Goal: Task Accomplishment & Management: Use online tool/utility

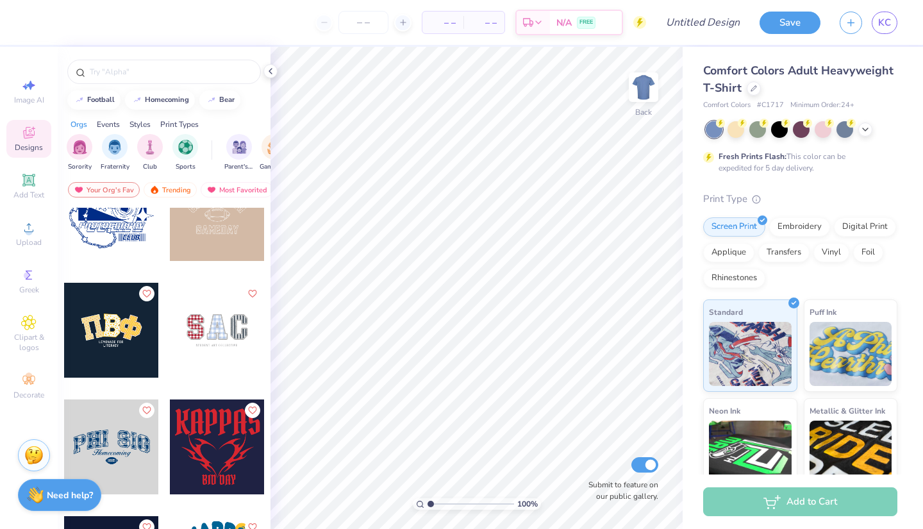
scroll to position [1919, 0]
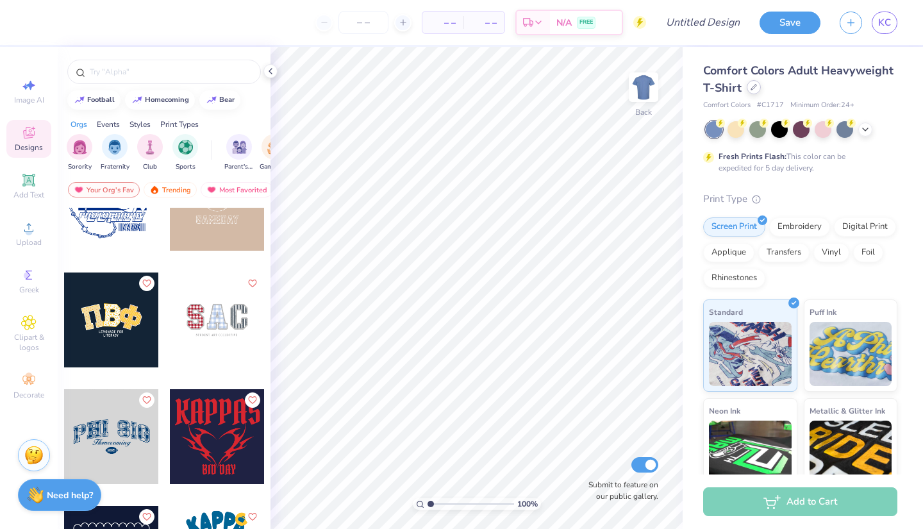
click at [756, 88] on div at bounding box center [754, 87] width 14 height 14
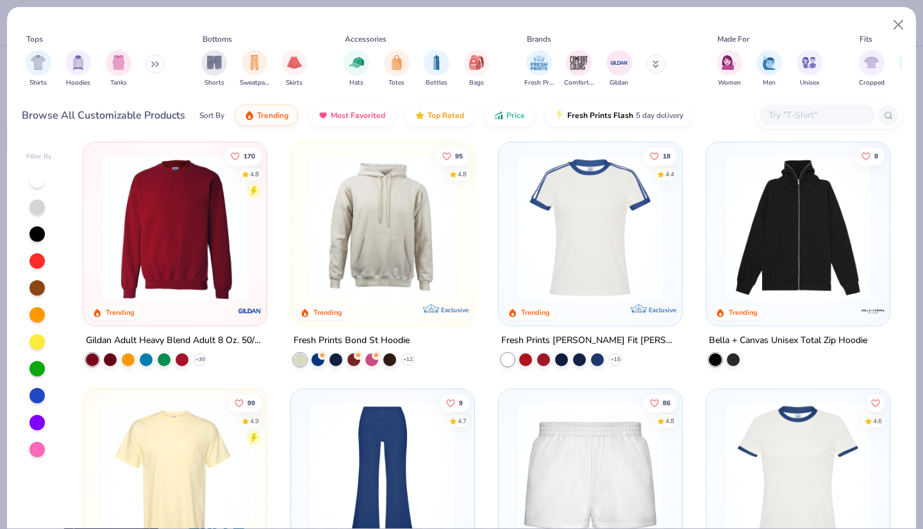
scroll to position [1163, 0]
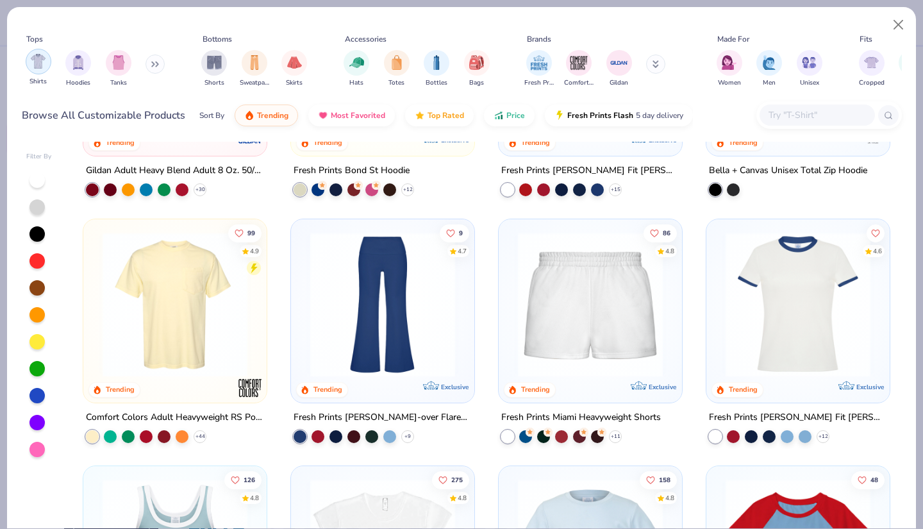
click at [38, 62] on img "filter for Shirts" at bounding box center [38, 61] width 15 height 15
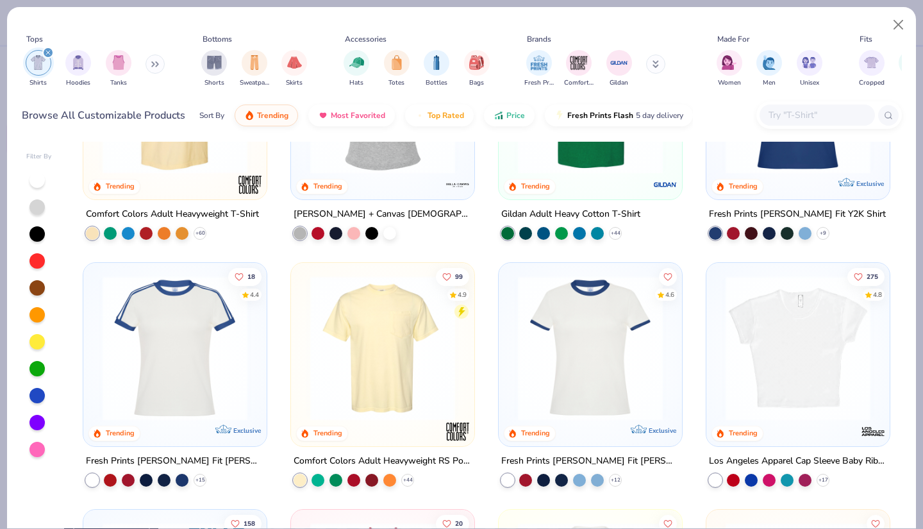
scroll to position [122, 0]
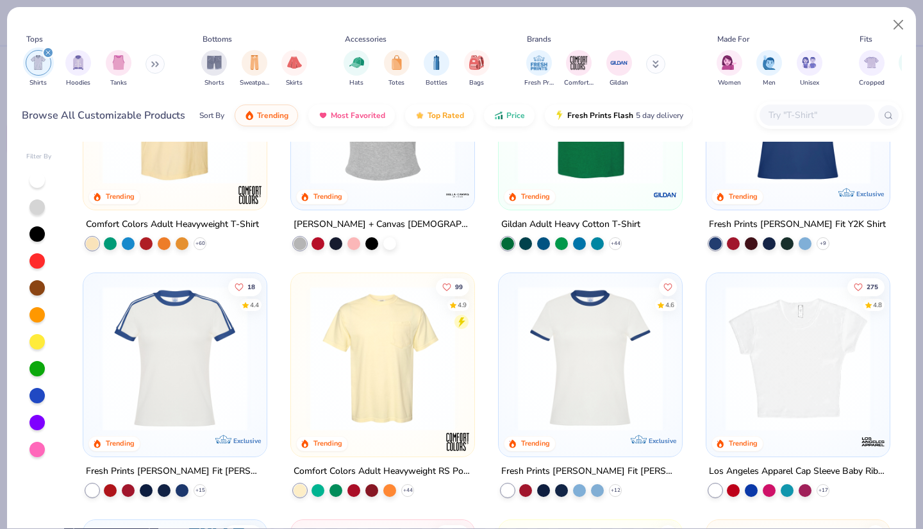
click at [399, 362] on img at bounding box center [383, 358] width 158 height 145
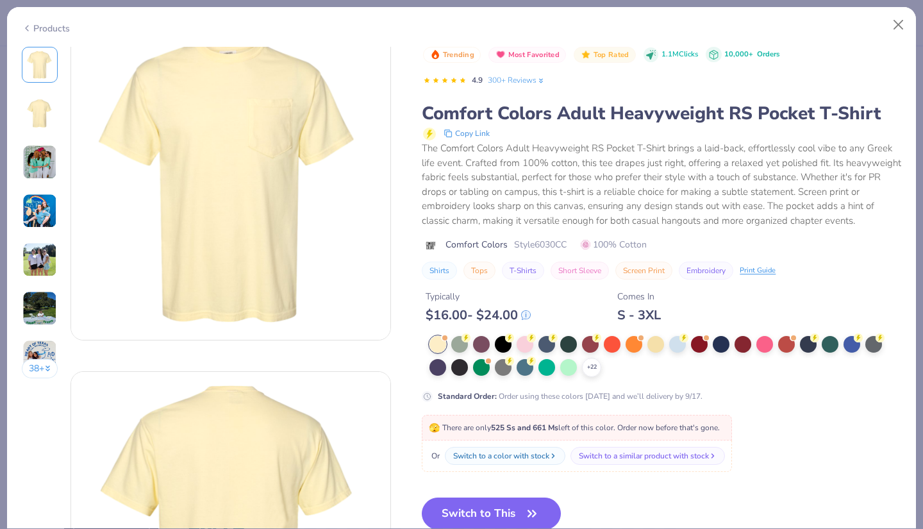
scroll to position [32, 0]
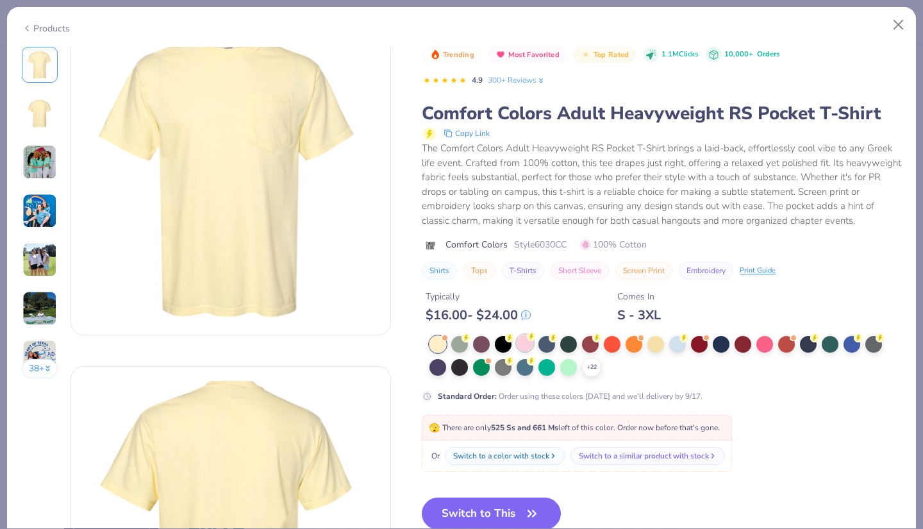
click at [529, 340] on div at bounding box center [525, 343] width 17 height 17
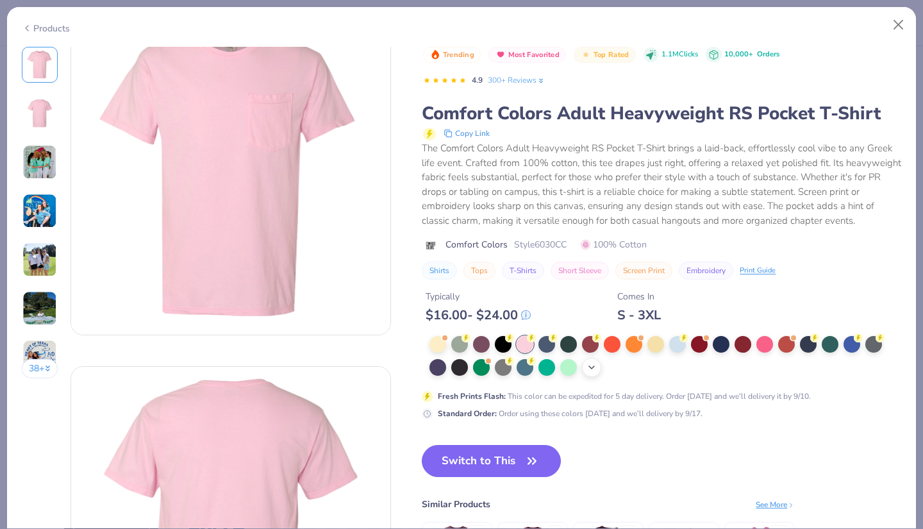
click at [594, 369] on icon at bounding box center [592, 367] width 10 height 10
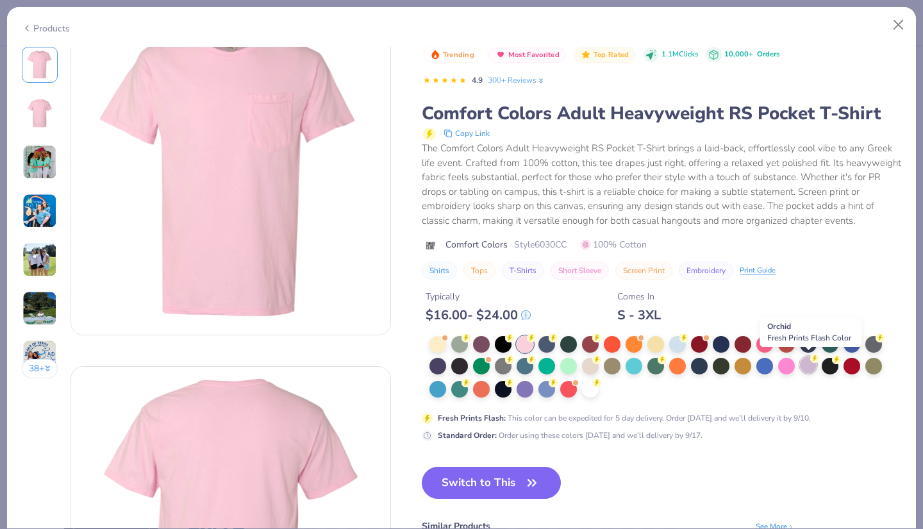
click at [808, 366] on div at bounding box center [808, 364] width 17 height 17
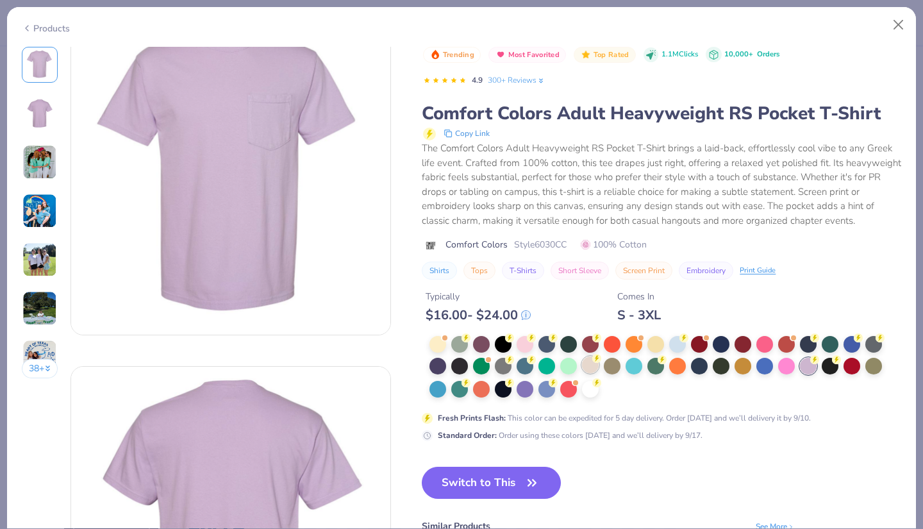
click at [593, 367] on div at bounding box center [590, 364] width 17 height 17
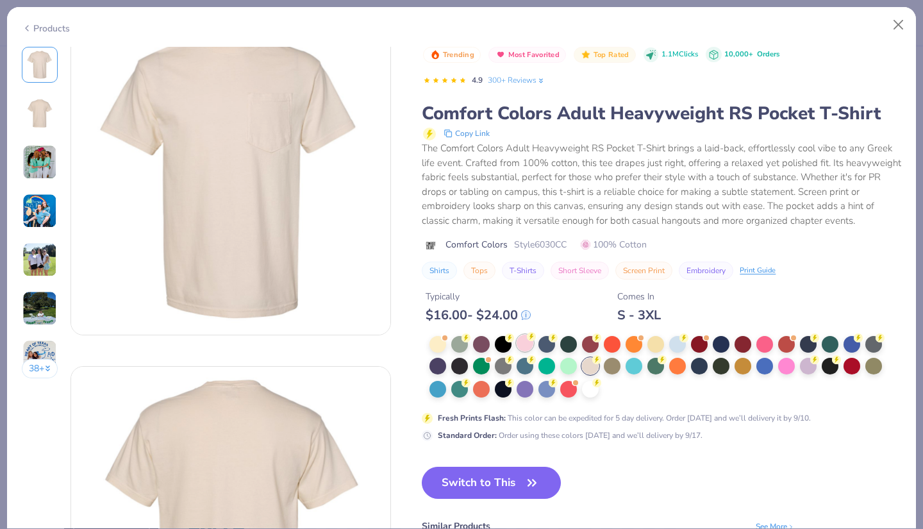
click at [530, 344] on div at bounding box center [525, 343] width 17 height 17
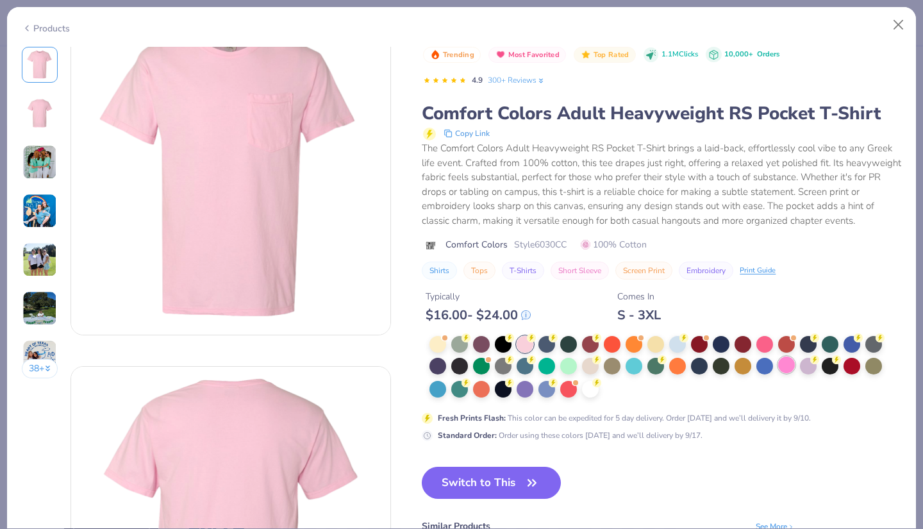
click at [793, 367] on div at bounding box center [786, 364] width 17 height 17
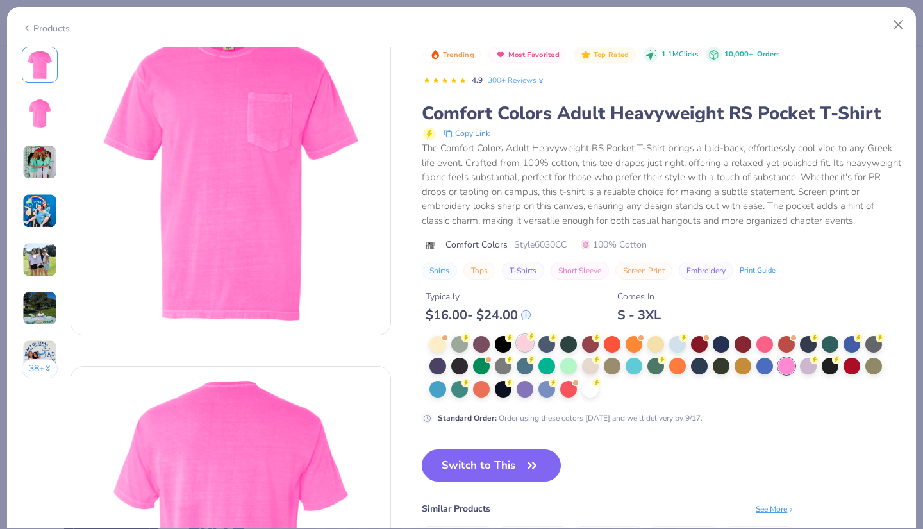
click at [523, 344] on div at bounding box center [525, 343] width 17 height 17
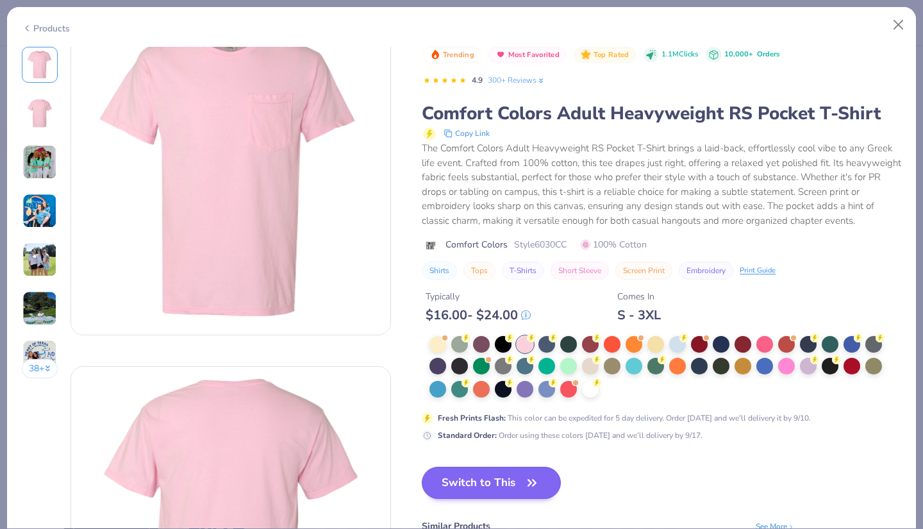
click at [532, 486] on icon "button" at bounding box center [532, 483] width 18 height 18
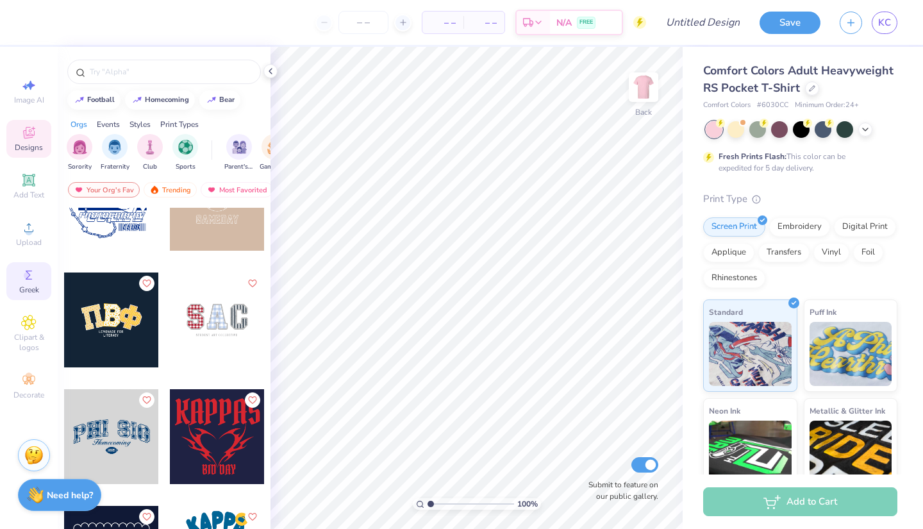
click at [24, 277] on circle at bounding box center [27, 275] width 7 height 7
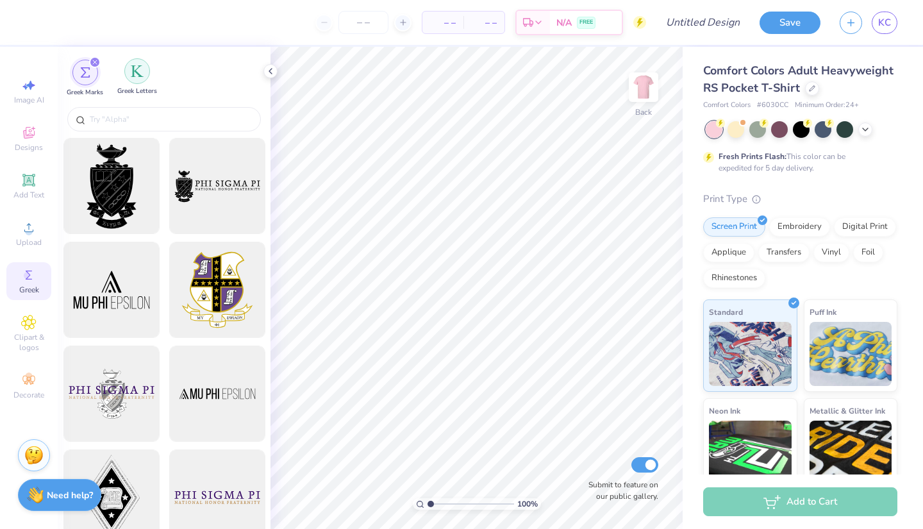
click at [135, 81] on div "filter for Greek Letters" at bounding box center [137, 71] width 26 height 26
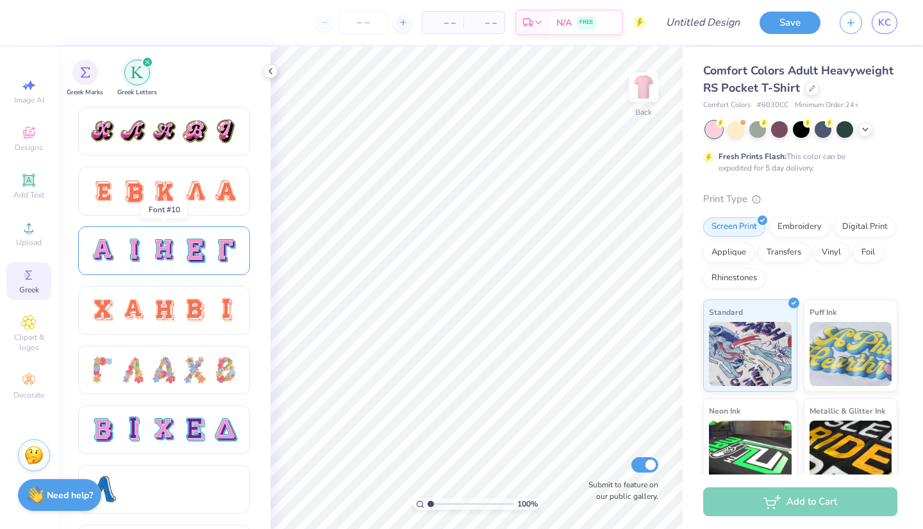
scroll to position [803, 0]
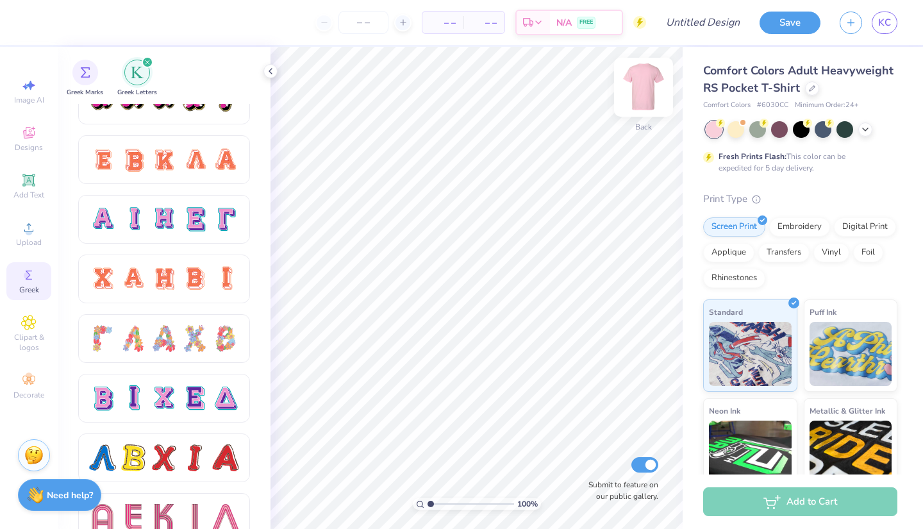
click at [651, 90] on img at bounding box center [643, 87] width 51 height 51
click at [31, 133] on icon at bounding box center [28, 132] width 15 height 15
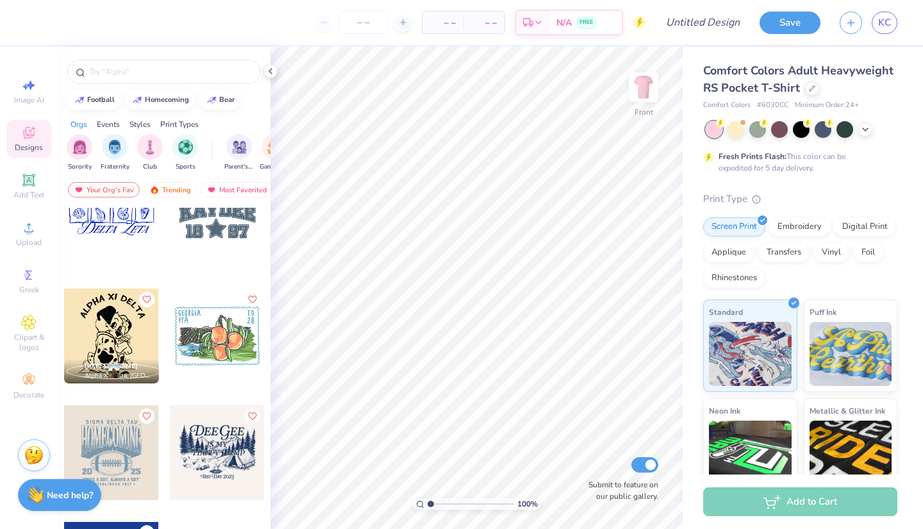
scroll to position [2609, 0]
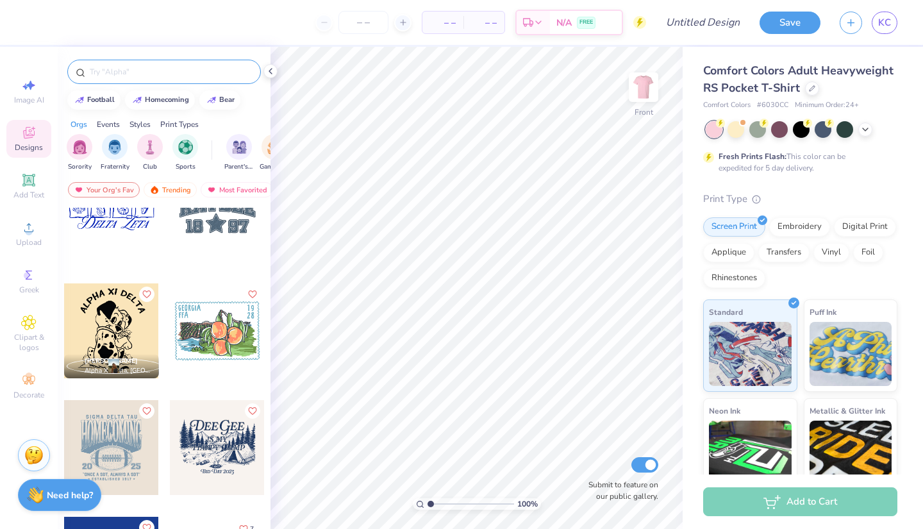
click at [149, 74] on input "text" at bounding box center [170, 71] width 164 height 13
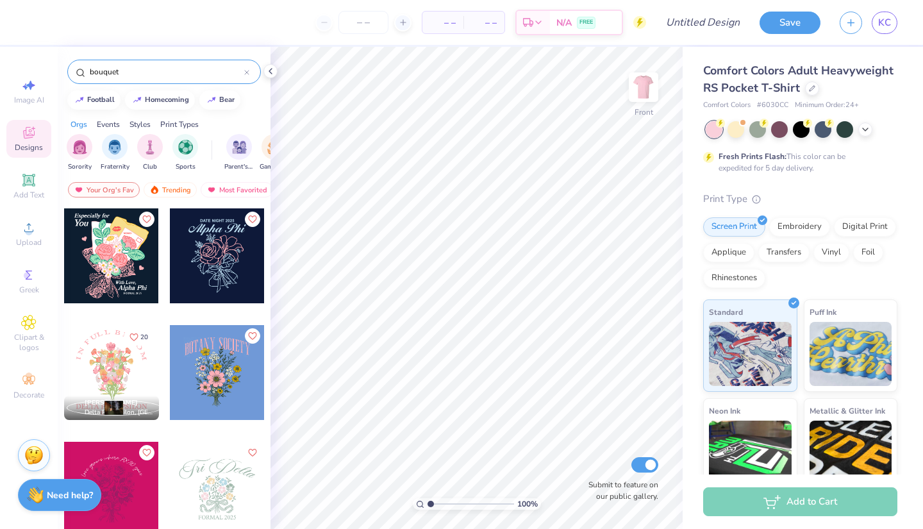
type input "bouquet"
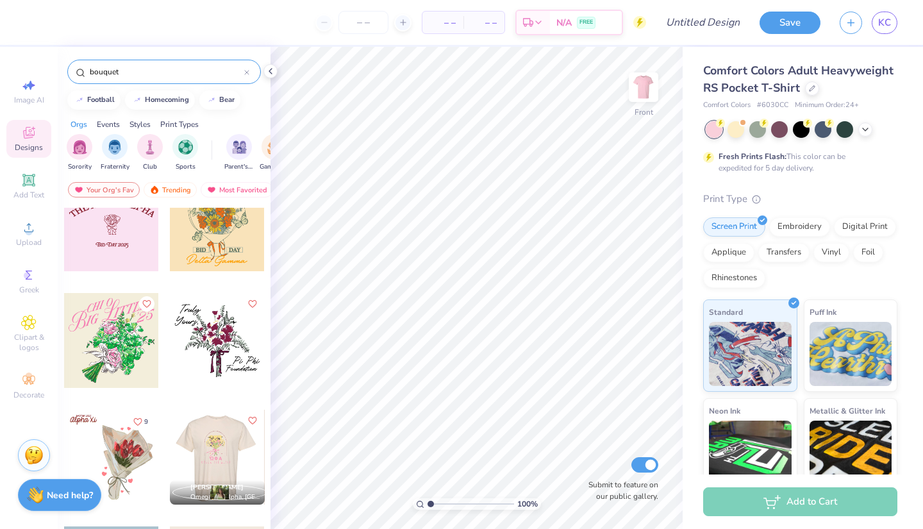
scroll to position [616, 0]
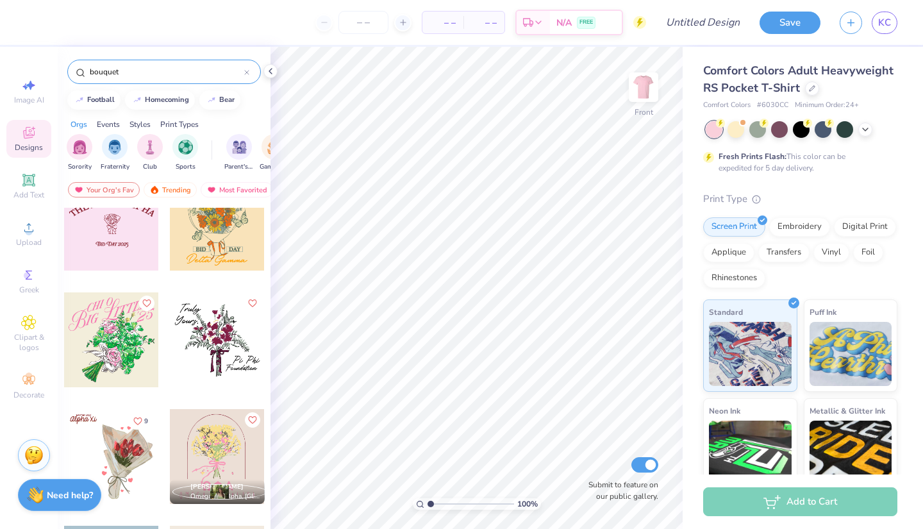
click at [120, 342] on div at bounding box center [111, 339] width 95 height 95
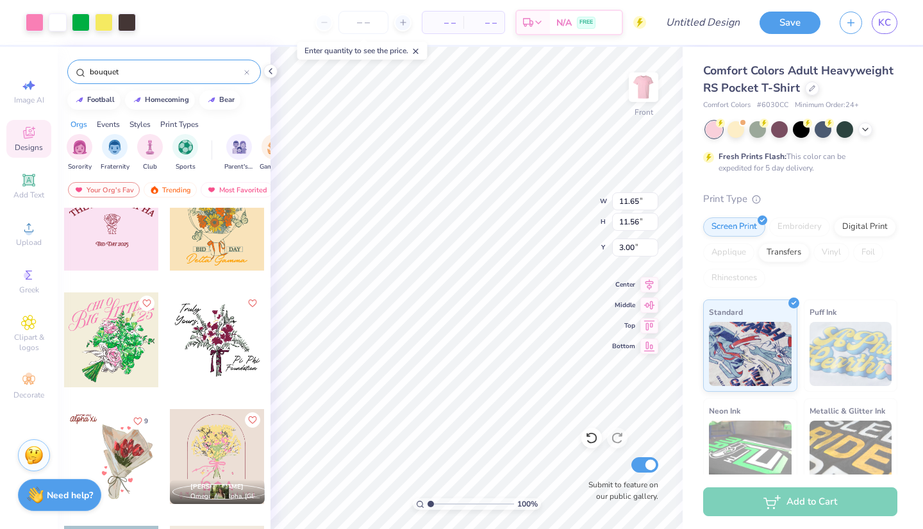
type input "11.95"
type input "11.87"
type input "3.03"
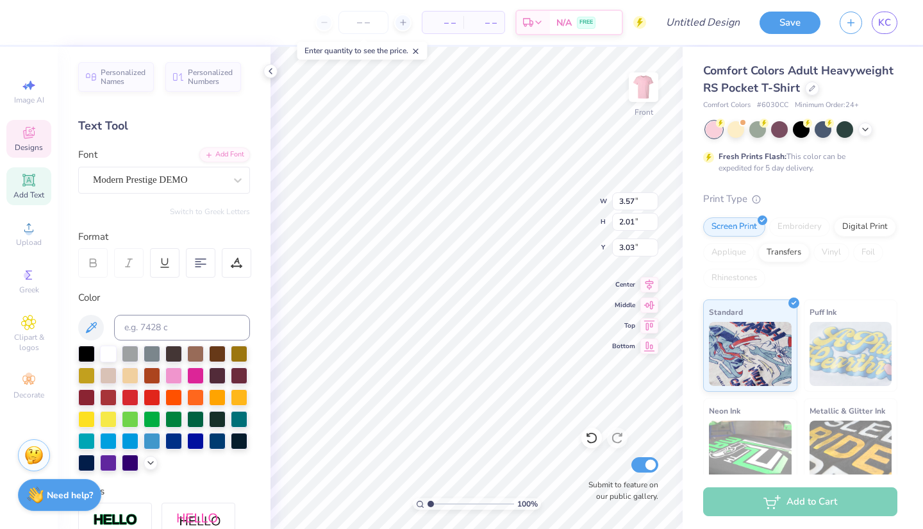
scroll to position [7, 48]
type textarea "sigma sigma sigma"
type input "8.52"
type input "3.14"
type input "1.96"
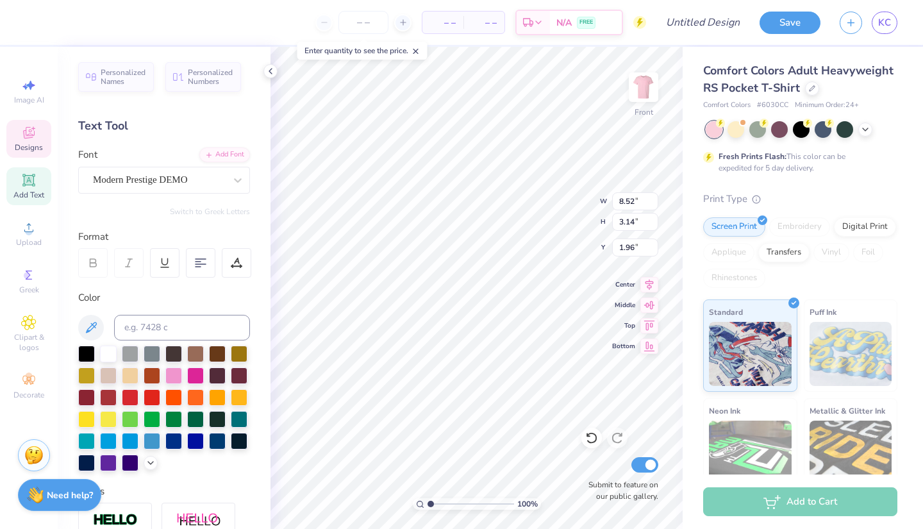
type input "6.43"
type input "2.37"
type input "2.58"
type textarea "pearls of the season"
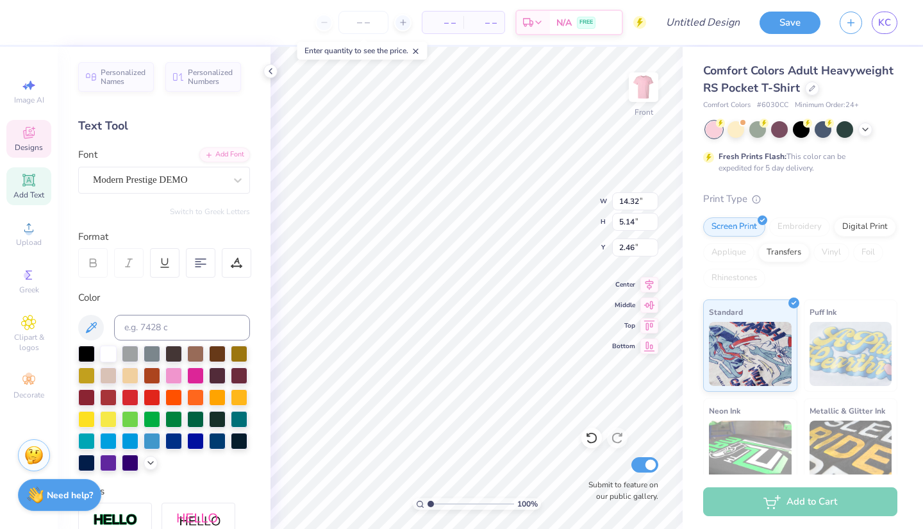
scroll to position [6, 46]
type input "10.11"
type input "10.02"
type input "4.84"
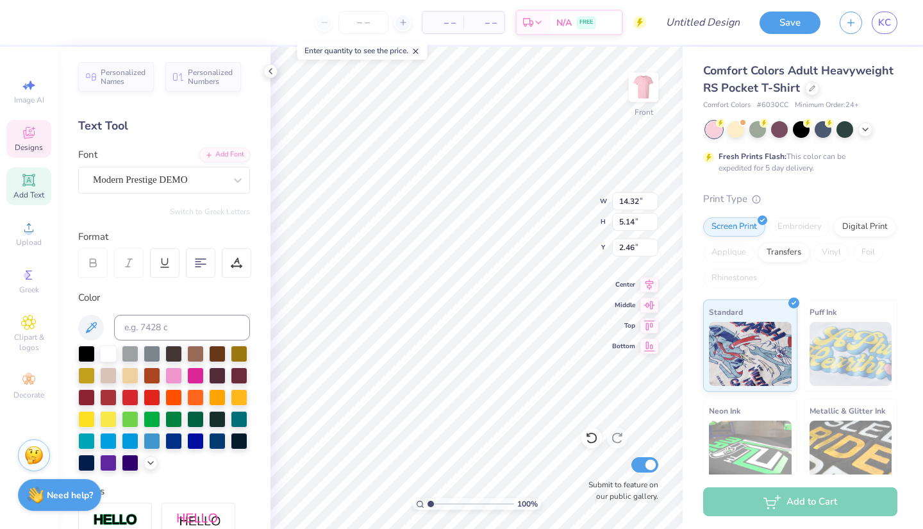
type textarea "semi formal"
type input "7.39"
type input "2.97"
type input "9.60"
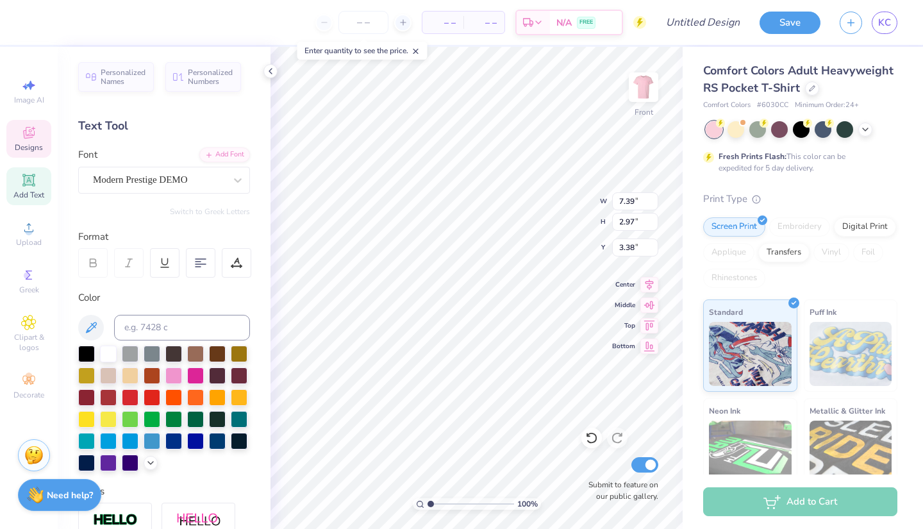
type input "3.86"
type input "3.15"
type input "11.86"
type input "4.77"
type input "2.23"
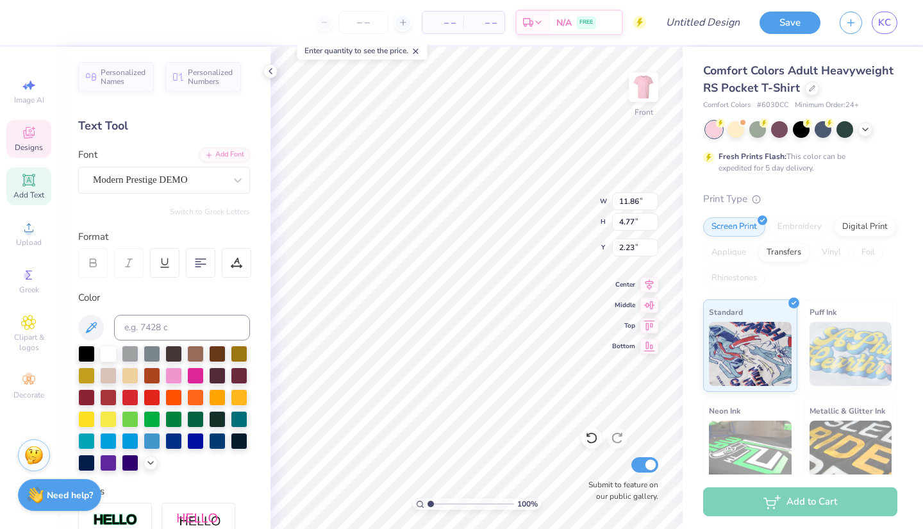
type input "13.25"
type input "5.33"
type input "8.89"
type input "3.28"
type input "2.23"
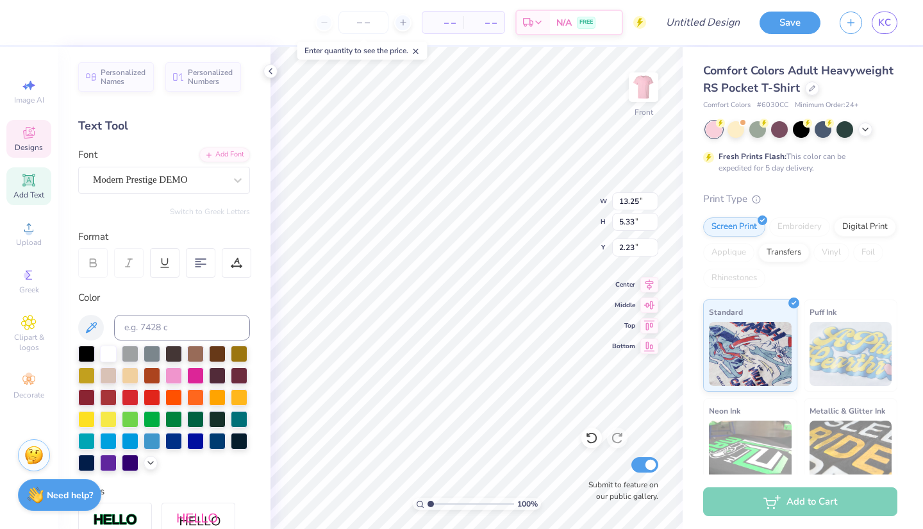
type textarea "s"
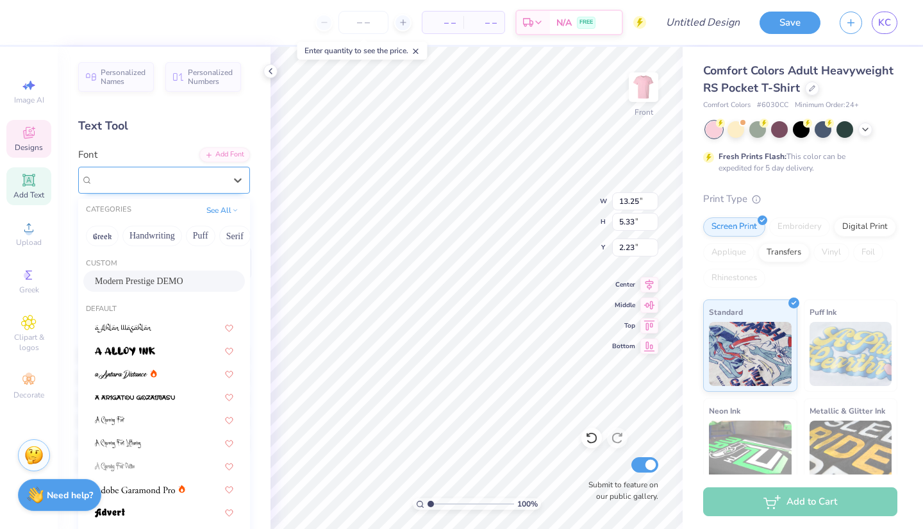
click at [196, 180] on div "Modern Prestige DEMO" at bounding box center [159, 180] width 135 height 20
click at [174, 286] on span "Modern Prestige DEMO" at bounding box center [139, 280] width 88 height 13
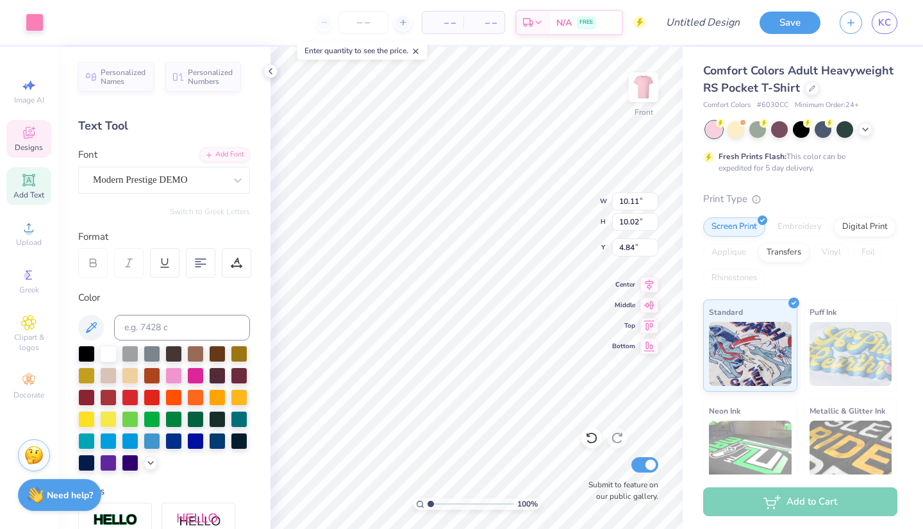
type input "8.89"
type input "3.28"
type input "2.23"
click at [592, 438] on icon at bounding box center [591, 437] width 13 height 13
click at [621, 440] on icon at bounding box center [617, 437] width 13 height 13
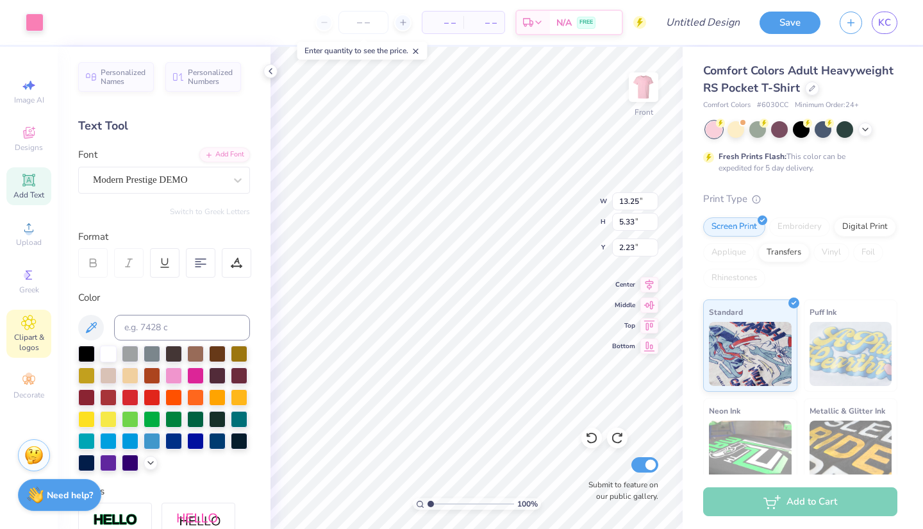
click at [27, 331] on div "Clipart & logos" at bounding box center [28, 334] width 45 height 48
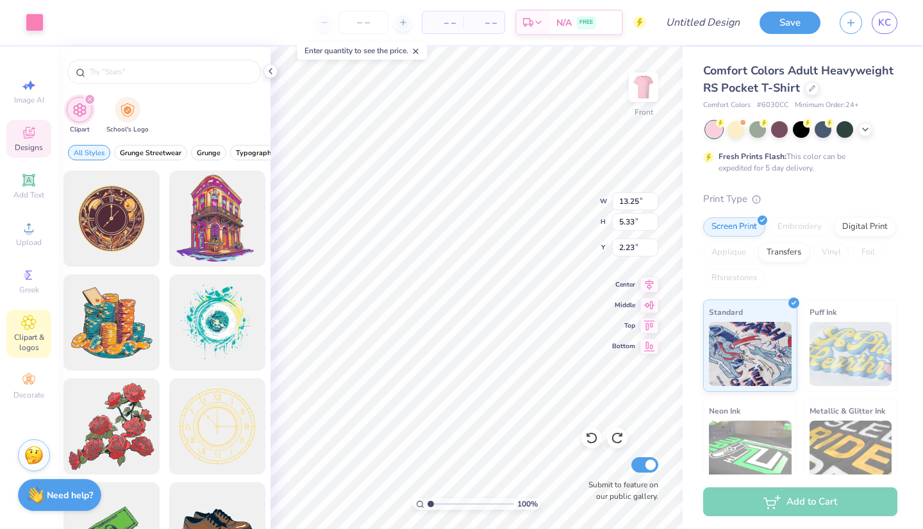
click at [31, 133] on icon at bounding box center [28, 132] width 15 height 15
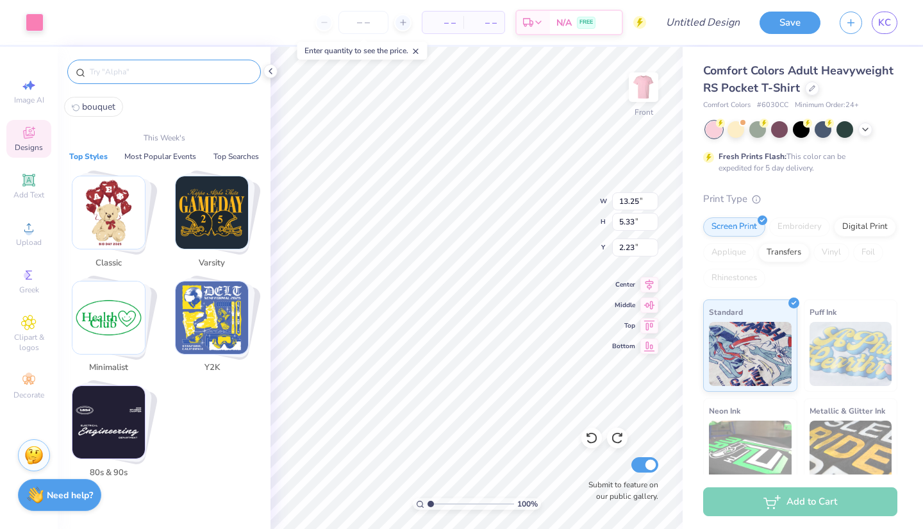
click at [207, 72] on input "text" at bounding box center [170, 71] width 164 height 13
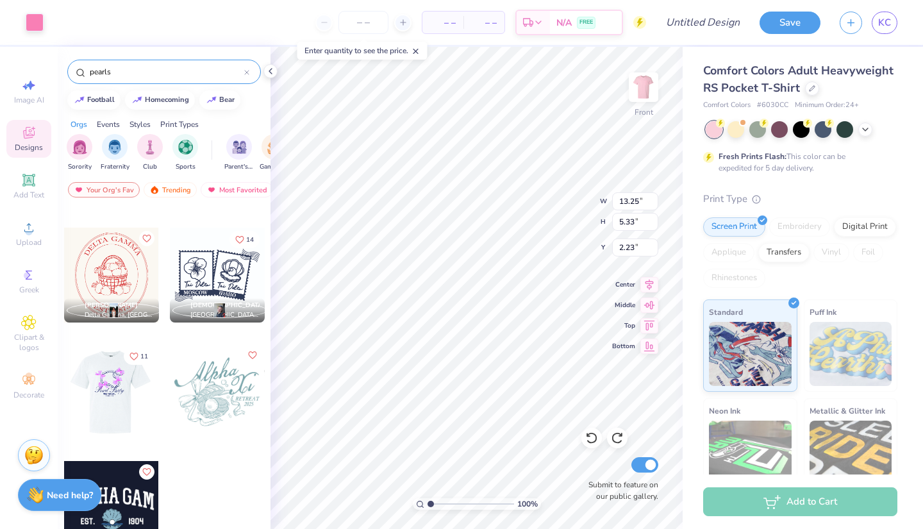
scroll to position [564, 0]
click at [147, 71] on input "pearls" at bounding box center [166, 71] width 156 height 13
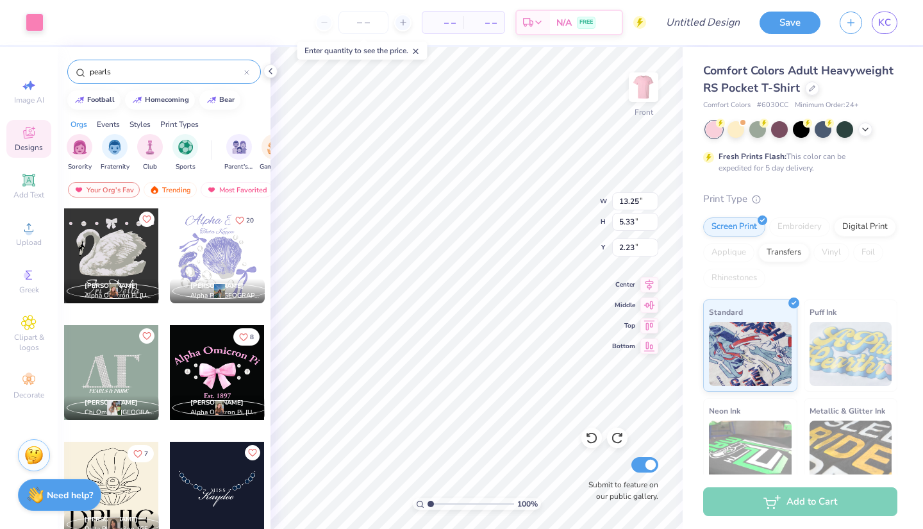
click at [103, 67] on input "pearls" at bounding box center [166, 71] width 156 height 13
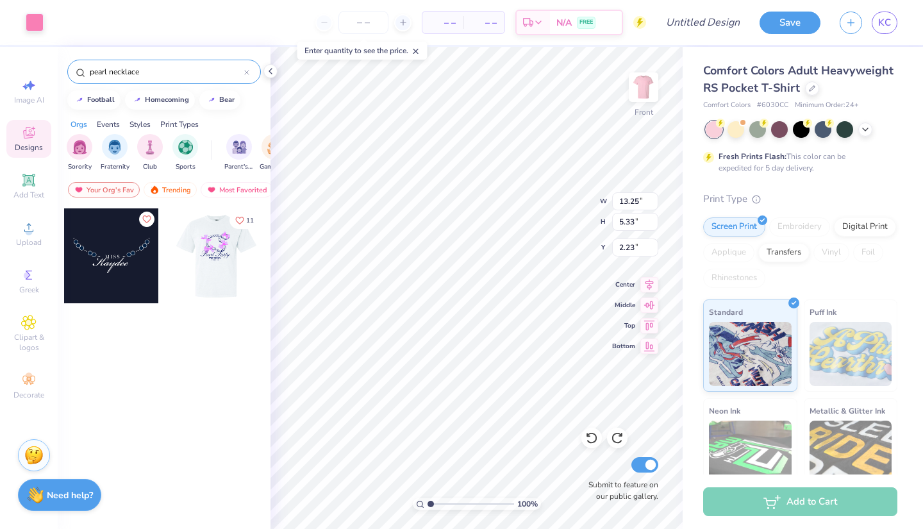
type input "pearl necklace"
click at [224, 270] on div at bounding box center [216, 255] width 95 height 95
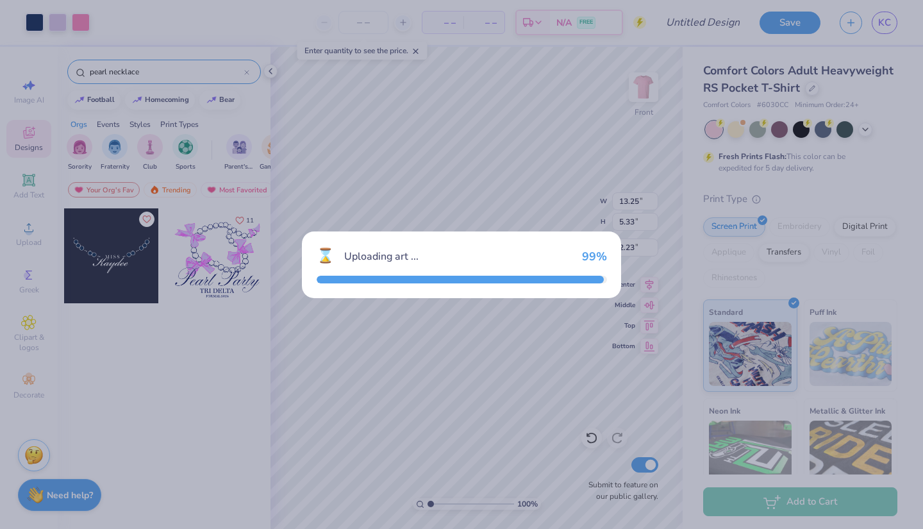
type input "11.42"
type input "10.51"
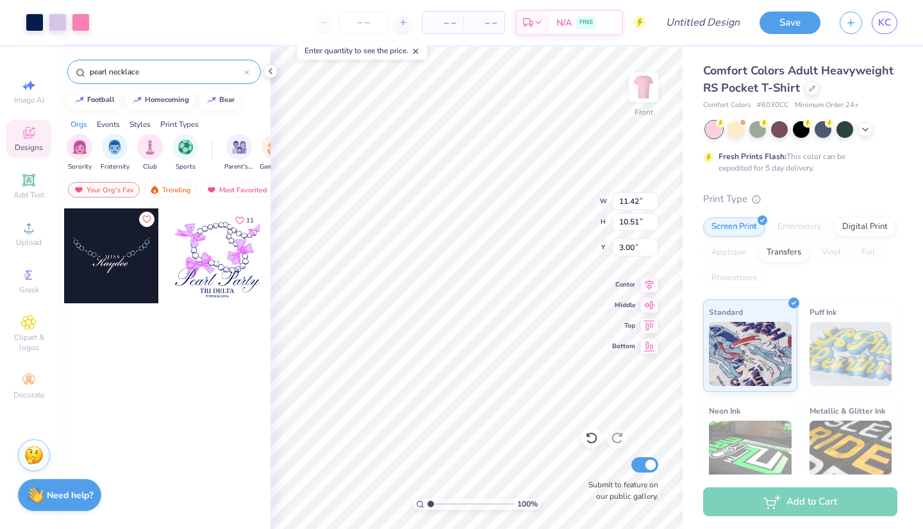
type input "15.95"
click at [646, 347] on icon at bounding box center [649, 344] width 18 height 15
type input "12.79"
type input "0.39"
type input "0.19"
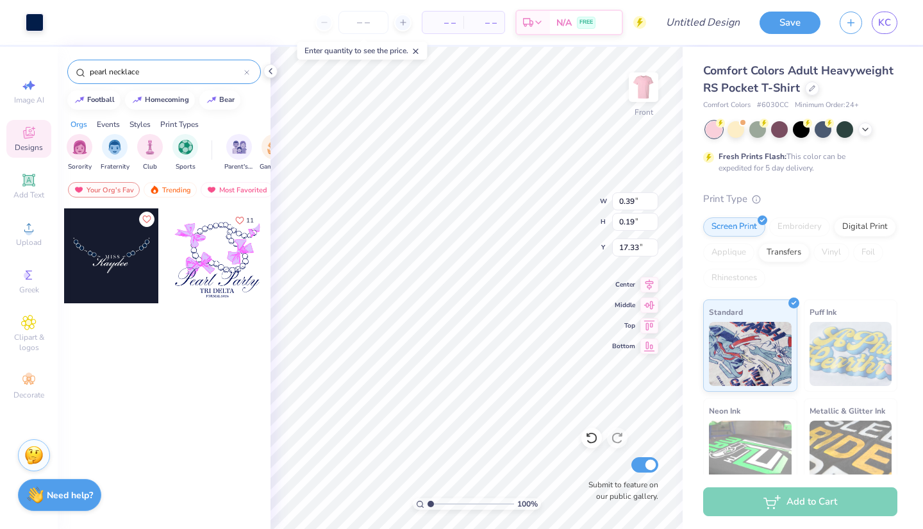
type input "15.37"
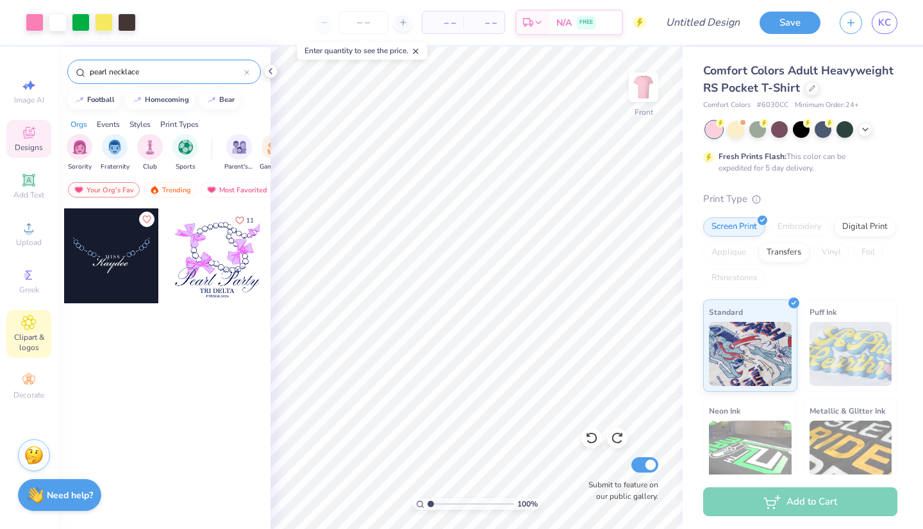
click at [29, 342] on span "Clipart & logos" at bounding box center [28, 342] width 45 height 21
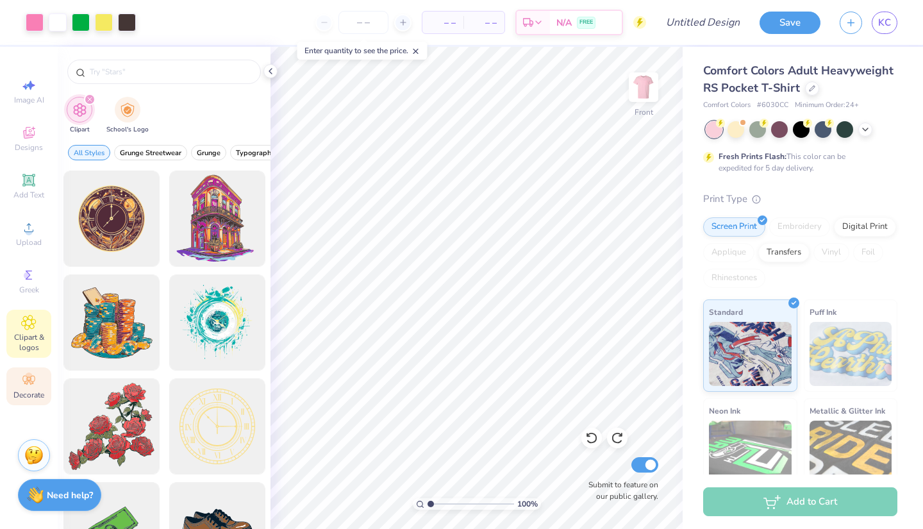
click at [31, 395] on span "Decorate" at bounding box center [28, 395] width 31 height 10
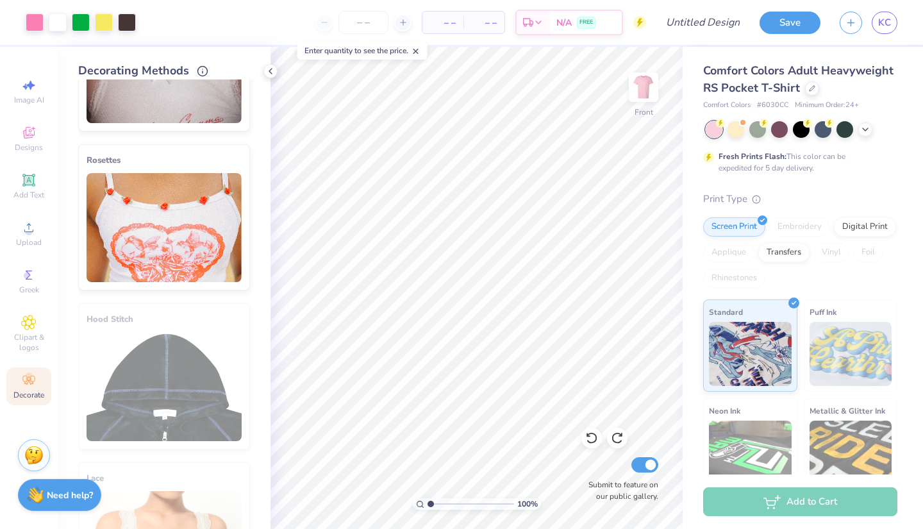
scroll to position [586, 0]
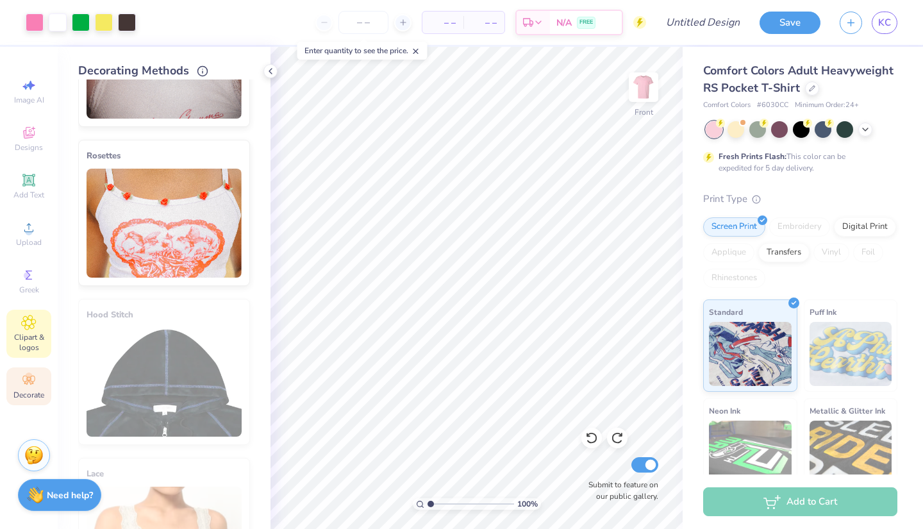
click at [19, 336] on span "Clipart & logos" at bounding box center [28, 342] width 45 height 21
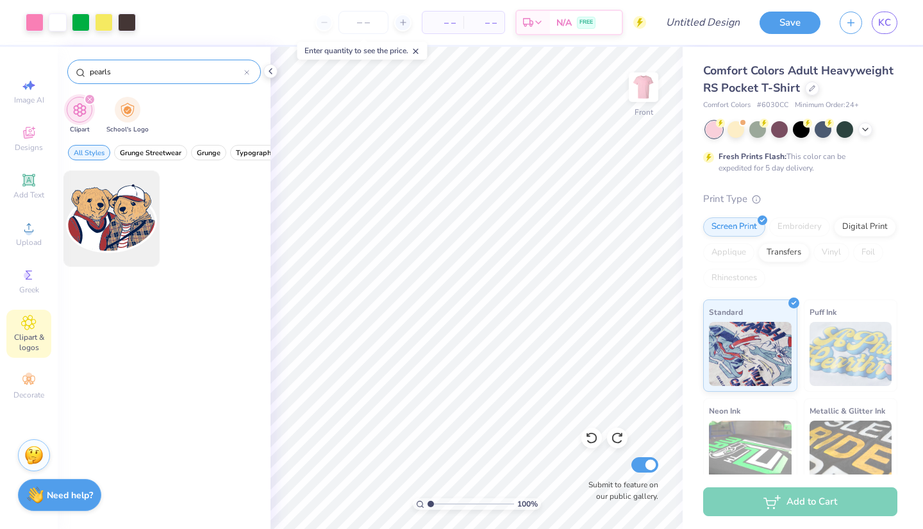
click at [94, 65] on div "pearls" at bounding box center [164, 72] width 194 height 24
click at [101, 72] on input "pearls" at bounding box center [166, 71] width 156 height 13
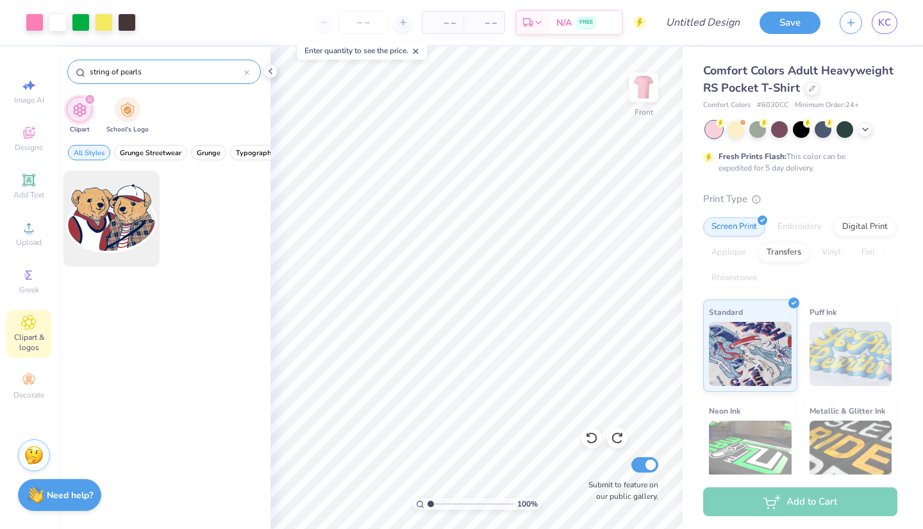
type input "string of pearls"
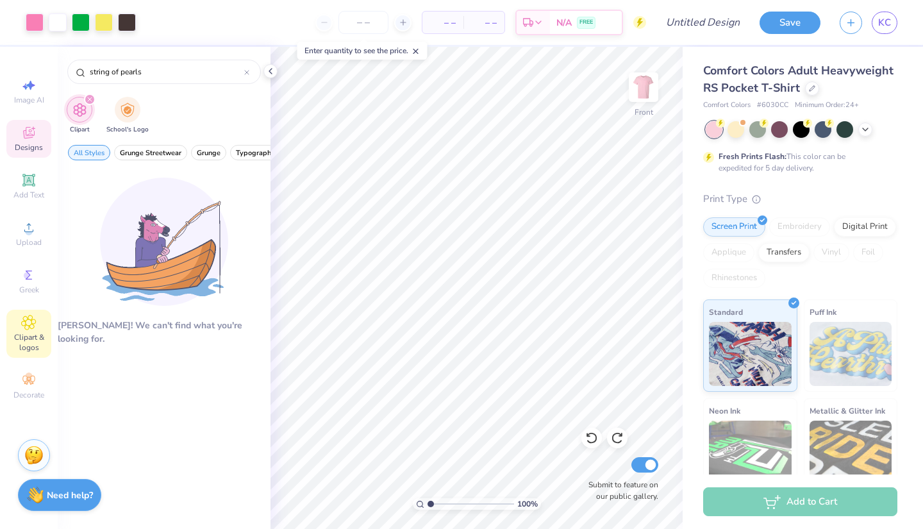
click at [32, 144] on span "Designs" at bounding box center [29, 147] width 28 height 10
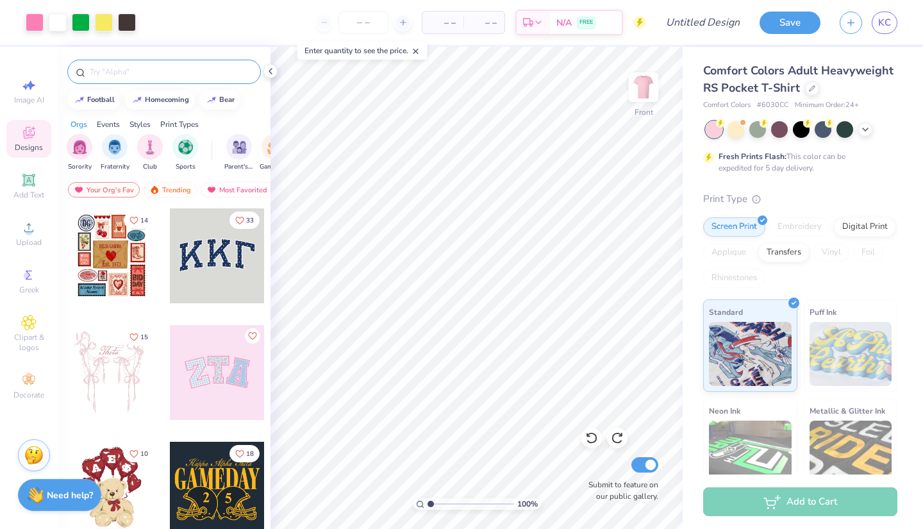
click at [178, 78] on input "text" at bounding box center [170, 71] width 164 height 13
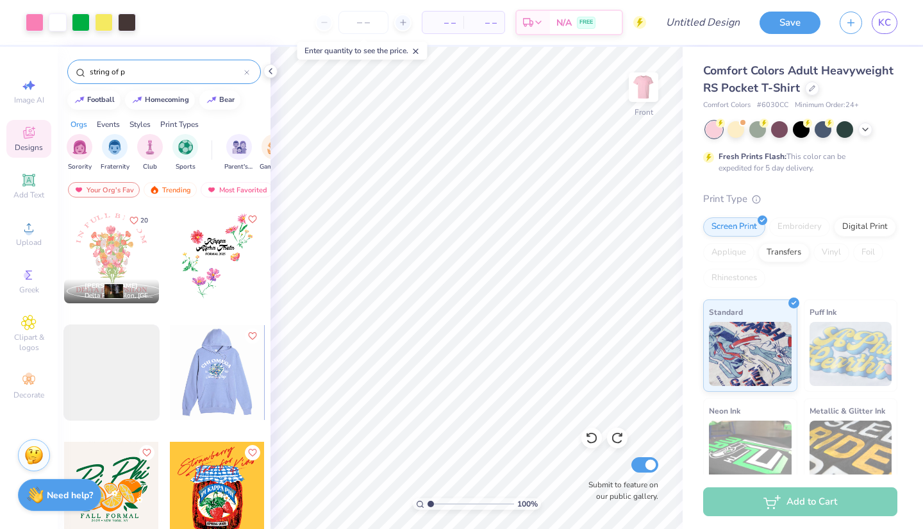
type input "string of p"
click at [210, 383] on div at bounding box center [216, 372] width 95 height 95
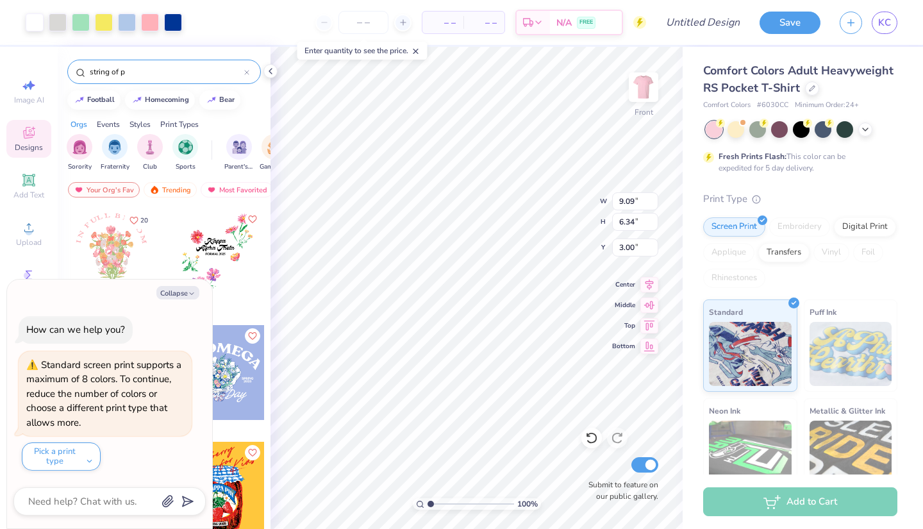
type textarea "x"
type input "18.78"
type textarea "x"
type input "9.09"
type input "6.34"
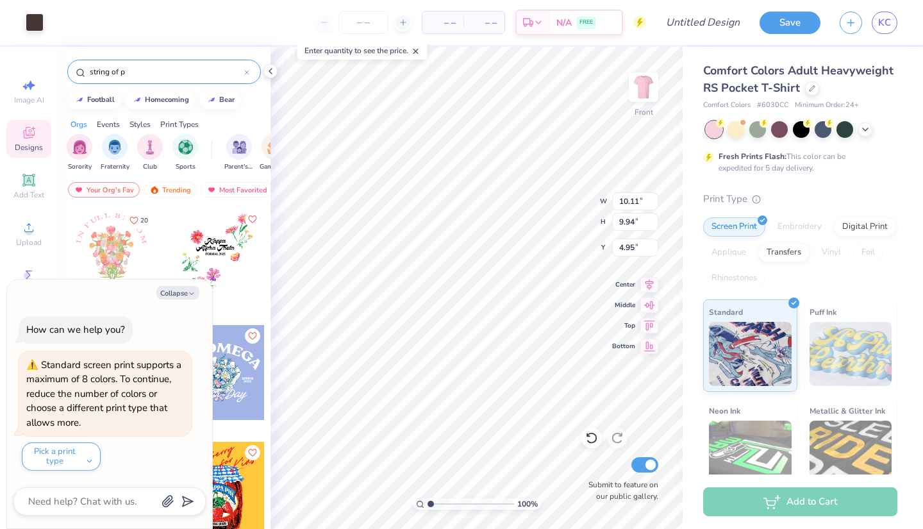
type input "18.78"
click at [182, 294] on button "Collapse" at bounding box center [177, 292] width 43 height 13
type textarea "x"
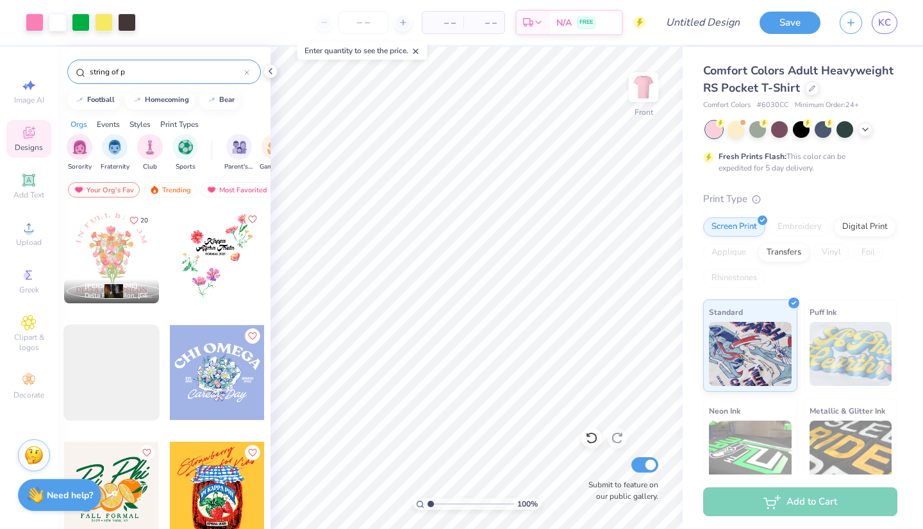
scroll to position [0, 0]
click at [86, 153] on div "filter for Sorority" at bounding box center [80, 146] width 26 height 26
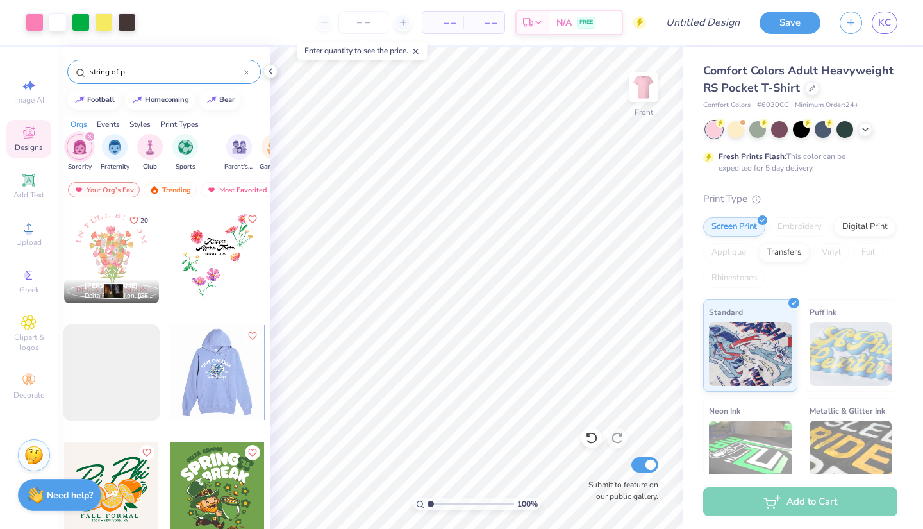
click at [211, 62] on div "string of p" at bounding box center [164, 72] width 194 height 24
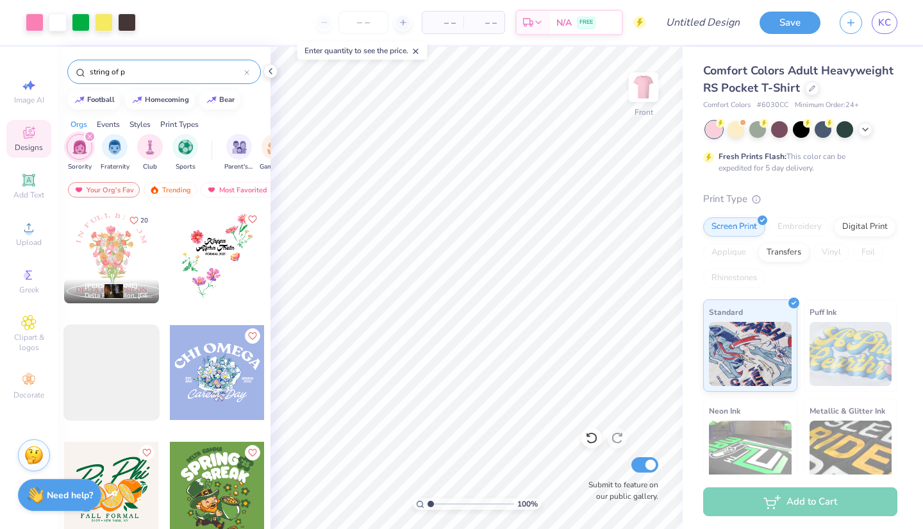
click at [244, 69] on div at bounding box center [246, 72] width 5 height 12
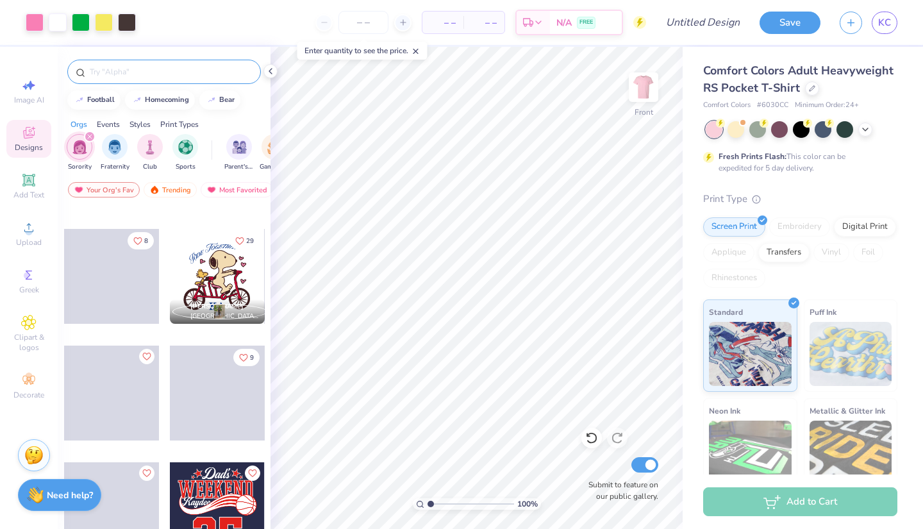
scroll to position [2433, 0]
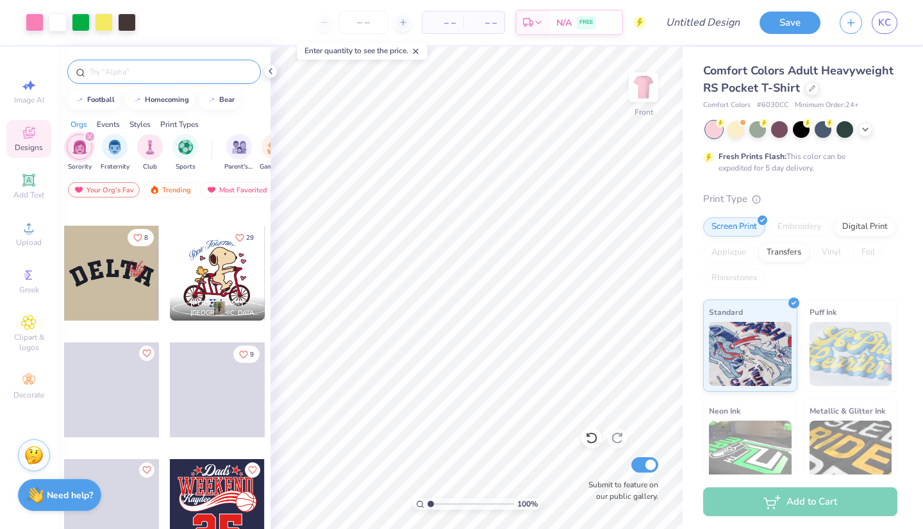
click at [138, 67] on input "text" at bounding box center [170, 71] width 164 height 13
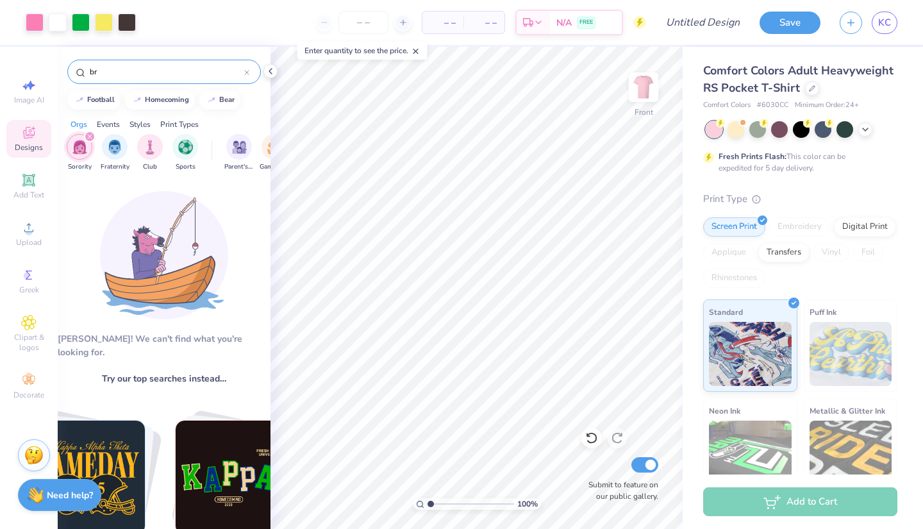
type input "b"
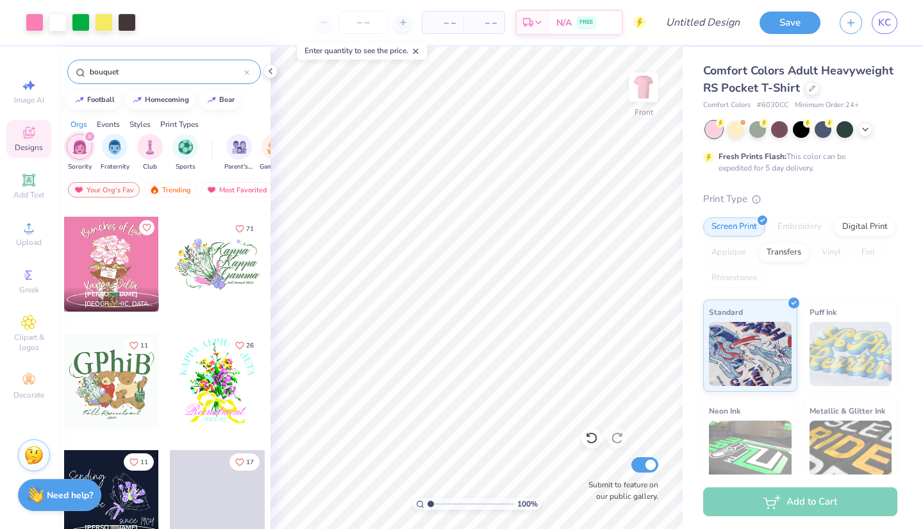
scroll to position [1622, 0]
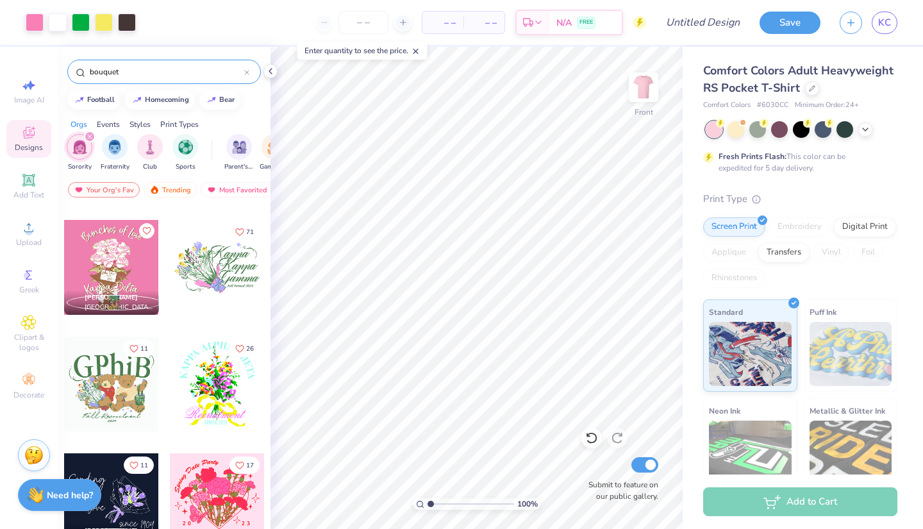
type input "bouquet"
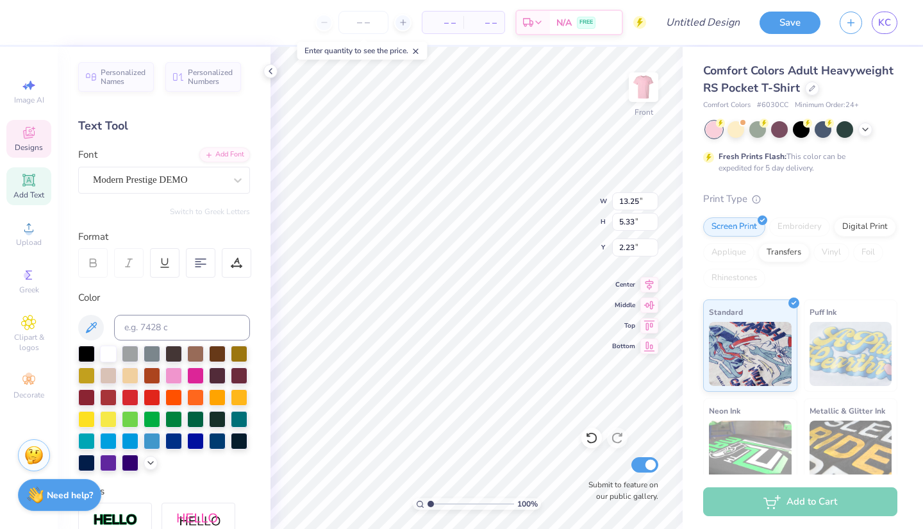
type input "15.40"
type input "2.48"
type input "1.99"
type input "20.25"
type input "2.95"
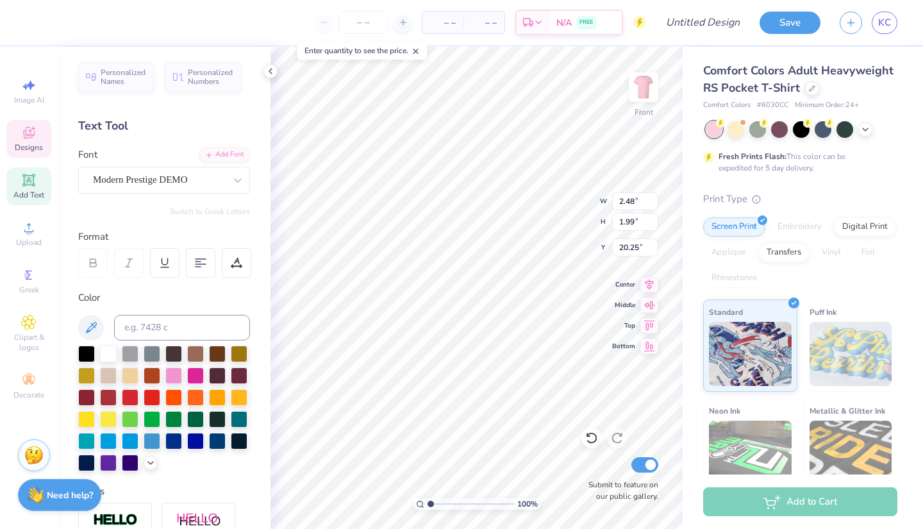
type input "1.45"
type input "20.46"
type input "9.34"
type input "3.76"
type input "16.99"
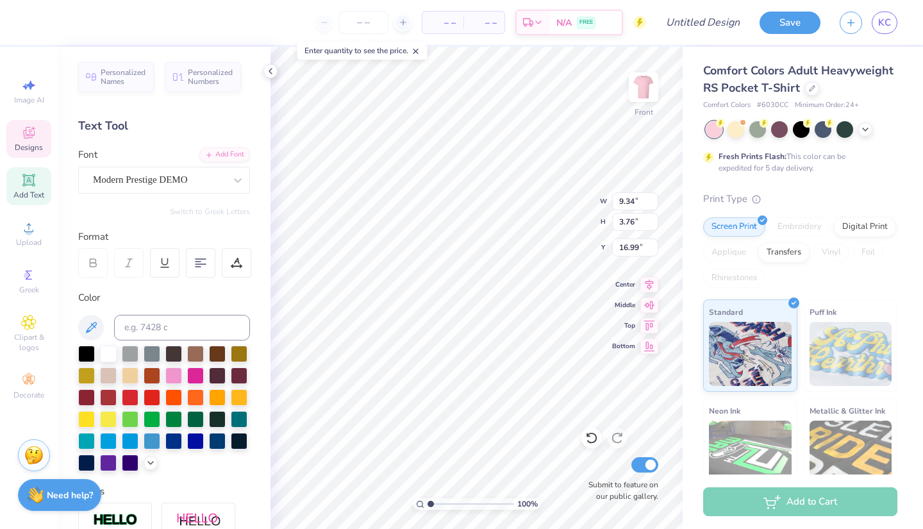
type input "9.97"
type input "1.12"
type input "18.33"
type input "9.46"
type input "0.69"
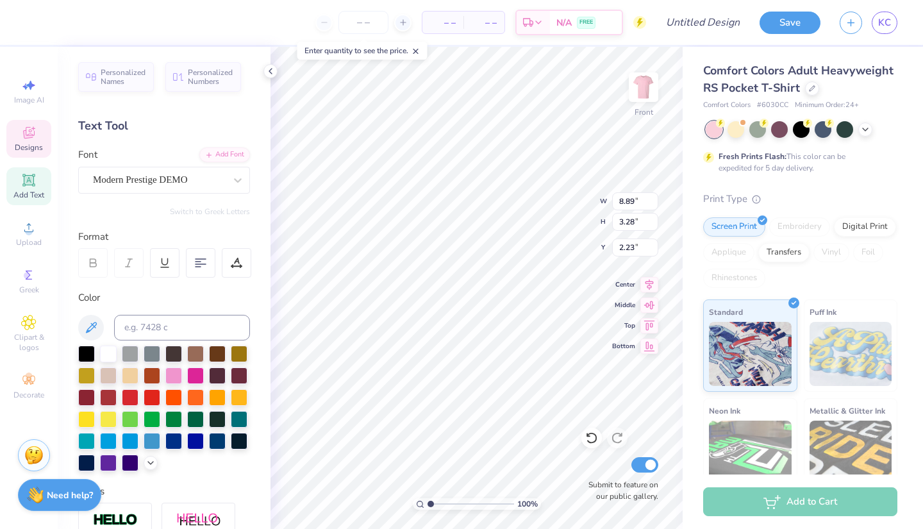
type input "3.53"
type input "9.97"
type input "1.12"
type input "18.33"
type input "10.11"
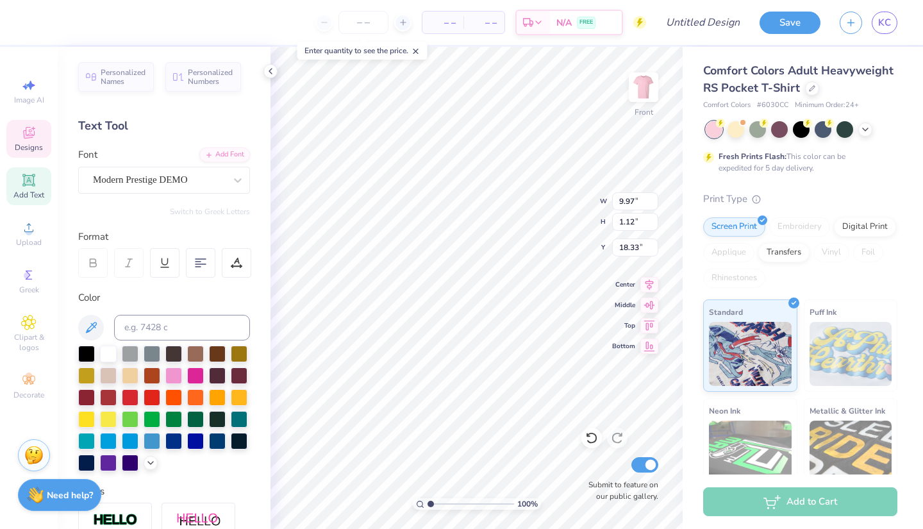
type input "10.02"
type input "4.84"
click at [639, 97] on img at bounding box center [643, 87] width 51 height 51
type input "2.97"
drag, startPoint x: 429, startPoint y: 504, endPoint x: 447, endPoint y: 503, distance: 18.6
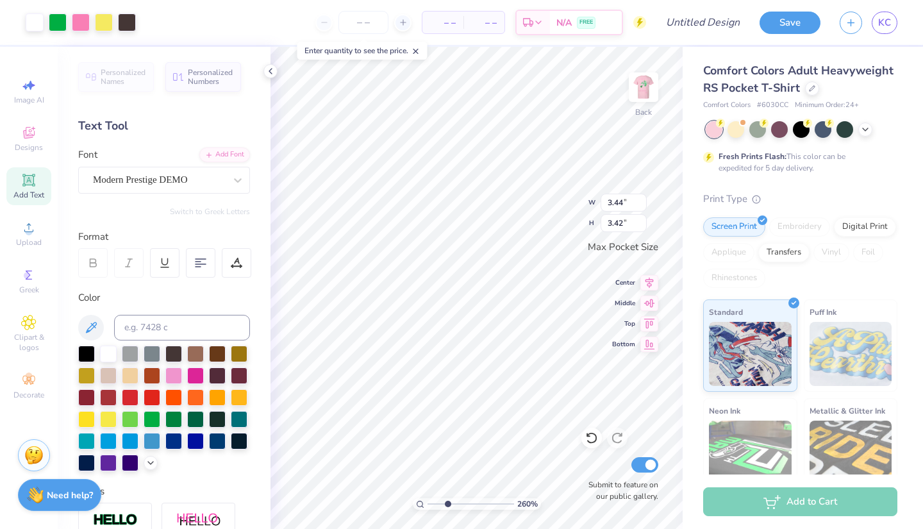
click at [447, 503] on input "range" at bounding box center [471, 504] width 87 height 12
type input "1.91"
type input "1.90"
type input "2.67"
type input "2.63"
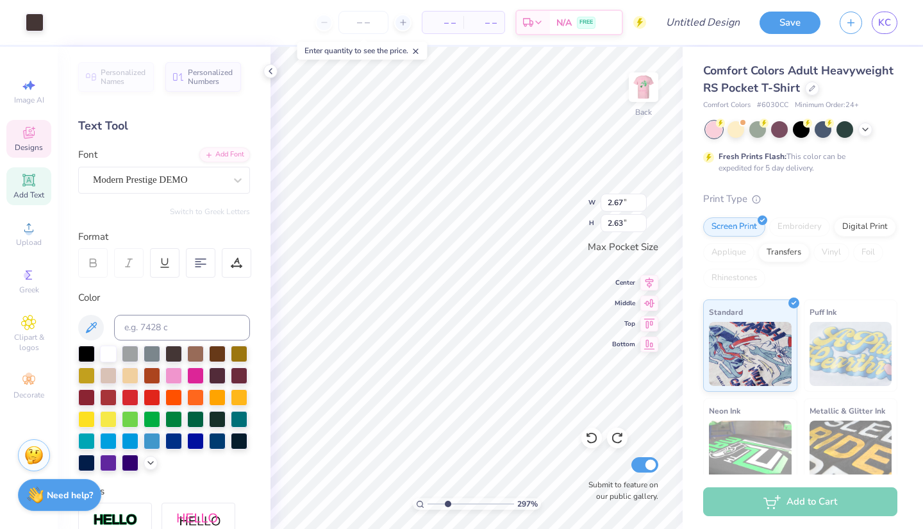
type input "1.91"
type input "1.88"
type input "3.09"
type input "3.07"
type input "2.50"
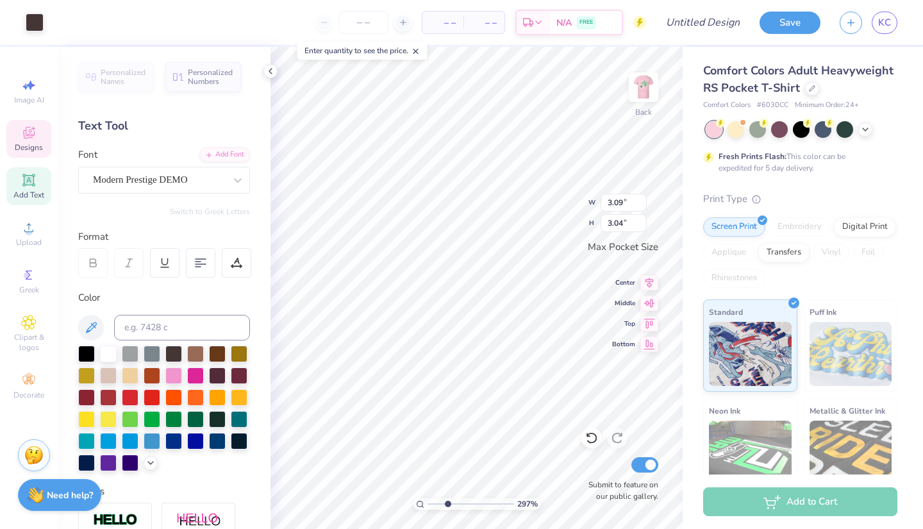
type input "2.46"
type input "3.09"
type input "3.04"
type input "1.96"
type input "1.95"
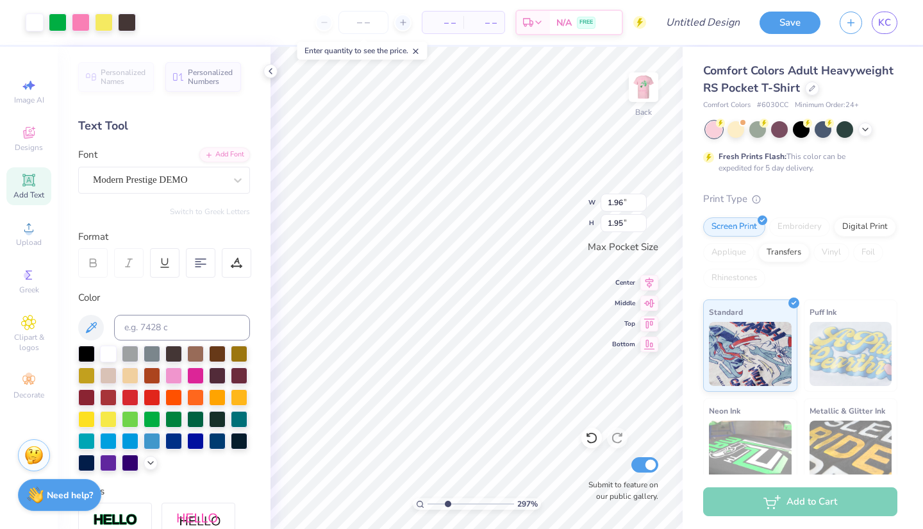
type input "2.47"
type input "2.46"
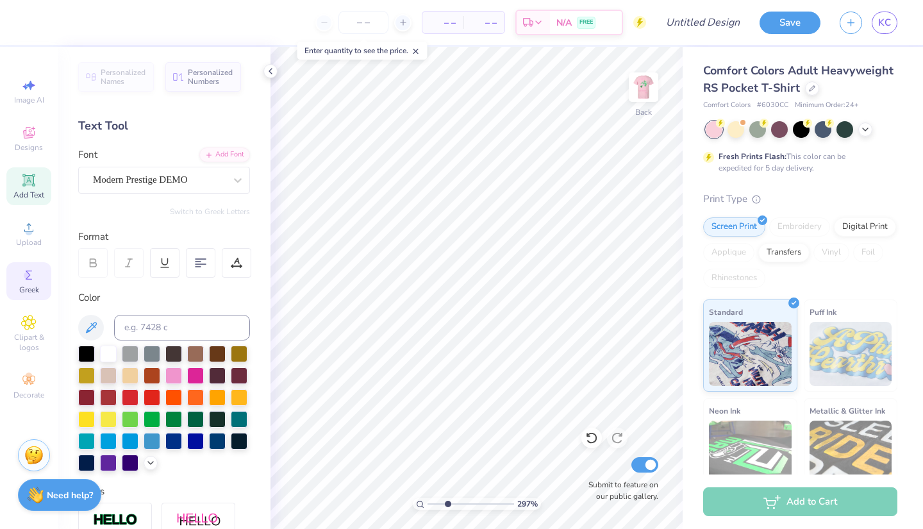
click at [29, 286] on span "Greek" at bounding box center [29, 290] width 20 height 10
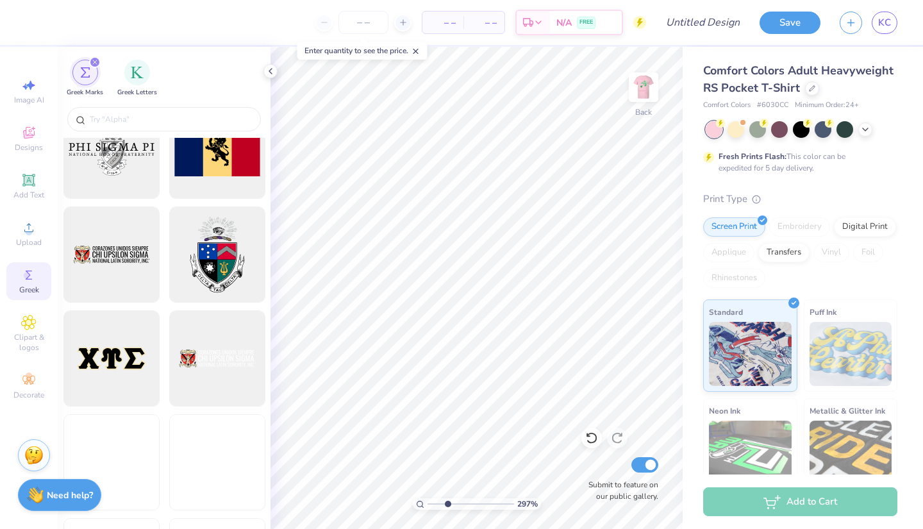
scroll to position [1196, 0]
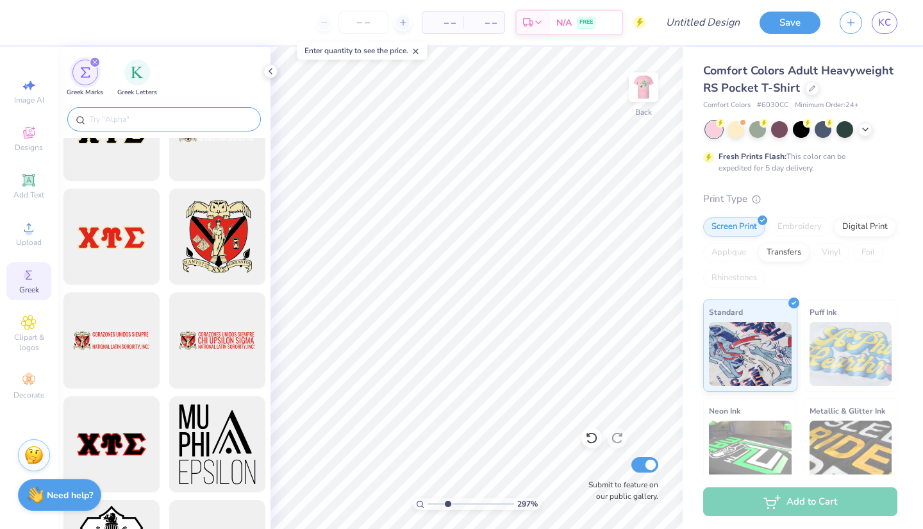
click at [163, 122] on input "text" at bounding box center [170, 119] width 164 height 13
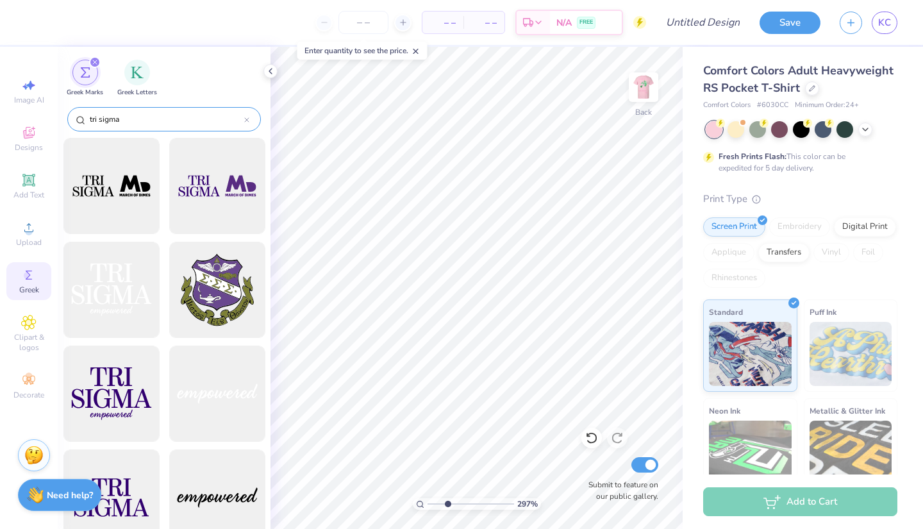
scroll to position [0, 0]
type input "tri sigma"
click at [138, 80] on div "filter for Greek Letters" at bounding box center [137, 71] width 26 height 26
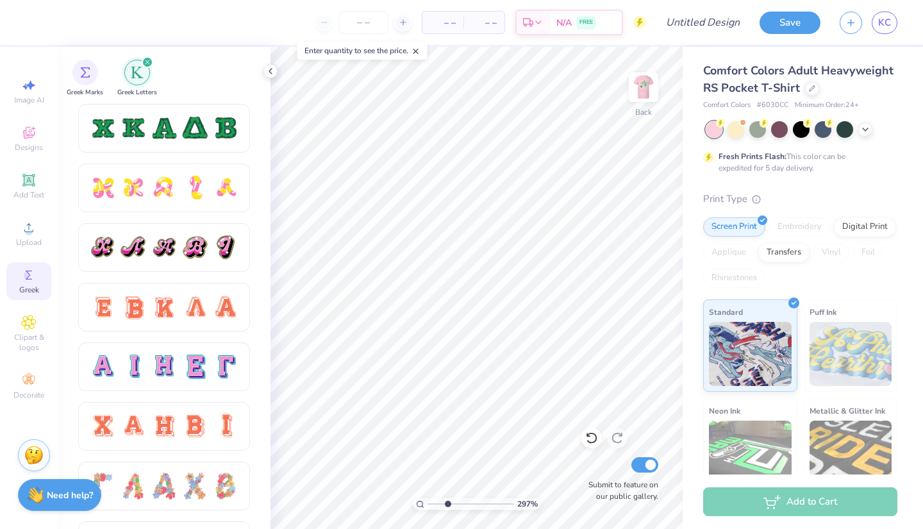
scroll to position [686, 0]
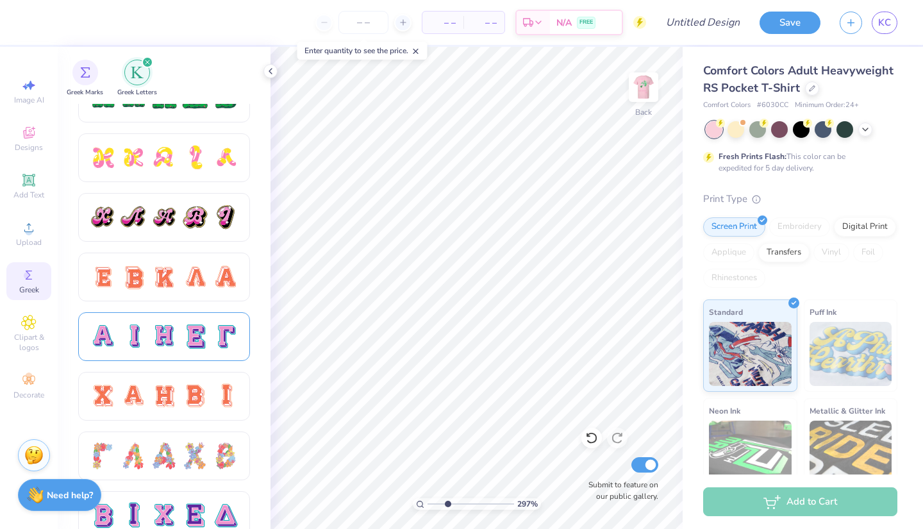
click at [182, 330] on div at bounding box center [194, 336] width 27 height 27
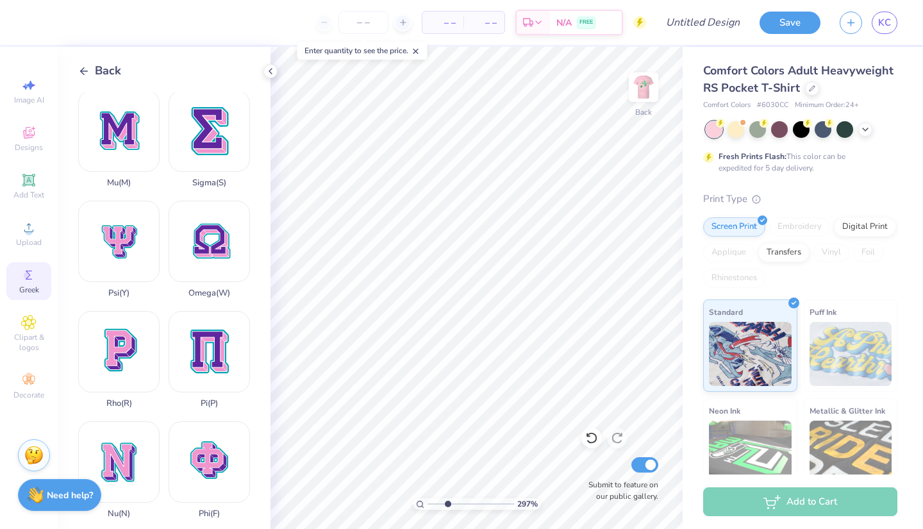
scroll to position [551, 0]
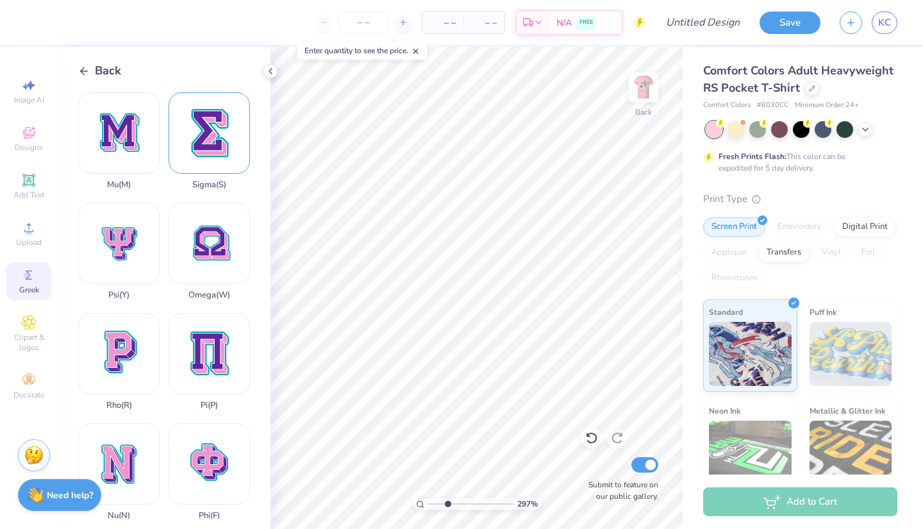
click at [206, 147] on div "Sigma ( S )" at bounding box center [209, 140] width 81 height 97
click at [89, 72] on icon at bounding box center [84, 71] width 12 height 12
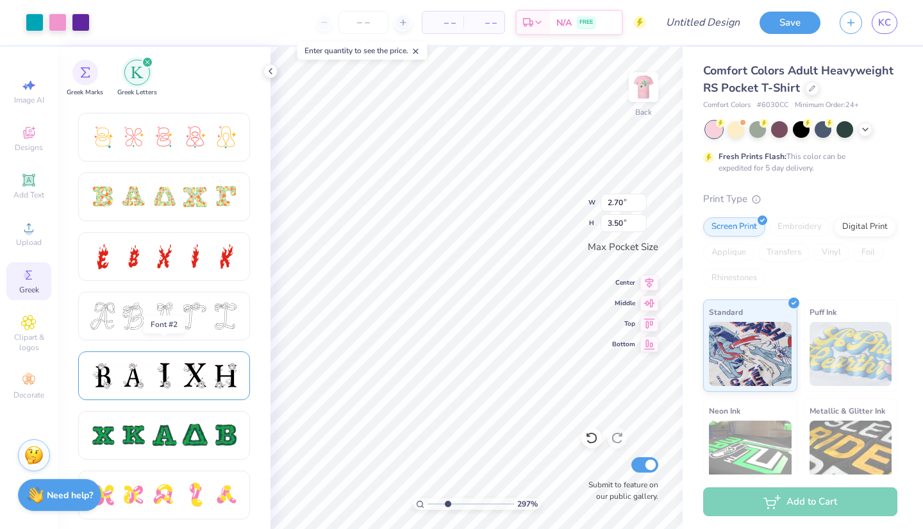
scroll to position [556, 0]
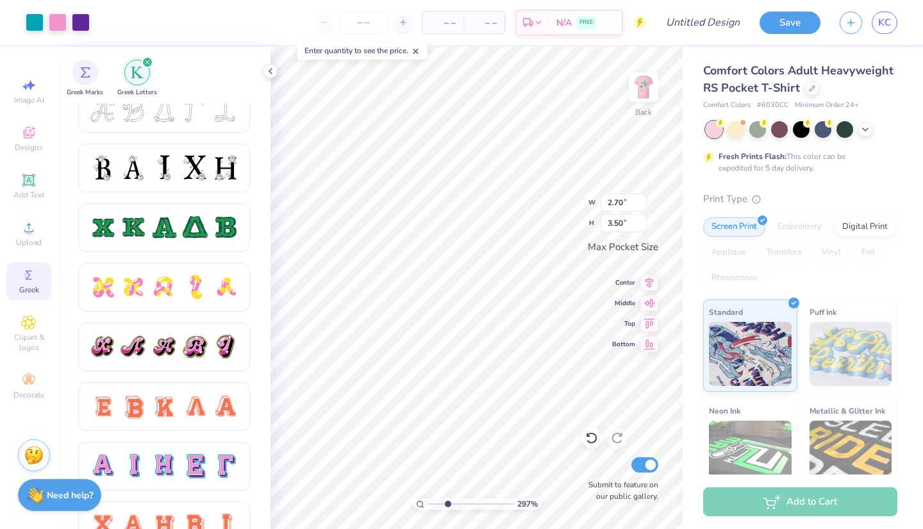
type input "0.20"
type input "0.26"
type input "2.70"
type input "3.50"
type input "1.12"
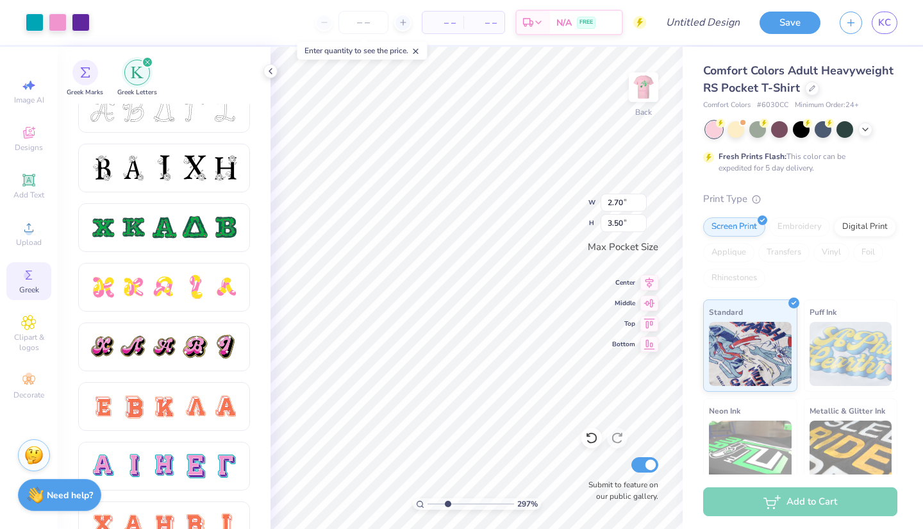
type input "1.45"
type input "0.67"
type input "0.86"
type input "2.70"
type input "3.50"
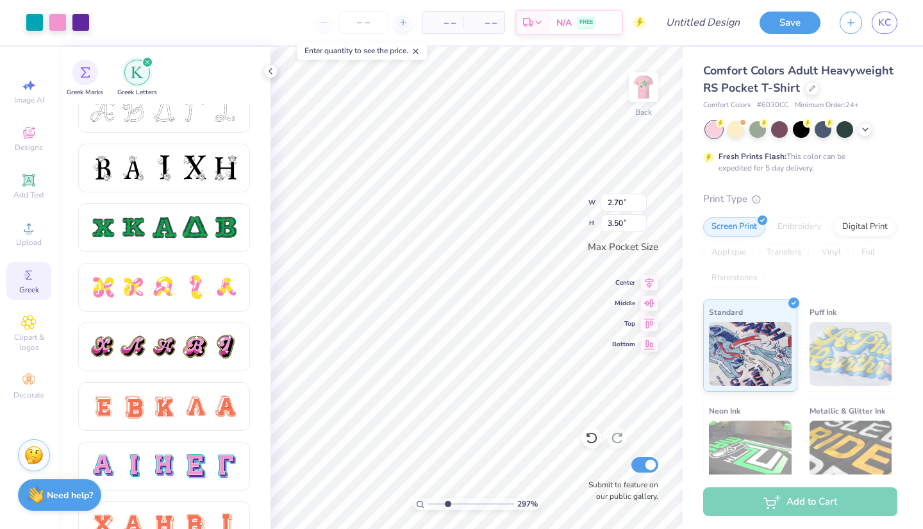
type input "1.37"
type input "1.77"
type input "0.20"
type input "0.26"
type input "0.78"
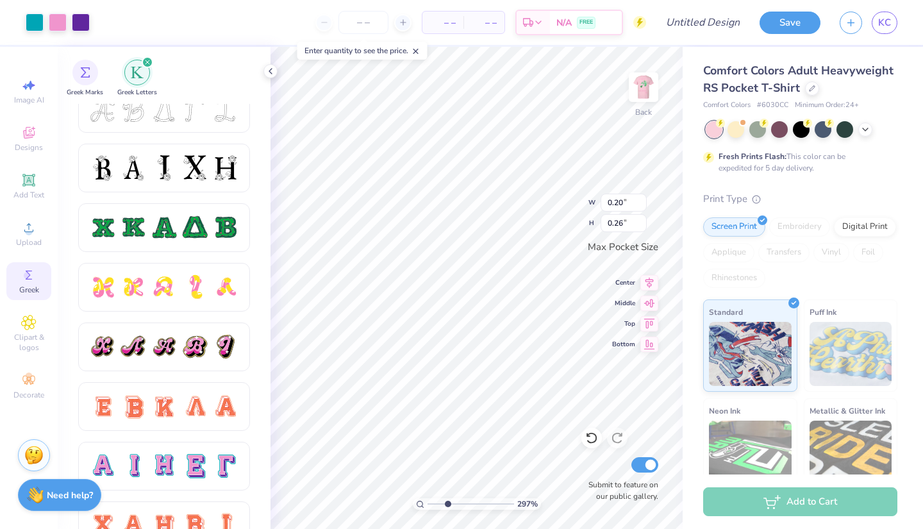
type input "1.01"
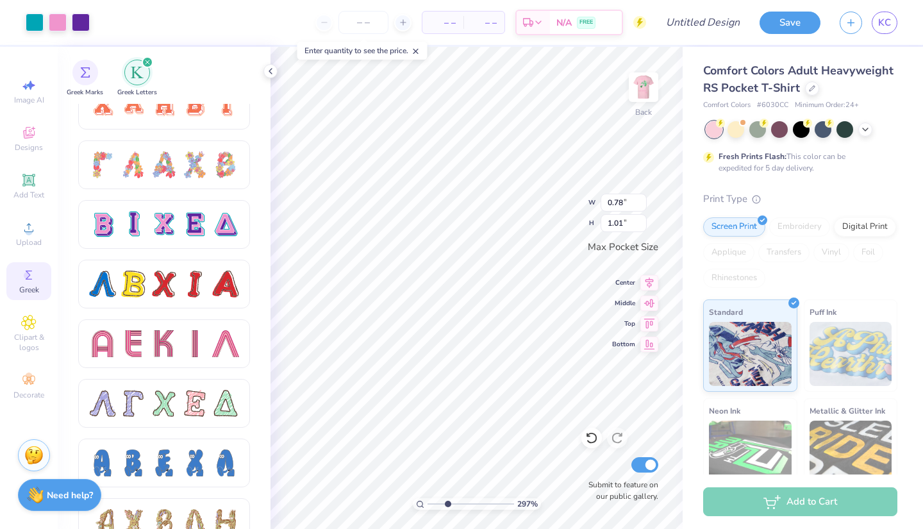
scroll to position [971, 0]
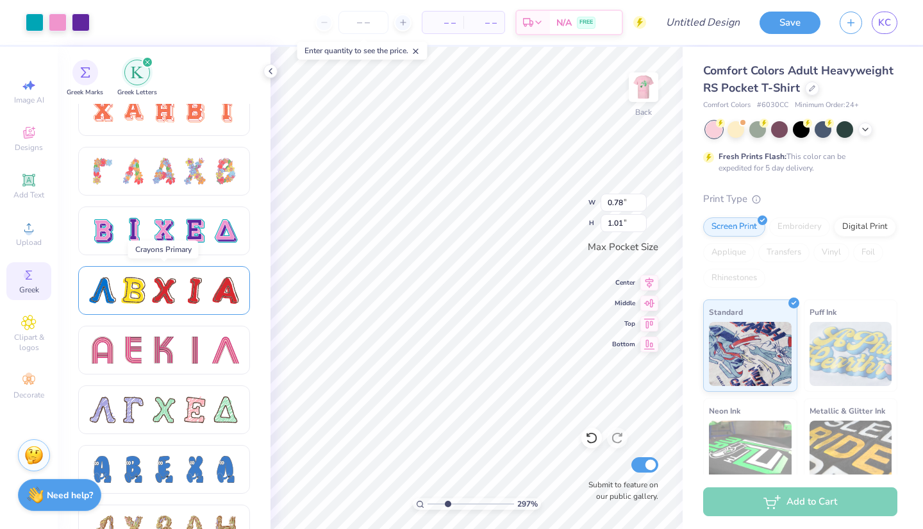
click at [160, 283] on div at bounding box center [164, 290] width 27 height 27
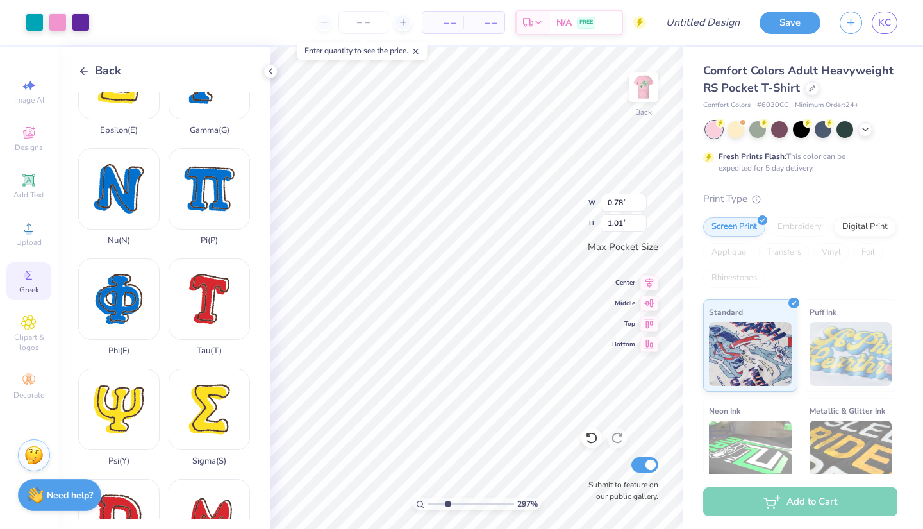
scroll to position [526, 0]
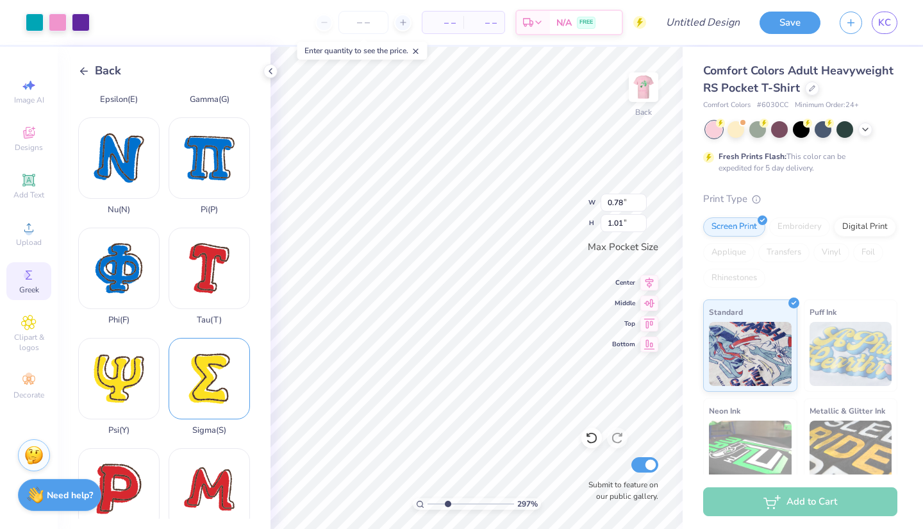
click at [215, 380] on div "Sigma ( S )" at bounding box center [209, 386] width 81 height 97
type input "2.86"
type input "3.50"
type input "0.95"
type input "1.16"
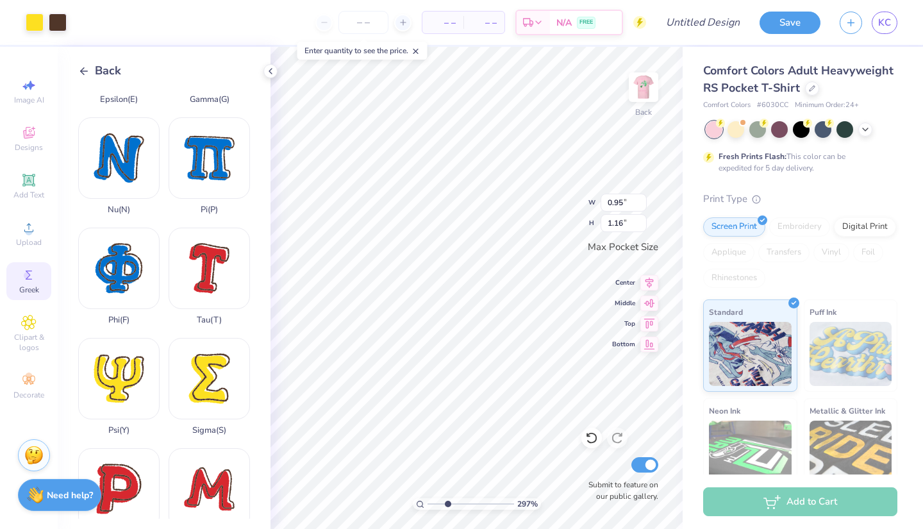
type input "0.67"
type input "0.86"
type input "1.20"
type input "1.47"
click at [648, 281] on icon at bounding box center [649, 280] width 18 height 15
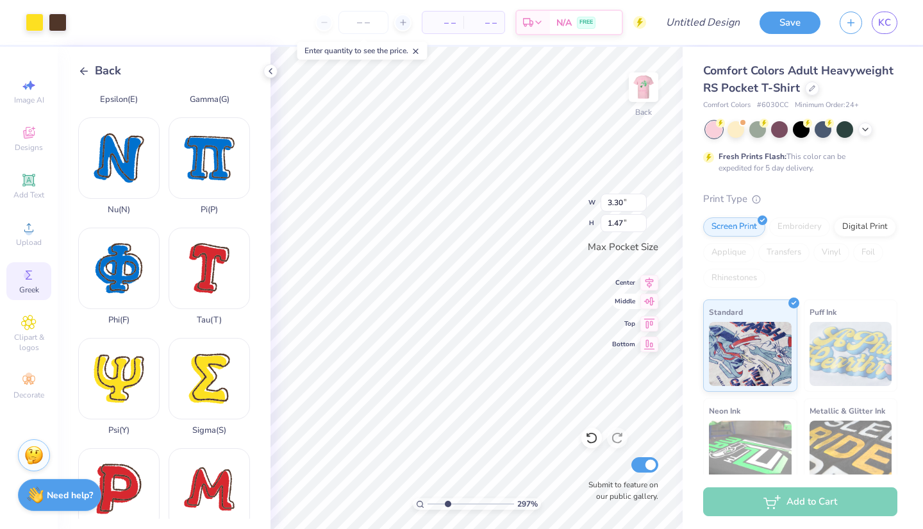
click at [649, 305] on icon at bounding box center [649, 301] width 18 height 15
click at [651, 283] on icon at bounding box center [650, 281] width 8 height 11
click at [653, 282] on icon at bounding box center [649, 280] width 18 height 15
click at [653, 325] on icon at bounding box center [649, 321] width 18 height 15
click at [37, 22] on div at bounding box center [35, 21] width 18 height 18
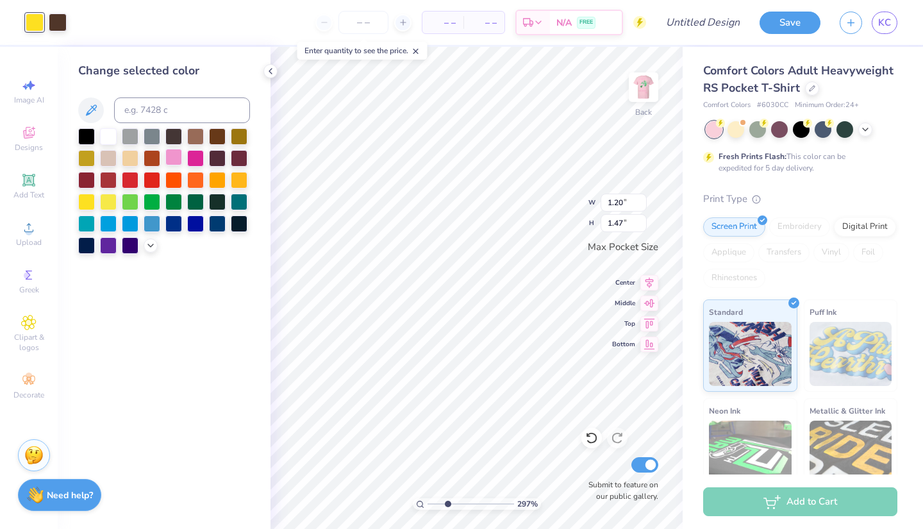
click at [176, 159] on div at bounding box center [173, 157] width 17 height 17
click at [104, 141] on div at bounding box center [108, 135] width 17 height 17
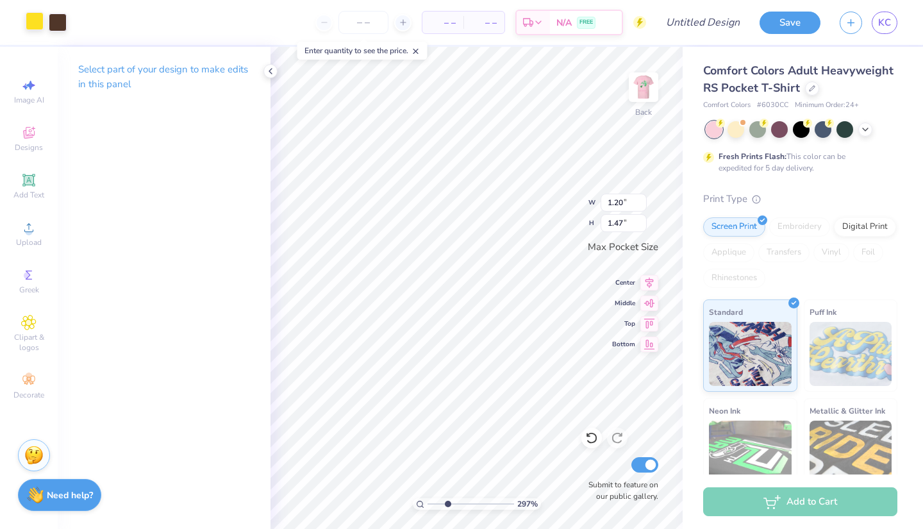
click at [41, 29] on div at bounding box center [35, 21] width 18 height 18
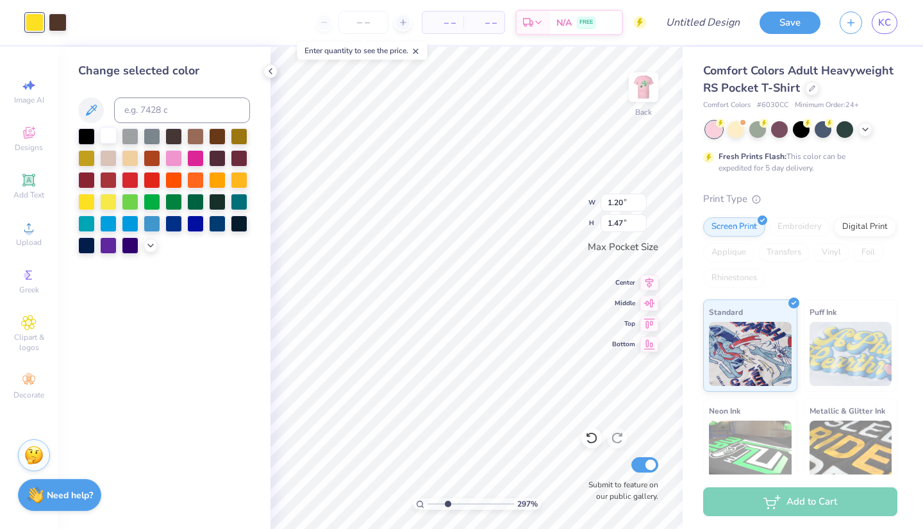
click at [112, 133] on div at bounding box center [108, 135] width 17 height 17
click at [113, 137] on div at bounding box center [108, 135] width 17 height 17
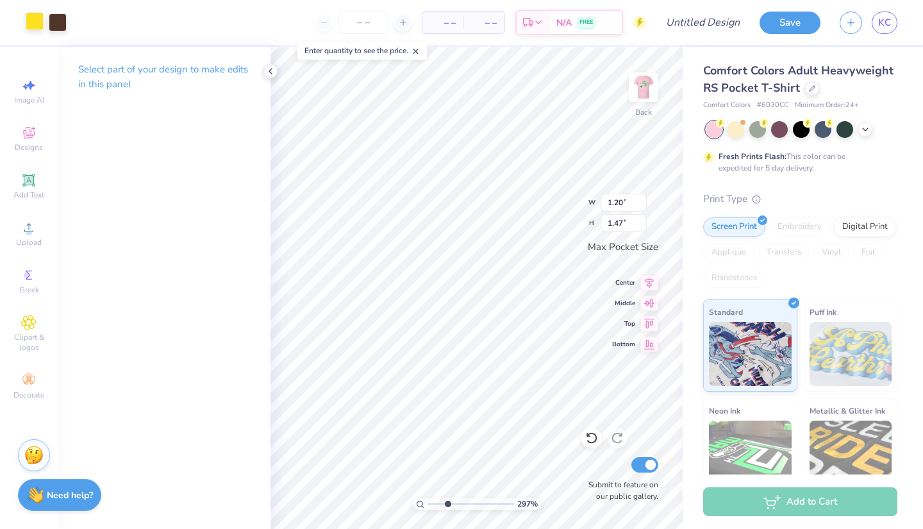
click at [32, 22] on div at bounding box center [35, 21] width 18 height 18
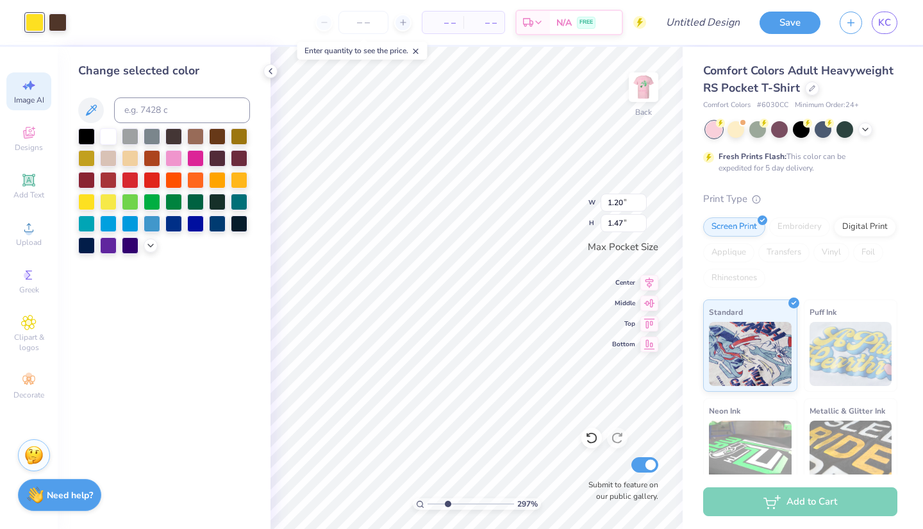
click at [28, 96] on span "Image AI" at bounding box center [29, 100] width 30 height 10
select select "4"
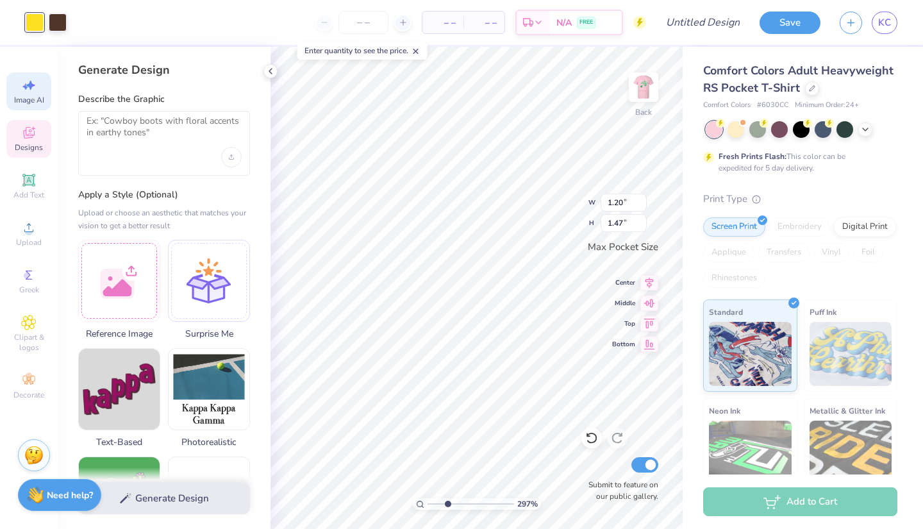
click at [28, 138] on icon at bounding box center [28, 132] width 15 height 15
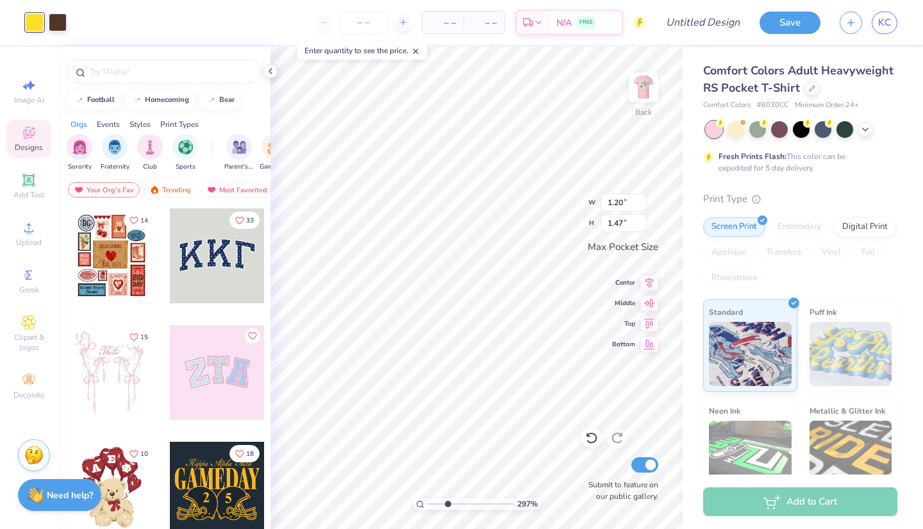
click at [227, 390] on div at bounding box center [217, 372] width 95 height 95
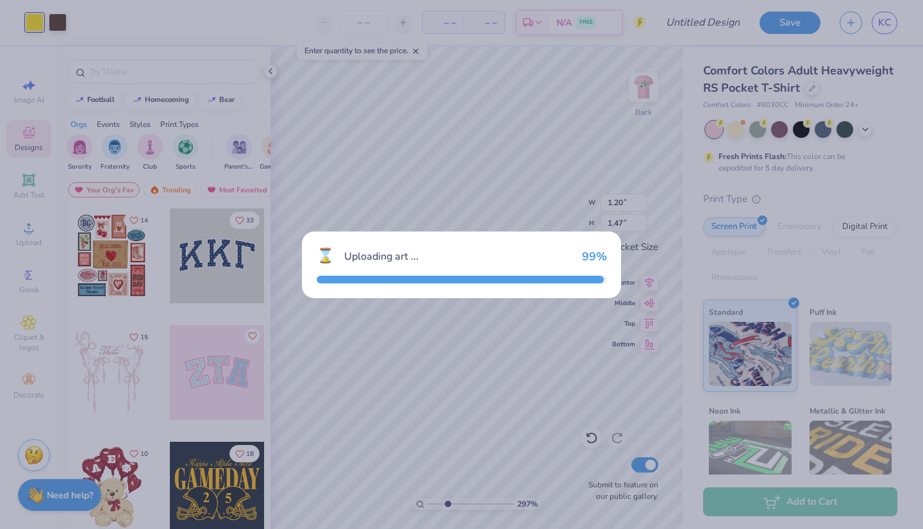
type textarea "x"
type input "3.44"
type input "1.72"
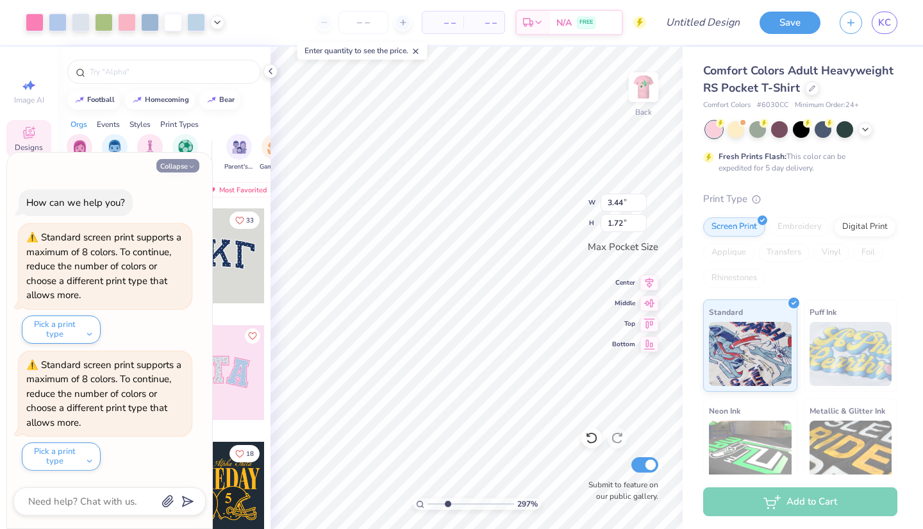
click at [191, 169] on icon "button" at bounding box center [192, 167] width 8 height 8
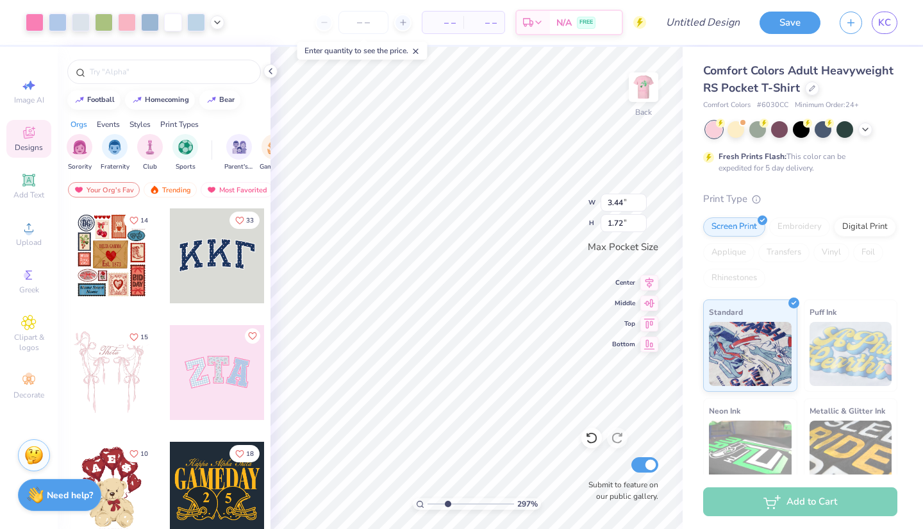
click at [119, 364] on div at bounding box center [111, 372] width 95 height 95
type textarea "x"
type input "3.18"
type input "3.44"
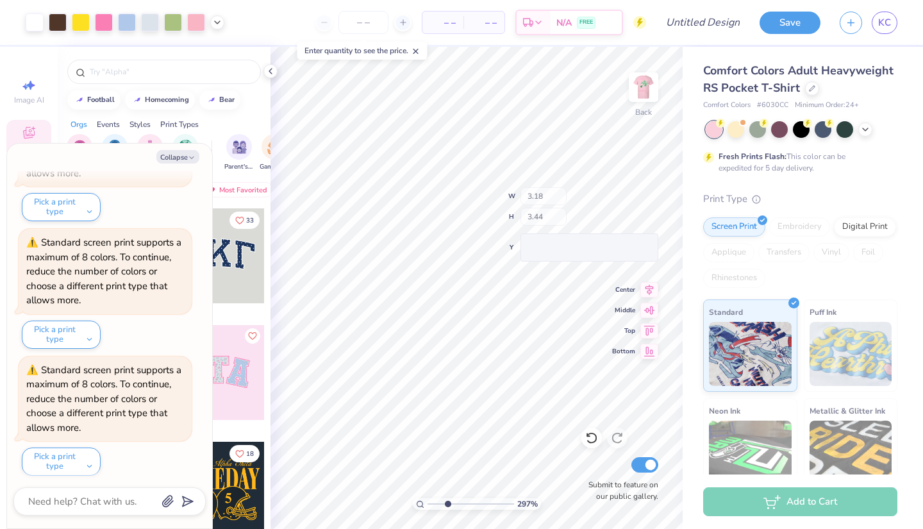
scroll to position [239, 0]
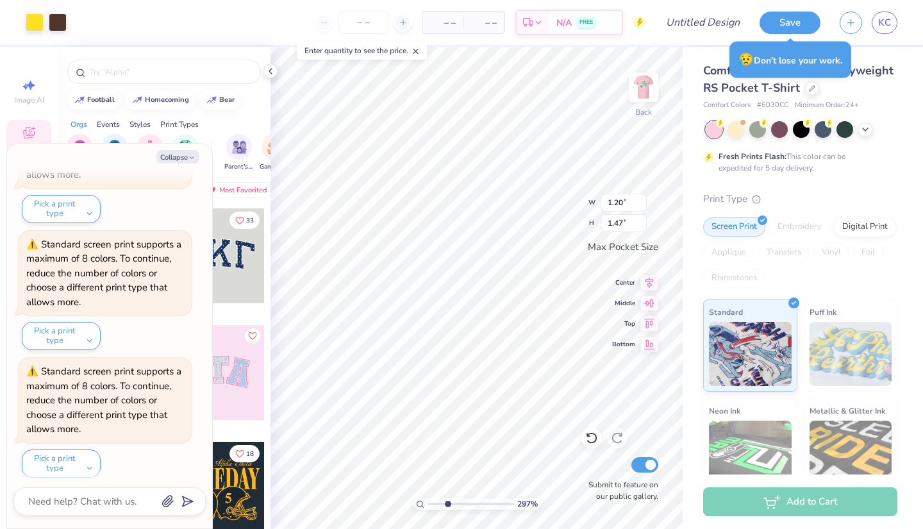
type textarea "x"
type input "3.44"
type input "1.72"
type textarea "x"
type input "1.20"
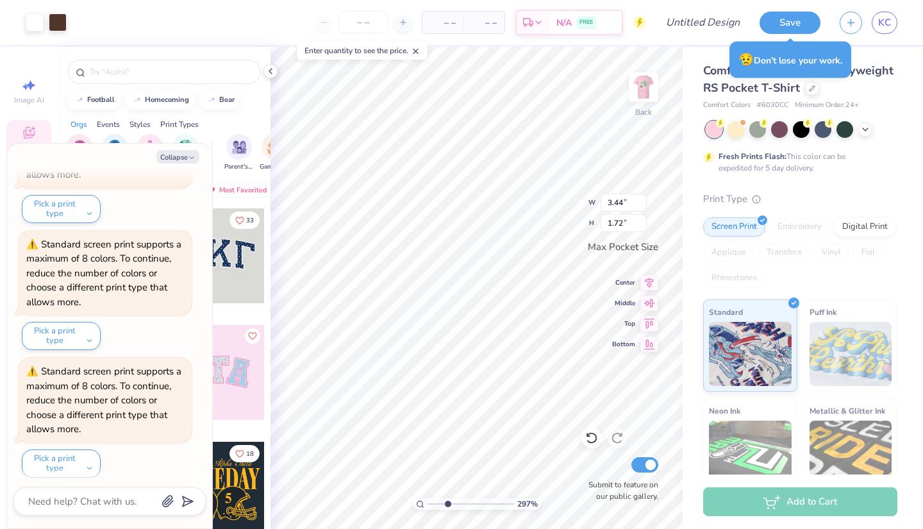
type input "1.47"
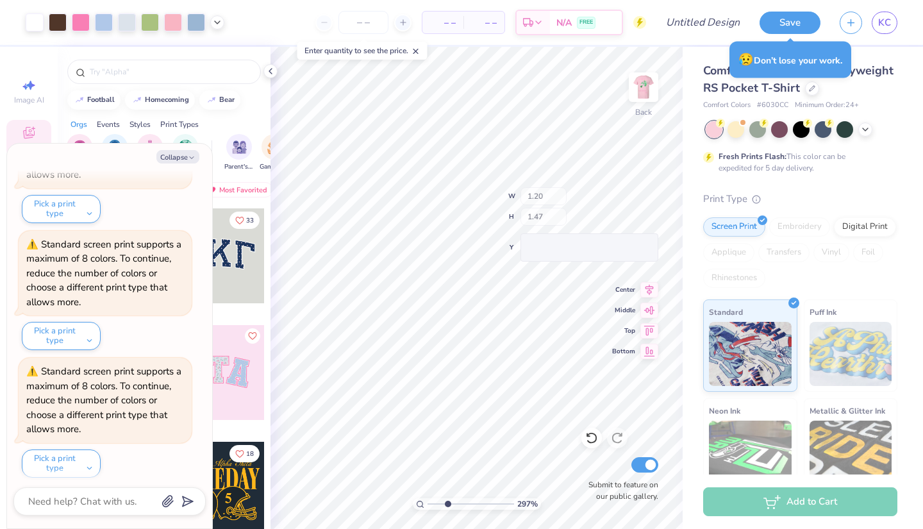
scroll to position [365, 0]
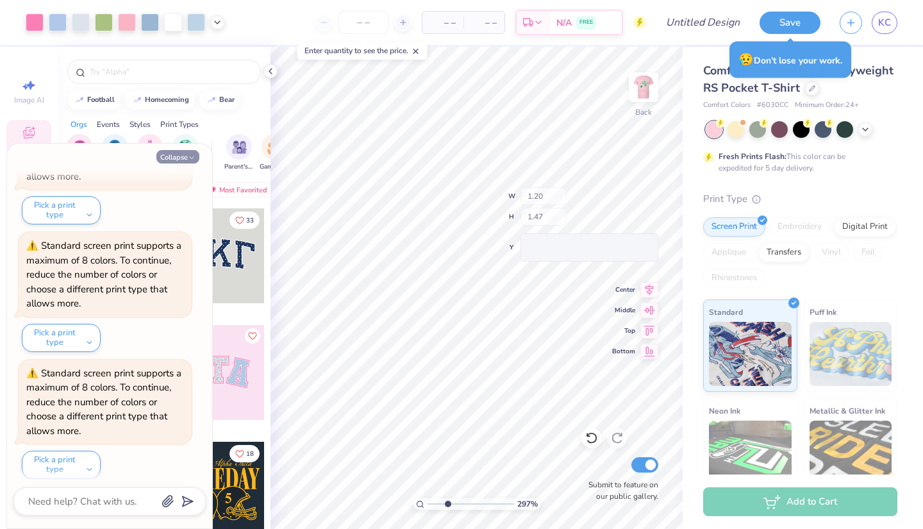
click at [180, 160] on button "Collapse" at bounding box center [177, 156] width 43 height 13
type textarea "x"
click at [183, 153] on button "Collapse" at bounding box center [177, 156] width 43 height 13
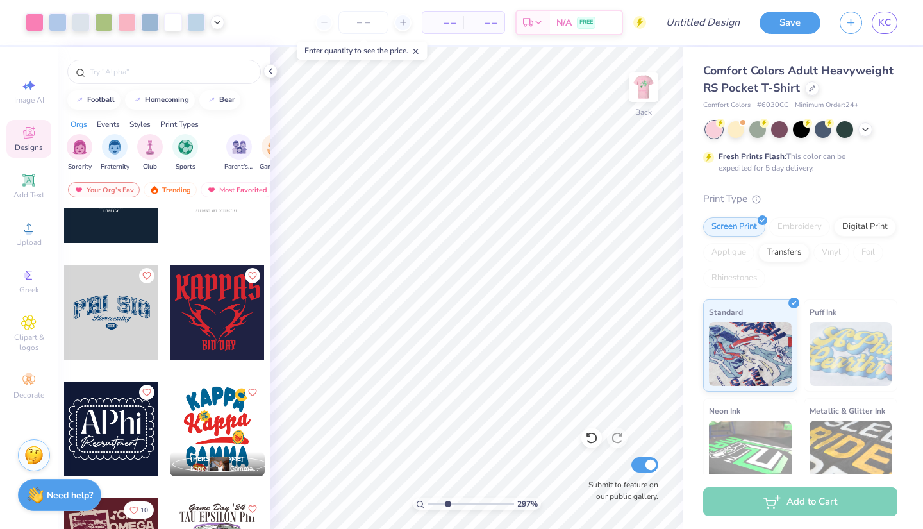
scroll to position [2328, 0]
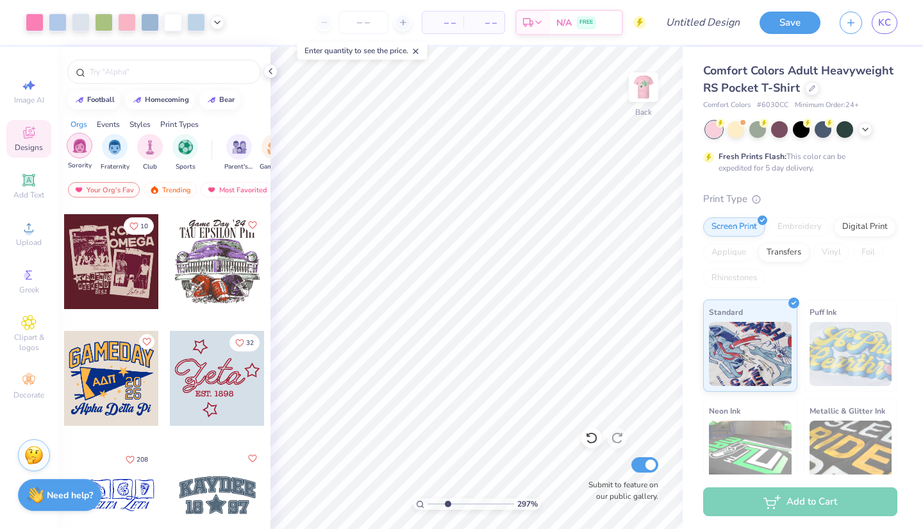
click at [86, 155] on div "filter for Sorority" at bounding box center [80, 146] width 26 height 26
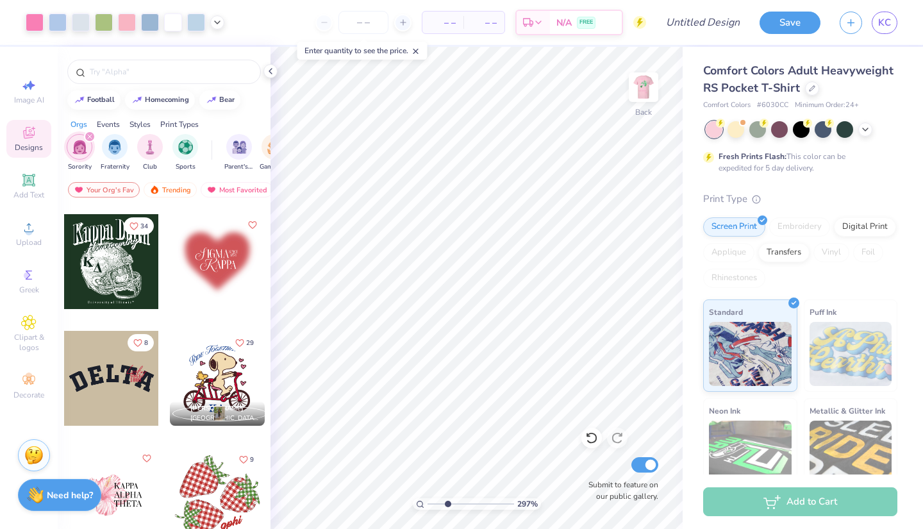
click at [137, 122] on div "Styles" at bounding box center [140, 125] width 21 height 12
click at [104, 121] on div "Events" at bounding box center [108, 125] width 23 height 12
click at [111, 147] on img "filter for Formal & Semi" at bounding box center [108, 145] width 15 height 15
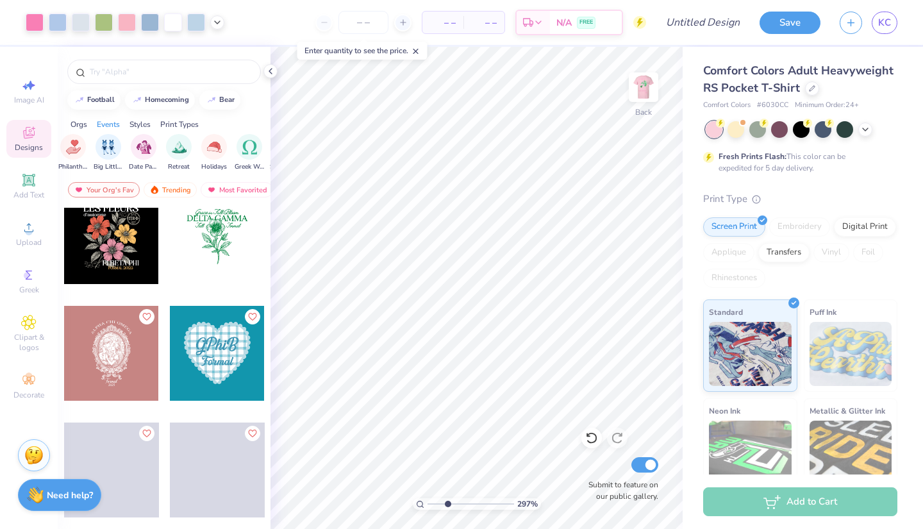
scroll to position [1474, 0]
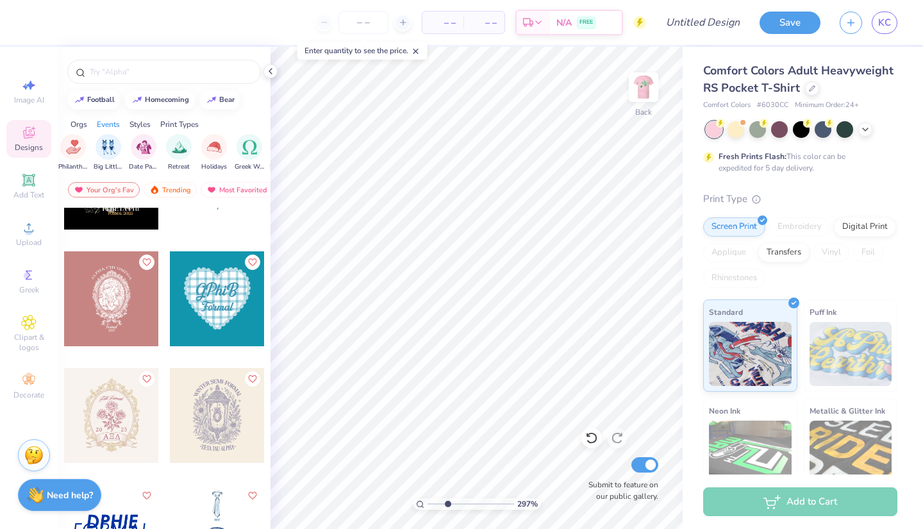
click at [104, 313] on div at bounding box center [111, 298] width 95 height 95
type input "0.72"
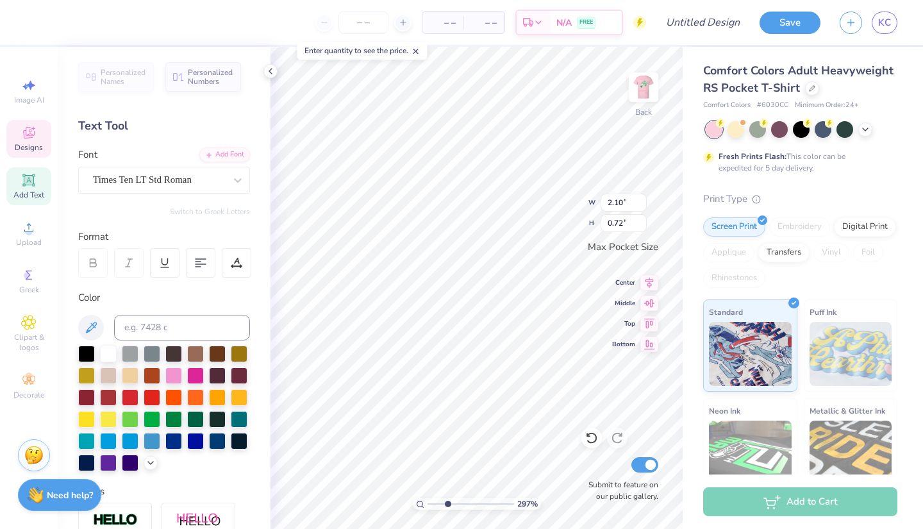
scroll to position [7, 6]
type textarea "A"
type textarea "s"
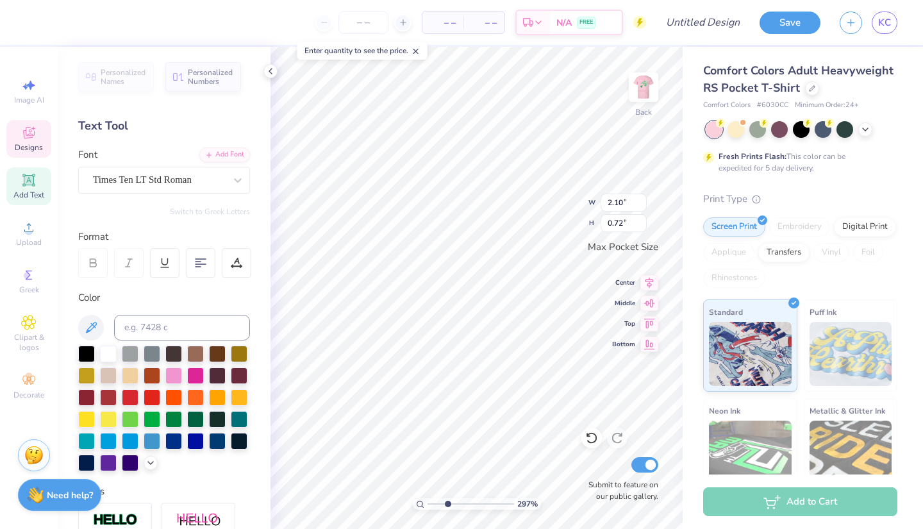
type textarea "SIGMA SIGMA SIGMA"
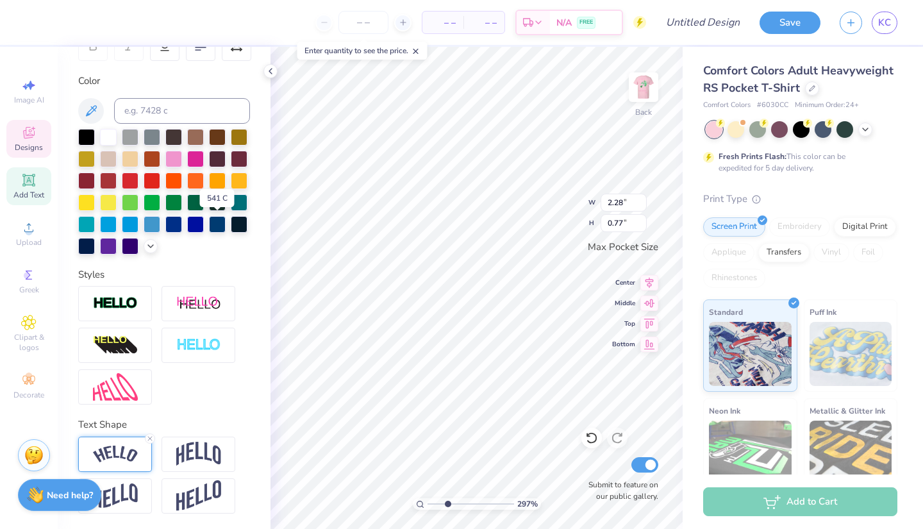
click at [122, 446] on img at bounding box center [115, 454] width 45 height 17
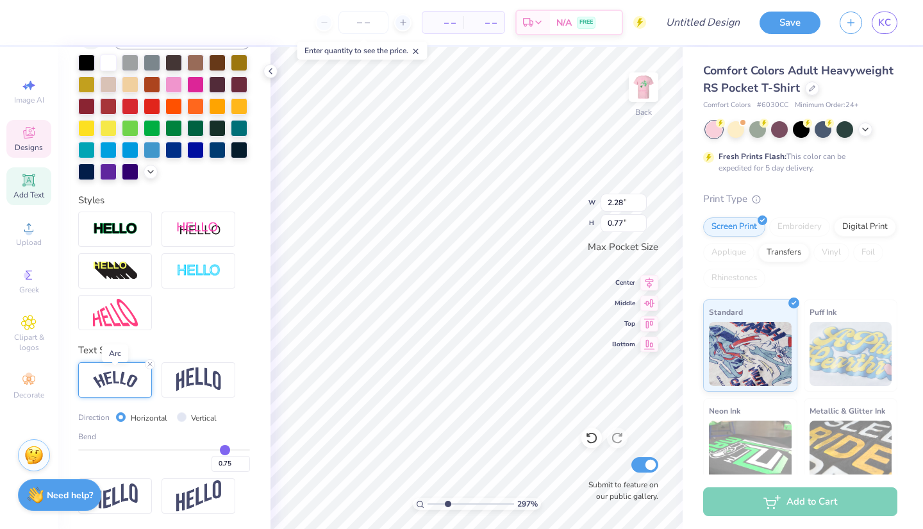
scroll to position [292, 0]
type input "0.72"
type input "0.71"
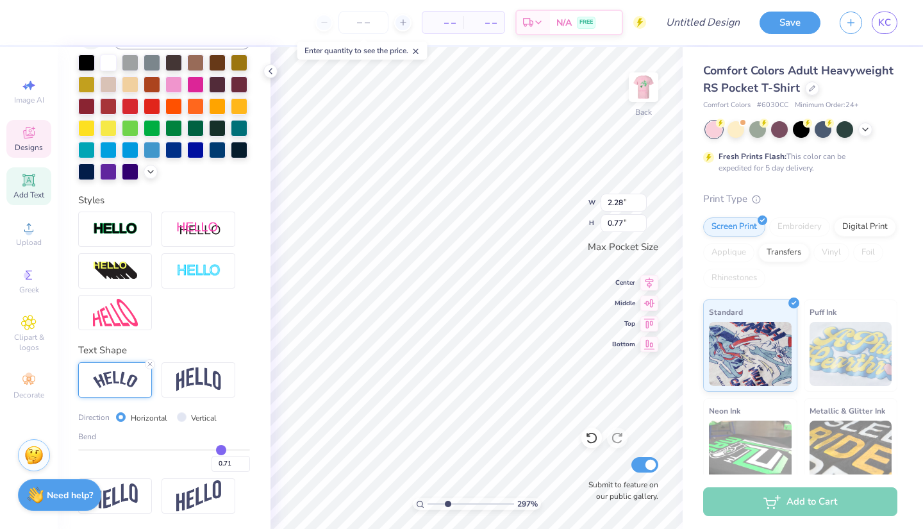
type input "0.7"
type input "0.70"
type input "0.69"
type input "0.68"
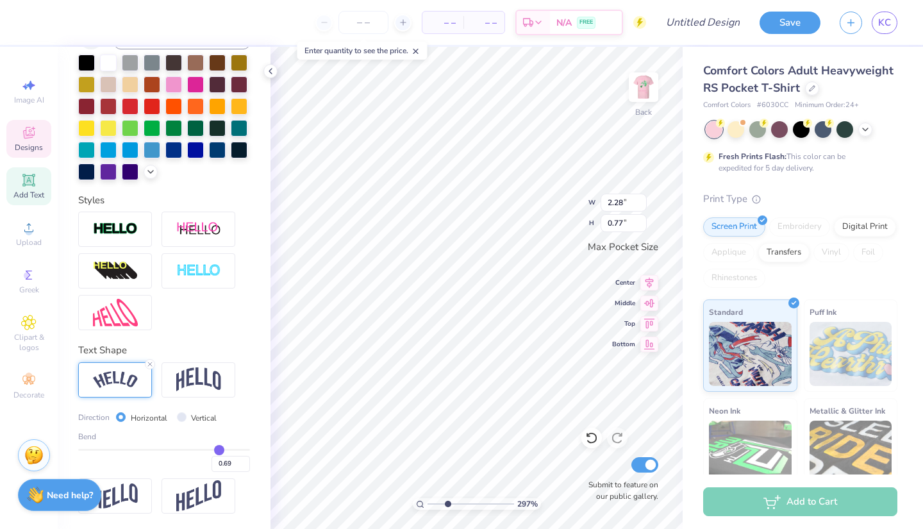
type input "0.68"
type input "0.67"
type input "0.66"
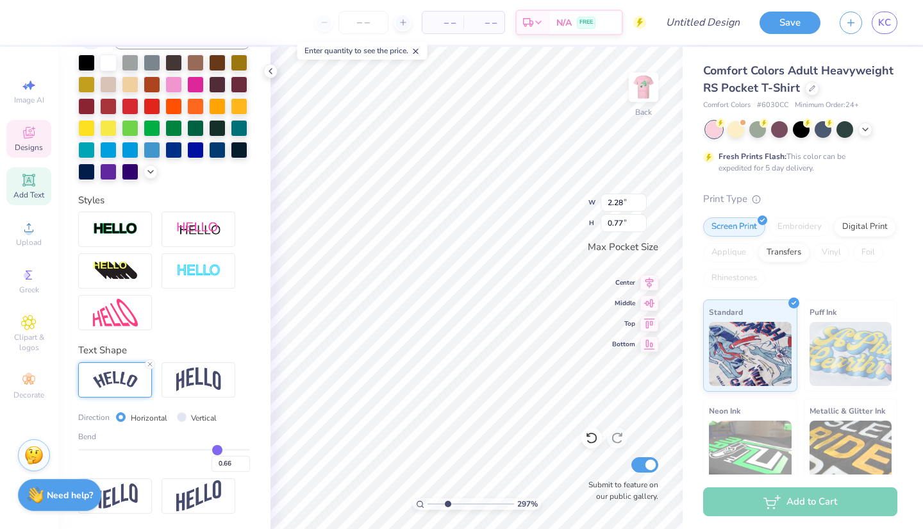
type input "0.65"
type input "0.64"
type input "0.63"
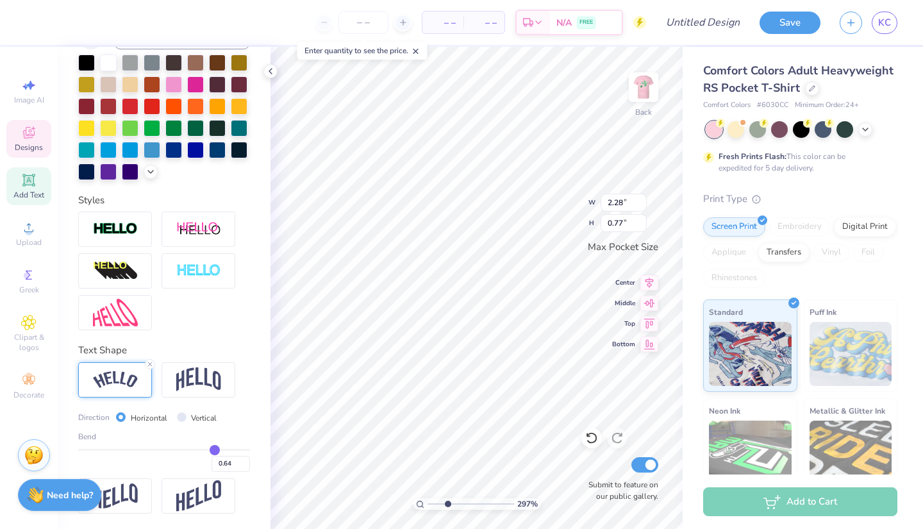
type input "0.63"
type input "0.62"
type input "0.61"
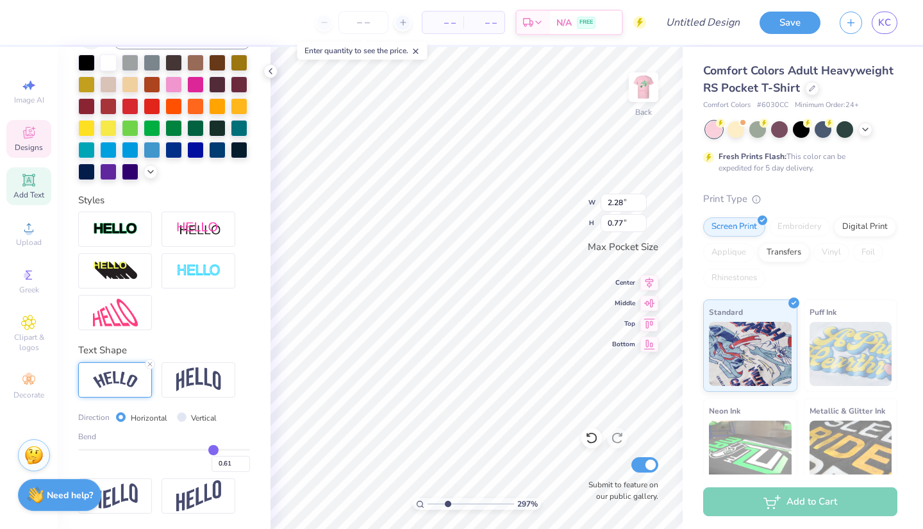
drag, startPoint x: 222, startPoint y: 449, endPoint x: 213, endPoint y: 449, distance: 9.0
type input "0.61"
click at [213, 449] on input "range" at bounding box center [164, 450] width 172 height 2
type input "2.24"
type input "0.57"
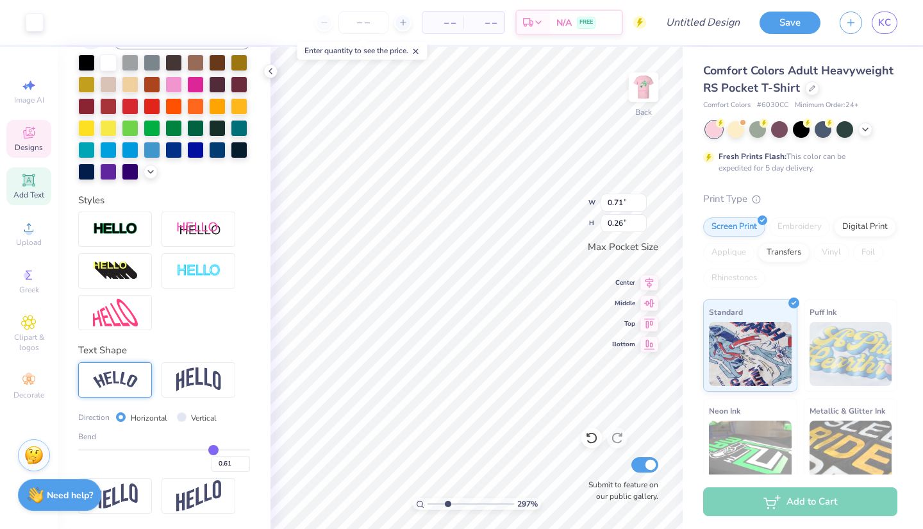
scroll to position [217, 0]
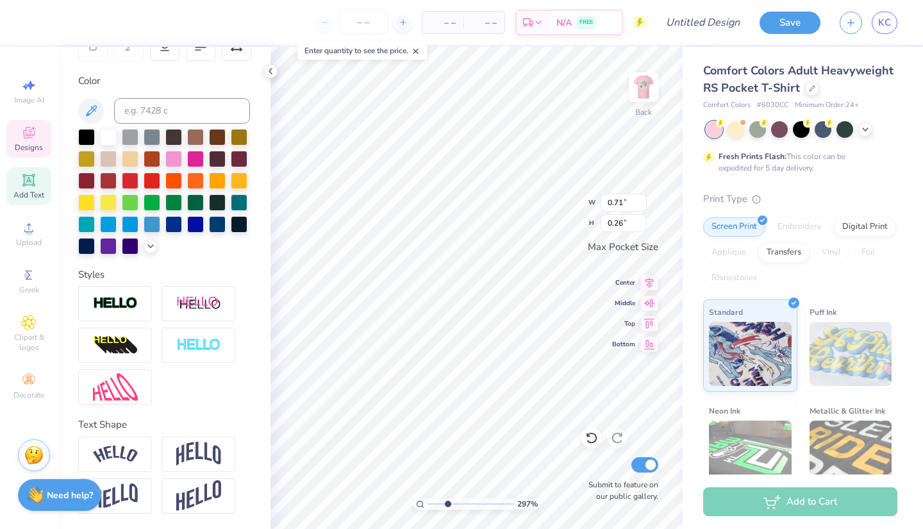
type textarea "Semi Formal"
type textarea "Semi Formal 2025"
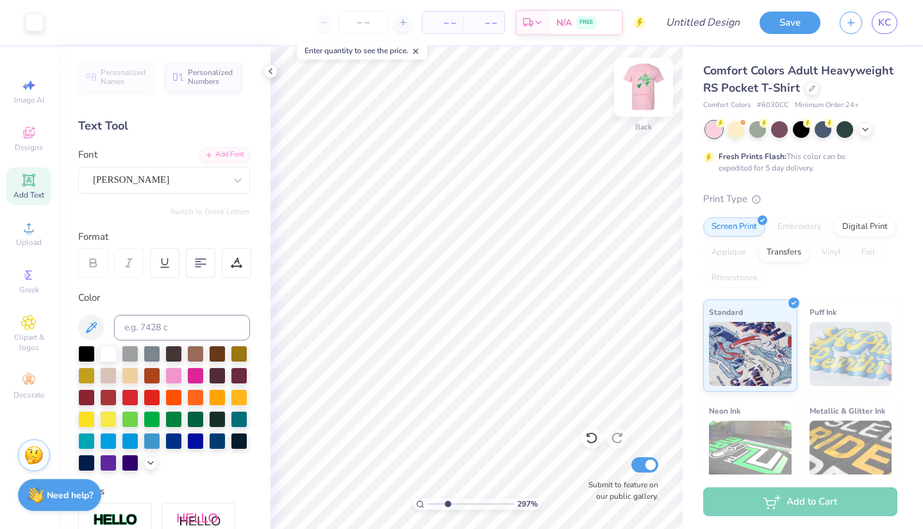
scroll to position [0, 0]
click at [649, 90] on img at bounding box center [643, 87] width 51 height 51
drag, startPoint x: 444, startPoint y: 505, endPoint x: 424, endPoint y: 503, distance: 20.6
type input "1"
click at [424, 503] on div "100 %" at bounding box center [477, 504] width 128 height 12
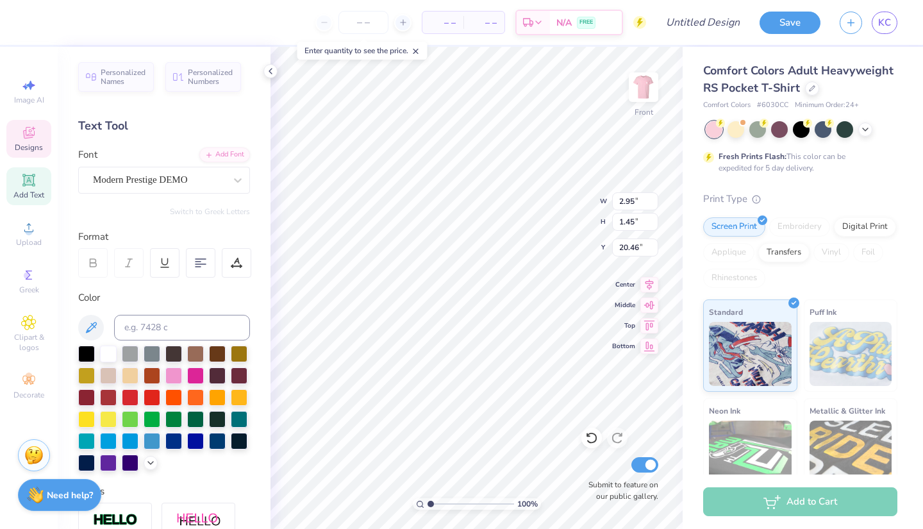
type input "2.78"
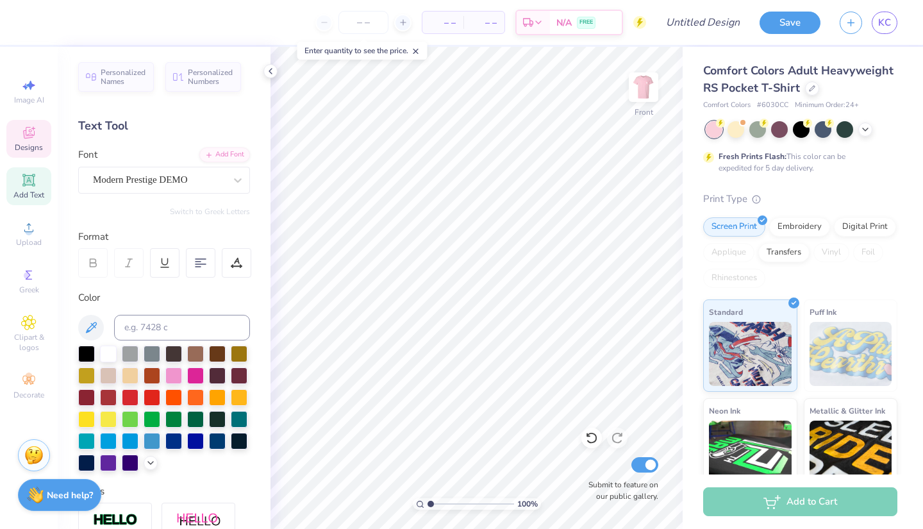
click at [31, 127] on icon at bounding box center [28, 132] width 15 height 15
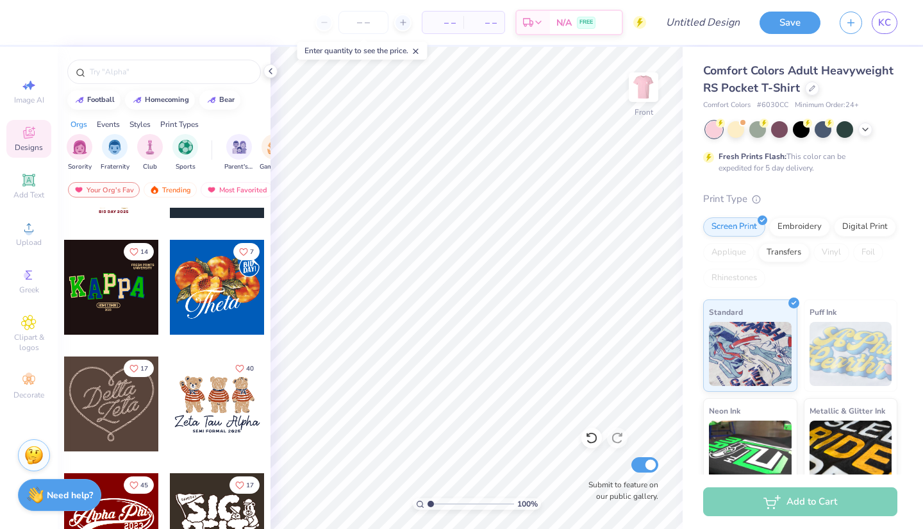
scroll to position [345, 0]
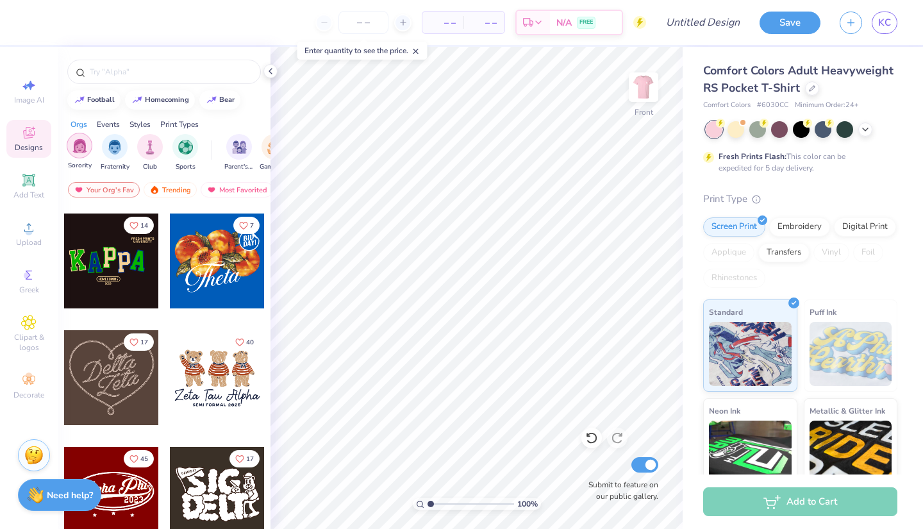
click at [83, 148] on img "filter for Sorority" at bounding box center [79, 145] width 15 height 15
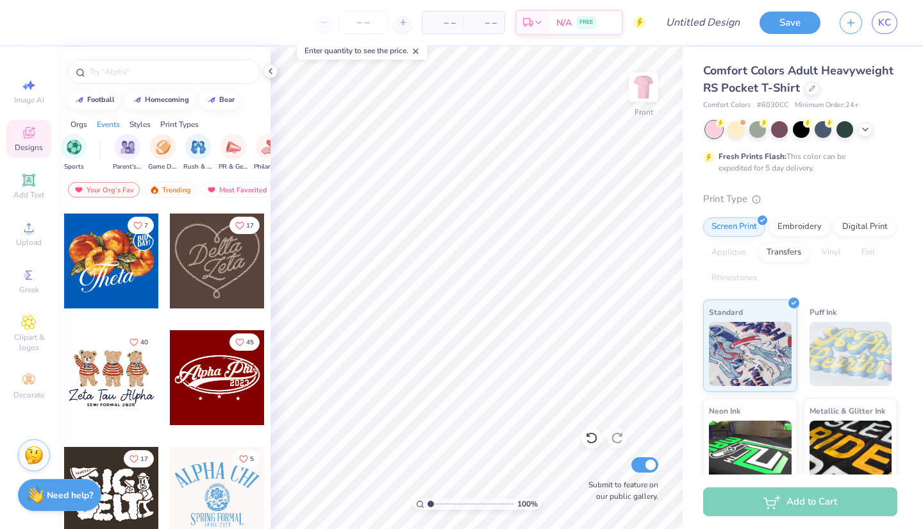
scroll to position [0, 270]
click at [190, 147] on div "filter for Formal & Semi" at bounding box center [181, 146] width 26 height 26
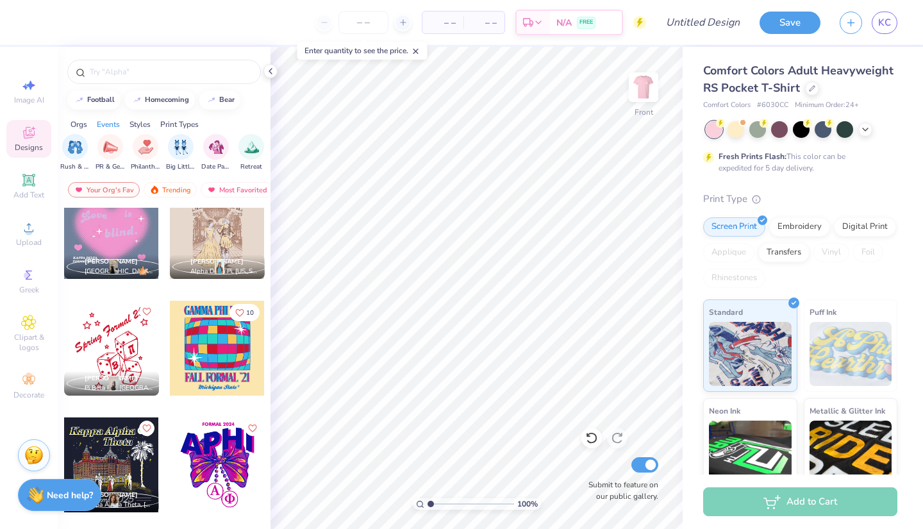
scroll to position [4397, 0]
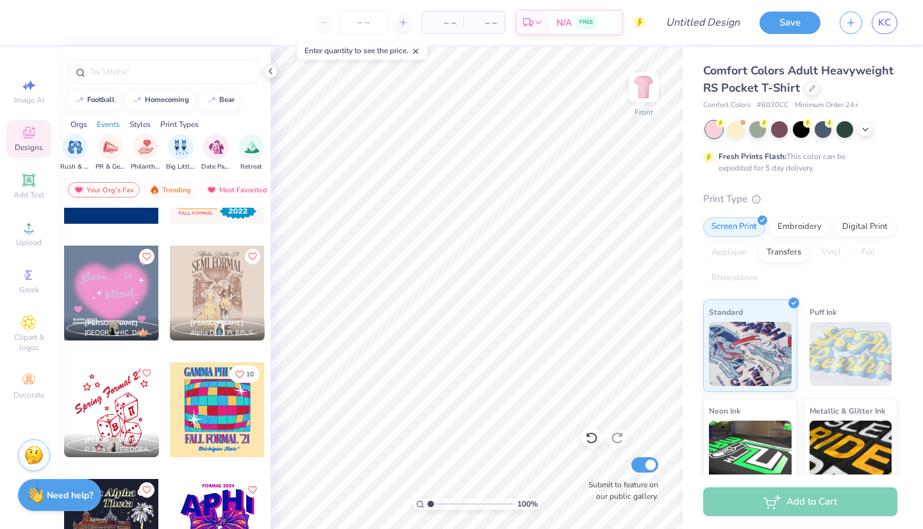
click at [214, 286] on div at bounding box center [217, 293] width 95 height 95
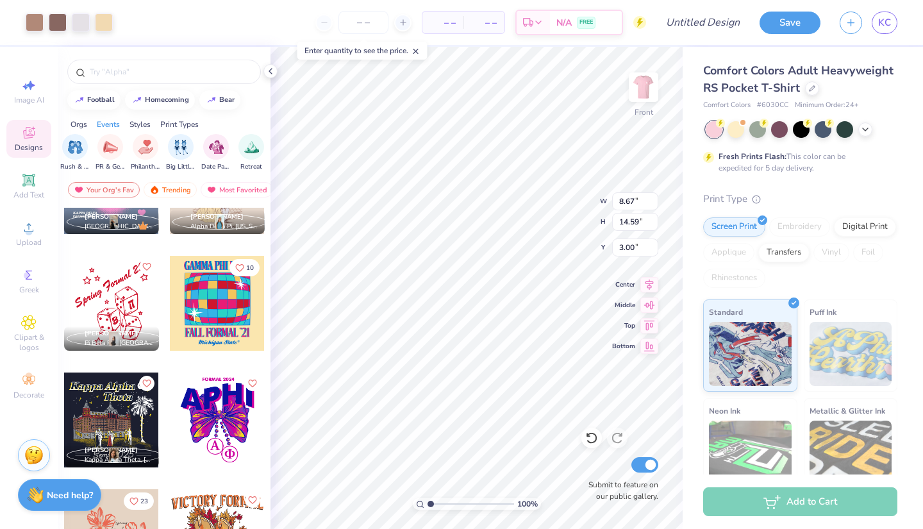
scroll to position [4554, 0]
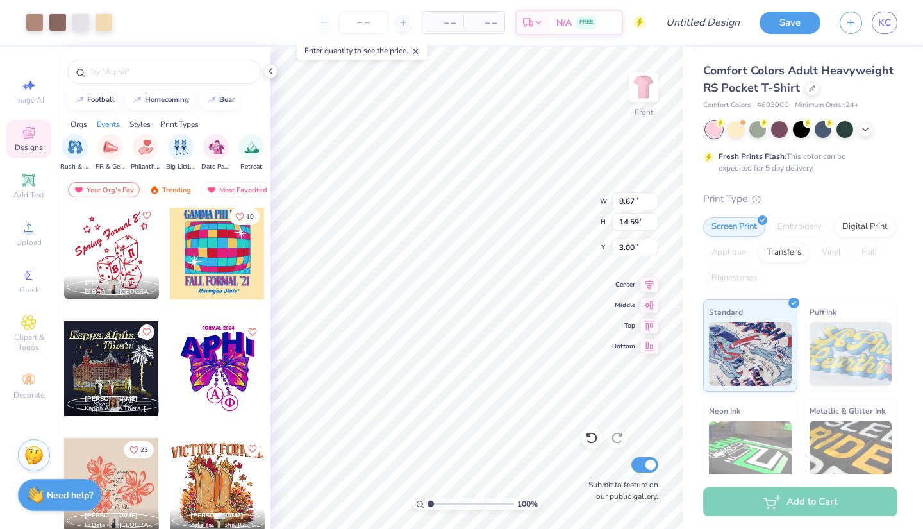
type input "7.53"
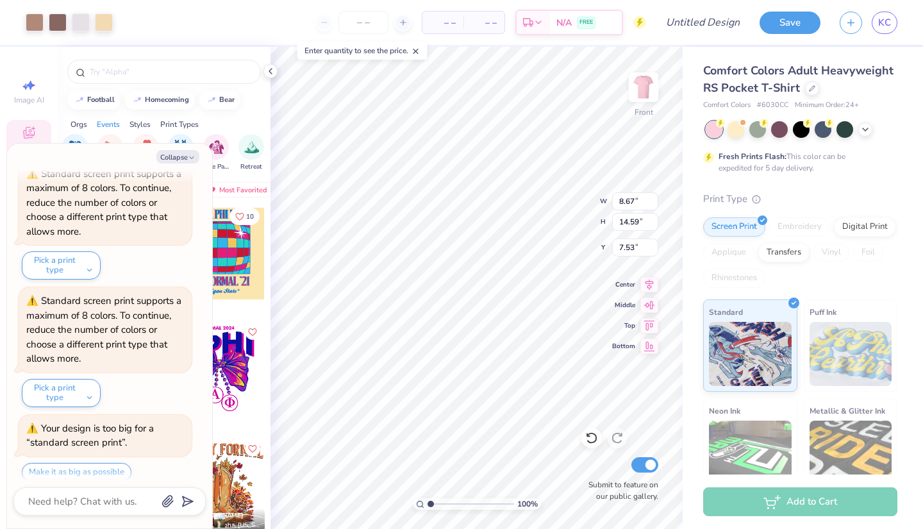
scroll to position [670, 0]
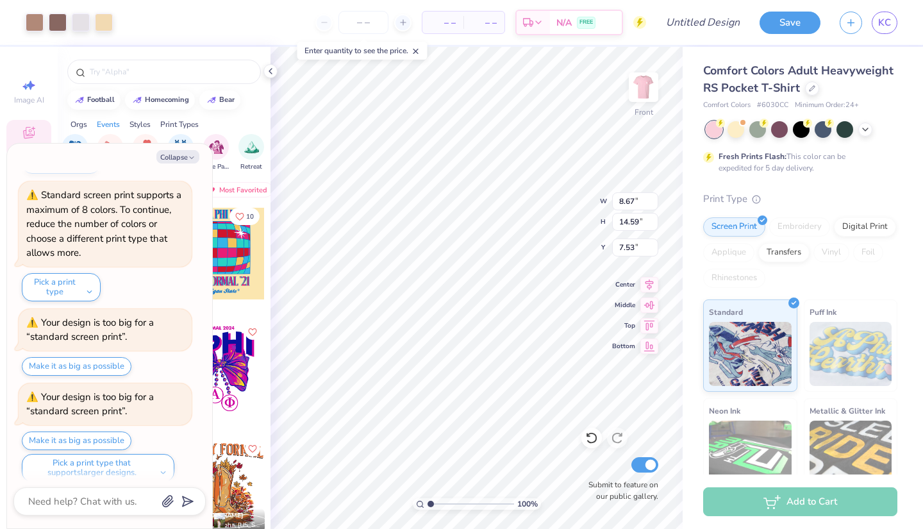
type textarea "x"
type input "7.49"
type textarea "x"
type input "10.07"
type input "16.94"
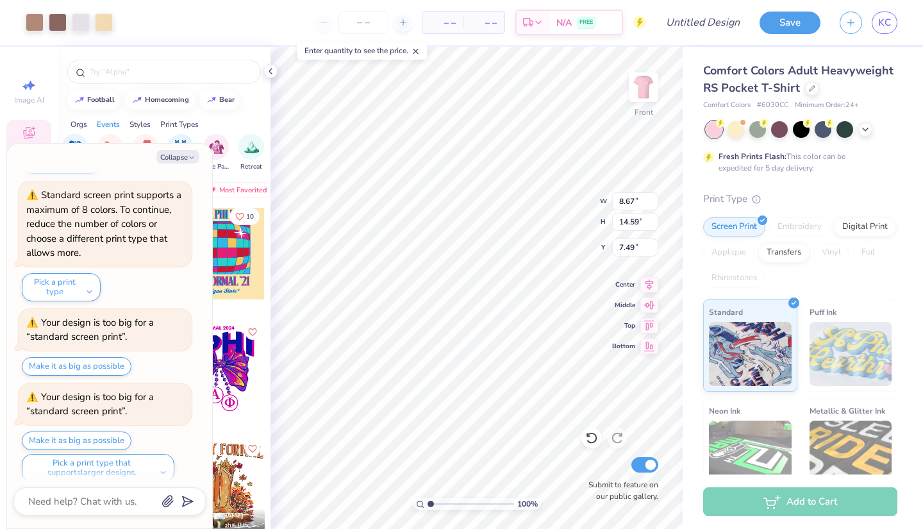
type input "5.13"
click at [649, 283] on icon at bounding box center [649, 282] width 18 height 15
click at [648, 305] on icon at bounding box center [649, 303] width 18 height 15
type textarea "x"
type input "5.78"
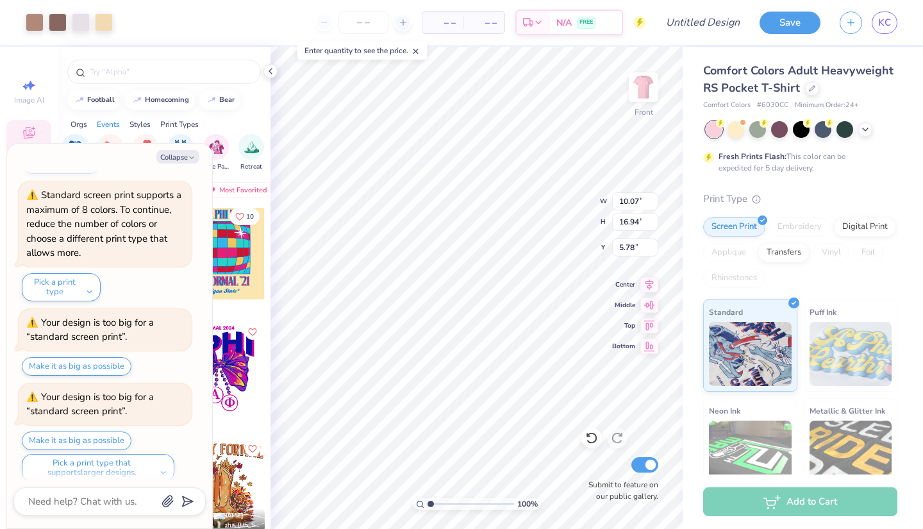
scroll to position [776, 0]
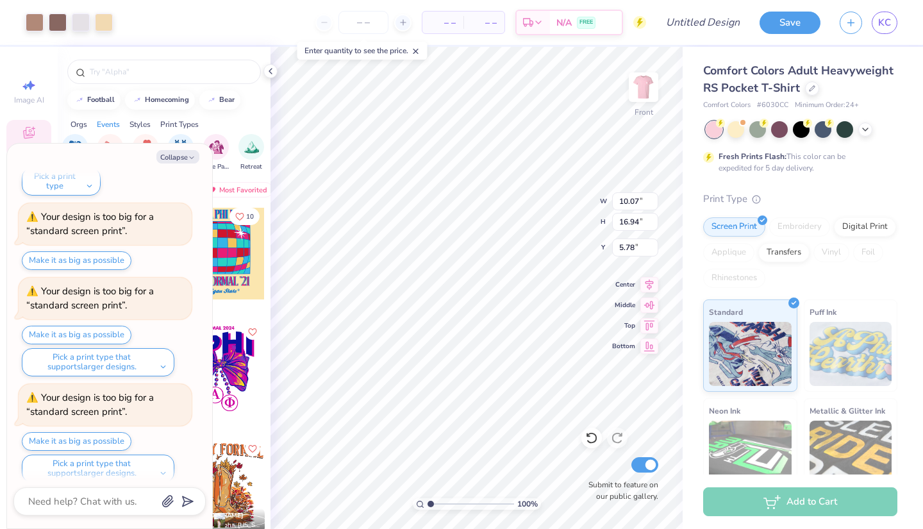
type textarea "x"
type input "3.51"
type textarea "x"
type input "5.78"
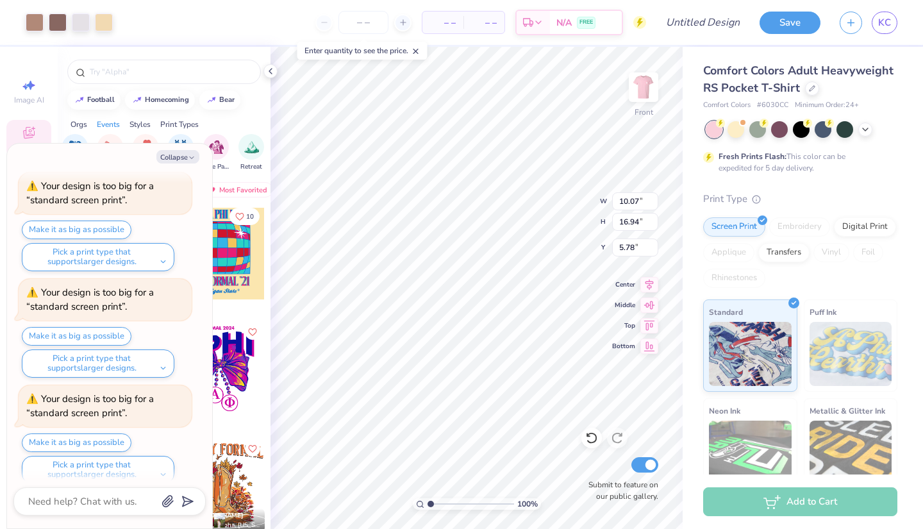
scroll to position [1093, 0]
type textarea "x"
type input "10.47"
type input "17.62"
type input "5.10"
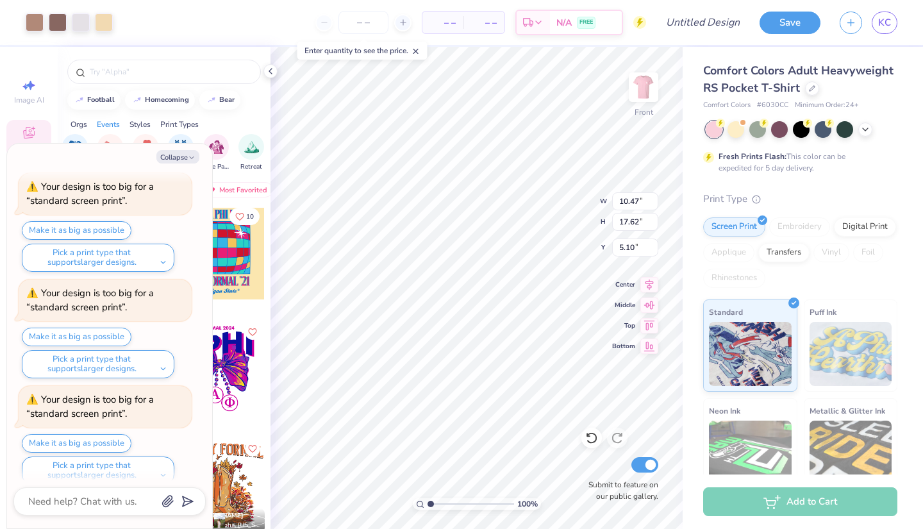
type textarea "x"
type input "10.69"
type input "17.99"
type input "4.73"
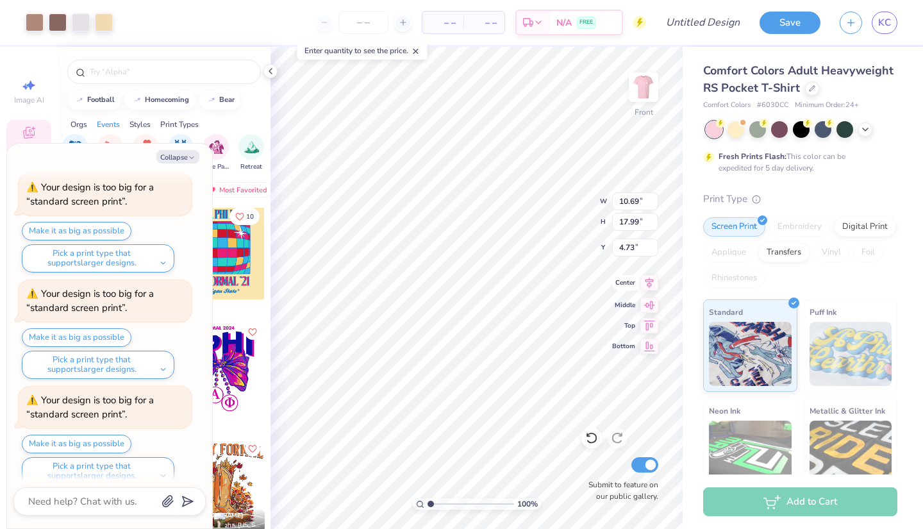
click at [654, 287] on icon at bounding box center [649, 282] width 18 height 15
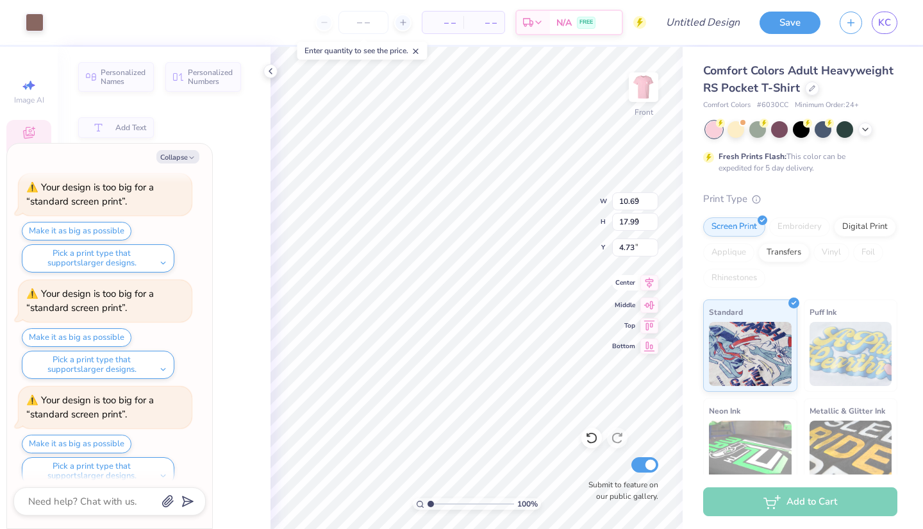
type textarea "x"
type input "9.47"
type input "1.59"
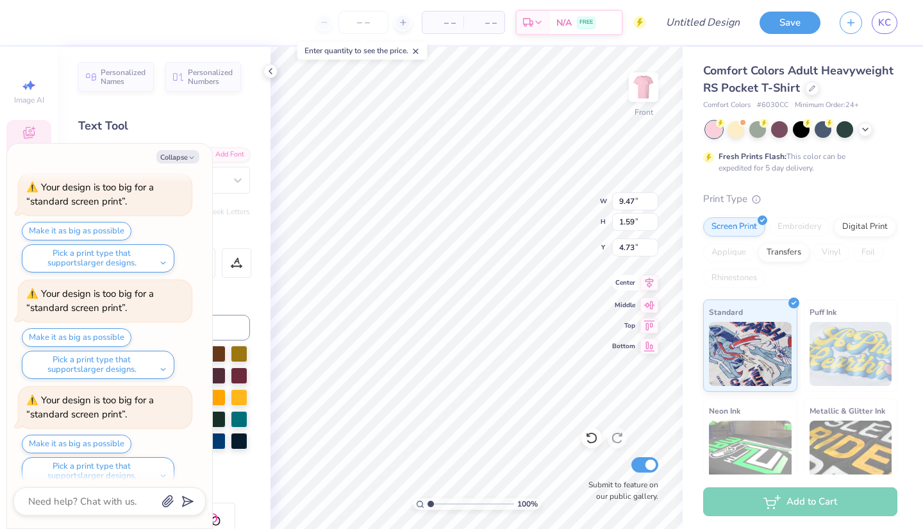
type textarea "x"
type textarea "S"
type textarea "x"
type textarea "Si"
type textarea "x"
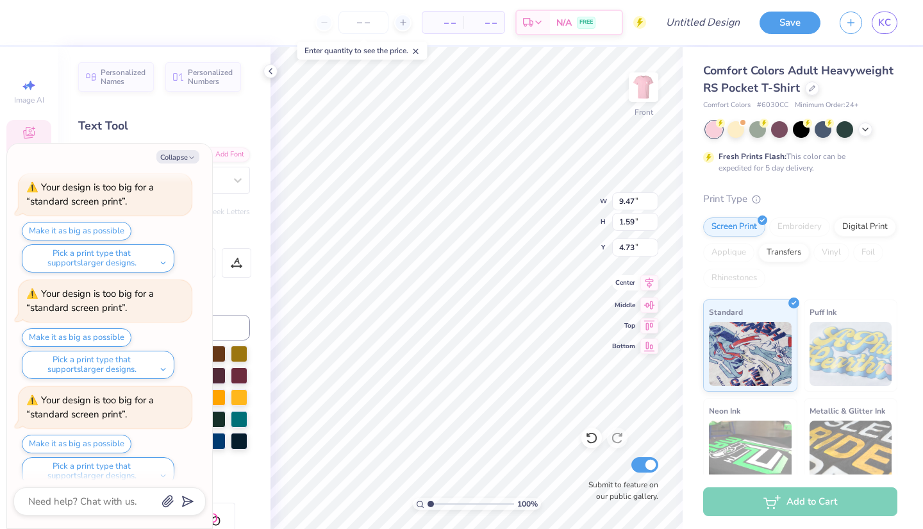
type textarea "Sig"
type textarea "x"
type textarea "Sigm"
type textarea "x"
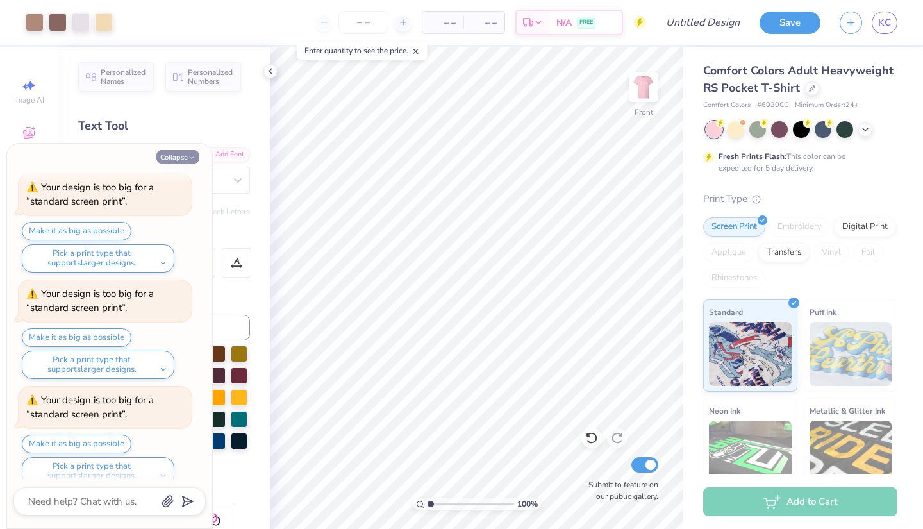
click at [179, 156] on button "Collapse" at bounding box center [177, 156] width 43 height 13
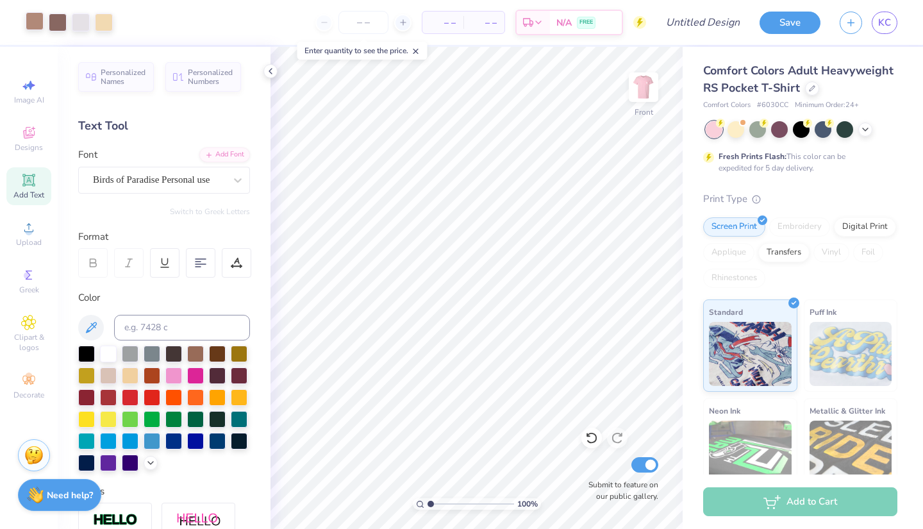
click at [31, 22] on div at bounding box center [35, 21] width 18 height 18
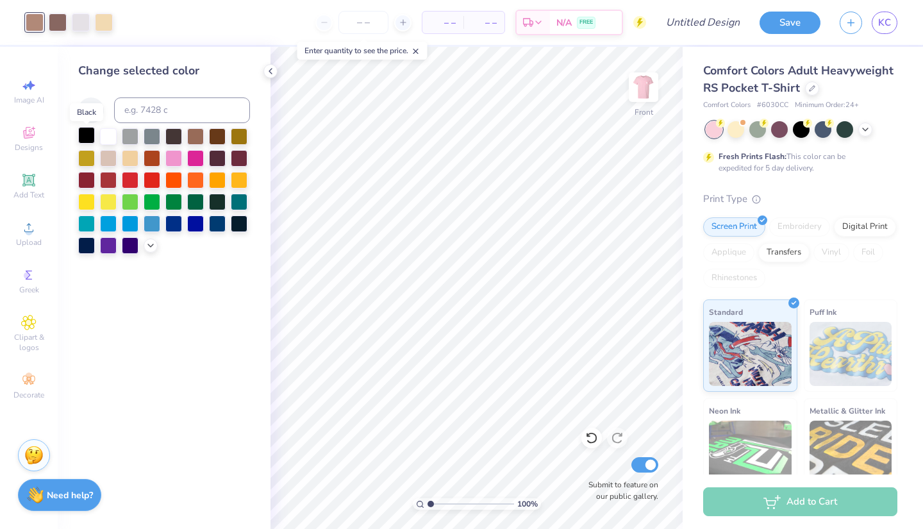
click at [90, 140] on div at bounding box center [86, 135] width 17 height 17
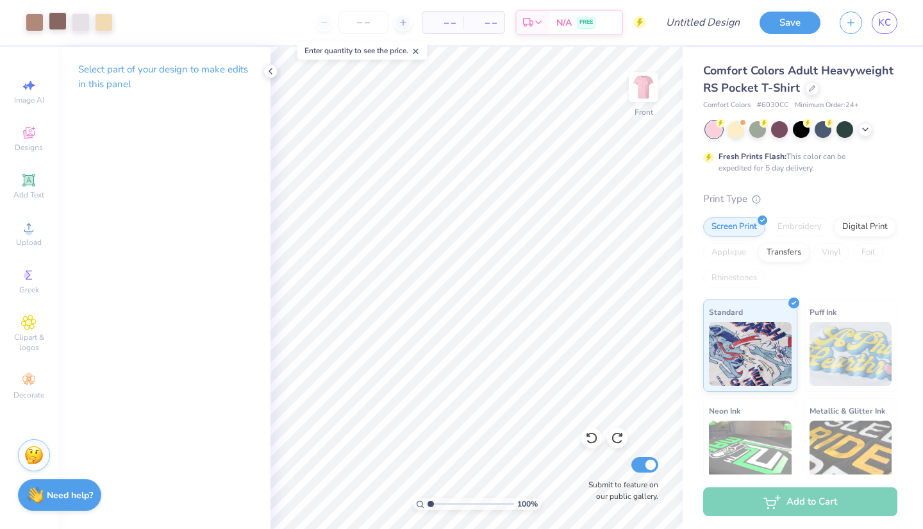
click at [60, 21] on div at bounding box center [58, 21] width 18 height 18
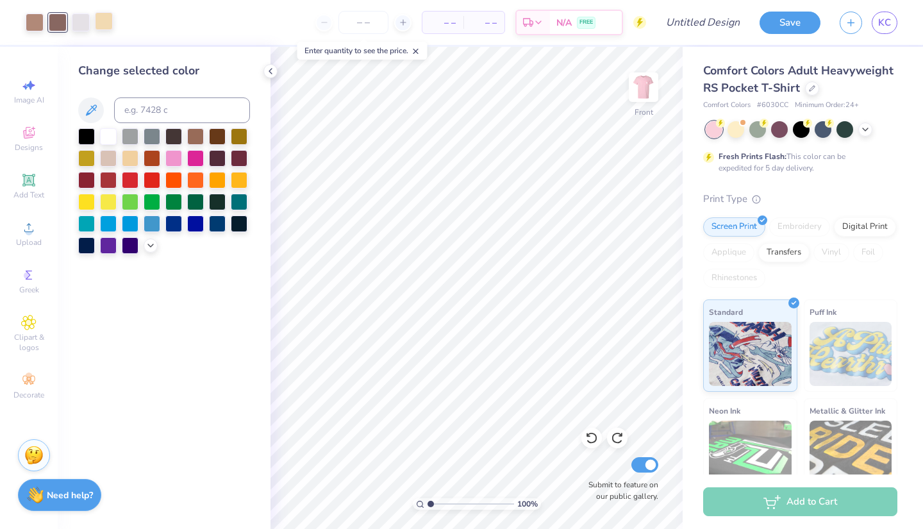
click at [104, 22] on div at bounding box center [104, 21] width 18 height 18
click at [112, 246] on div at bounding box center [108, 244] width 17 height 17
click at [93, 107] on icon at bounding box center [90, 110] width 15 height 15
click at [151, 251] on div at bounding box center [151, 244] width 14 height 14
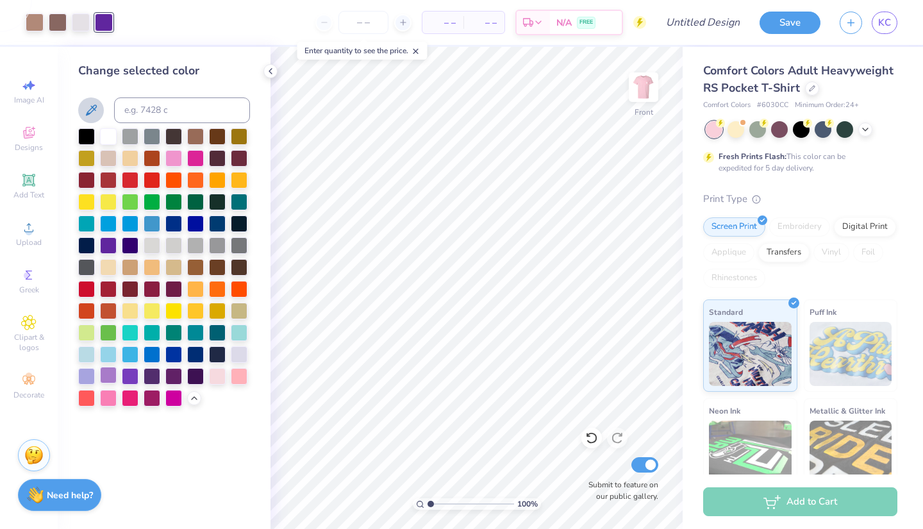
click at [109, 378] on div at bounding box center [108, 375] width 17 height 17
click at [243, 356] on div at bounding box center [239, 353] width 17 height 17
click at [113, 381] on div at bounding box center [108, 375] width 17 height 17
click at [84, 381] on div at bounding box center [86, 375] width 17 height 17
click at [38, 27] on div at bounding box center [35, 21] width 18 height 18
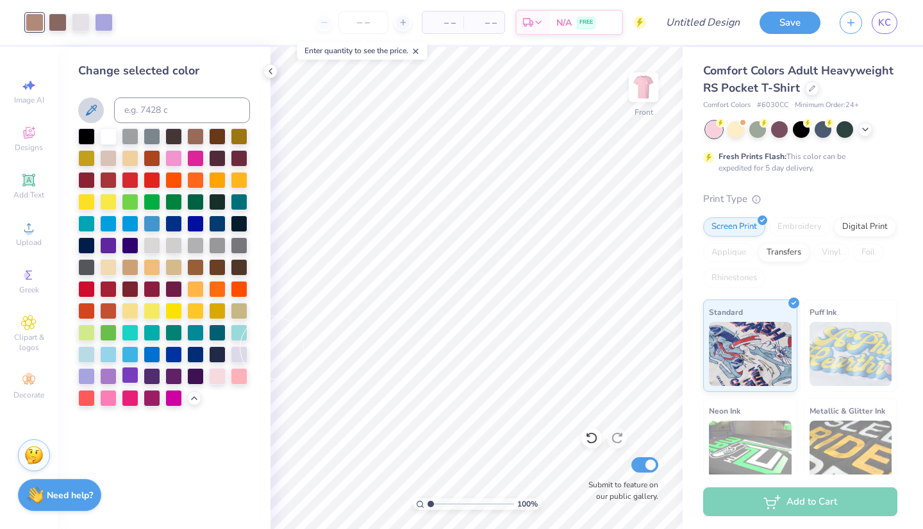
click at [131, 379] on div at bounding box center [130, 375] width 17 height 17
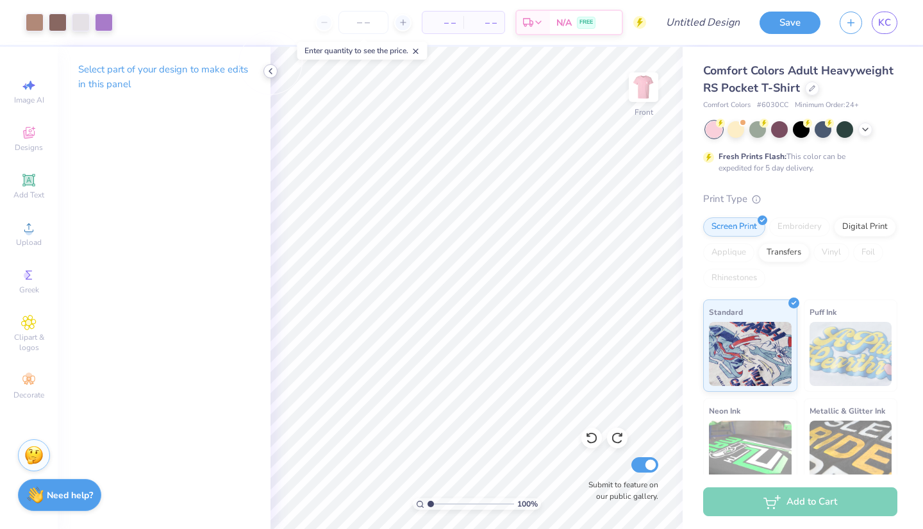
click at [274, 75] on icon at bounding box center [270, 71] width 10 height 10
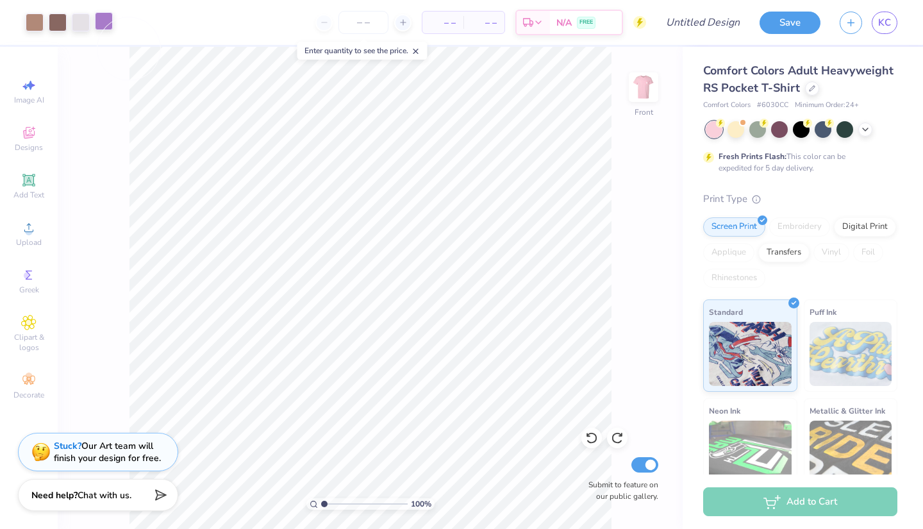
click at [110, 26] on div at bounding box center [104, 21] width 18 height 18
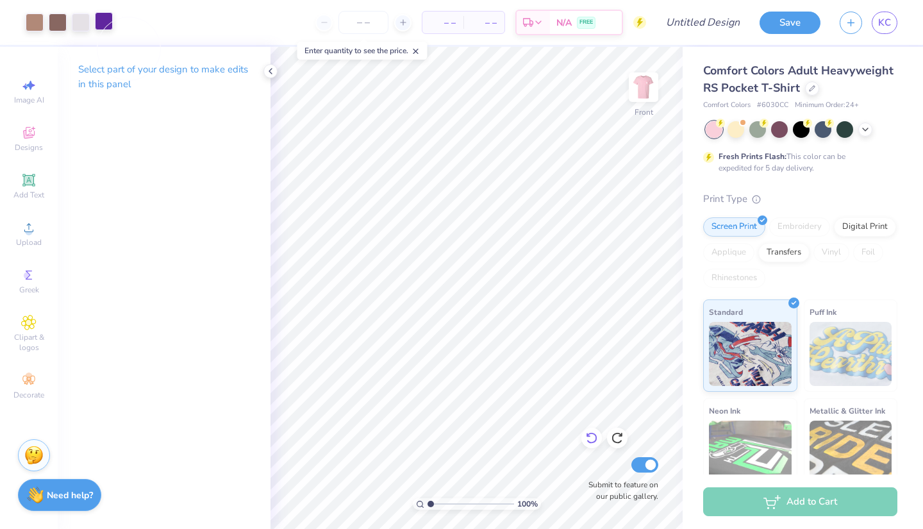
click at [593, 440] on icon at bounding box center [591, 437] width 13 height 13
click at [621, 438] on icon at bounding box center [617, 437] width 13 height 13
click at [268, 69] on icon at bounding box center [270, 71] width 10 height 10
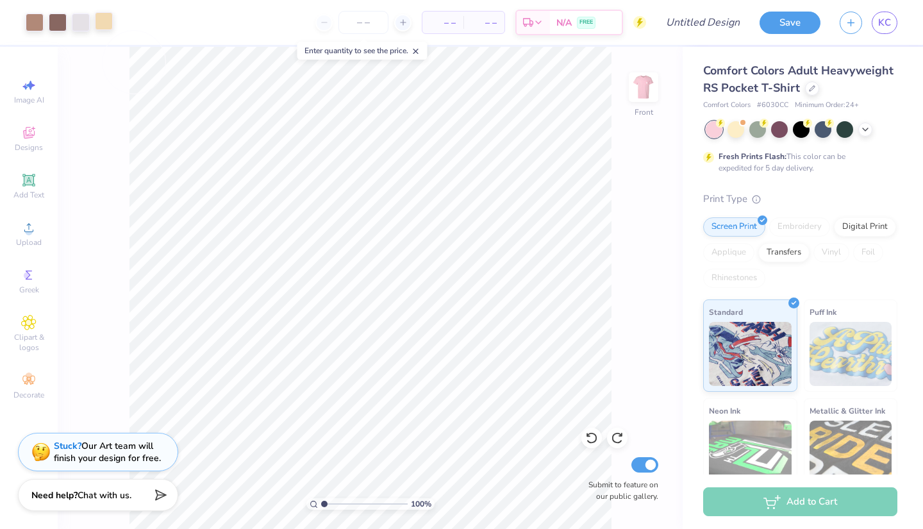
click at [108, 24] on div at bounding box center [104, 21] width 18 height 18
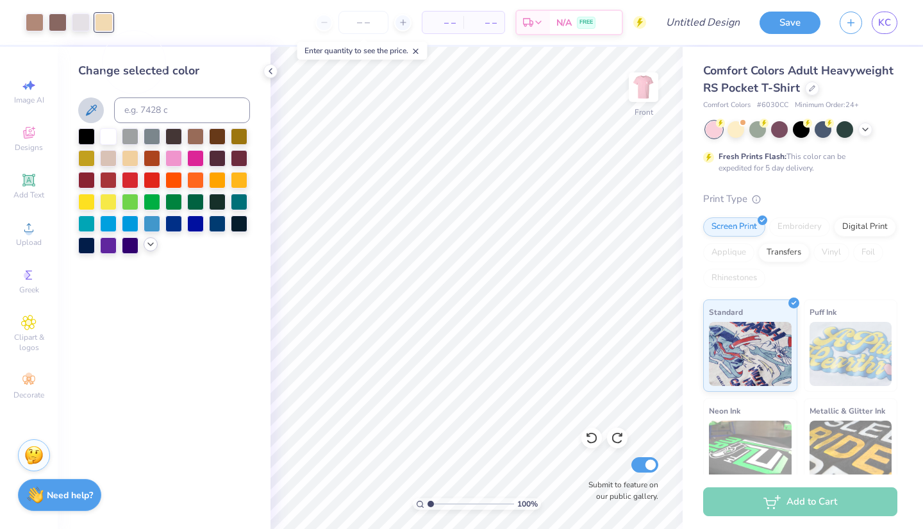
click at [146, 249] on icon at bounding box center [151, 244] width 10 height 10
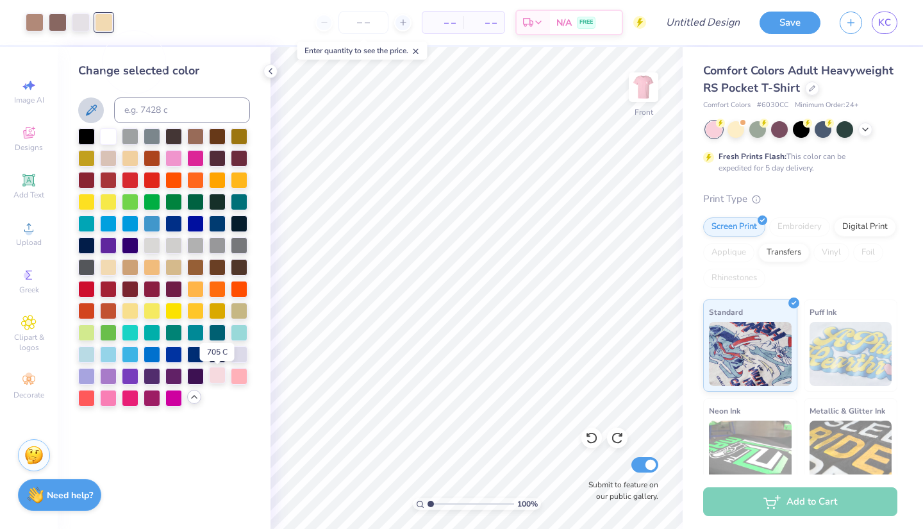
click at [222, 382] on div at bounding box center [217, 375] width 17 height 17
click at [238, 376] on div at bounding box center [239, 375] width 17 height 17
click at [221, 376] on div at bounding box center [217, 375] width 17 height 17
click at [108, 400] on div at bounding box center [108, 397] width 17 height 17
click at [219, 381] on div at bounding box center [217, 375] width 17 height 17
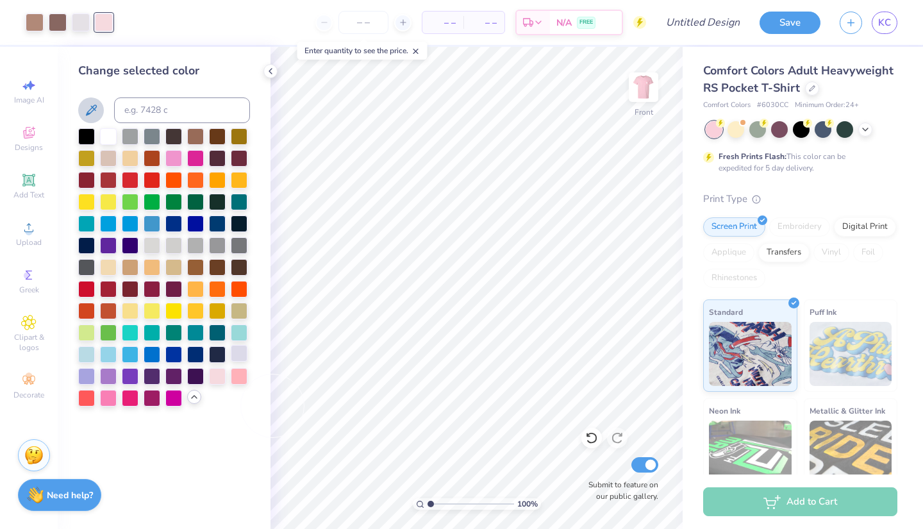
click at [237, 362] on div at bounding box center [239, 353] width 17 height 17
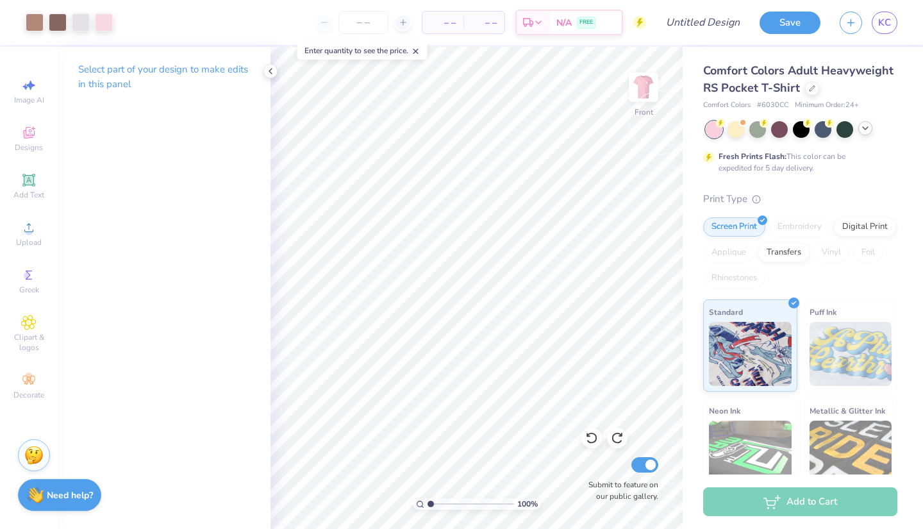
click at [867, 129] on icon at bounding box center [865, 128] width 10 height 10
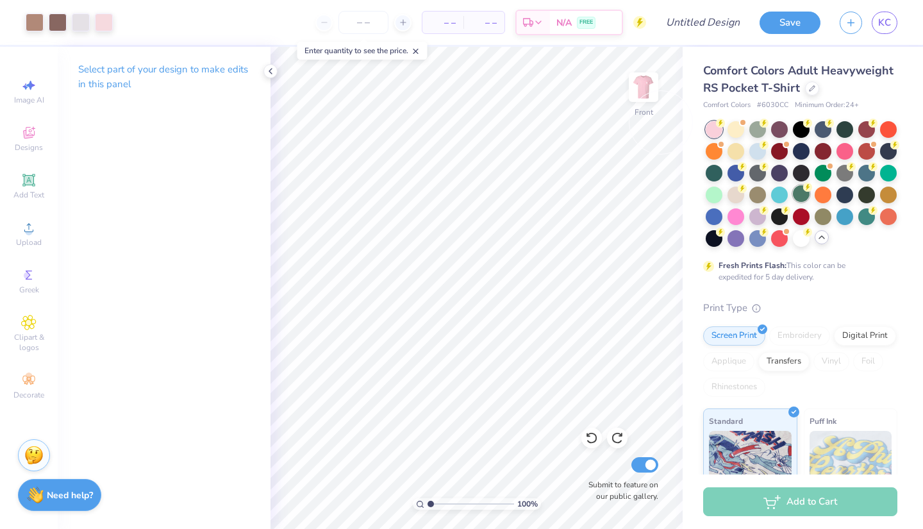
click at [805, 192] on div at bounding box center [801, 193] width 17 height 17
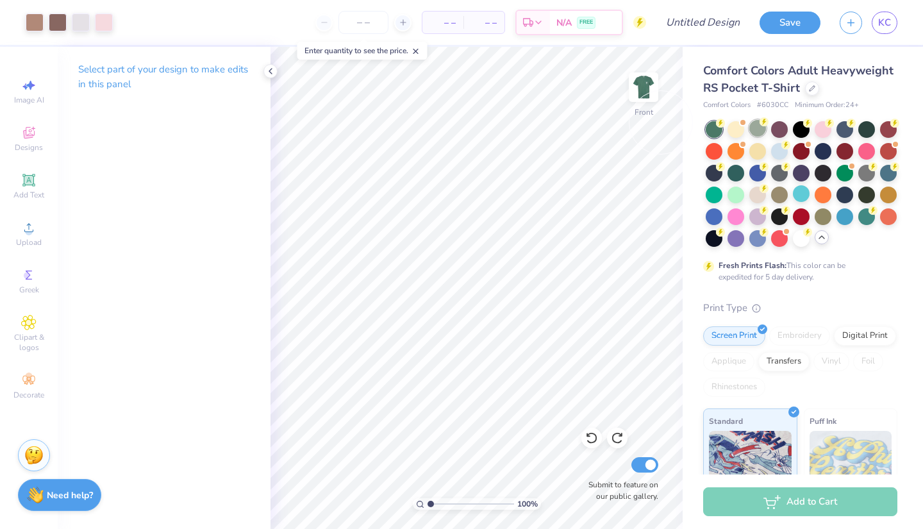
click at [755, 125] on div at bounding box center [757, 128] width 17 height 17
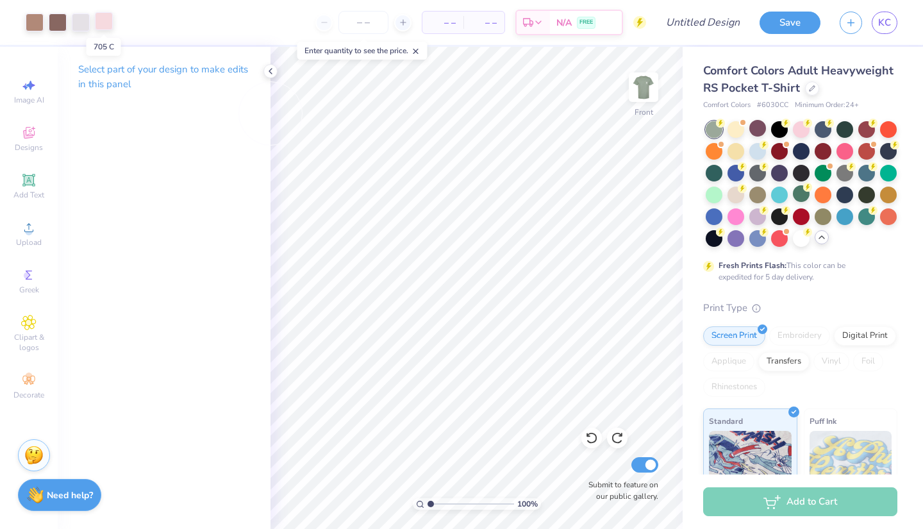
click at [104, 22] on div at bounding box center [104, 21] width 18 height 18
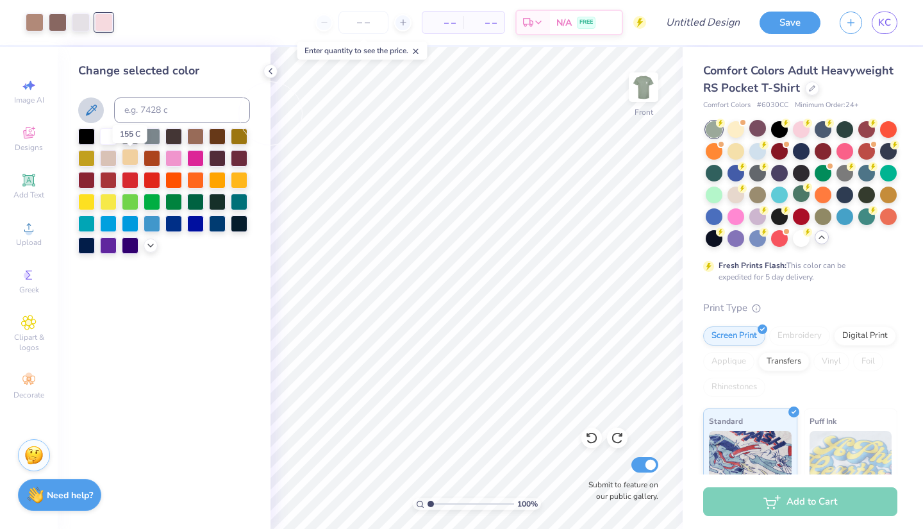
click at [133, 163] on div at bounding box center [130, 157] width 17 height 17
click at [151, 246] on icon at bounding box center [151, 244] width 10 height 10
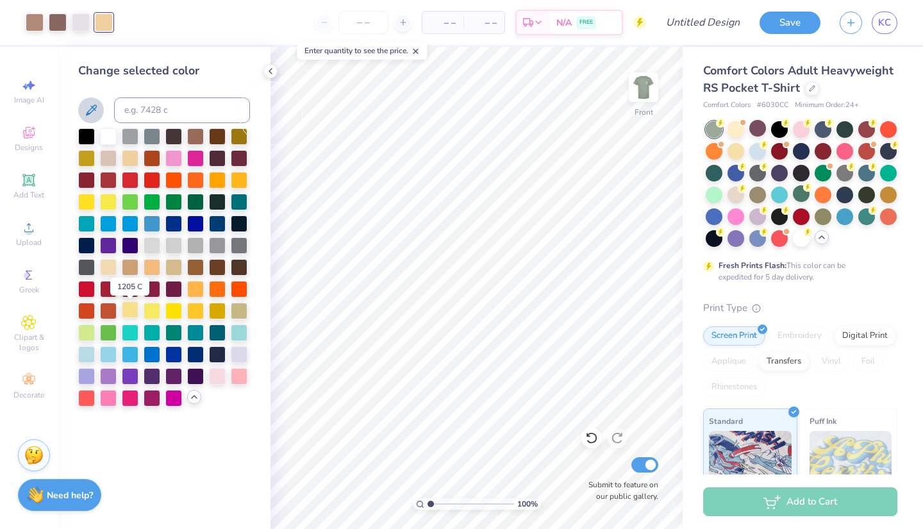
click at [131, 315] on div at bounding box center [130, 309] width 17 height 17
click at [106, 269] on div at bounding box center [108, 266] width 17 height 17
click at [38, 19] on div at bounding box center [35, 21] width 18 height 18
click at [219, 142] on div at bounding box center [217, 135] width 17 height 17
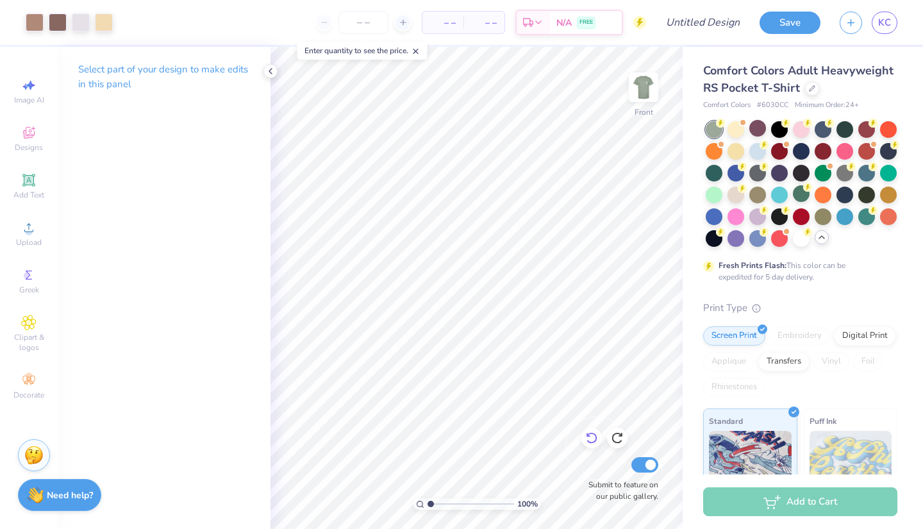
click at [593, 438] on icon at bounding box center [591, 437] width 13 height 13
click at [594, 438] on icon at bounding box center [591, 437] width 13 height 13
click at [594, 442] on icon at bounding box center [591, 439] width 11 height 12
click at [594, 439] on icon at bounding box center [591, 437] width 13 height 13
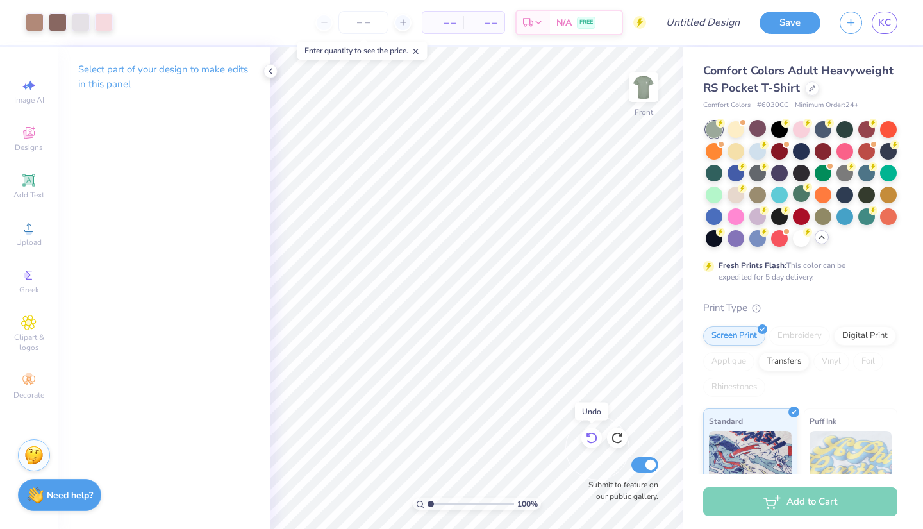
click at [594, 439] on icon at bounding box center [591, 437] width 13 height 13
click at [617, 437] on icon at bounding box center [617, 437] width 13 height 13
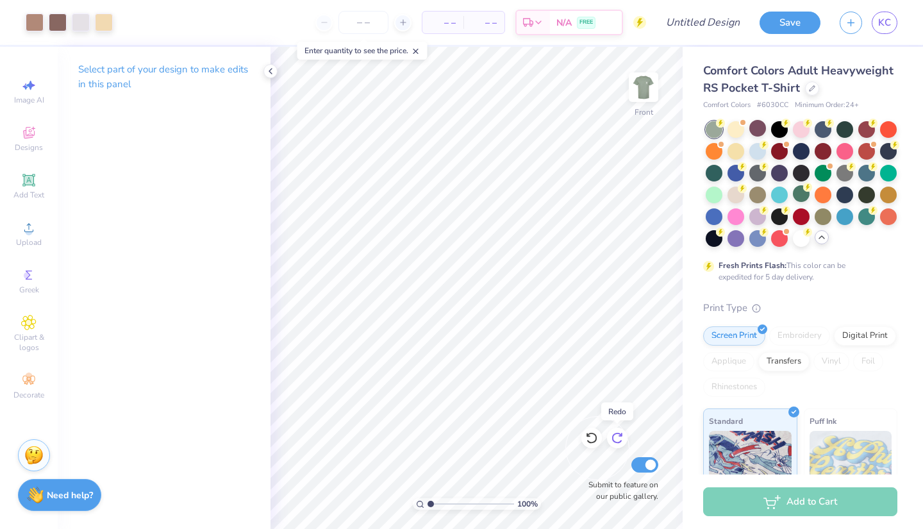
click at [619, 440] on icon at bounding box center [617, 437] width 13 height 13
click at [806, 131] on div at bounding box center [801, 128] width 17 height 17
click at [105, 22] on div at bounding box center [104, 21] width 18 height 18
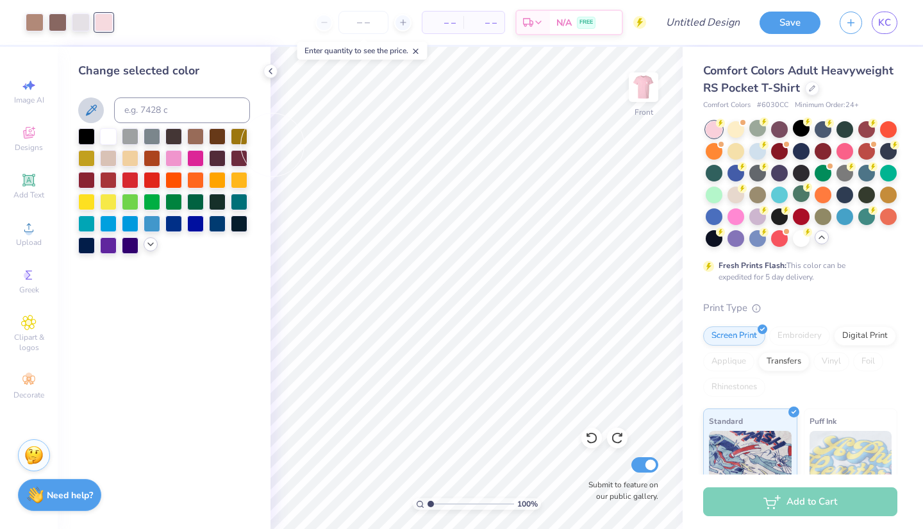
click at [149, 242] on icon at bounding box center [151, 244] width 10 height 10
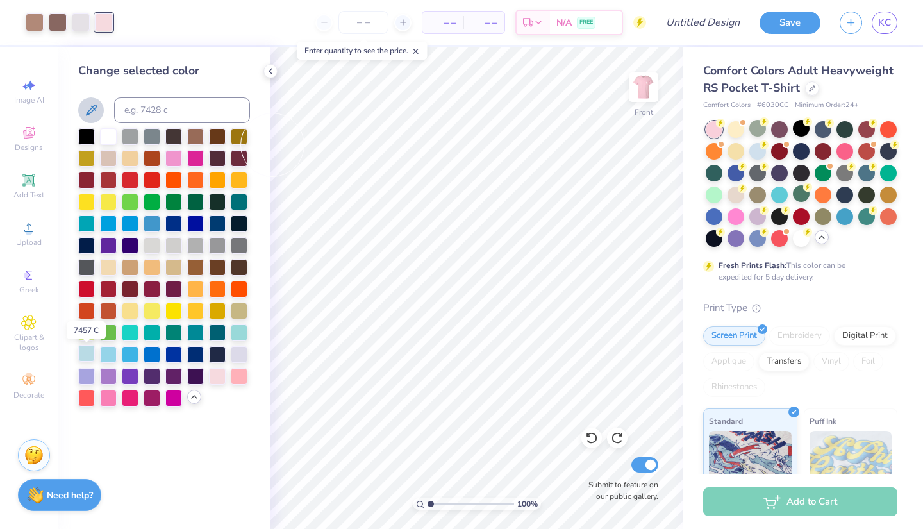
click at [81, 356] on div at bounding box center [86, 353] width 17 height 17
click at [62, 22] on div at bounding box center [58, 21] width 18 height 18
click at [132, 162] on div at bounding box center [130, 157] width 17 height 17
click at [88, 138] on div at bounding box center [86, 135] width 17 height 17
click at [33, 19] on div at bounding box center [35, 21] width 18 height 18
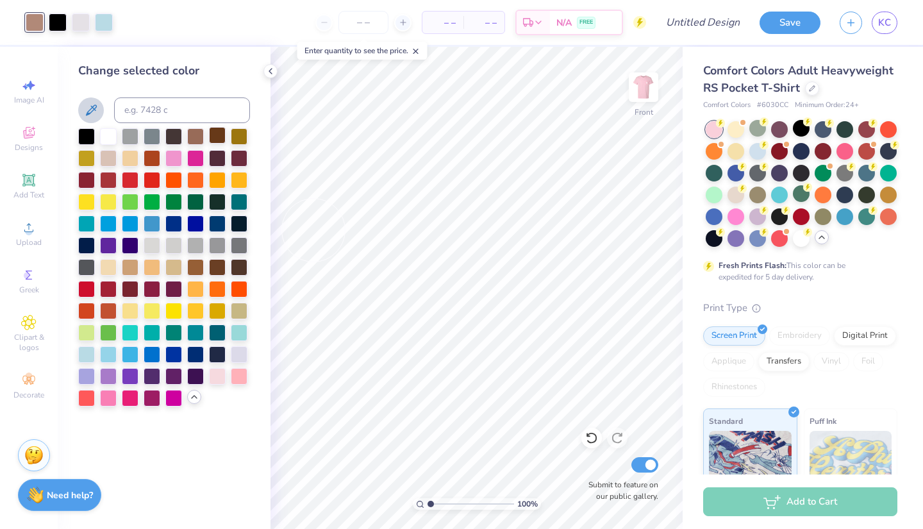
click at [216, 143] on div at bounding box center [217, 135] width 17 height 17
click at [79, 22] on div at bounding box center [81, 21] width 18 height 18
click at [108, 267] on div at bounding box center [108, 266] width 17 height 17
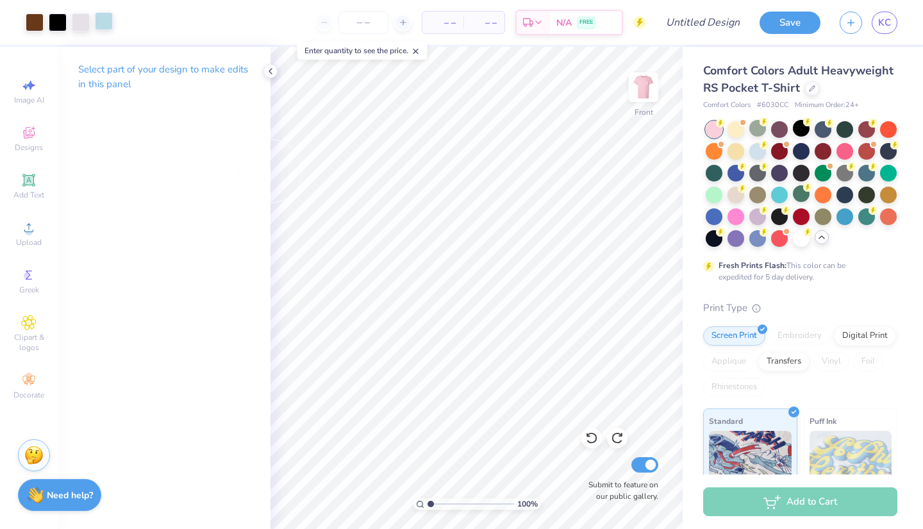
click at [109, 22] on div at bounding box center [104, 21] width 18 height 18
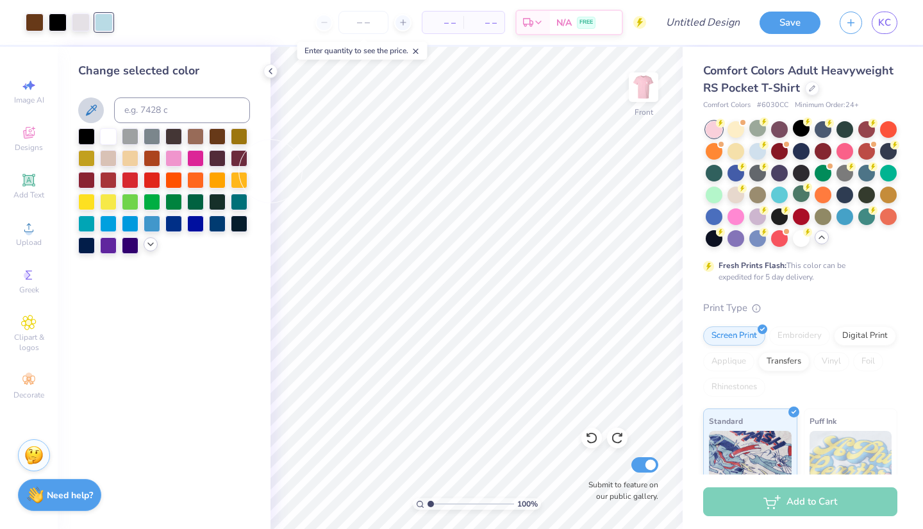
click at [153, 248] on icon at bounding box center [151, 244] width 10 height 10
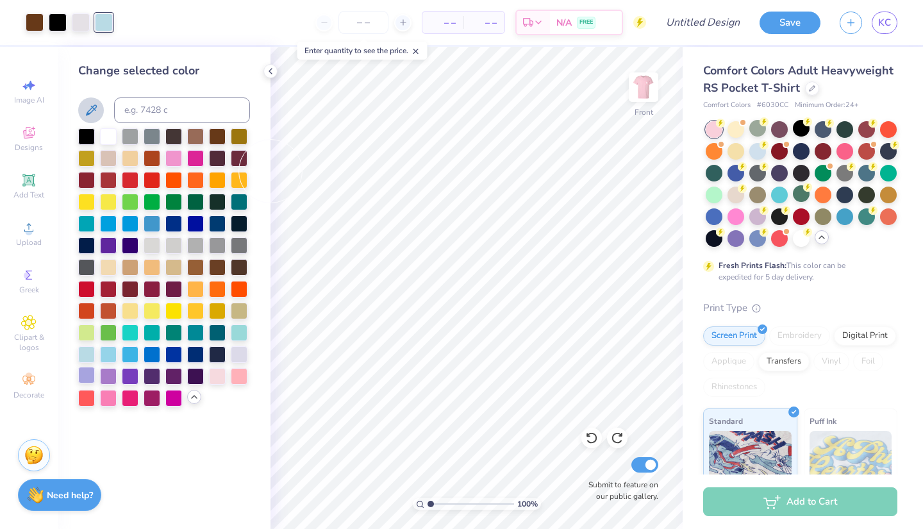
click at [90, 380] on div at bounding box center [86, 375] width 17 height 17
click at [239, 357] on div at bounding box center [239, 353] width 17 height 17
click at [34, 19] on div at bounding box center [35, 21] width 18 height 18
click at [151, 144] on div at bounding box center [152, 135] width 17 height 17
click at [84, 141] on div at bounding box center [86, 135] width 17 height 17
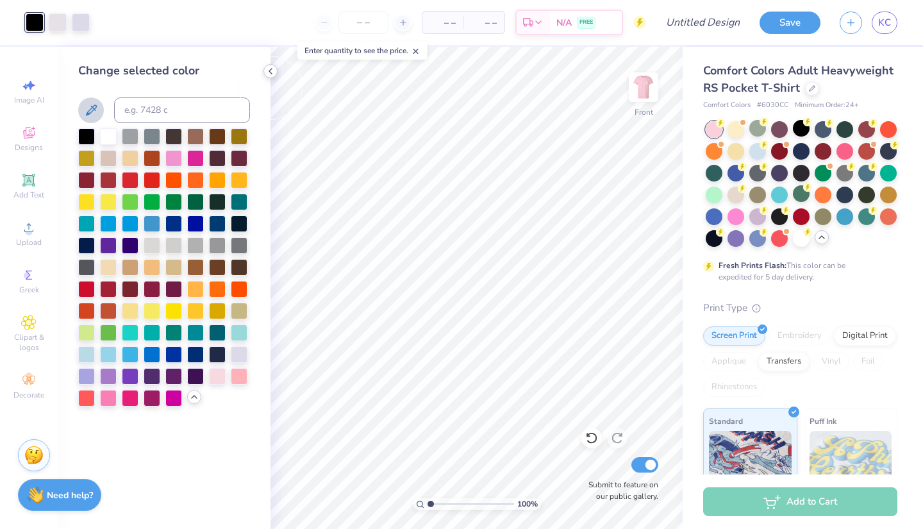
click at [269, 71] on polyline at bounding box center [270, 71] width 3 height 5
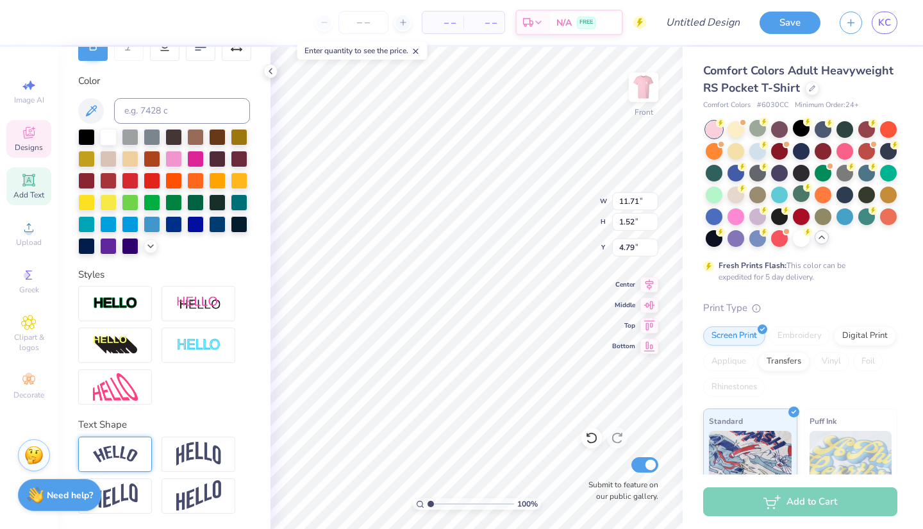
scroll to position [217, 0]
click at [129, 457] on img at bounding box center [115, 454] width 45 height 17
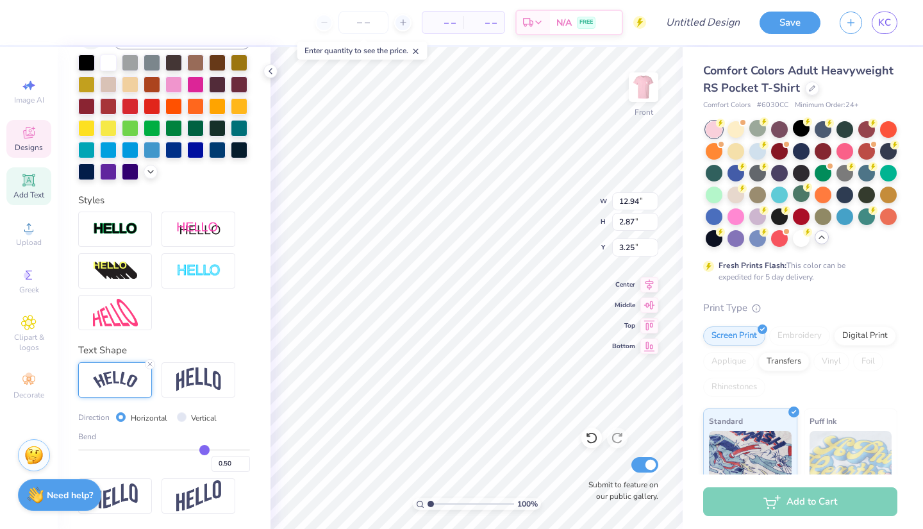
scroll to position [292, 0]
drag, startPoint x: 203, startPoint y: 453, endPoint x: 175, endPoint y: 452, distance: 28.2
click at [175, 451] on input "range" at bounding box center [164, 450] width 172 height 2
drag, startPoint x: 175, startPoint y: 451, endPoint x: 181, endPoint y: 452, distance: 6.5
click at [181, 451] on input "range" at bounding box center [164, 450] width 172 height 2
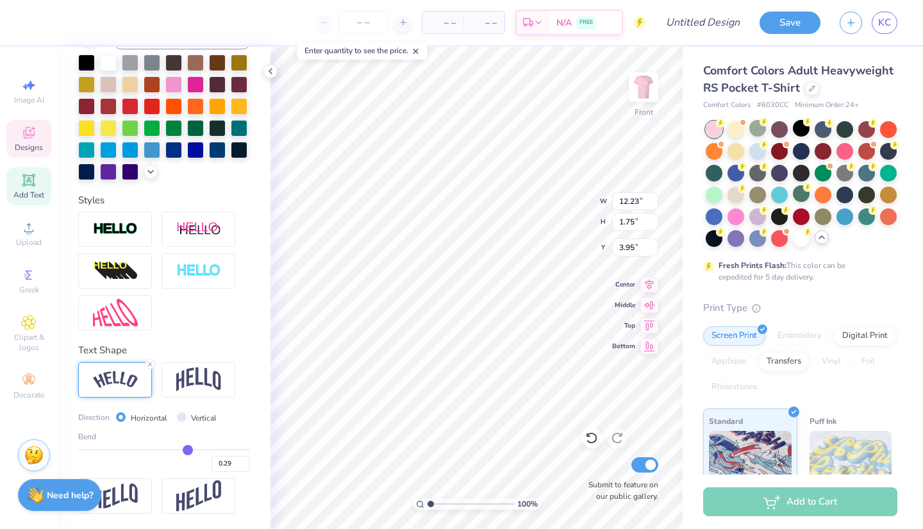
click at [187, 451] on input "range" at bounding box center [164, 450] width 172 height 2
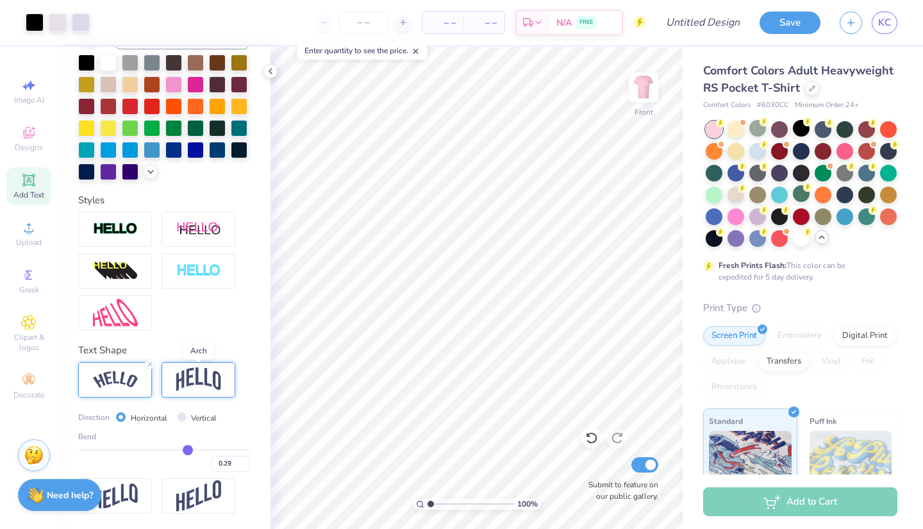
click at [191, 381] on img at bounding box center [198, 379] width 45 height 24
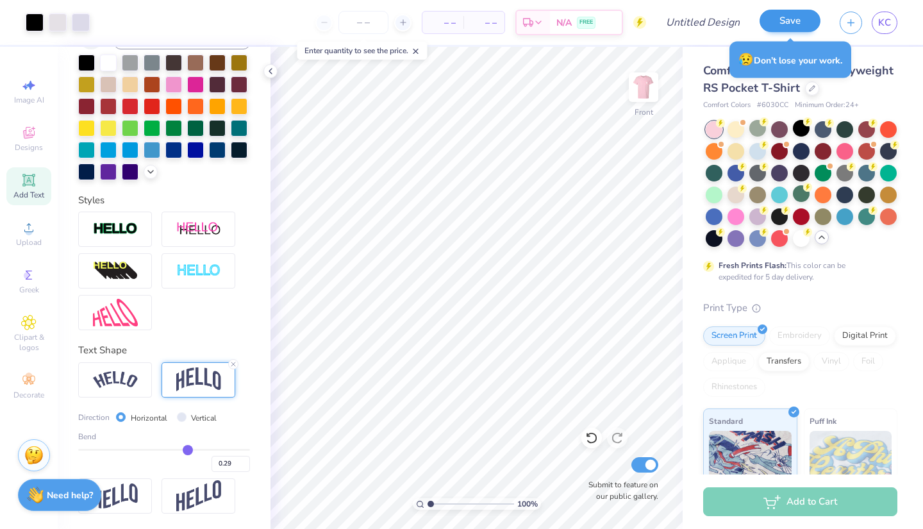
click at [803, 17] on button "Save" at bounding box center [790, 21] width 61 height 22
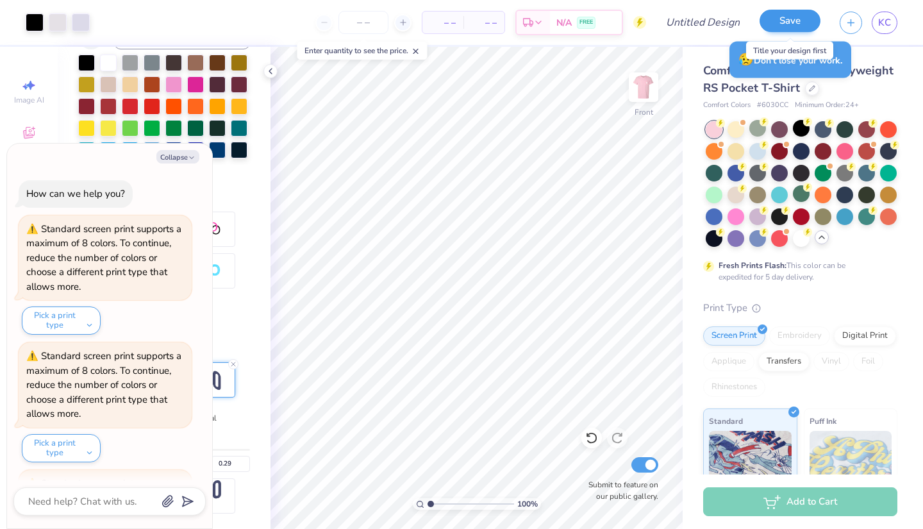
scroll to position [1233, 0]
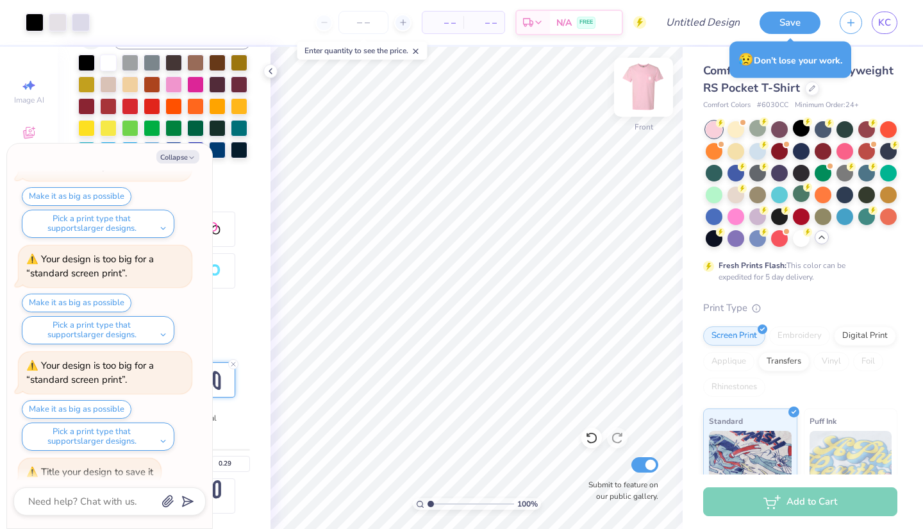
click at [649, 96] on img at bounding box center [643, 87] width 51 height 51
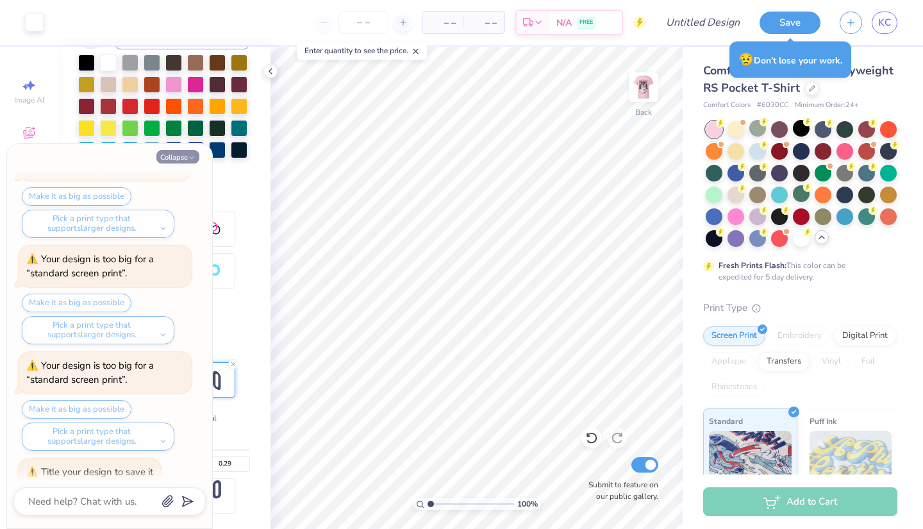
click at [185, 158] on button "Collapse" at bounding box center [177, 156] width 43 height 13
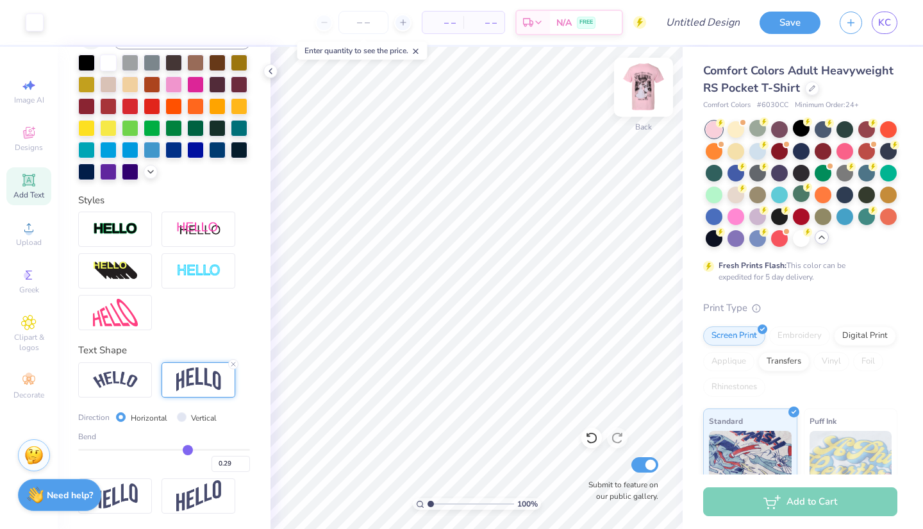
click at [637, 95] on img at bounding box center [643, 87] width 51 height 51
click at [637, 88] on img at bounding box center [644, 87] width 26 height 26
click at [418, 52] on line at bounding box center [416, 51] width 4 height 4
drag, startPoint x: 430, startPoint y: 506, endPoint x: 458, endPoint y: 506, distance: 28.8
click at [458, 506] on input "range" at bounding box center [471, 504] width 87 height 12
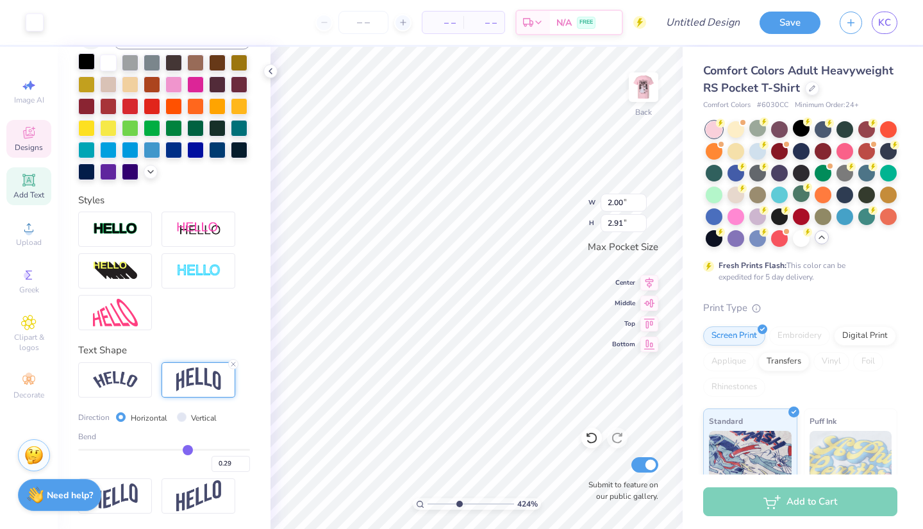
click at [85, 62] on div at bounding box center [86, 61] width 17 height 17
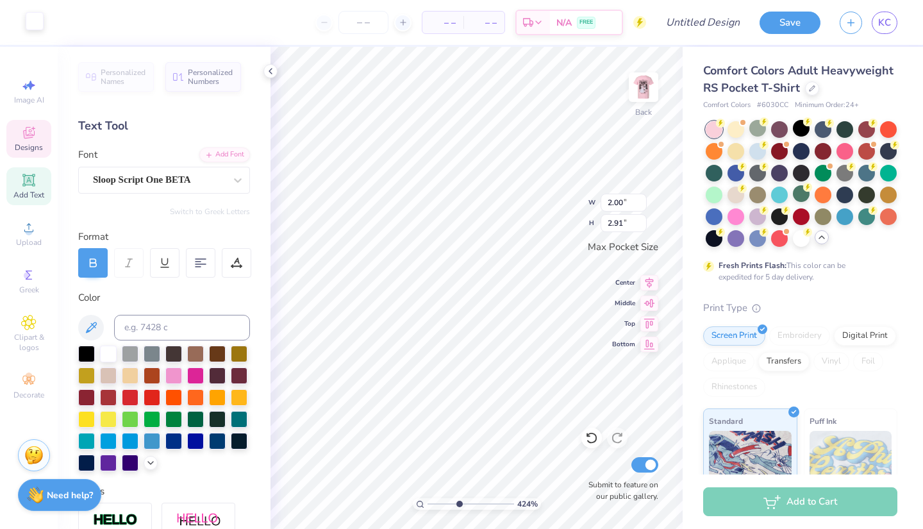
scroll to position [0, 0]
click at [31, 20] on div at bounding box center [35, 21] width 18 height 18
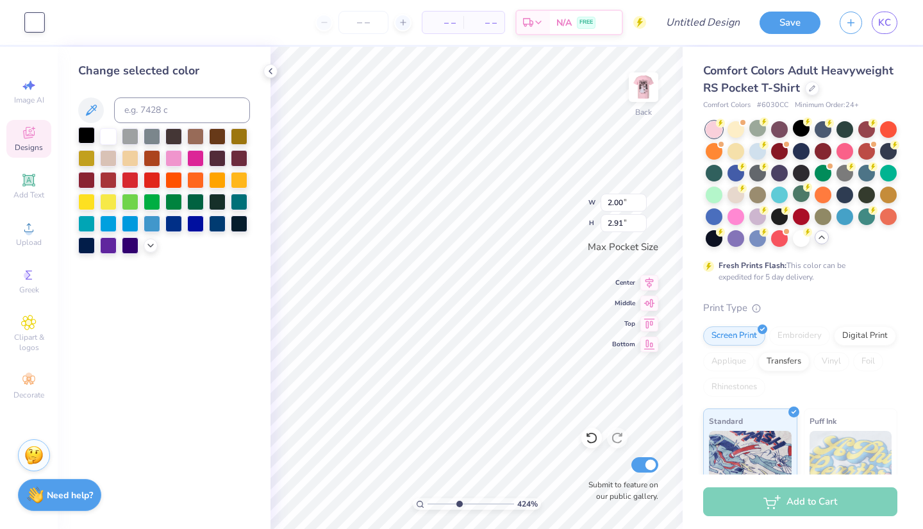
click at [90, 138] on div at bounding box center [86, 135] width 17 height 17
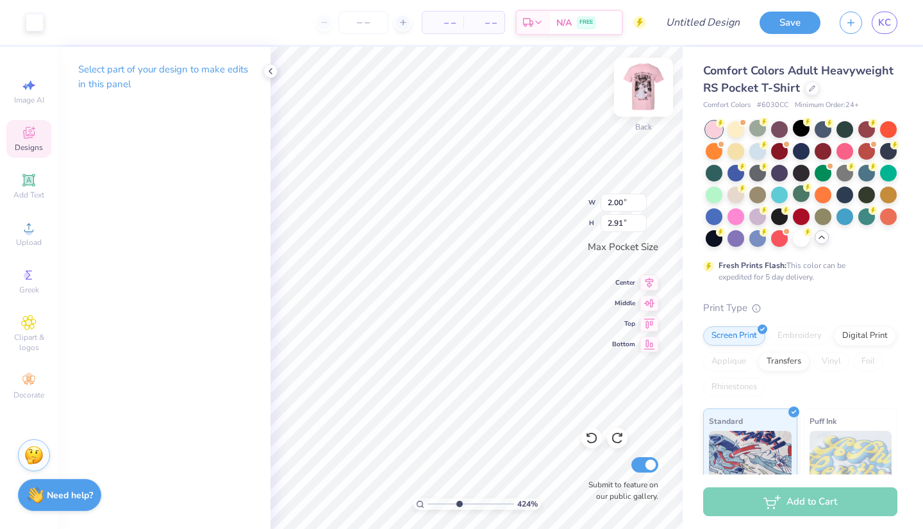
click at [643, 78] on img at bounding box center [643, 87] width 51 height 51
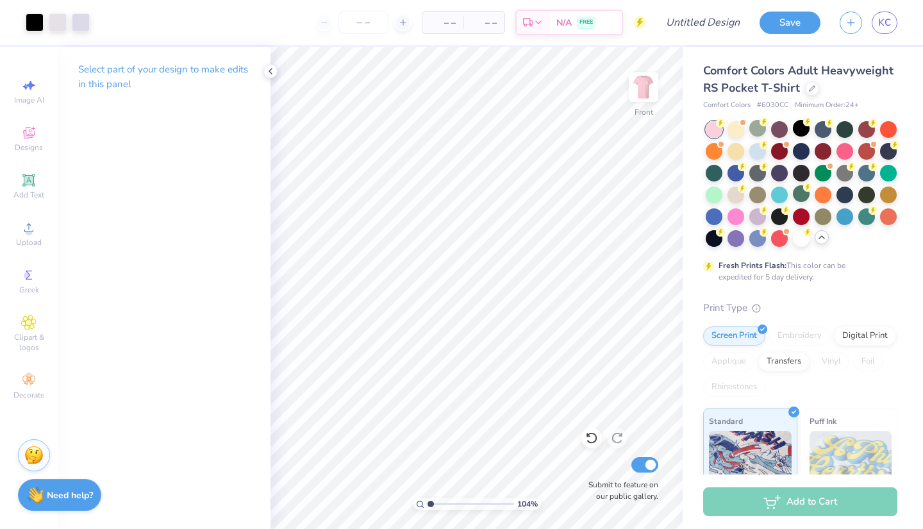
drag, startPoint x: 459, startPoint y: 503, endPoint x: 431, endPoint y: 503, distance: 28.2
click at [431, 503] on input "range" at bounding box center [471, 504] width 87 height 12
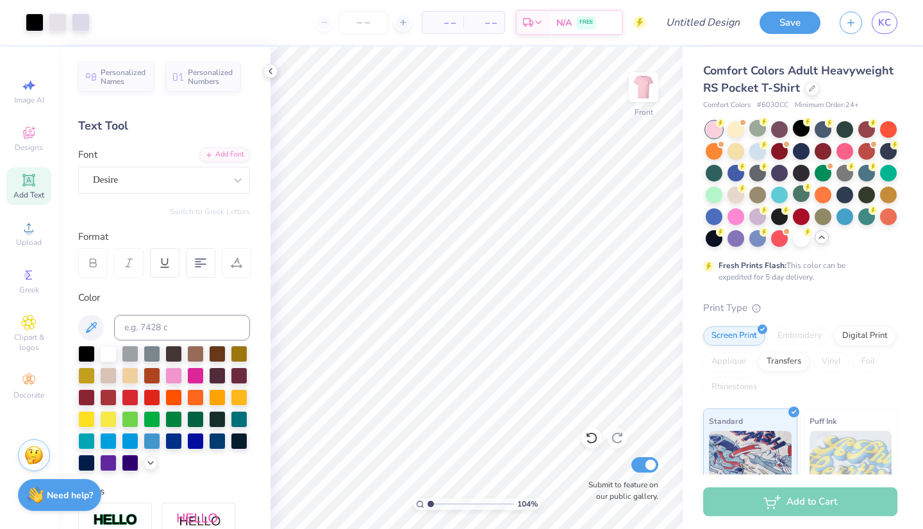
click at [108, 24] on div "– – Per Item – – Total Est. Delivery N/A FREE" at bounding box center [372, 22] width 547 height 45
click at [53, 24] on div at bounding box center [58, 21] width 18 height 18
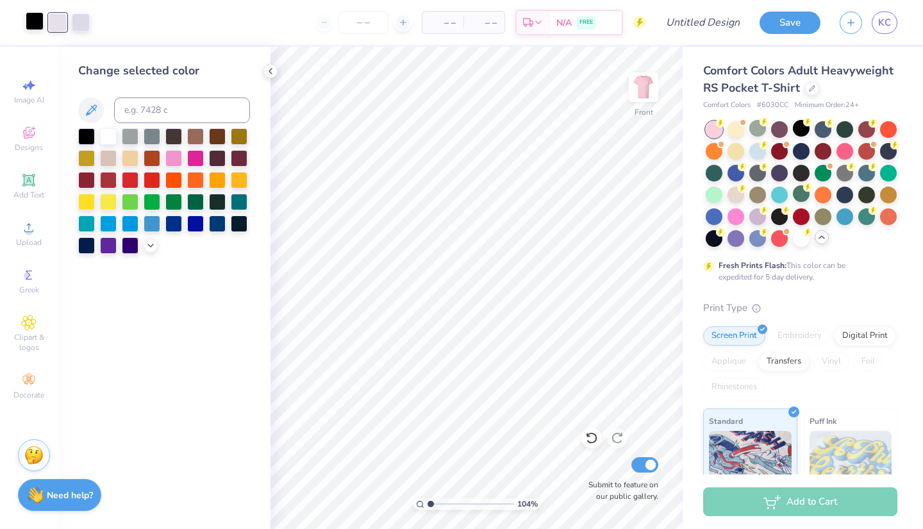
click at [33, 23] on div at bounding box center [35, 21] width 18 height 18
click at [106, 135] on div at bounding box center [108, 135] width 17 height 17
click at [64, 20] on div at bounding box center [58, 21] width 18 height 18
click at [94, 143] on div at bounding box center [86, 135] width 17 height 17
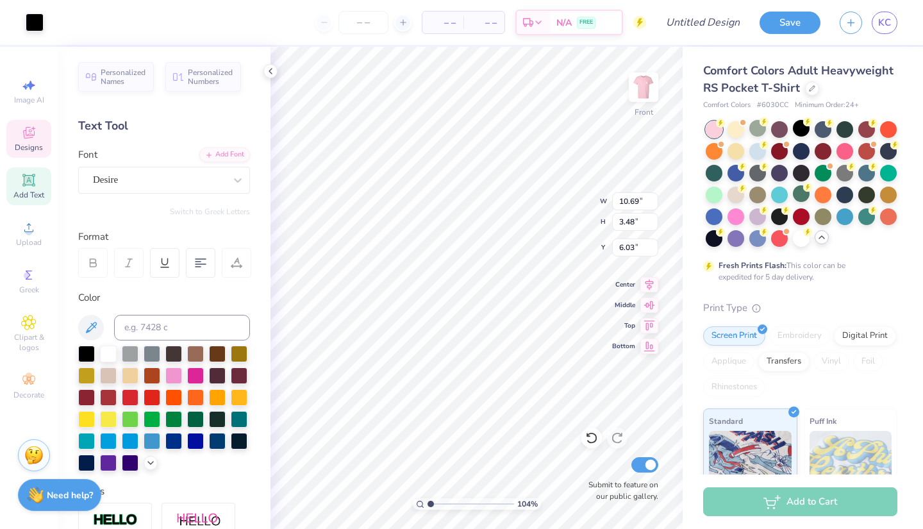
click at [15, 24] on div "Art colors" at bounding box center [22, 22] width 44 height 45
click at [110, 356] on div at bounding box center [108, 352] width 17 height 17
click at [111, 356] on div at bounding box center [108, 352] width 17 height 17
click at [110, 356] on div at bounding box center [108, 352] width 17 height 17
click at [106, 350] on div at bounding box center [108, 352] width 17 height 17
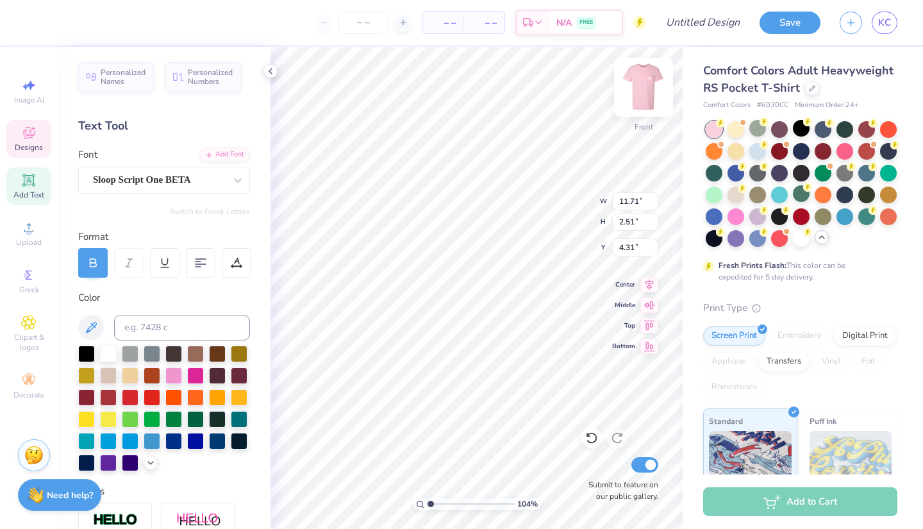
click at [648, 85] on img at bounding box center [643, 87] width 51 height 51
drag, startPoint x: 433, startPoint y: 505, endPoint x: 453, endPoint y: 505, distance: 19.2
click at [453, 505] on input "range" at bounding box center [471, 504] width 87 height 12
click at [649, 83] on img at bounding box center [643, 87] width 51 height 51
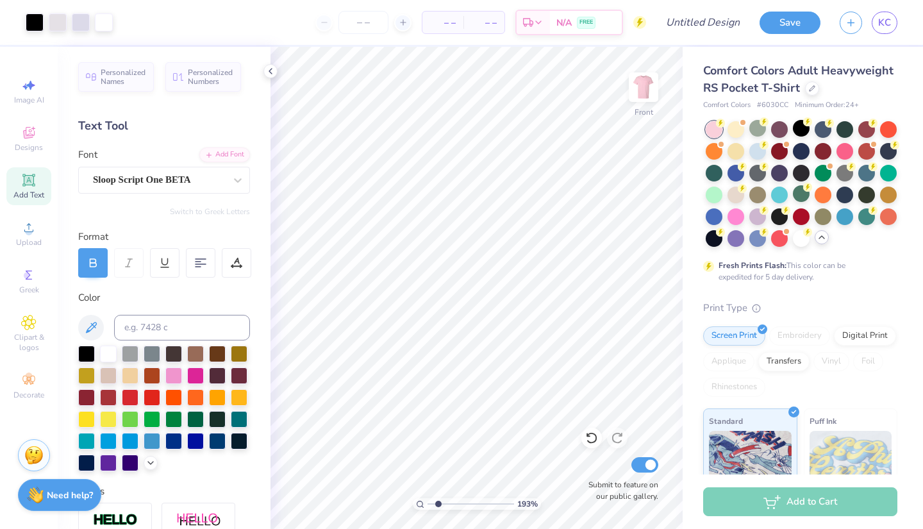
drag, startPoint x: 450, startPoint y: 505, endPoint x: 439, endPoint y: 505, distance: 11.5
click at [439, 505] on input "range" at bounding box center [471, 504] width 87 height 12
drag, startPoint x: 439, startPoint y: 505, endPoint x: 430, endPoint y: 505, distance: 8.3
click at [430, 505] on input "range" at bounding box center [471, 504] width 87 height 12
click at [636, 94] on img at bounding box center [643, 87] width 51 height 51
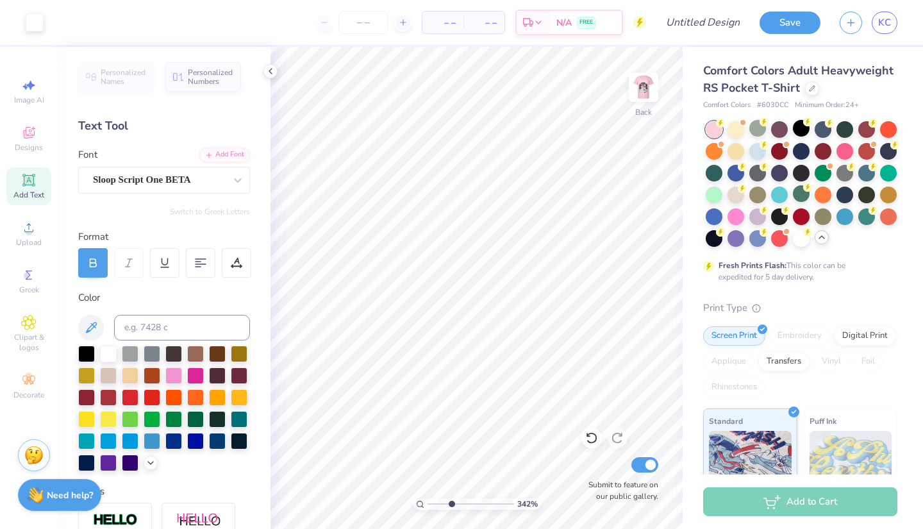
drag, startPoint x: 433, startPoint y: 504, endPoint x: 451, endPoint y: 503, distance: 18.0
click at [451, 503] on input "range" at bounding box center [471, 504] width 87 height 12
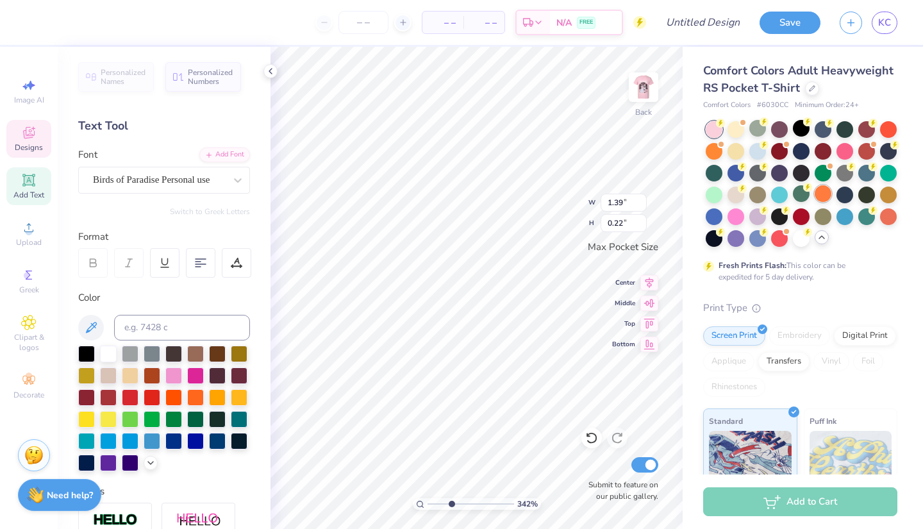
scroll to position [6, 18]
click at [22, 181] on icon at bounding box center [28, 179] width 15 height 15
click at [35, 193] on span "Add Text" at bounding box center [28, 195] width 31 height 10
click at [25, 226] on icon at bounding box center [28, 227] width 15 height 15
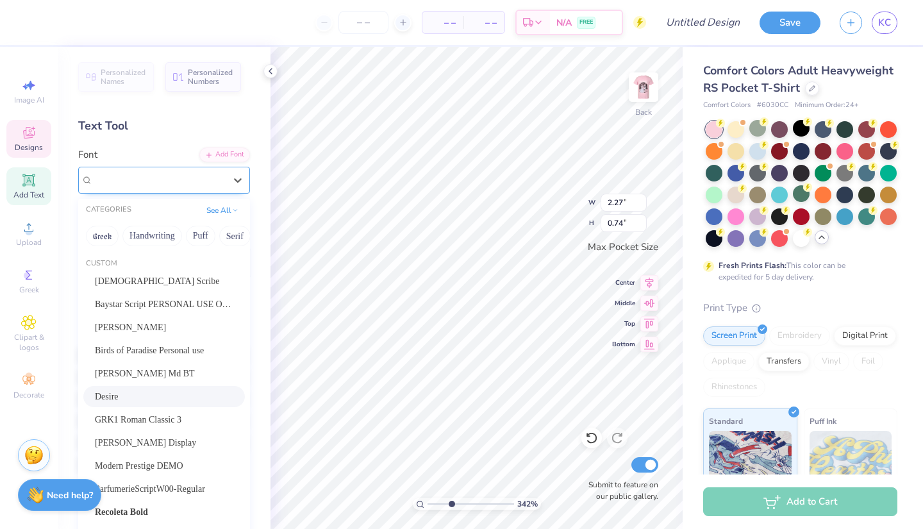
click at [164, 184] on div "Desire" at bounding box center [159, 180] width 135 height 20
click at [220, 212] on button "See All" at bounding box center [223, 209] width 40 height 13
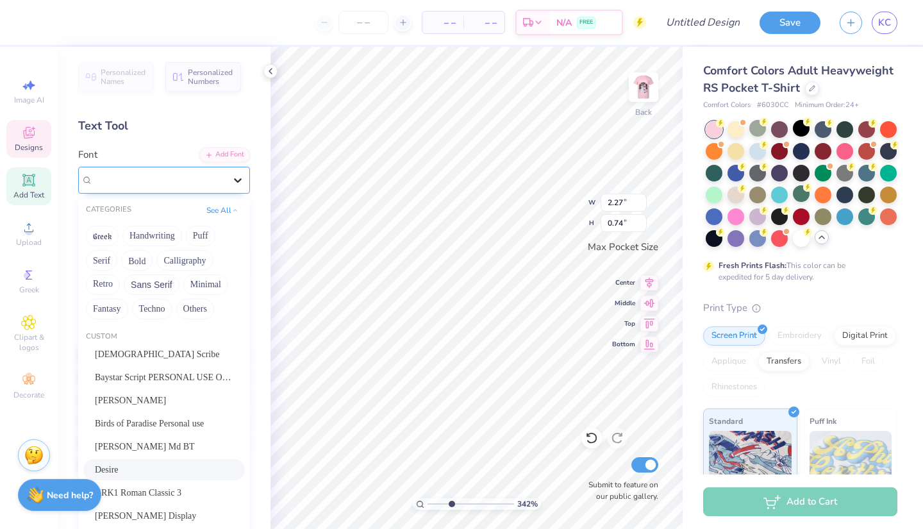
click at [238, 181] on icon at bounding box center [238, 180] width 8 height 4
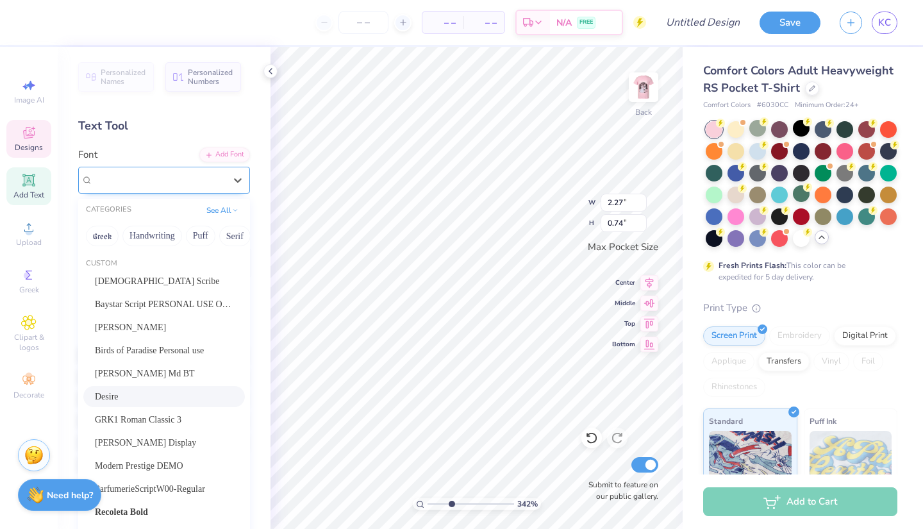
click at [216, 188] on div "Desire" at bounding box center [159, 180] width 135 height 20
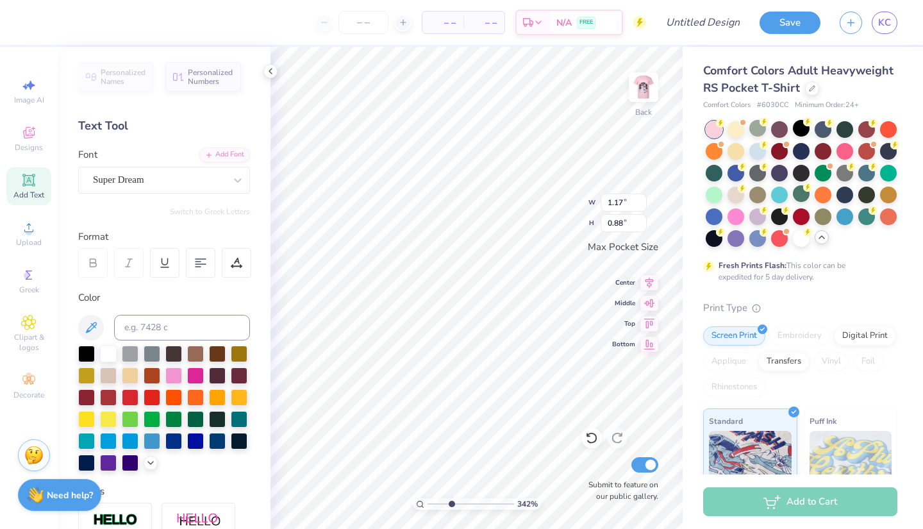
scroll to position [6, 7]
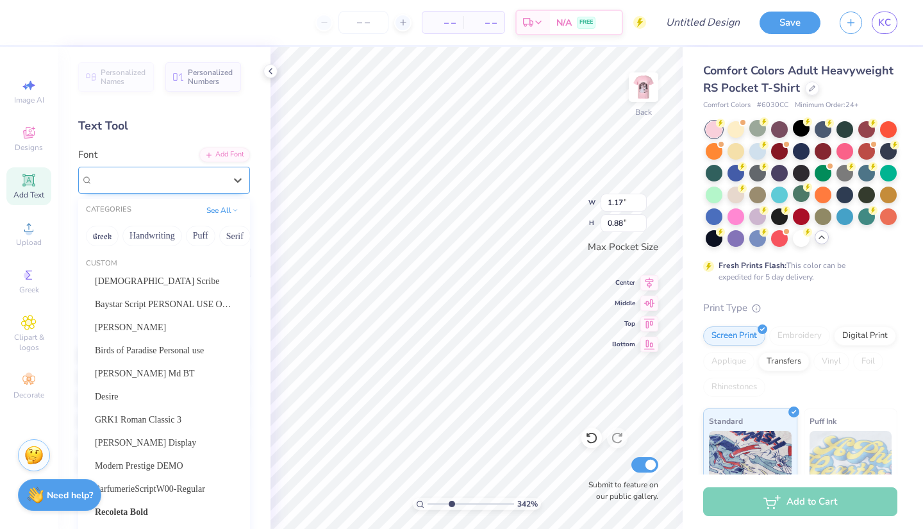
click at [231, 191] on div at bounding box center [237, 180] width 23 height 26
click at [110, 237] on button "Greek" at bounding box center [102, 236] width 33 height 21
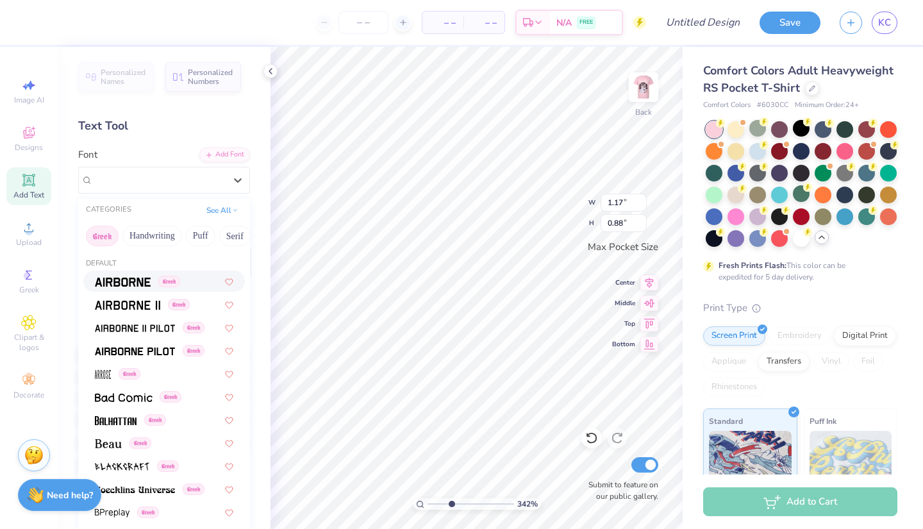
click at [125, 285] on img at bounding box center [123, 282] width 56 height 9
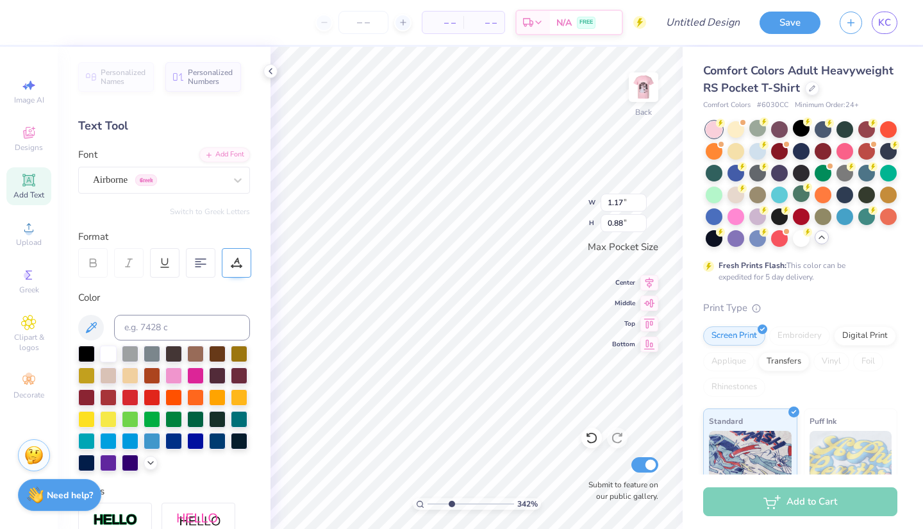
scroll to position [6, 8]
click at [210, 185] on div "Airborne Greek" at bounding box center [159, 180] width 135 height 20
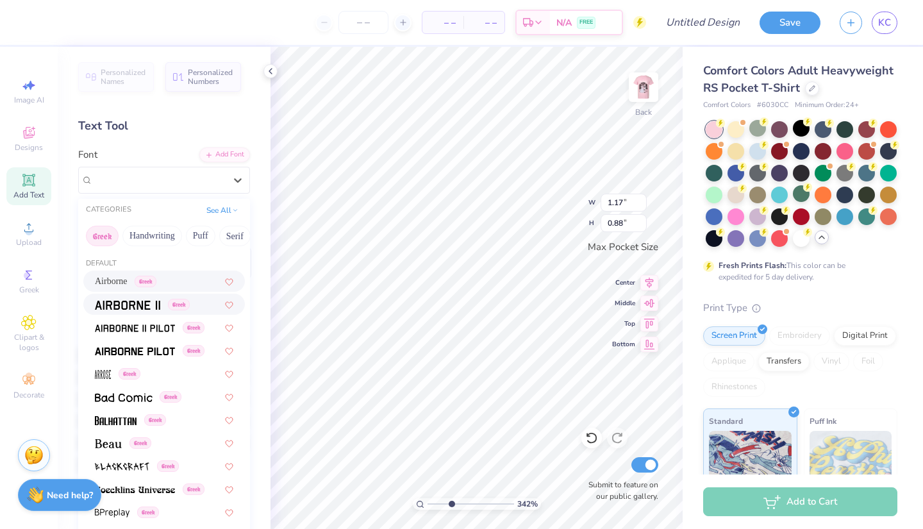
click at [181, 305] on span "Greek" at bounding box center [179, 305] width 22 height 12
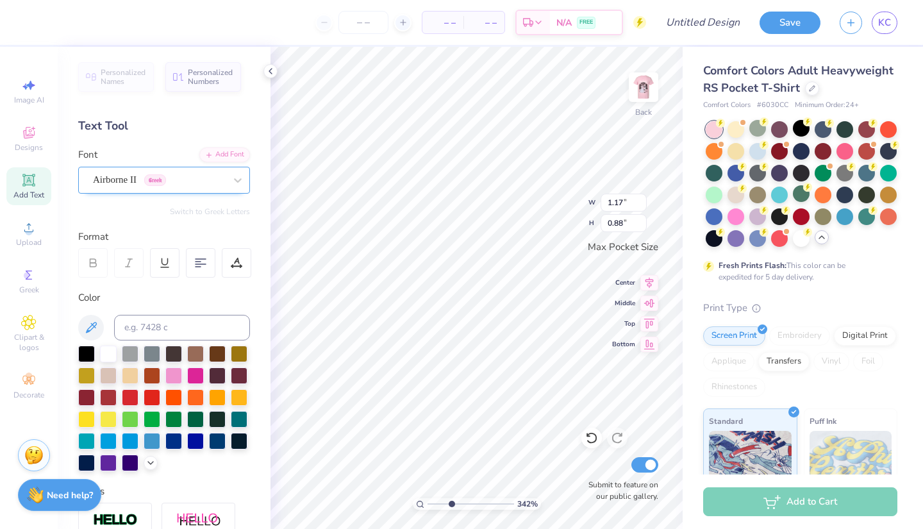
click at [162, 182] on span "Greek" at bounding box center [155, 180] width 22 height 12
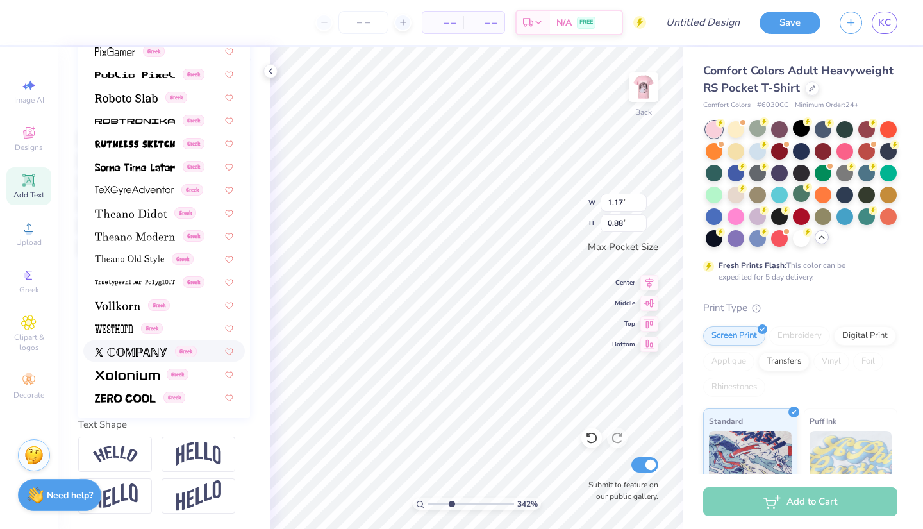
scroll to position [217, 0]
click at [143, 355] on img at bounding box center [131, 351] width 72 height 9
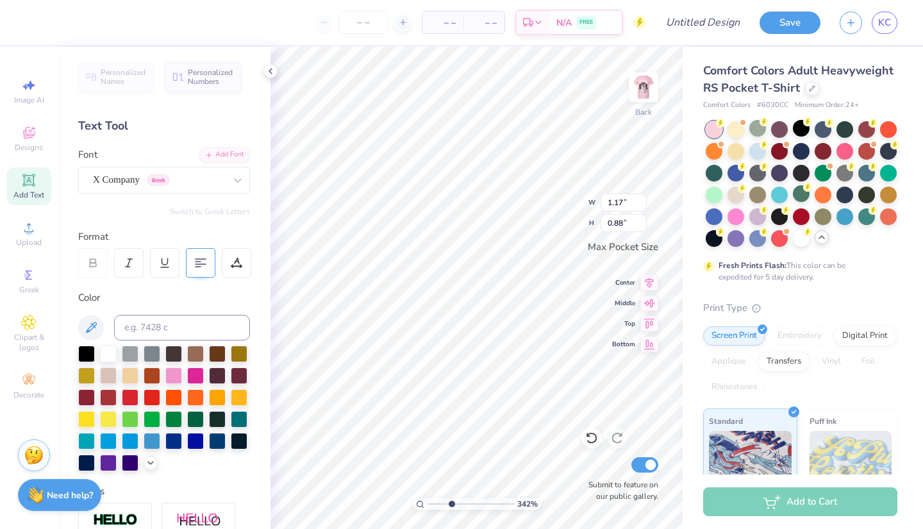
scroll to position [0, 0]
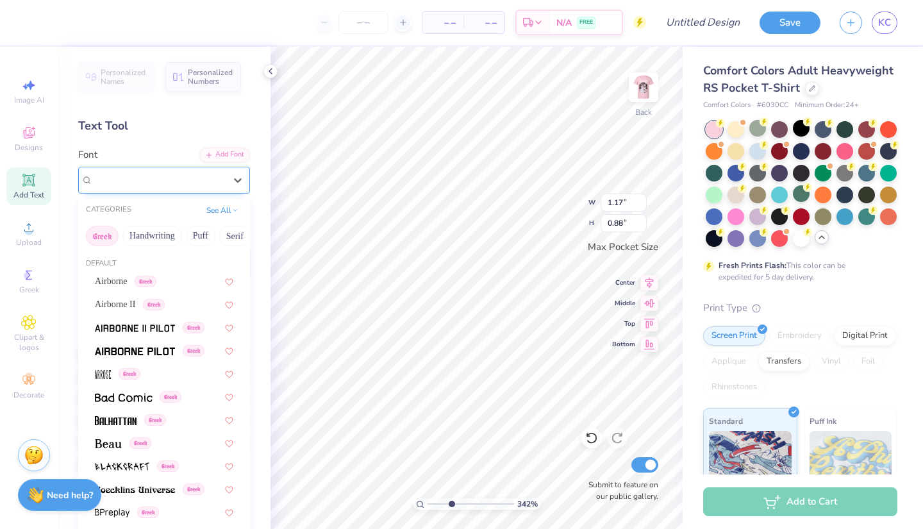
click at [220, 185] on div "X Company Greek" at bounding box center [159, 180] width 135 height 20
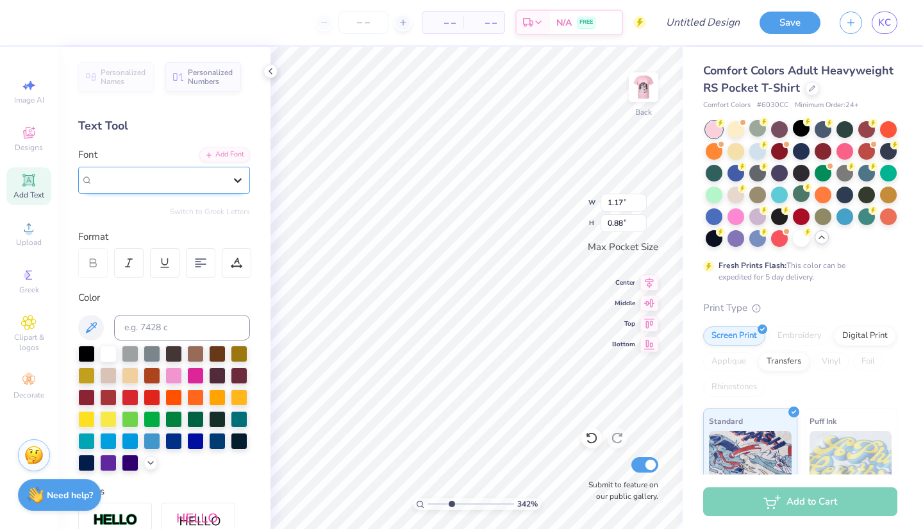
click at [240, 177] on icon at bounding box center [237, 180] width 13 height 13
click at [213, 178] on div "X Company Greek" at bounding box center [159, 180] width 135 height 20
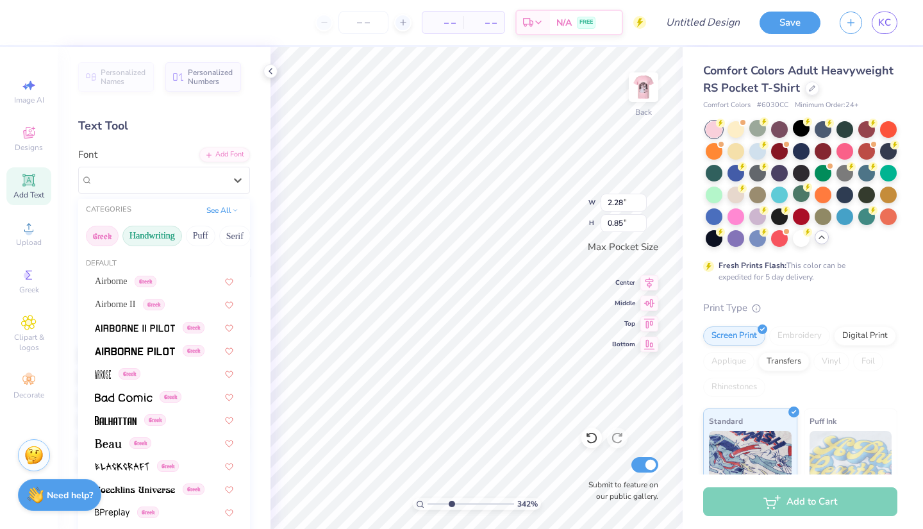
click at [149, 234] on button "Handwriting" at bounding box center [152, 236] width 60 height 21
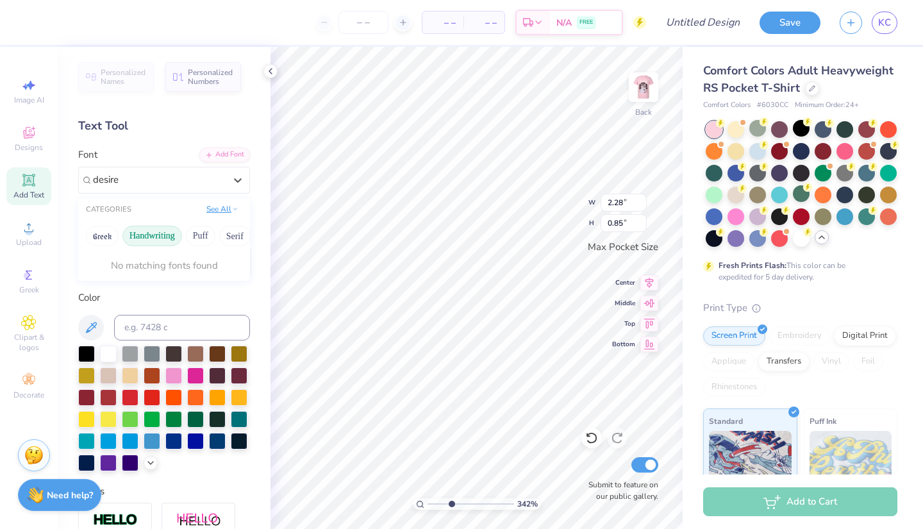
click at [221, 208] on button "See All" at bounding box center [223, 209] width 40 height 13
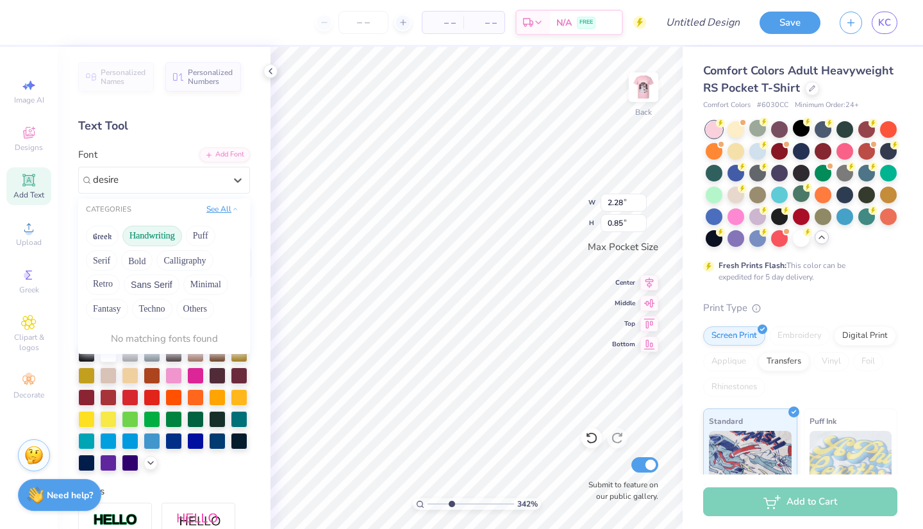
click at [221, 210] on button "See All" at bounding box center [223, 209] width 40 height 13
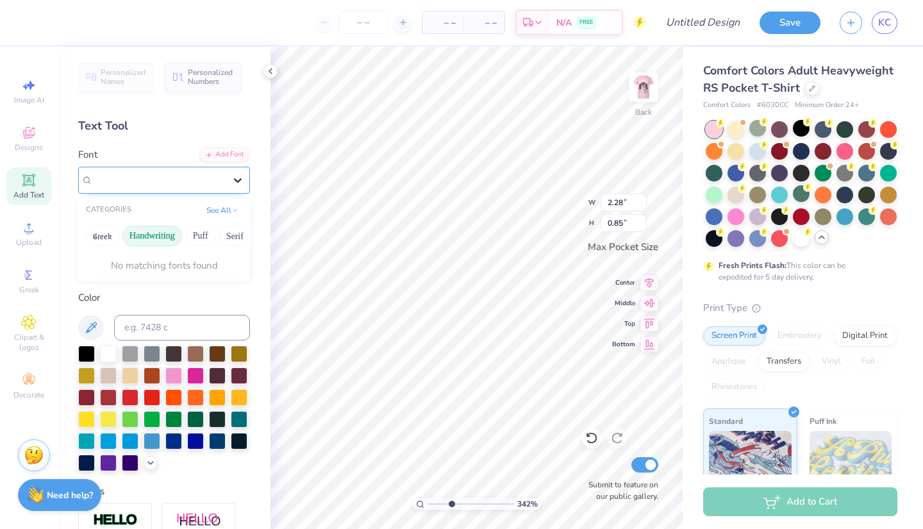
click at [231, 183] on div at bounding box center [237, 180] width 23 height 23
click at [169, 180] on span "Greek" at bounding box center [158, 180] width 22 height 12
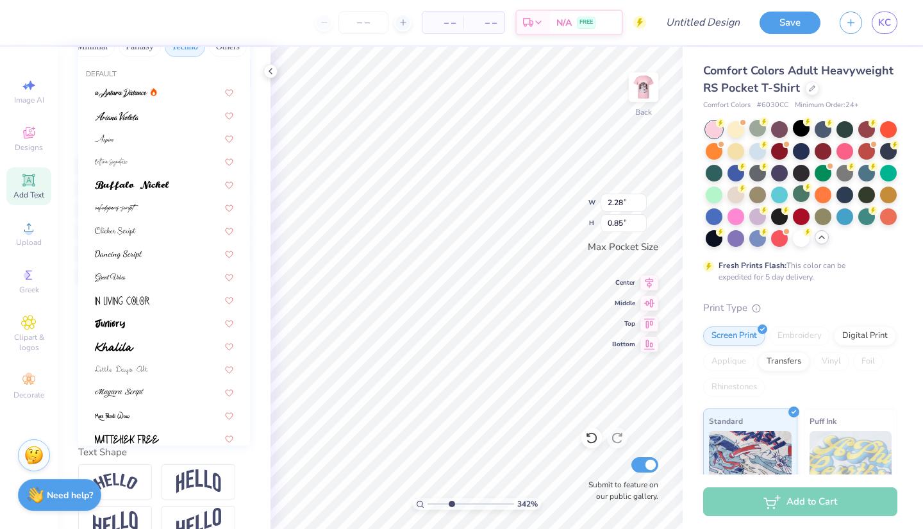
scroll to position [0, 0]
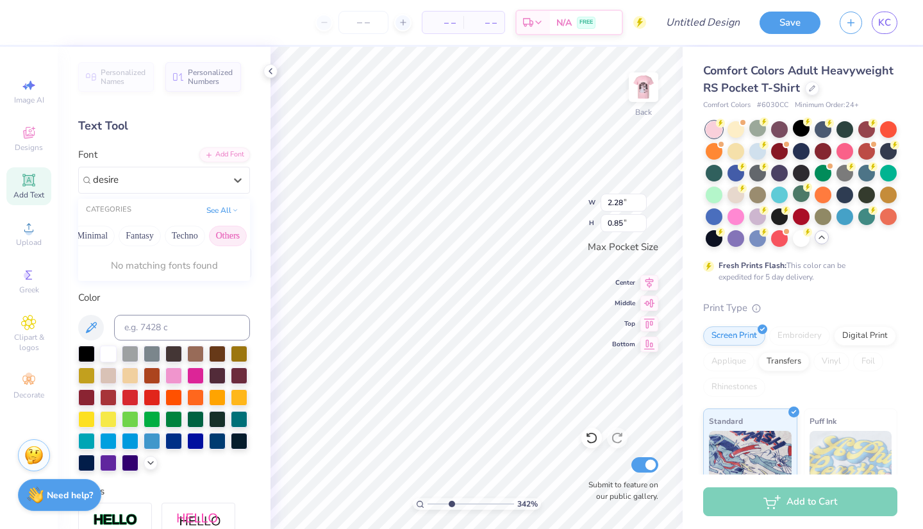
click at [220, 240] on button "Others" at bounding box center [228, 236] width 38 height 21
click at [177, 242] on button "Techno" at bounding box center [185, 236] width 40 height 21
click at [132, 240] on button "Fantasy" at bounding box center [140, 236] width 42 height 21
click at [171, 232] on button "Minimal" at bounding box center [175, 236] width 45 height 21
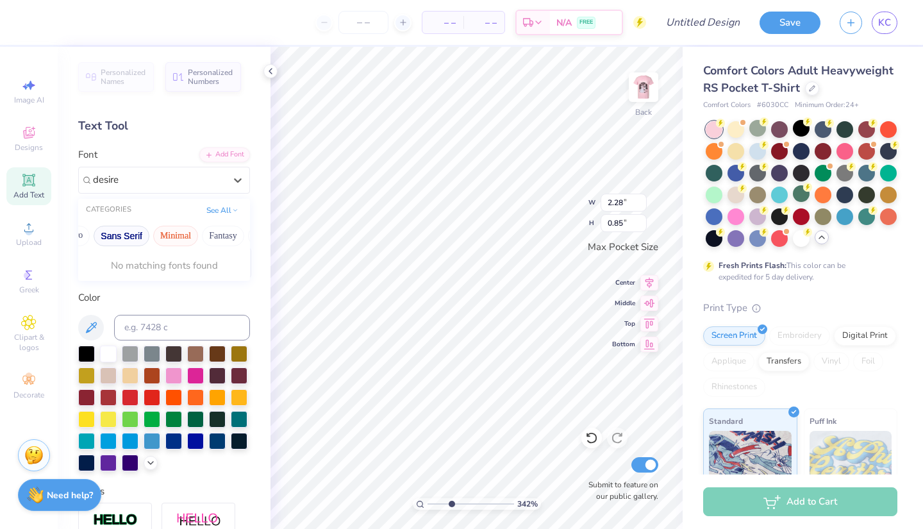
click at [126, 240] on button "Sans Serif" at bounding box center [122, 236] width 56 height 21
click at [188, 237] on button "Retro" at bounding box center [196, 236] width 34 height 21
click at [149, 239] on button "Calligraphy" at bounding box center [147, 236] width 56 height 21
click at [104, 235] on button "Bold" at bounding box center [98, 236] width 31 height 21
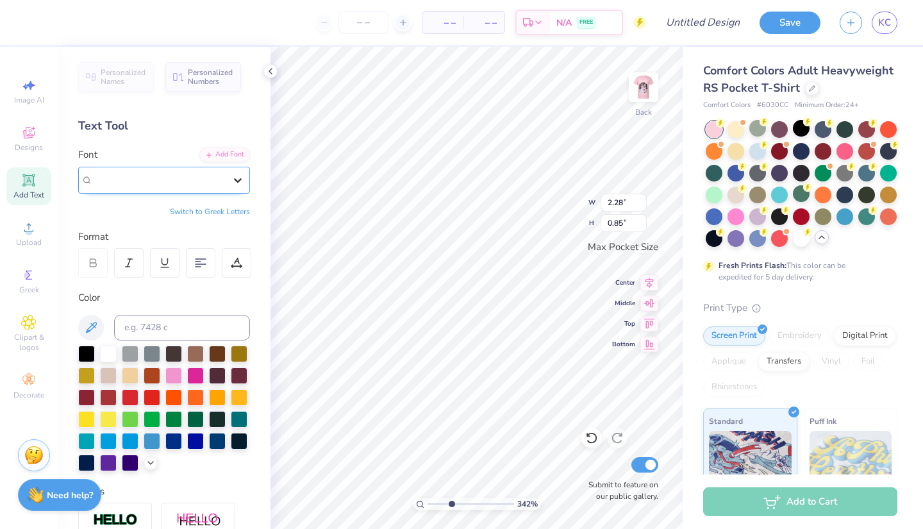
click at [230, 183] on div at bounding box center [237, 180] width 23 height 23
click at [230, 210] on button "Switch to Greek Letters" at bounding box center [210, 211] width 80 height 10
click at [230, 210] on button "Switch to Normal Letters" at bounding box center [207, 211] width 86 height 10
click at [230, 210] on button "Switch to Greek Letters" at bounding box center [210, 211] width 80 height 10
drag, startPoint x: 228, startPoint y: 174, endPoint x: 228, endPoint y: 153, distance: 21.2
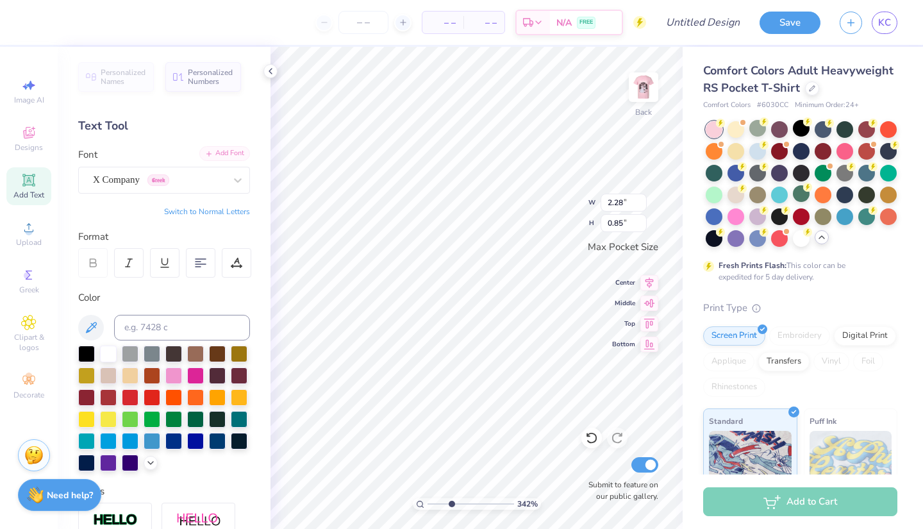
click at [228, 174] on div at bounding box center [237, 180] width 23 height 23
click at [231, 180] on div at bounding box center [237, 180] width 23 height 23
click at [228, 153] on div "Add Font" at bounding box center [224, 153] width 51 height 15
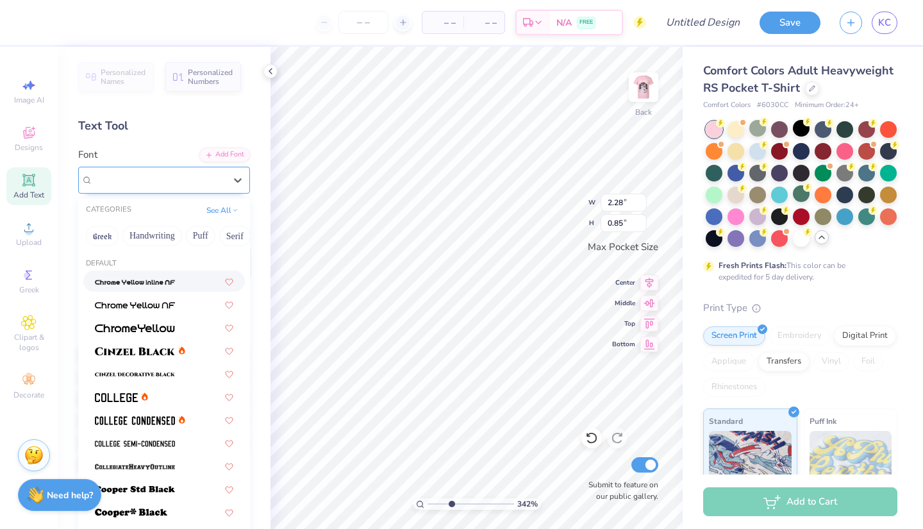
click at [169, 174] on span "Greek" at bounding box center [158, 180] width 22 height 12
click at [102, 231] on button "Greek" at bounding box center [102, 236] width 33 height 21
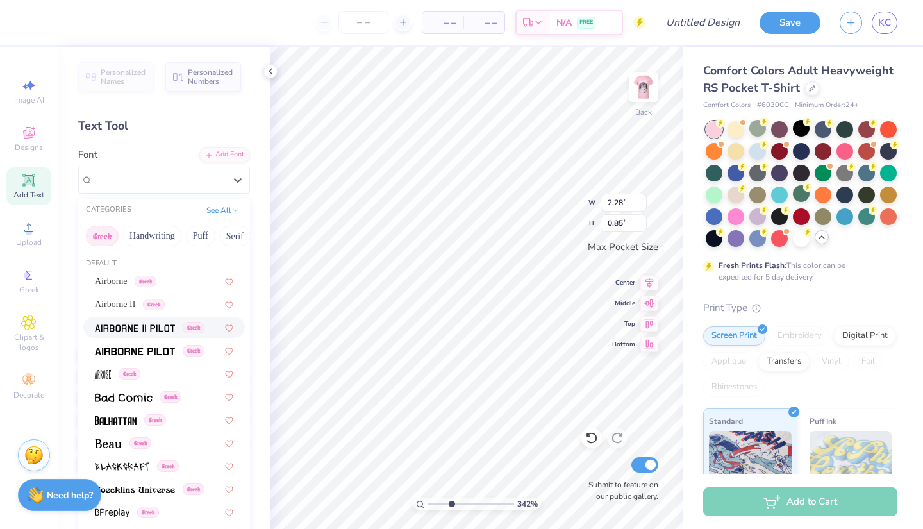
click at [128, 287] on span "Airborne" at bounding box center [111, 280] width 33 height 13
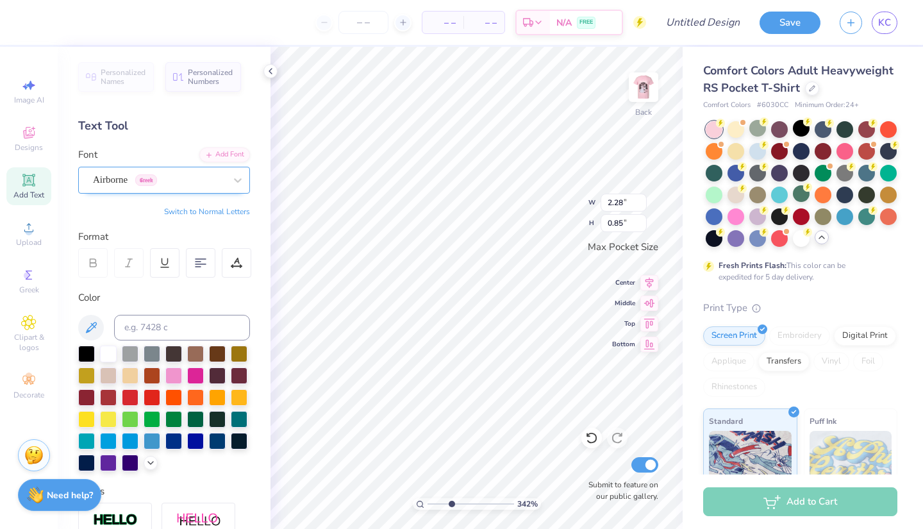
click at [171, 176] on div "Airborne Greek" at bounding box center [159, 180] width 135 height 20
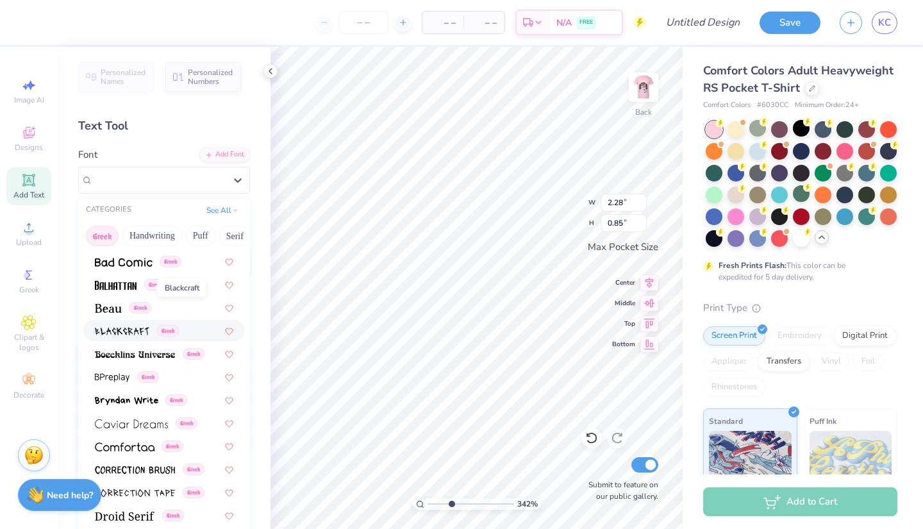
scroll to position [357, 0]
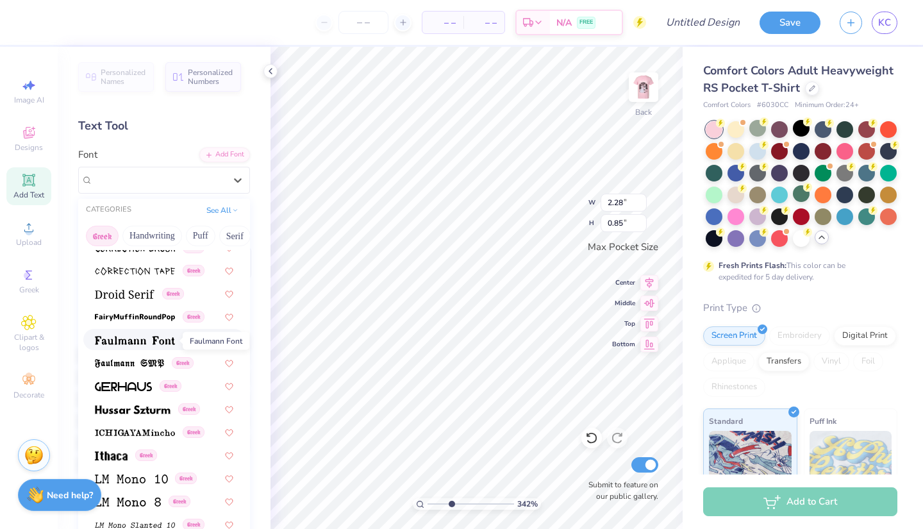
click at [131, 339] on img at bounding box center [135, 340] width 80 height 9
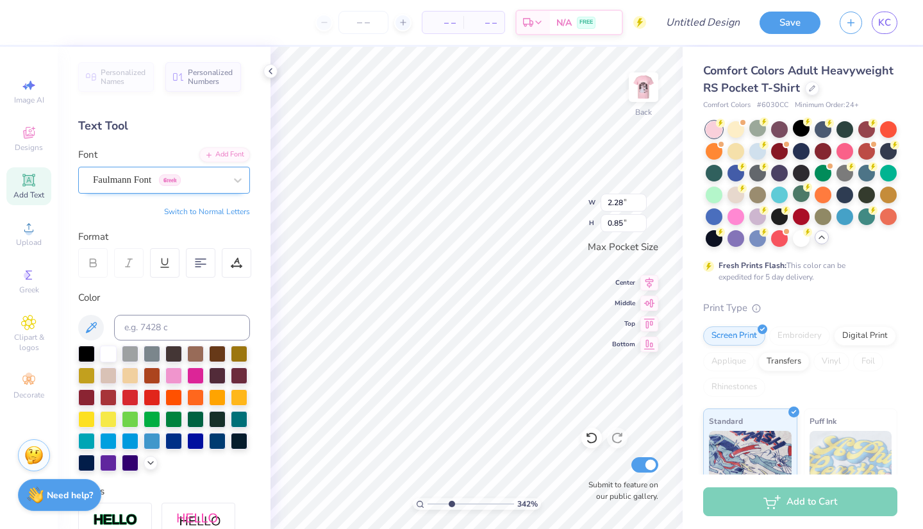
click at [182, 188] on div "Faulmann Font Greek" at bounding box center [159, 180] width 135 height 20
click at [194, 173] on div "Faulmann Font Greek" at bounding box center [159, 180] width 135 height 20
click at [238, 183] on icon at bounding box center [237, 180] width 13 height 13
click at [213, 183] on div "Faulmann Font Greek" at bounding box center [159, 180] width 135 height 20
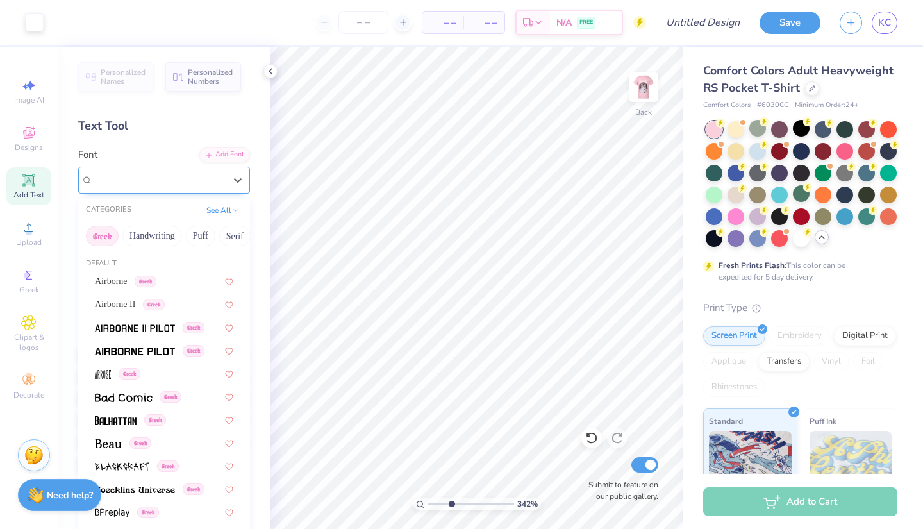
click at [194, 185] on div "Faulmann Font Greek" at bounding box center [159, 180] width 135 height 20
click at [137, 287] on div "Airborne Greek" at bounding box center [126, 280] width 62 height 13
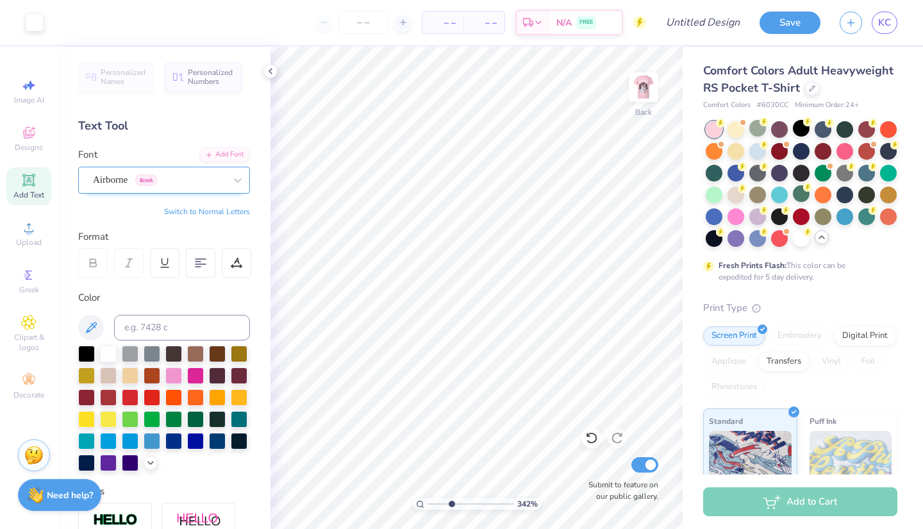
click at [194, 181] on div "Airborne Greek" at bounding box center [159, 180] width 135 height 20
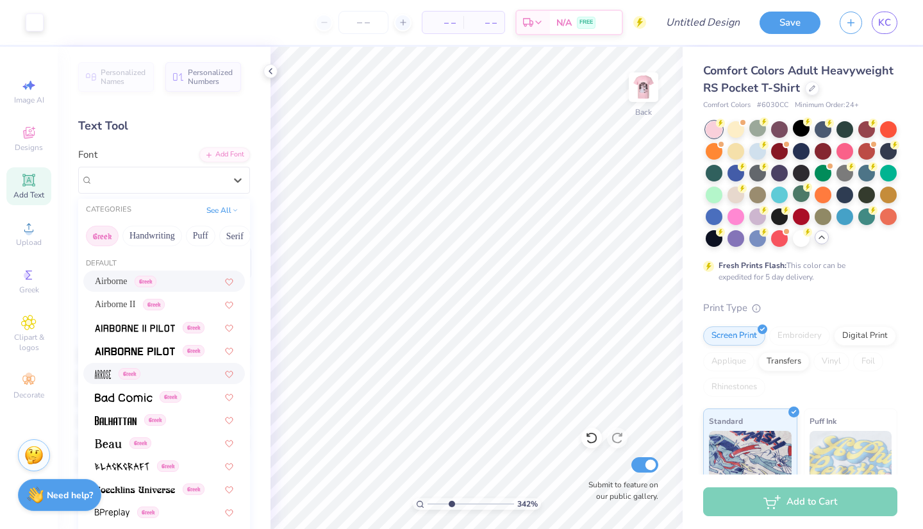
click at [130, 380] on span "Greek" at bounding box center [130, 374] width 22 height 12
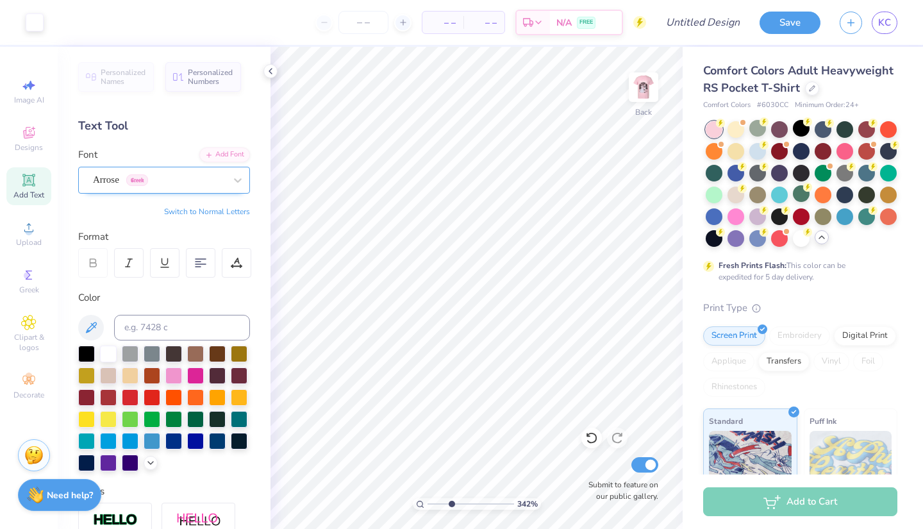
click at [190, 184] on div "Arrose Greek" at bounding box center [159, 180] width 135 height 20
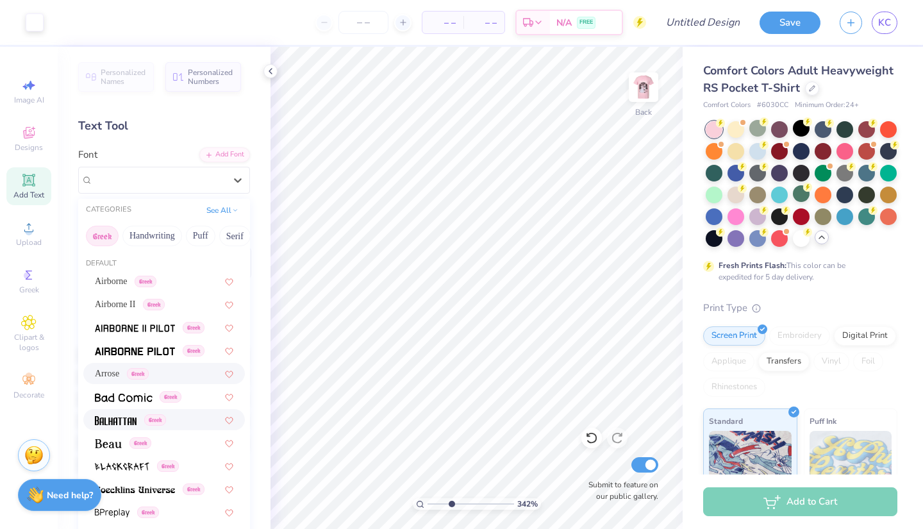
scroll to position [76, 0]
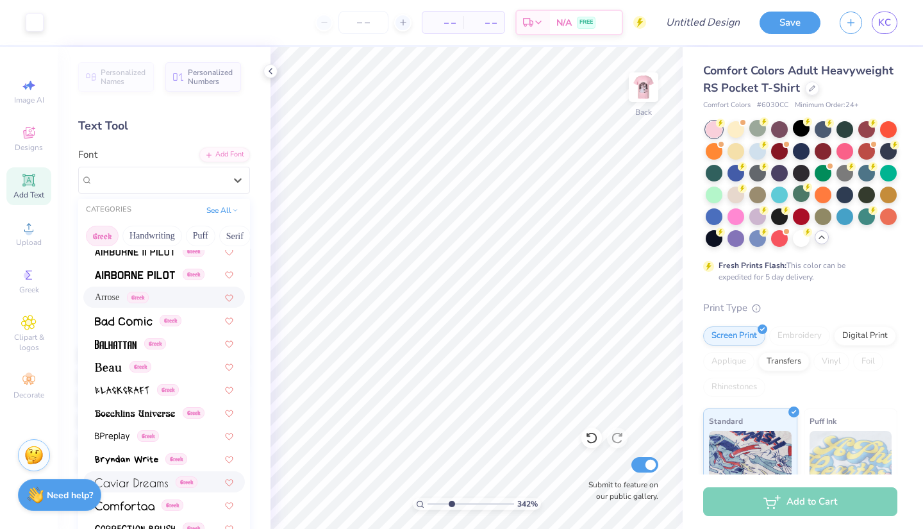
click at [137, 490] on div "Greek" at bounding box center [164, 481] width 162 height 21
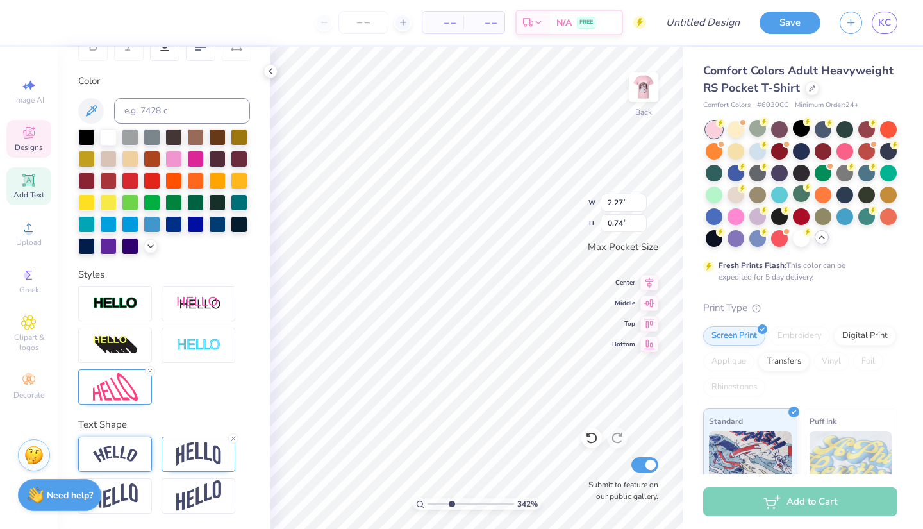
scroll to position [217, 0]
click at [128, 461] on img at bounding box center [115, 454] width 45 height 17
click at [150, 443] on div at bounding box center [150, 438] width 10 height 10
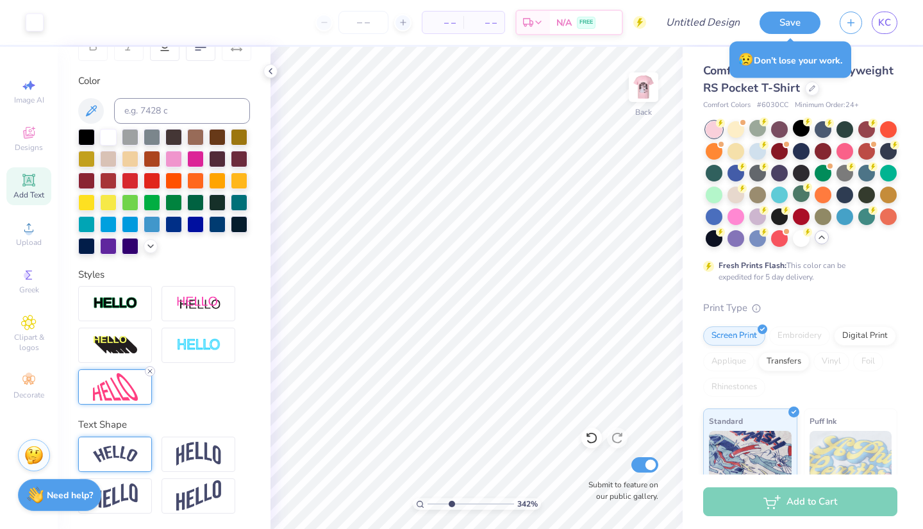
click at [151, 372] on icon at bounding box center [150, 371] width 8 height 8
click at [151, 371] on div at bounding box center [115, 386] width 74 height 35
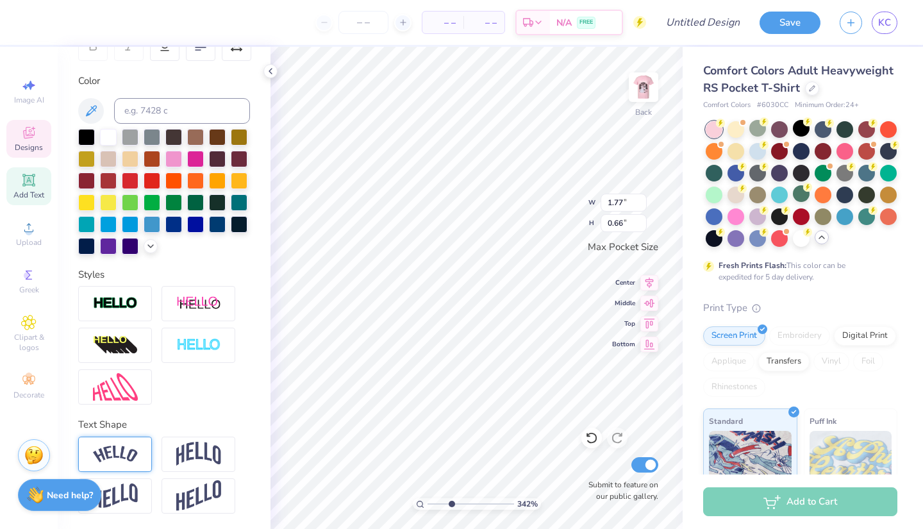
scroll to position [6, 18]
click at [649, 280] on icon at bounding box center [649, 282] width 18 height 15
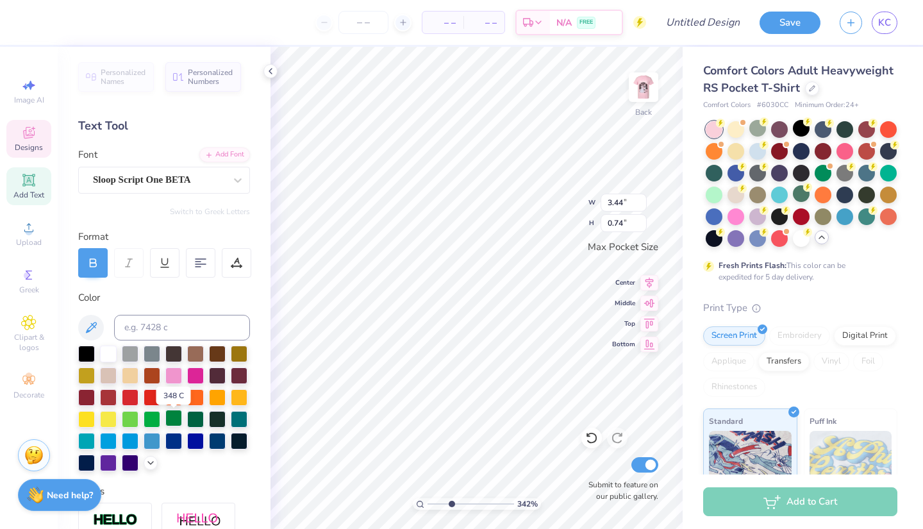
scroll to position [0, 0]
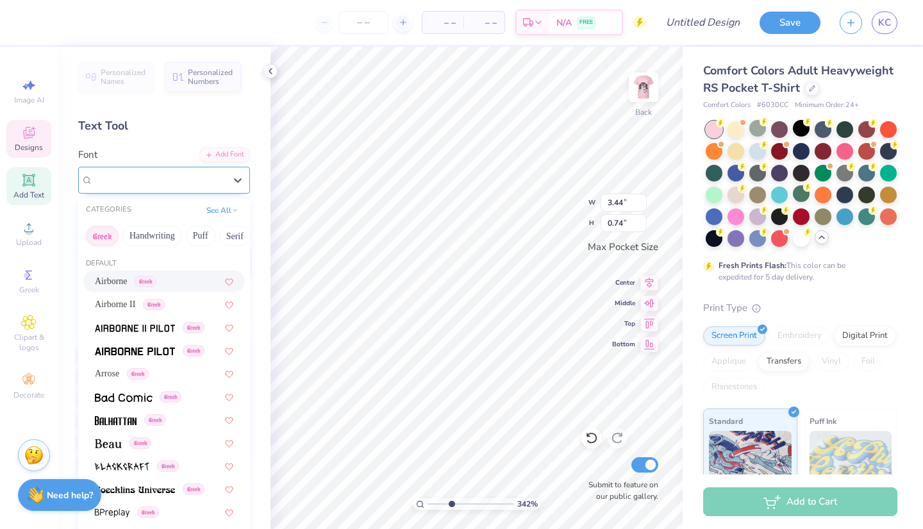
click at [171, 181] on span "Sloop Script One BETA" at bounding box center [142, 179] width 98 height 15
click at [266, 263] on div "Personalized Names Personalized Numbers Text Tool Add Font Font option Airborne…" at bounding box center [164, 288] width 213 height 482
click at [181, 177] on span "Birds of Paradise Personal use" at bounding box center [151, 179] width 117 height 15
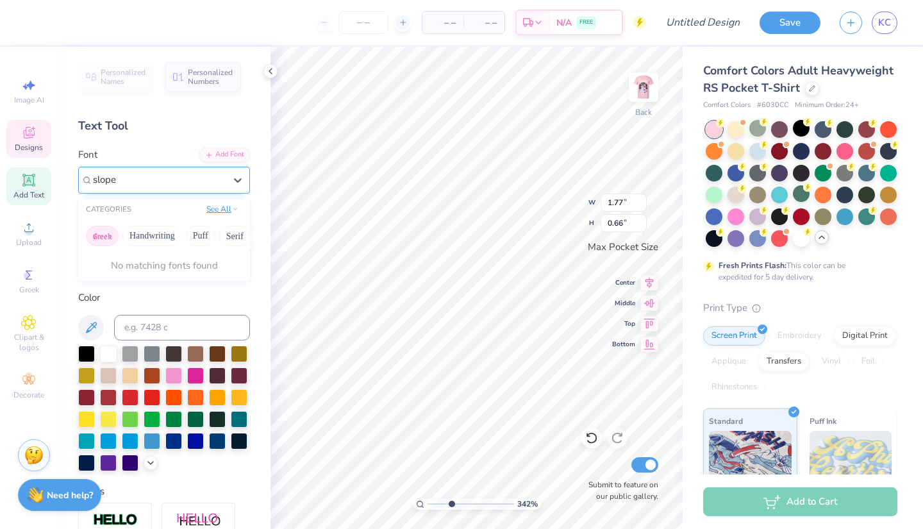
click at [210, 206] on button "See All" at bounding box center [223, 209] width 40 height 13
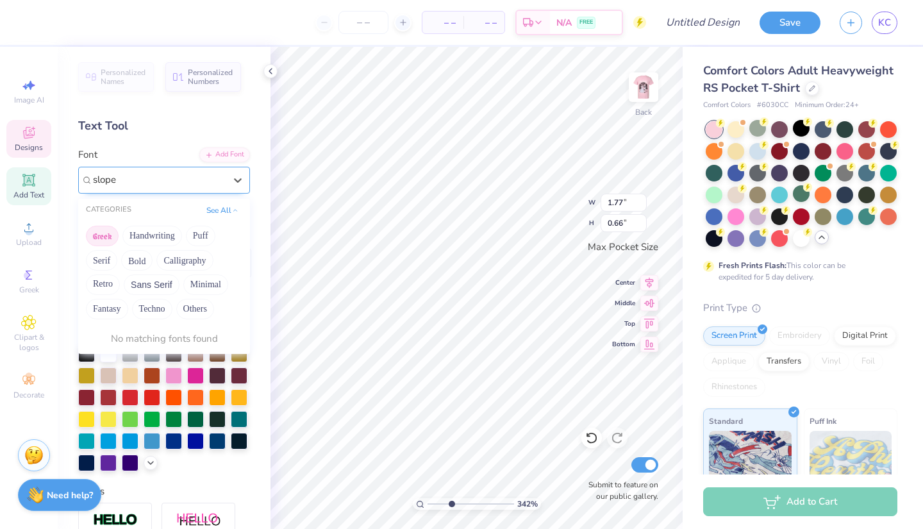
click at [108, 237] on button "Greek" at bounding box center [102, 236] width 33 height 21
click at [147, 240] on button "Handwriting" at bounding box center [152, 236] width 60 height 21
click at [197, 238] on button "Puff" at bounding box center [200, 236] width 29 height 21
click at [97, 263] on button "Serif" at bounding box center [101, 260] width 31 height 21
click at [141, 263] on button "Bold" at bounding box center [136, 260] width 31 height 21
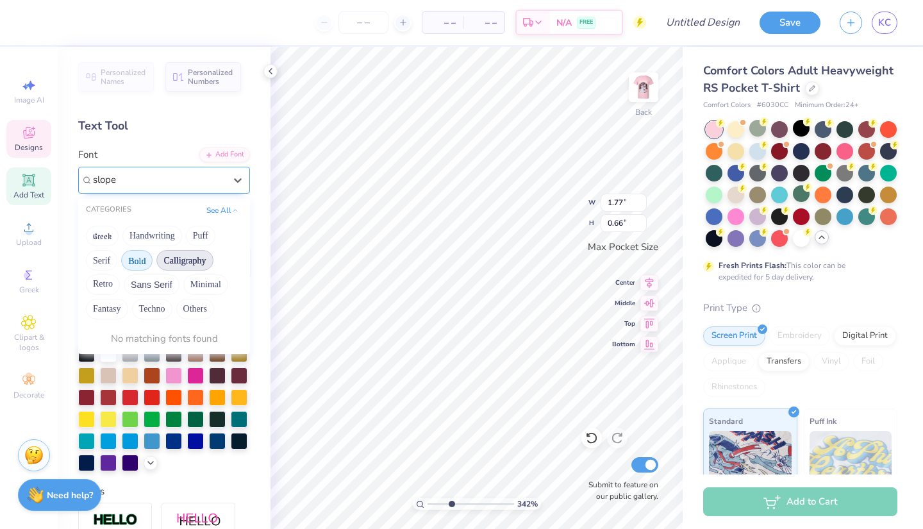
click at [192, 263] on button "Calligraphy" at bounding box center [184, 260] width 56 height 21
click at [106, 281] on button "Retro" at bounding box center [103, 284] width 34 height 21
click at [174, 281] on div "Greek Handwriting Puff Serif Bold Calligraphy Retro Sans Serif Minimal Fantasy …" at bounding box center [164, 272] width 172 height 101
click at [162, 284] on button "Sans Serif" at bounding box center [152, 284] width 56 height 21
click at [208, 285] on button "Minimal" at bounding box center [205, 284] width 45 height 21
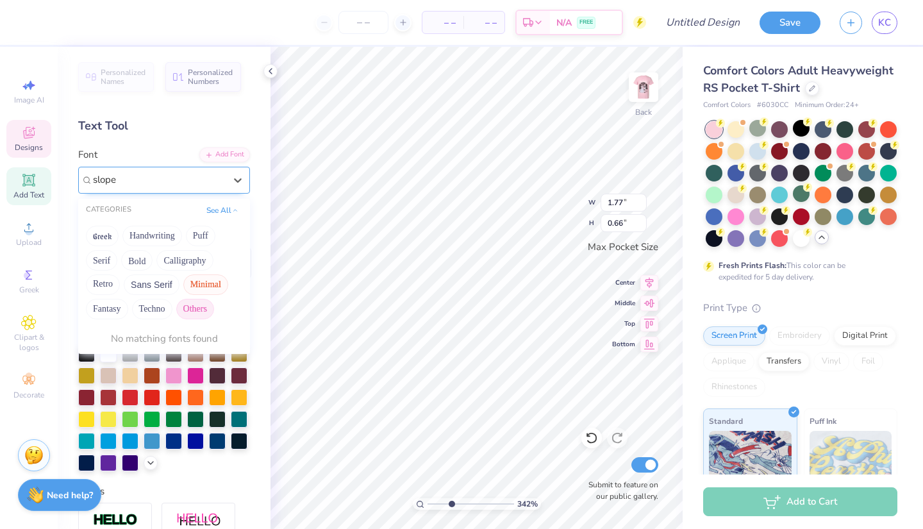
click at [205, 311] on button "Others" at bounding box center [195, 309] width 38 height 21
click at [144, 311] on button "Techno" at bounding box center [152, 309] width 40 height 21
click at [114, 311] on button "Fantasy" at bounding box center [107, 309] width 42 height 21
click at [153, 236] on button "Handwriting" at bounding box center [152, 236] width 60 height 21
click at [219, 215] on button "See All" at bounding box center [223, 209] width 40 height 13
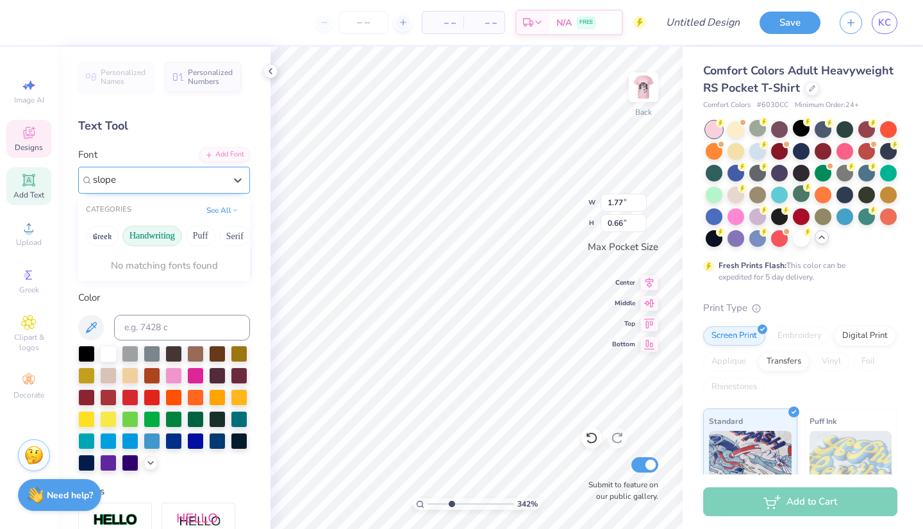
click at [112, 181] on input "slope" at bounding box center [106, 179] width 26 height 15
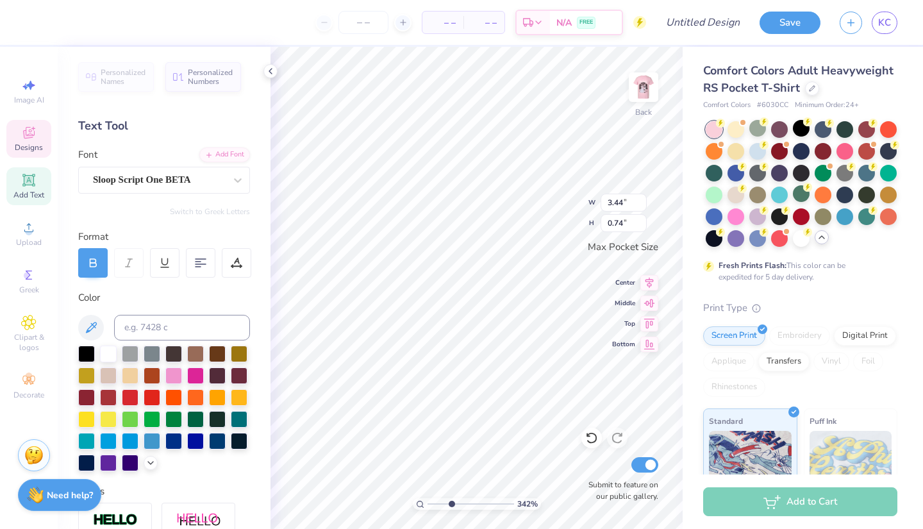
scroll to position [6, 15]
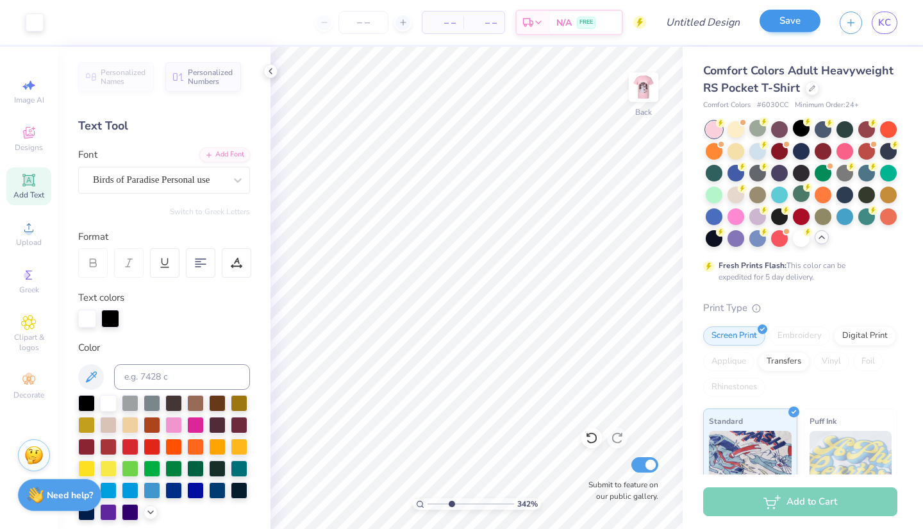
click at [792, 29] on button "Save" at bounding box center [790, 21] width 61 height 22
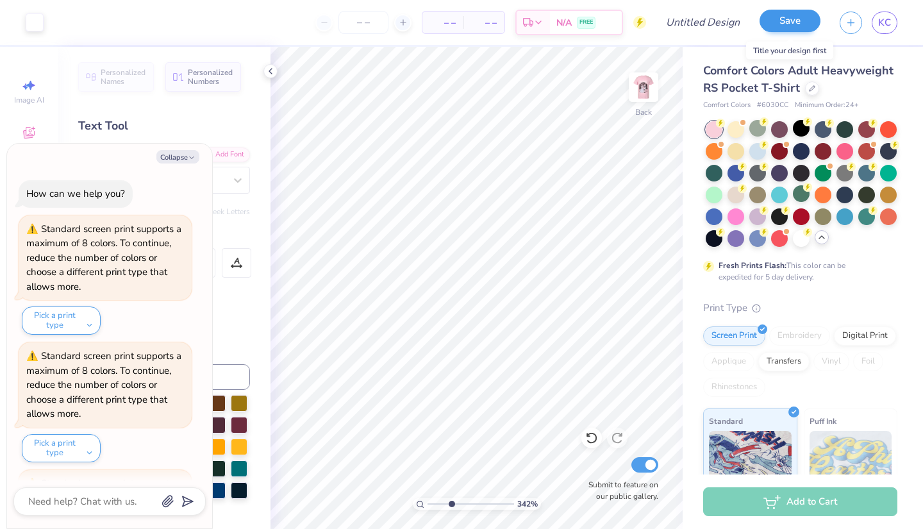
scroll to position [1268, 0]
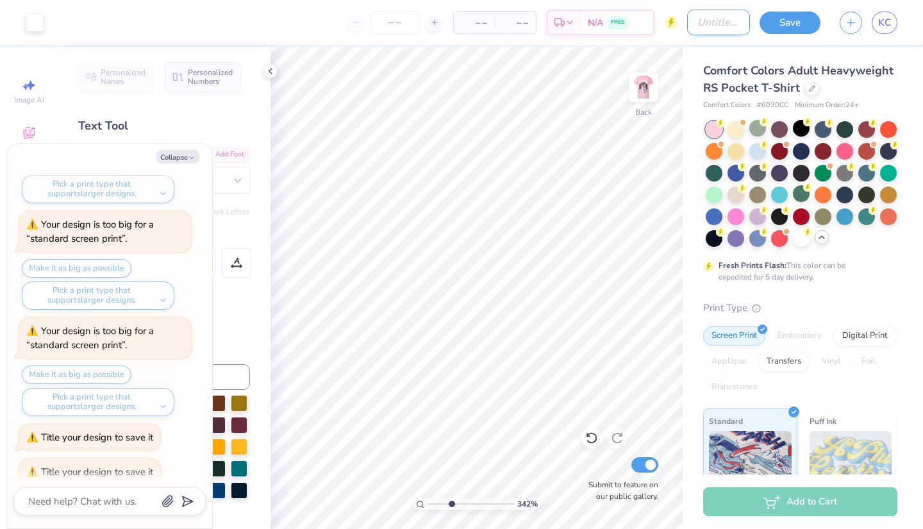
click at [703, 22] on input "Design Title" at bounding box center [718, 23] width 63 height 26
click at [801, 21] on button "Save" at bounding box center [790, 21] width 61 height 22
click at [181, 156] on button "Collapse" at bounding box center [177, 156] width 43 height 13
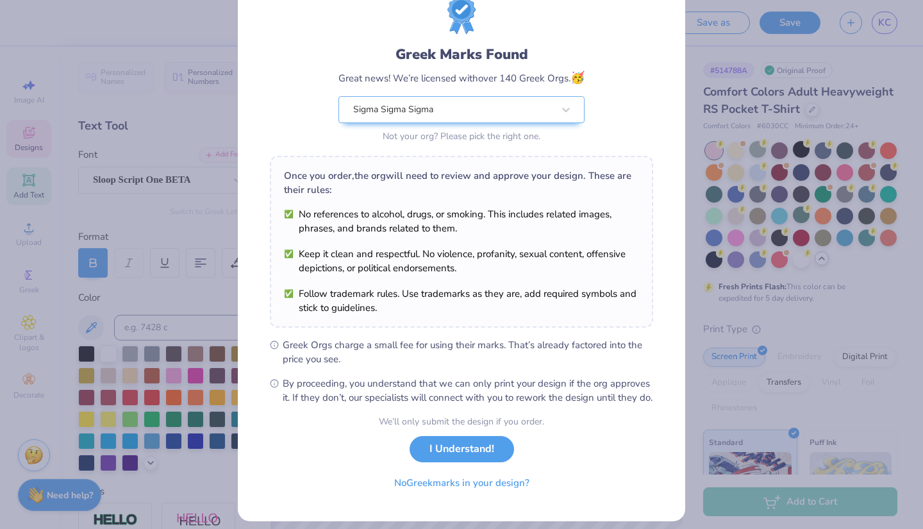
scroll to position [49, 0]
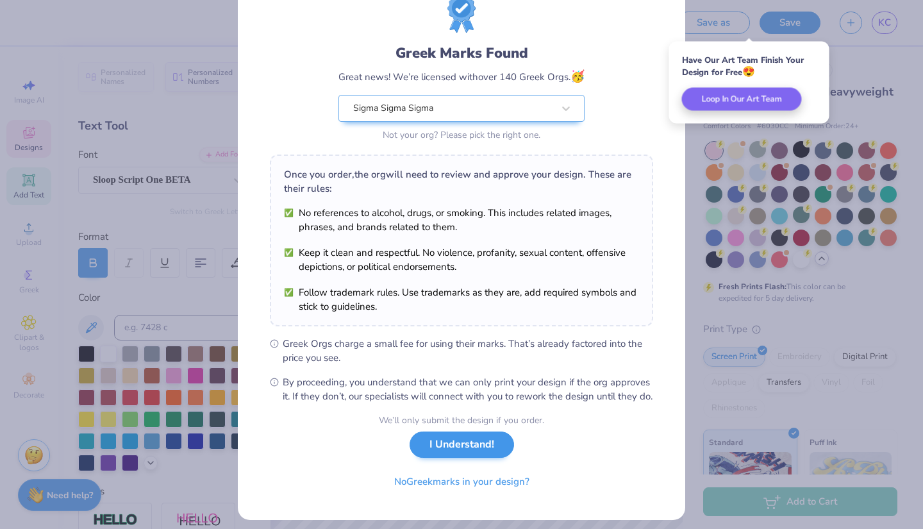
click at [483, 453] on button "I Understand!" at bounding box center [462, 444] width 104 height 26
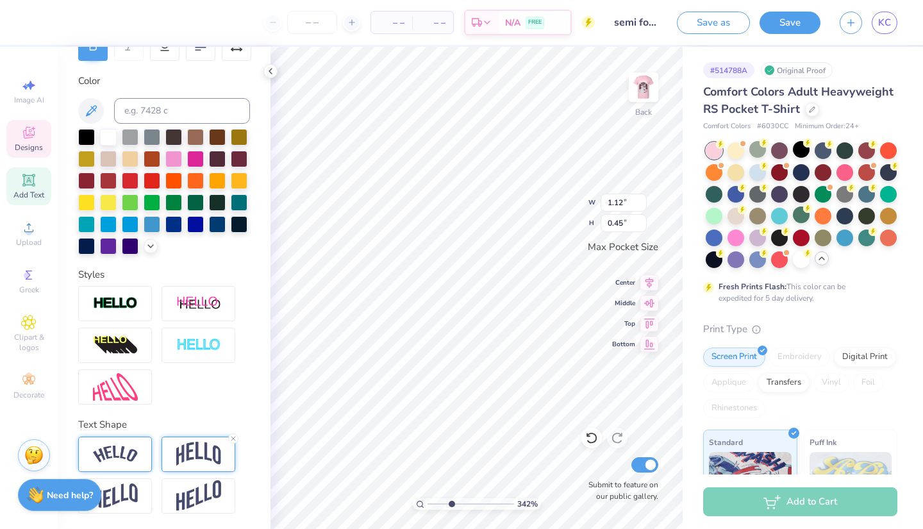
scroll to position [217, 0]
click at [234, 441] on icon at bounding box center [234, 439] width 8 height 8
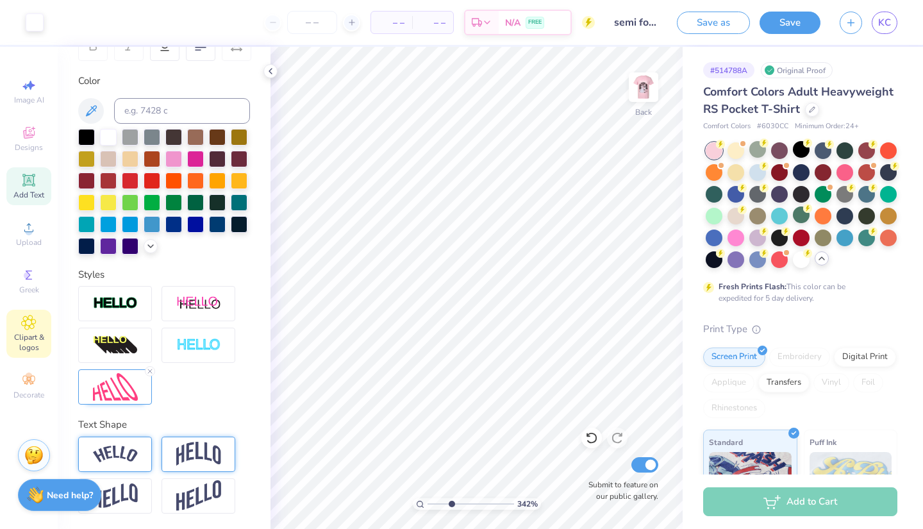
click at [32, 328] on icon at bounding box center [28, 322] width 15 height 15
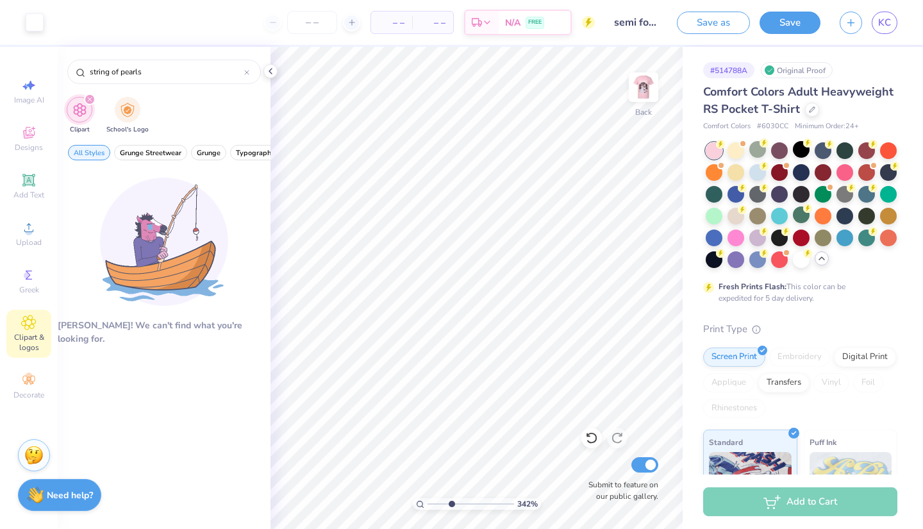
click at [90, 97] on icon "filter for Clipart" at bounding box center [89, 99] width 5 height 5
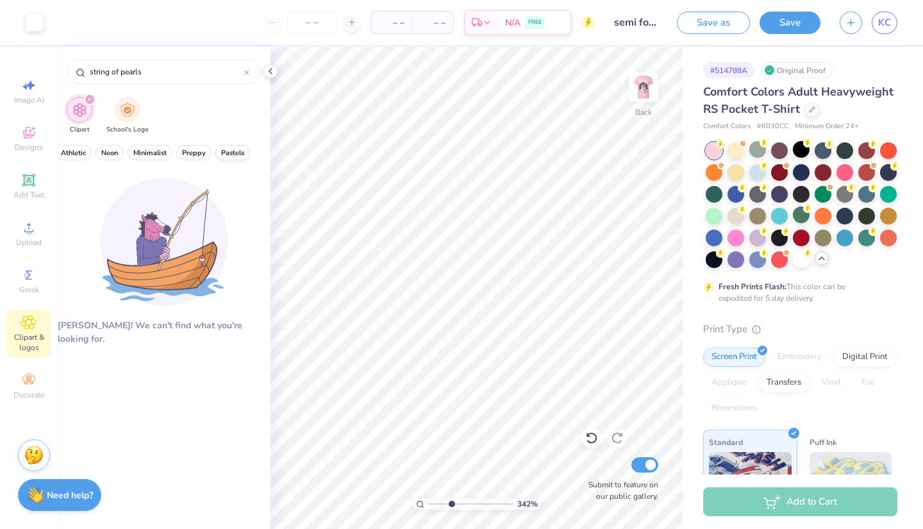
click at [225, 148] on span "Pastels" at bounding box center [232, 153] width 23 height 10
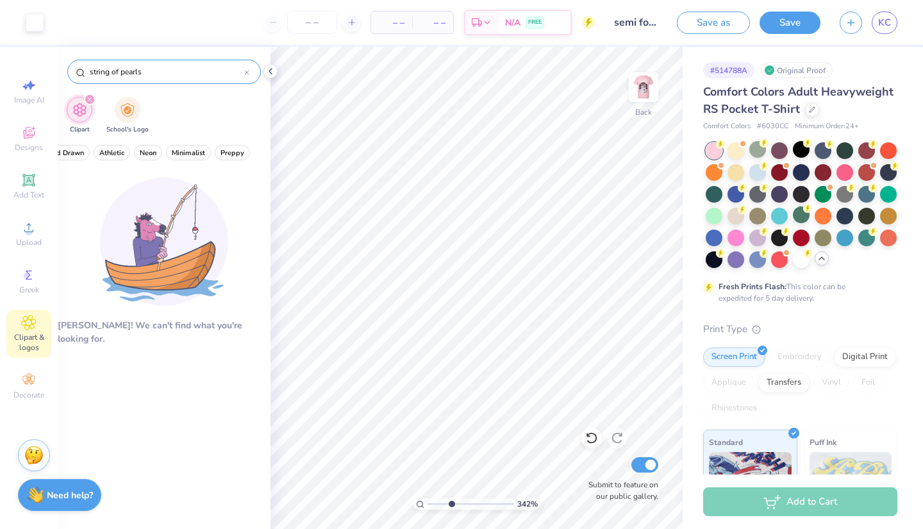
click at [246, 75] on div at bounding box center [246, 72] width 5 height 12
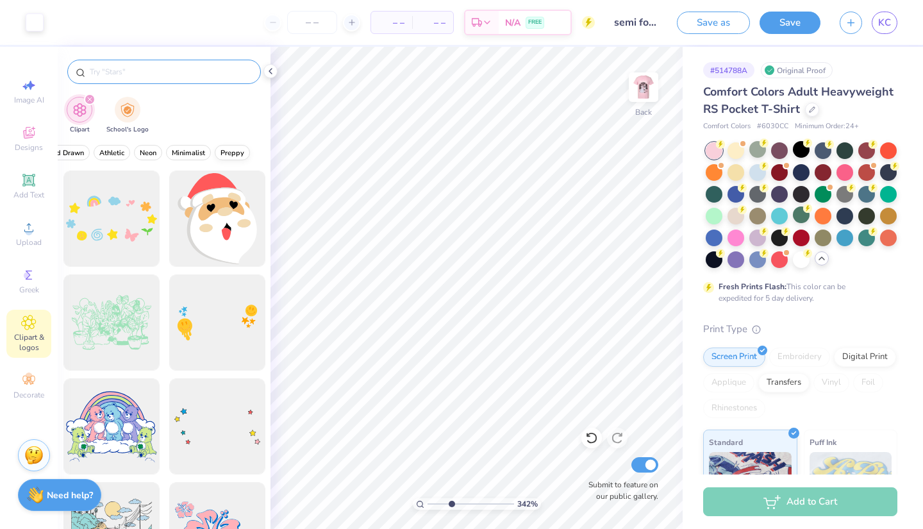
click at [230, 155] on span "Preppy" at bounding box center [233, 153] width 24 height 10
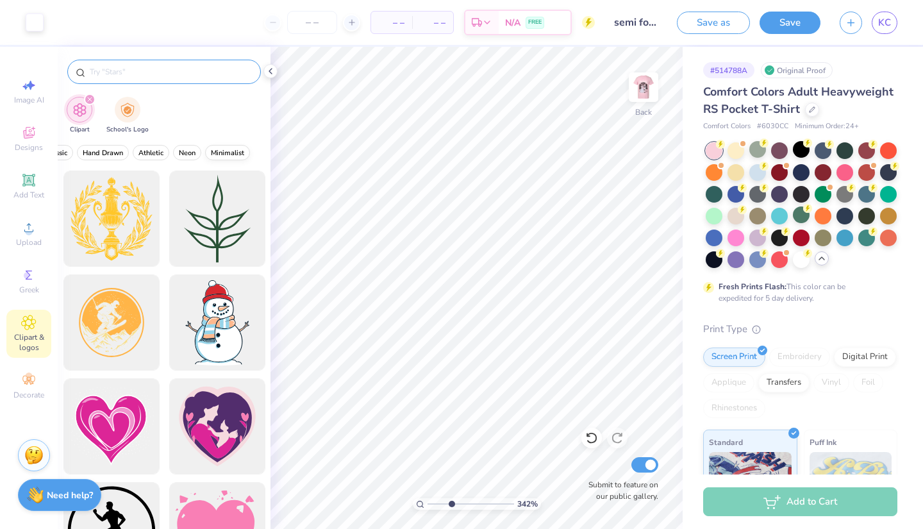
click at [230, 151] on span "Minimalist" at bounding box center [227, 153] width 33 height 10
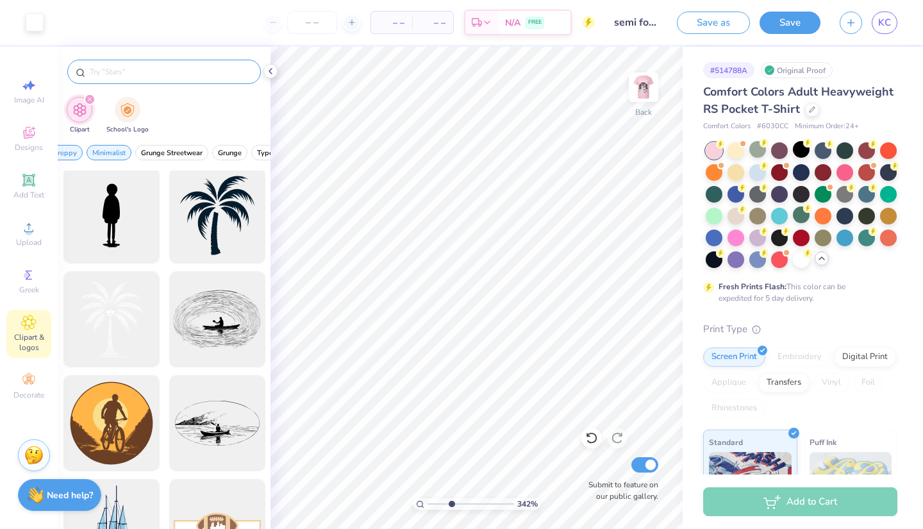
scroll to position [0, 99]
click at [119, 154] on span "Minimalist" at bounding box center [114, 153] width 33 height 10
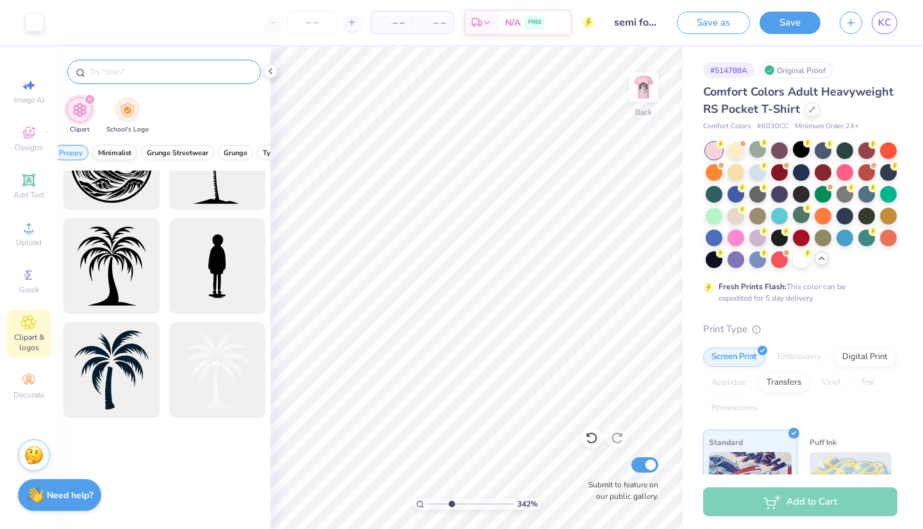
scroll to position [1303, 0]
click at [74, 155] on span "Preppy" at bounding box center [71, 153] width 24 height 10
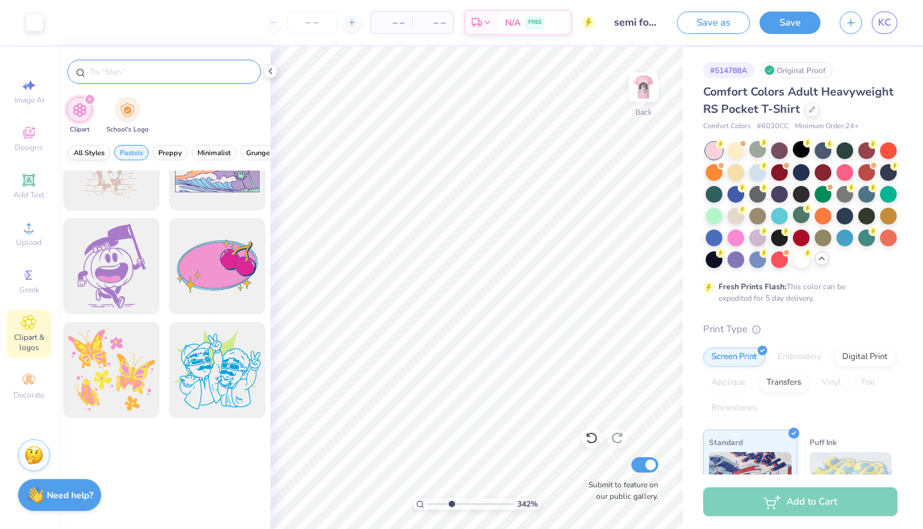
scroll to position [0, 0]
click at [124, 151] on span "Pastels" at bounding box center [131, 153] width 23 height 10
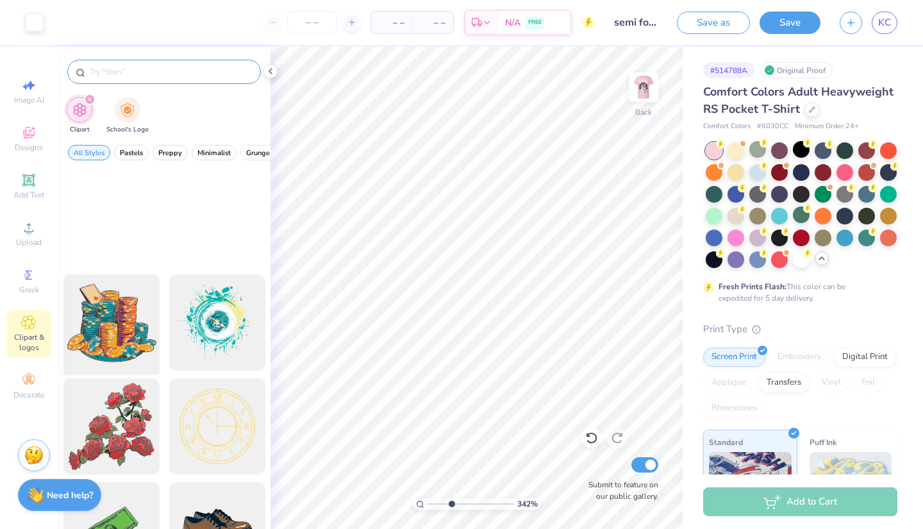
scroll to position [352, 0]
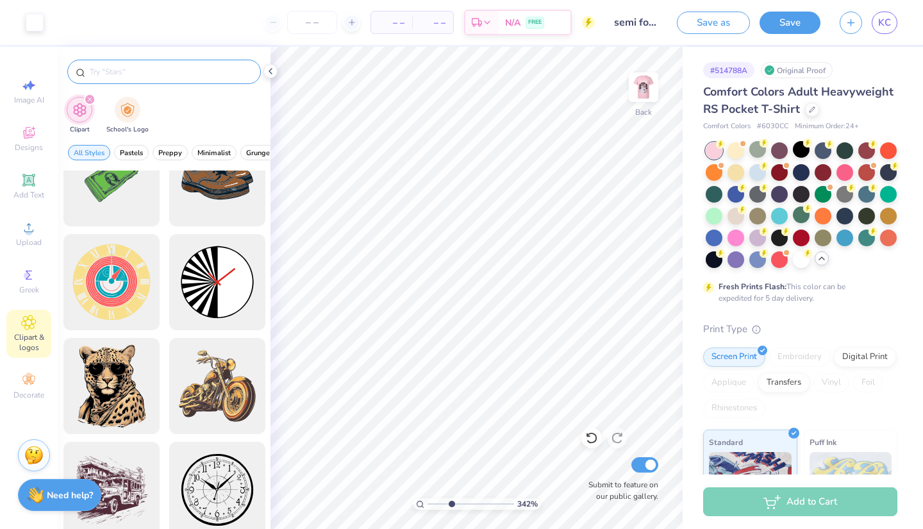
click at [147, 77] on input "text" at bounding box center [170, 71] width 164 height 13
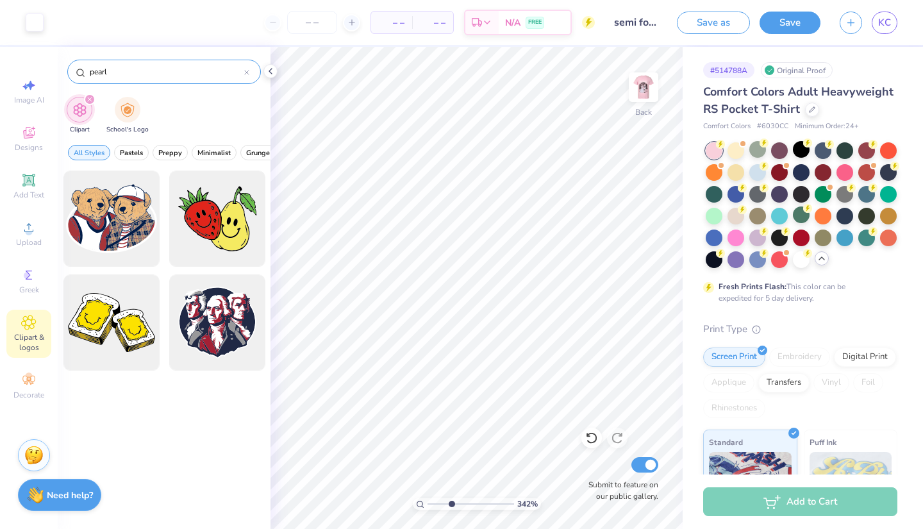
click at [98, 72] on input "pearl" at bounding box center [166, 71] width 156 height 13
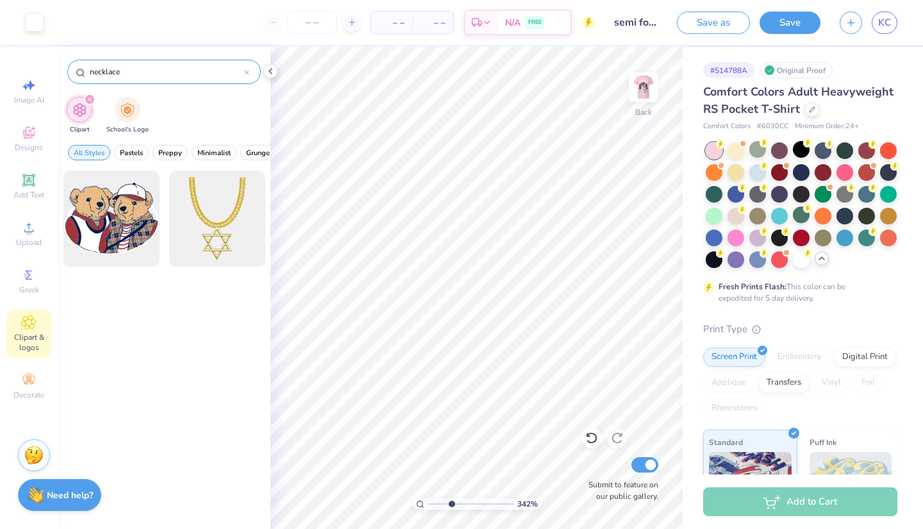
click at [245, 77] on div at bounding box center [246, 72] width 5 height 12
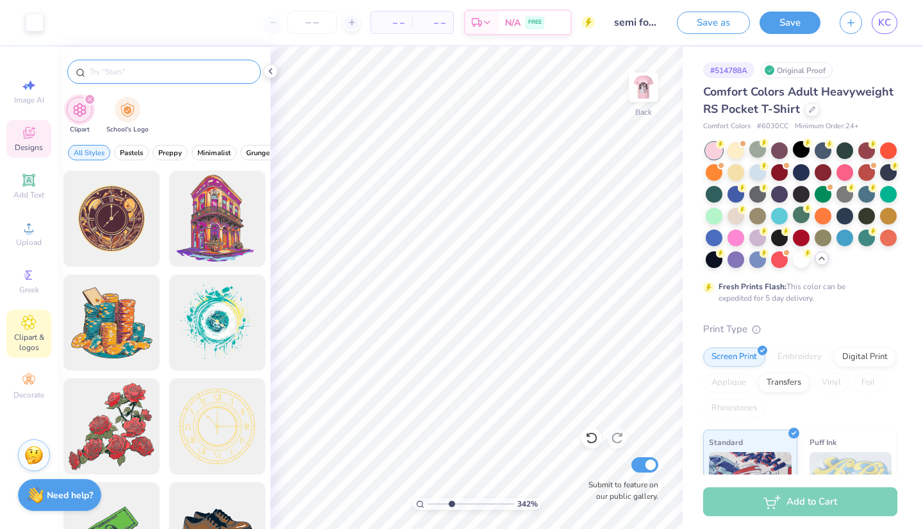
click at [31, 133] on icon at bounding box center [28, 132] width 15 height 15
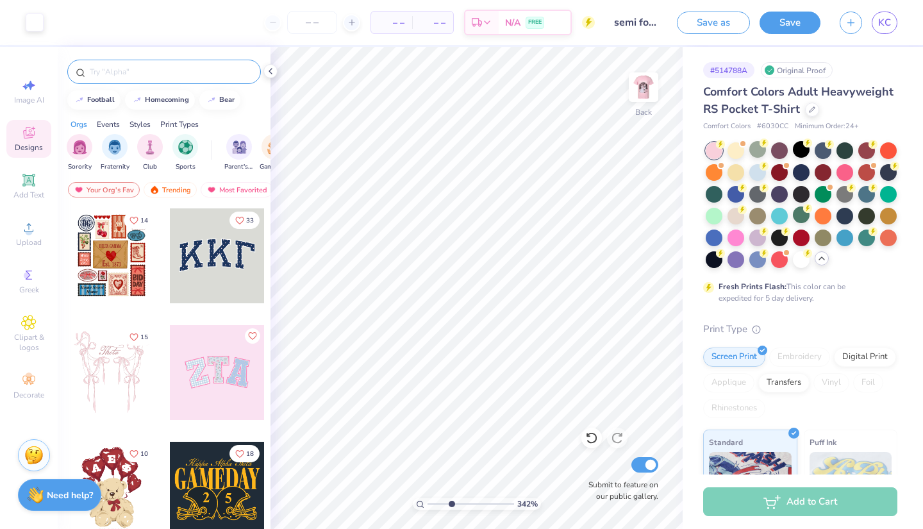
click at [171, 66] on input "text" at bounding box center [170, 71] width 164 height 13
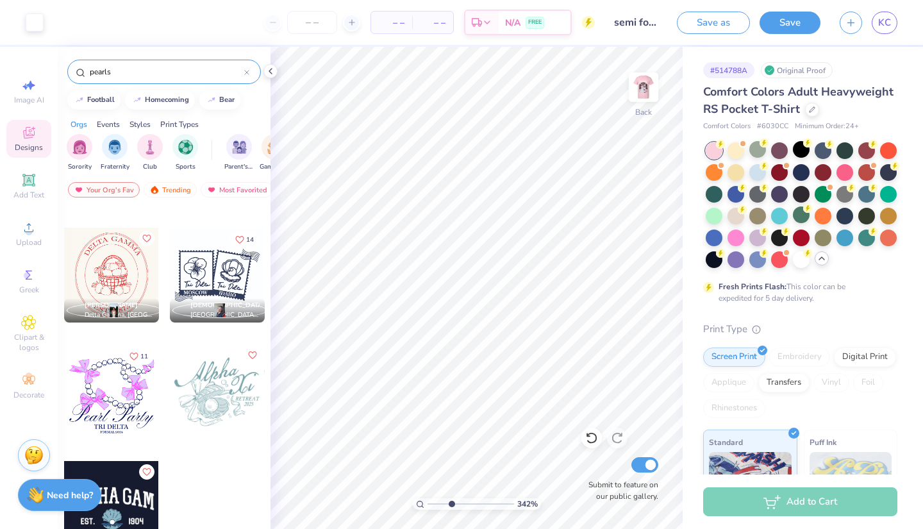
scroll to position [564, 0]
click at [131, 404] on div at bounding box center [111, 391] width 285 height 95
click at [115, 405] on div at bounding box center [111, 391] width 95 height 95
click at [33, 187] on icon at bounding box center [28, 179] width 15 height 15
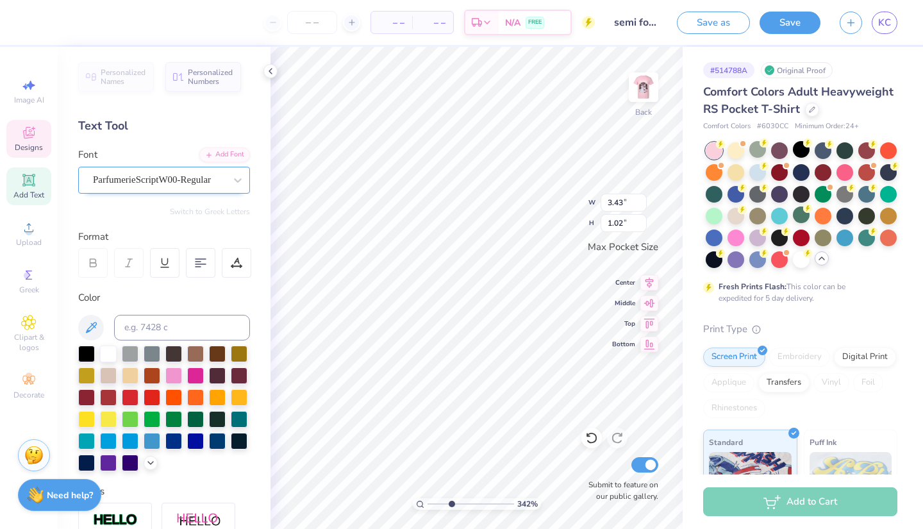
click at [193, 185] on div "ParfumerieScriptW00-Regular" at bounding box center [159, 180] width 135 height 20
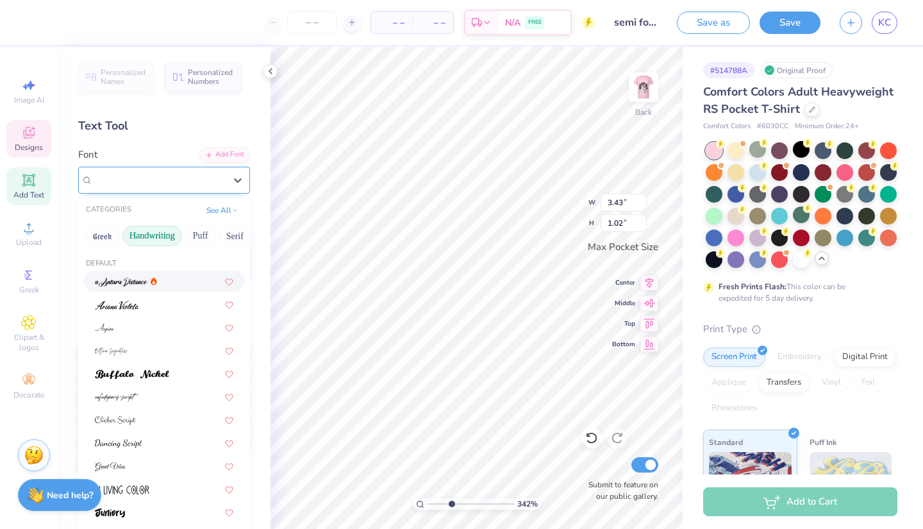
click at [193, 185] on div "ParfumerieScriptW00-Regular" at bounding box center [159, 179] width 132 height 15
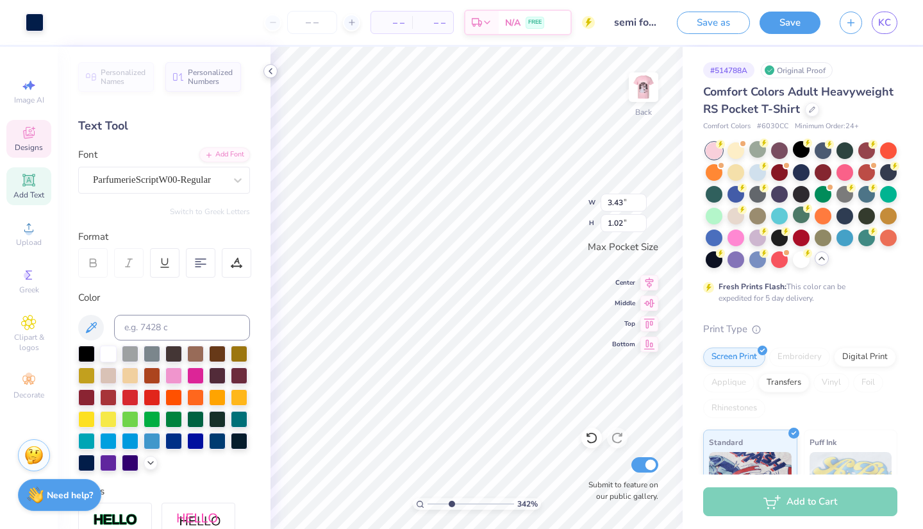
click at [273, 71] on icon at bounding box center [270, 71] width 10 height 10
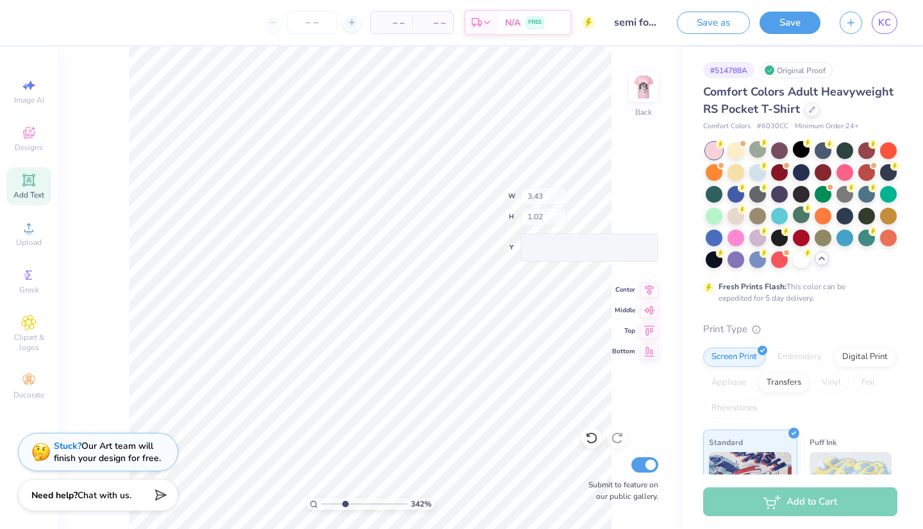
click at [30, 183] on icon at bounding box center [29, 180] width 10 height 10
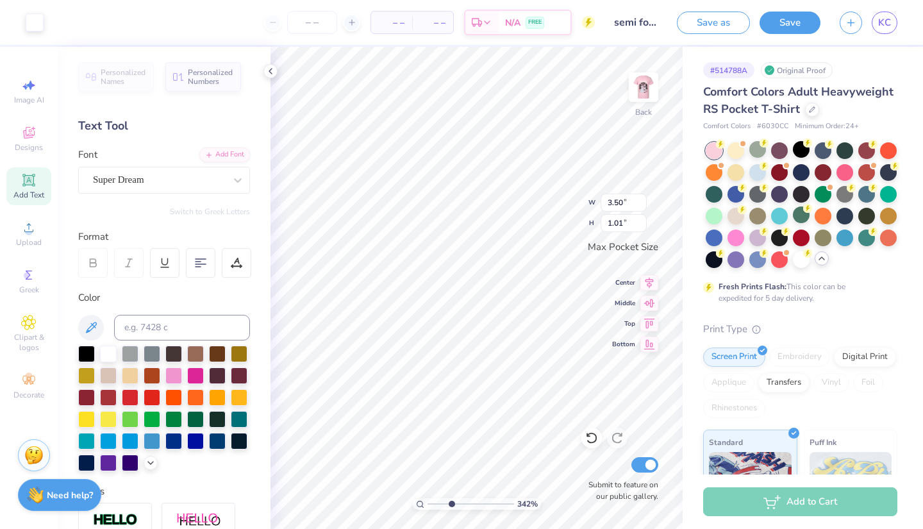
click at [37, 183] on div "Add Text" at bounding box center [28, 186] width 45 height 38
drag, startPoint x: 56, startPoint y: 156, endPoint x: 181, endPoint y: 487, distance: 353.6
click at [153, 157] on div "Art colors – – Per Item – – Total Est. Delivery N/A FREE Design Title semi form…" at bounding box center [461, 264] width 923 height 529
click at [215, 122] on div "Text Tool" at bounding box center [164, 125] width 172 height 17
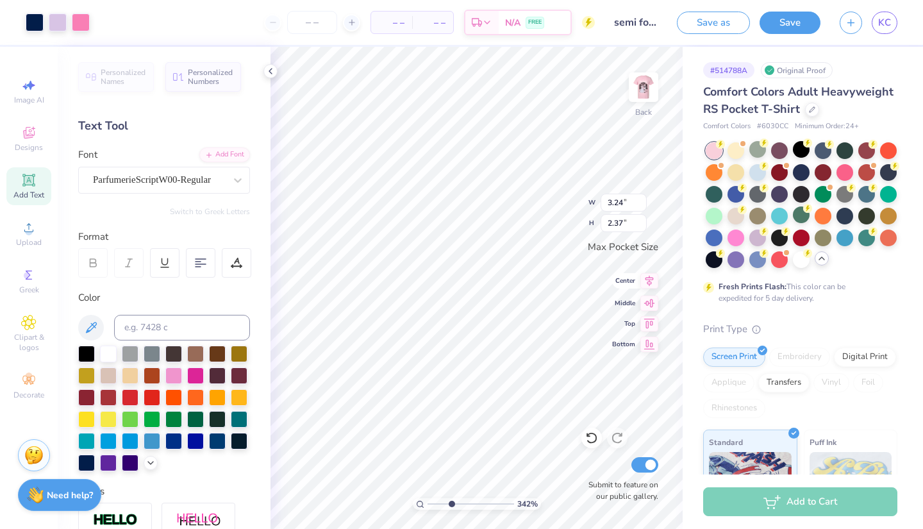
click at [646, 284] on icon at bounding box center [649, 280] width 18 height 15
click at [649, 276] on icon at bounding box center [650, 281] width 8 height 11
click at [651, 302] on icon at bounding box center [649, 301] width 18 height 15
click at [593, 437] on icon at bounding box center [591, 437] width 13 height 13
click at [651, 285] on icon at bounding box center [649, 280] width 18 height 15
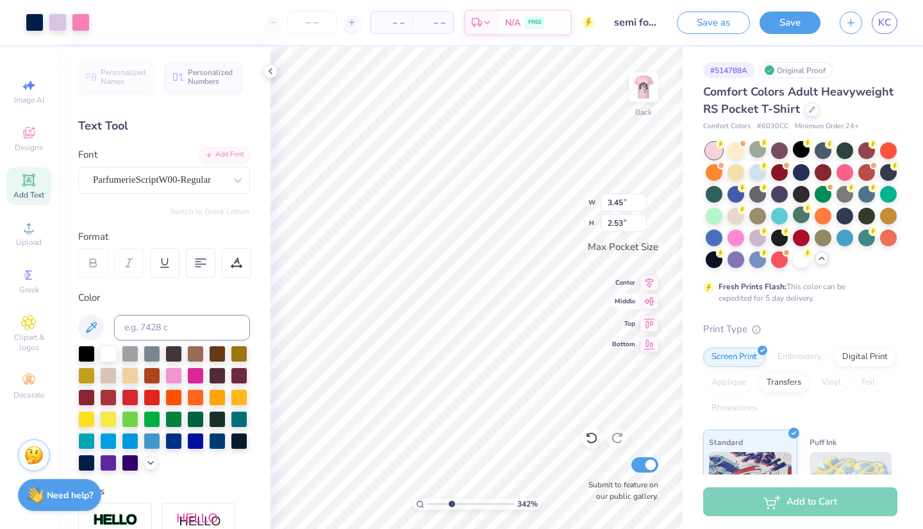
click at [652, 302] on icon at bounding box center [649, 301] width 11 height 8
click at [649, 282] on icon at bounding box center [650, 281] width 8 height 11
click at [649, 282] on icon at bounding box center [649, 280] width 18 height 15
click at [646, 285] on icon at bounding box center [649, 280] width 18 height 15
click at [651, 279] on icon at bounding box center [649, 280] width 18 height 15
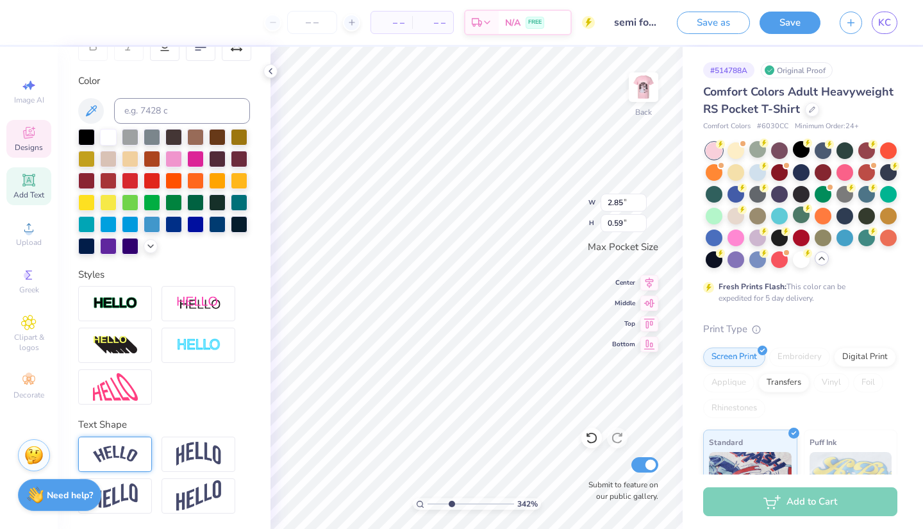
scroll to position [217, 0]
click at [206, 452] on img at bounding box center [198, 454] width 45 height 24
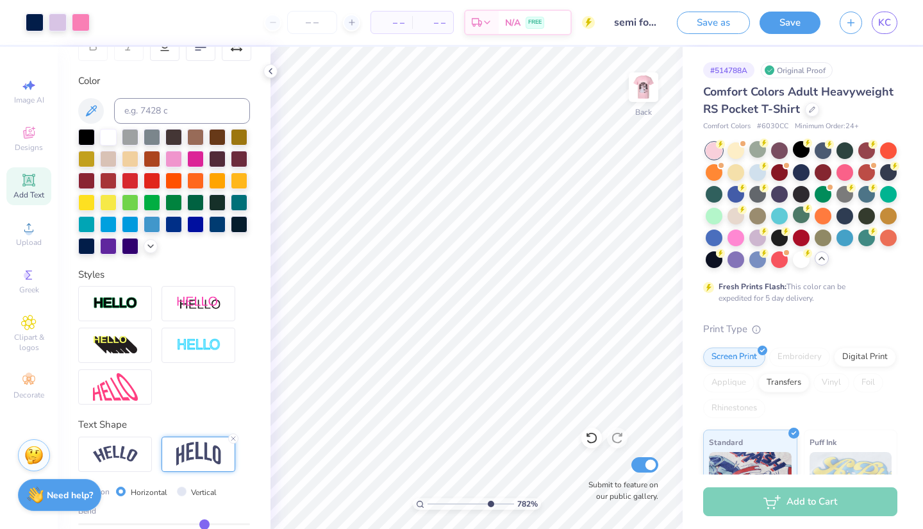
drag, startPoint x: 454, startPoint y: 503, endPoint x: 489, endPoint y: 506, distance: 35.4
click at [489, 506] on input "range" at bounding box center [471, 504] width 87 height 12
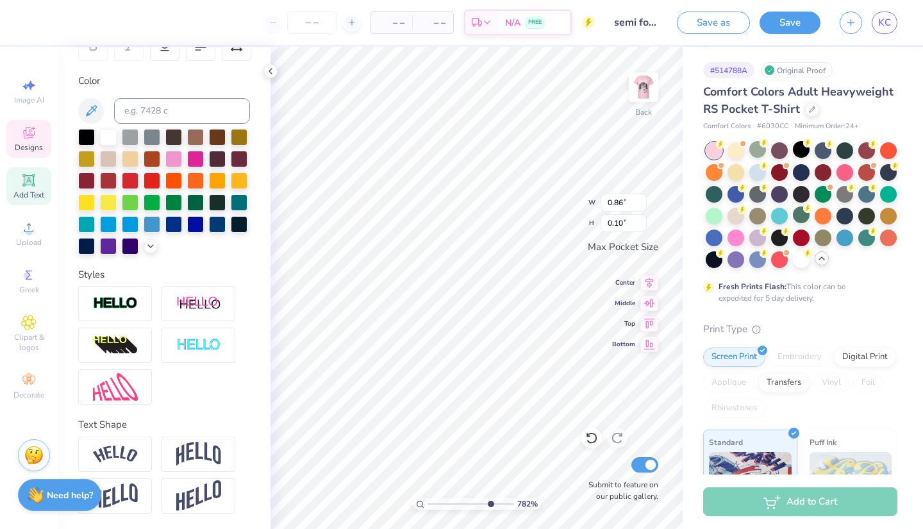
scroll to position [7, 53]
drag, startPoint x: 491, startPoint y: 504, endPoint x: 465, endPoint y: 503, distance: 26.3
click at [465, 503] on input "range" at bounding box center [471, 504] width 87 height 12
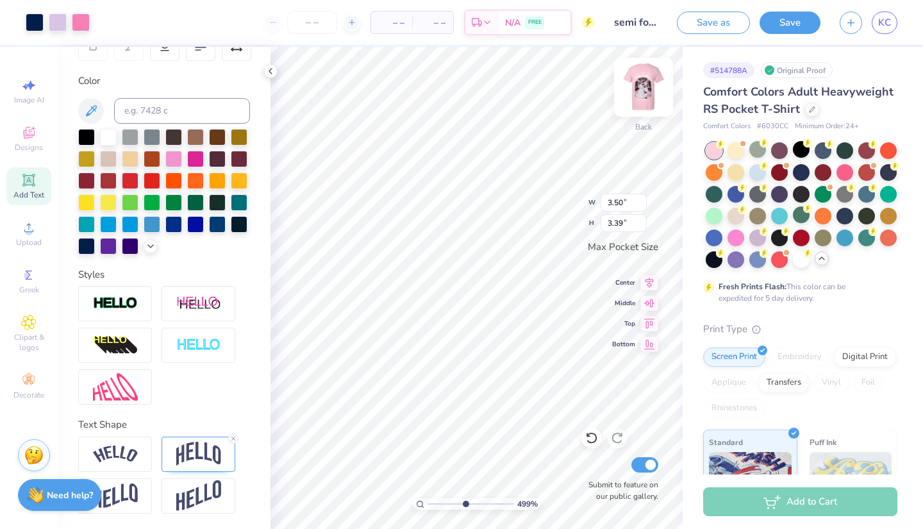
click at [645, 90] on img at bounding box center [643, 87] width 51 height 51
click at [272, 71] on icon at bounding box center [270, 71] width 10 height 10
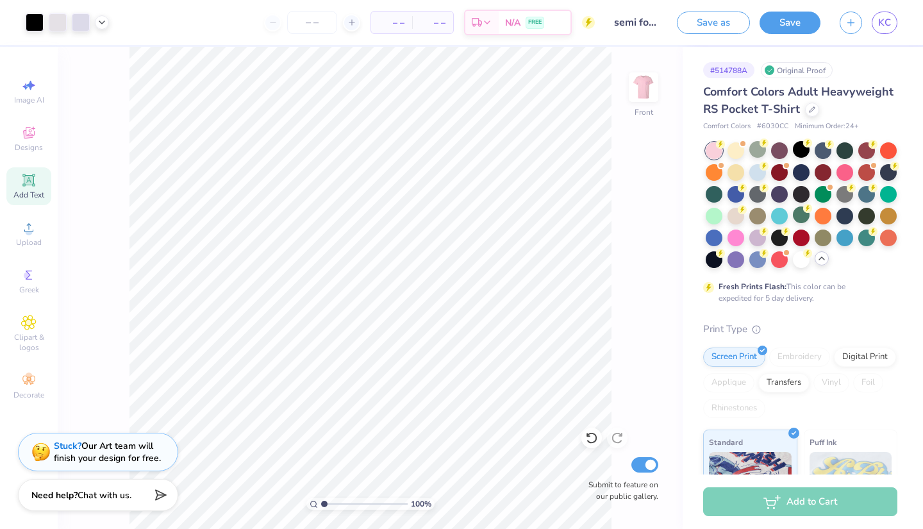
drag, startPoint x: 360, startPoint y: 504, endPoint x: 322, endPoint y: 504, distance: 37.8
click at [322, 504] on input "range" at bounding box center [364, 504] width 87 height 12
click at [327, 505] on input "range" at bounding box center [364, 504] width 87 height 12
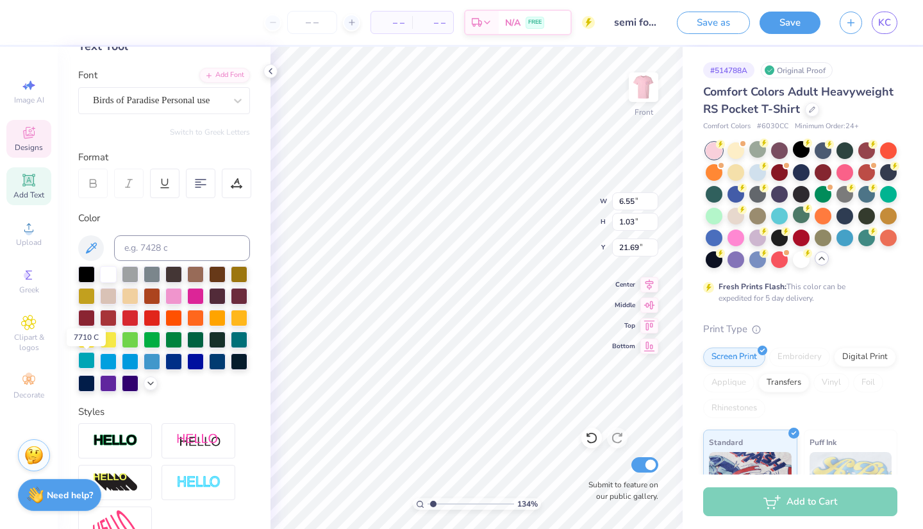
scroll to position [78, 0]
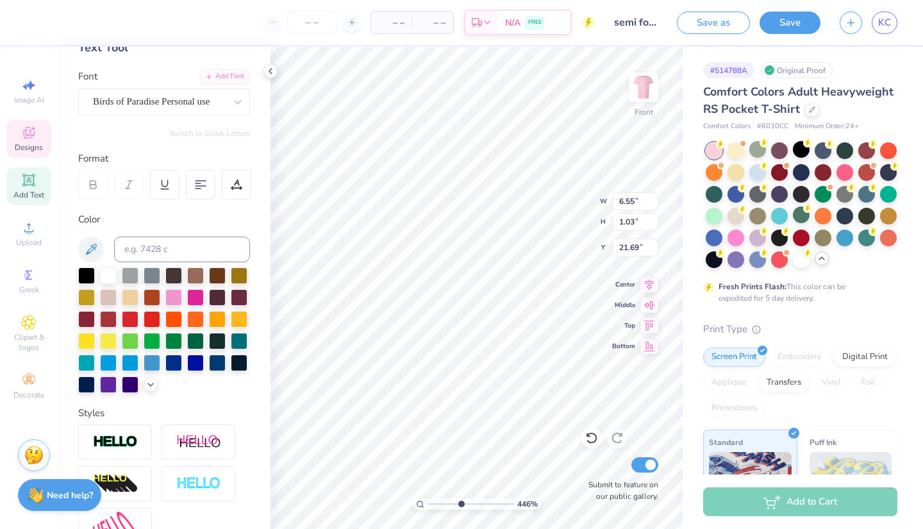
drag, startPoint x: 436, startPoint y: 502, endPoint x: 460, endPoint y: 503, distance: 24.4
click at [460, 503] on input "range" at bounding box center [471, 504] width 87 height 12
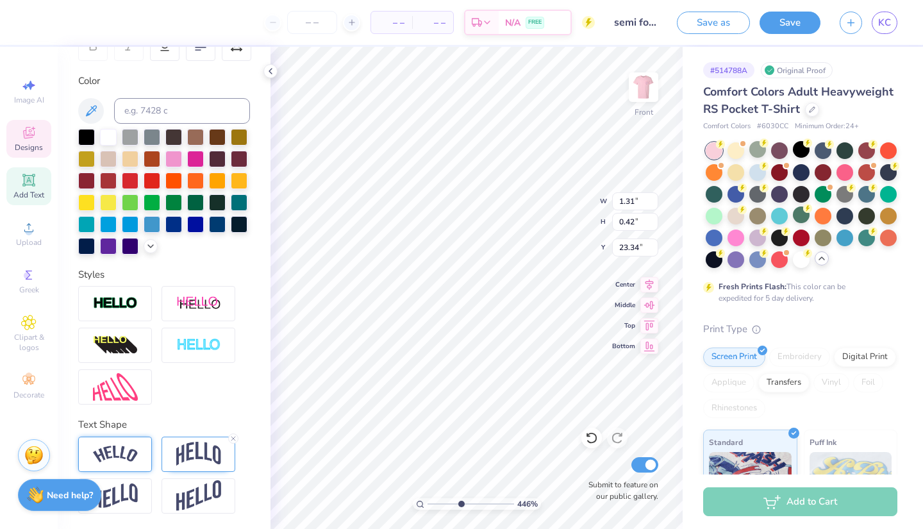
scroll to position [217, 0]
click at [232, 438] on icon at bounding box center [234, 439] width 8 height 8
click at [244, 228] on div "– – Per Item – – Total Est. Delivery N/A FREE Design Title semi formal mock 2 S…" at bounding box center [461, 264] width 923 height 529
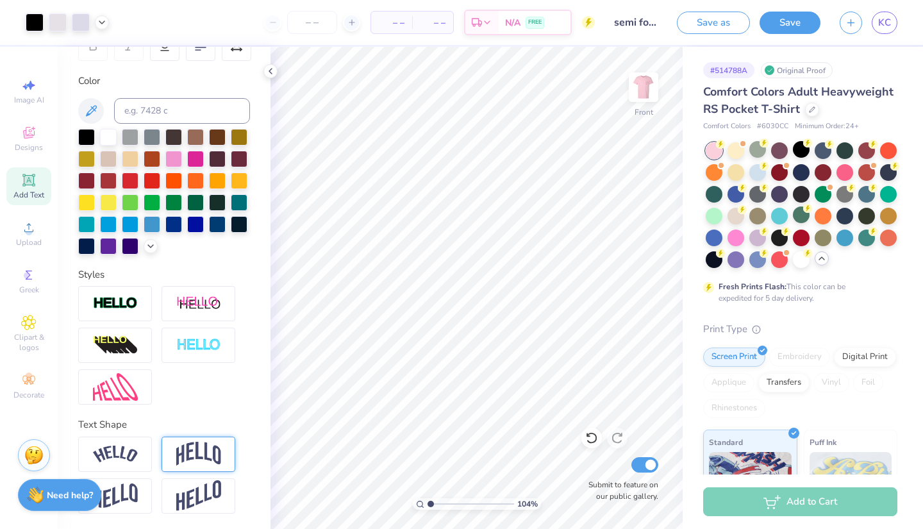
drag, startPoint x: 460, startPoint y: 505, endPoint x: 431, endPoint y: 505, distance: 28.8
click at [431, 505] on input "range" at bounding box center [471, 504] width 87 height 12
drag, startPoint x: 431, startPoint y: 502, endPoint x: 439, endPoint y: 502, distance: 7.1
click at [439, 502] on input "range" at bounding box center [471, 504] width 87 height 12
click at [646, 288] on icon at bounding box center [649, 282] width 18 height 15
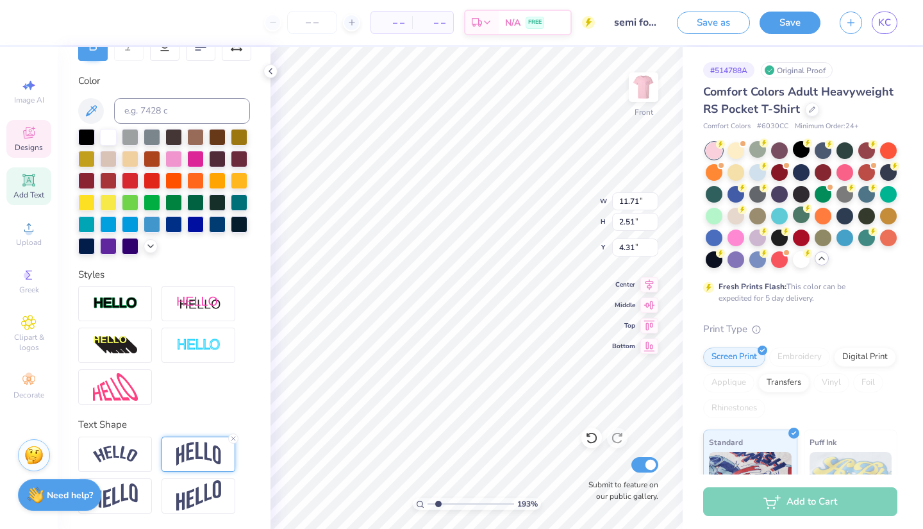
scroll to position [7, 0]
paste textarea "of the"
click at [105, 140] on div at bounding box center [108, 136] width 17 height 17
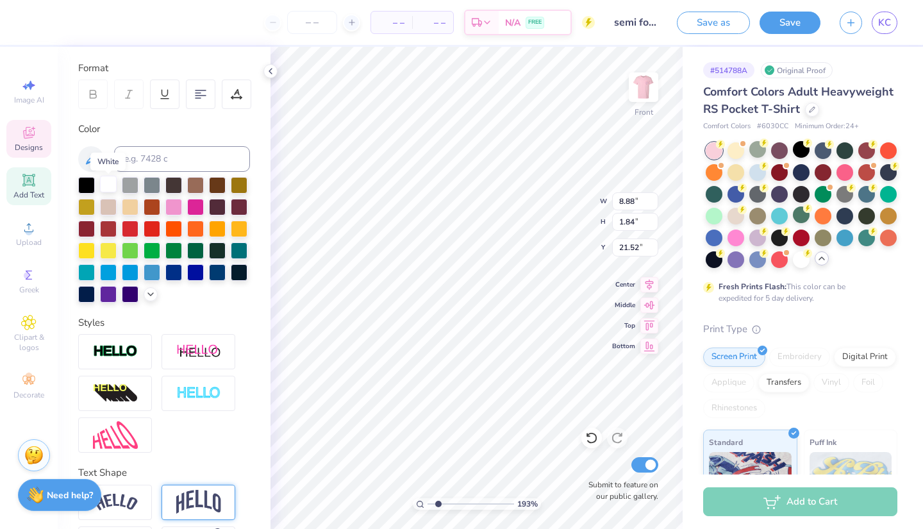
scroll to position [167, 0]
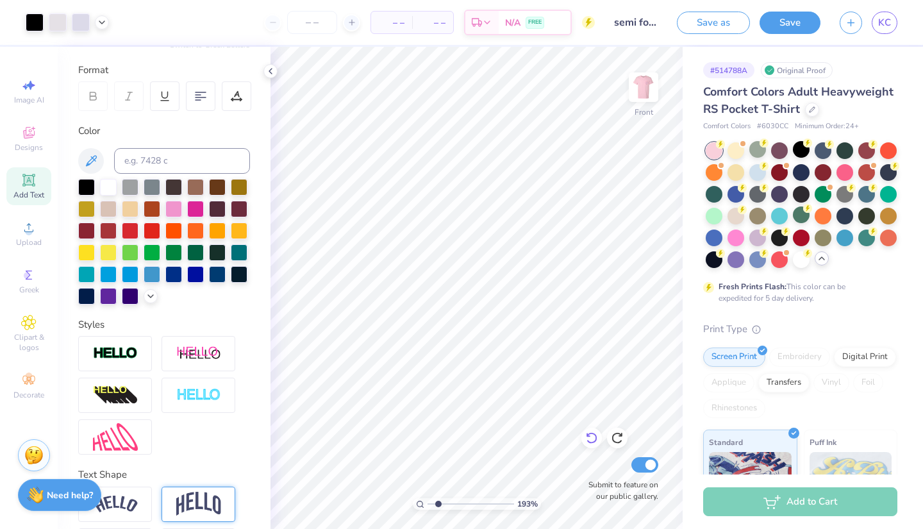
click at [593, 440] on icon at bounding box center [591, 437] width 13 height 13
click at [592, 439] on icon at bounding box center [591, 437] width 13 height 13
click at [594, 444] on icon at bounding box center [591, 437] width 13 height 13
click at [595, 439] on icon at bounding box center [591, 437] width 13 height 13
click at [592, 442] on icon at bounding box center [591, 439] width 11 height 12
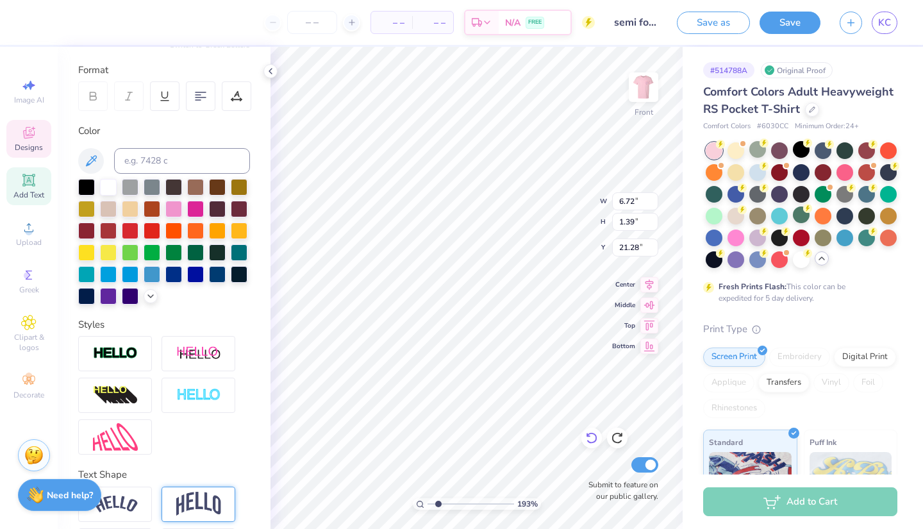
click at [591, 437] on icon at bounding box center [591, 437] width 13 height 13
click at [596, 439] on icon at bounding box center [591, 437] width 13 height 13
click at [592, 444] on icon at bounding box center [591, 437] width 13 height 13
click at [592, 445] on div at bounding box center [591, 438] width 21 height 21
click at [594, 442] on icon at bounding box center [591, 439] width 11 height 12
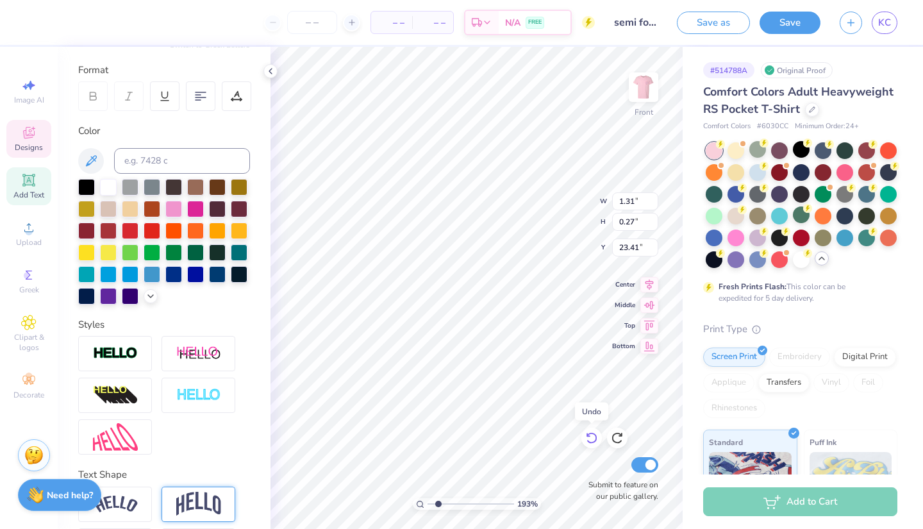
click at [590, 442] on icon at bounding box center [591, 439] width 11 height 12
drag, startPoint x: 440, startPoint y: 503, endPoint x: 476, endPoint y: 503, distance: 36.5
click at [476, 503] on input "range" at bounding box center [471, 504] width 87 height 12
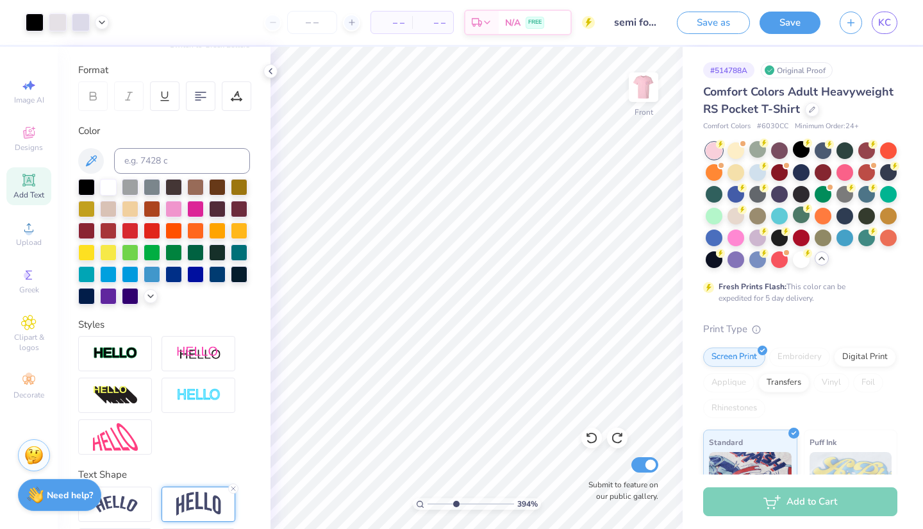
drag, startPoint x: 475, startPoint y: 505, endPoint x: 456, endPoint y: 504, distance: 19.2
click at [456, 504] on input "range" at bounding box center [471, 504] width 87 height 12
click at [599, 439] on div at bounding box center [591, 438] width 21 height 21
drag, startPoint x: 457, startPoint y: 504, endPoint x: 435, endPoint y: 504, distance: 22.4
click at [435, 504] on input "range" at bounding box center [471, 504] width 87 height 12
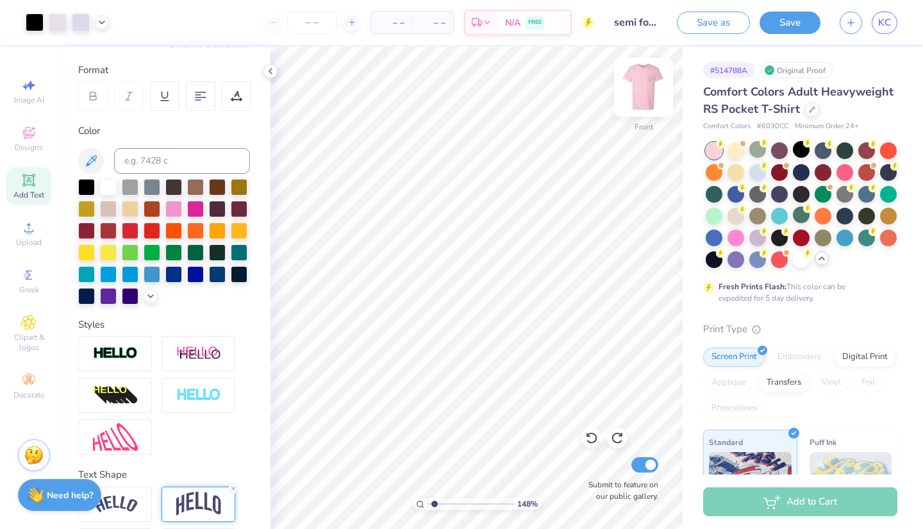
click at [641, 86] on img at bounding box center [643, 87] width 51 height 51
drag, startPoint x: 641, startPoint y: 86, endPoint x: 435, endPoint y: 505, distance: 466.5
click at [653, 95] on img at bounding box center [644, 87] width 26 height 26
drag, startPoint x: 435, startPoint y: 505, endPoint x: 448, endPoint y: 505, distance: 12.8
click at [448, 505] on input "range" at bounding box center [471, 504] width 87 height 12
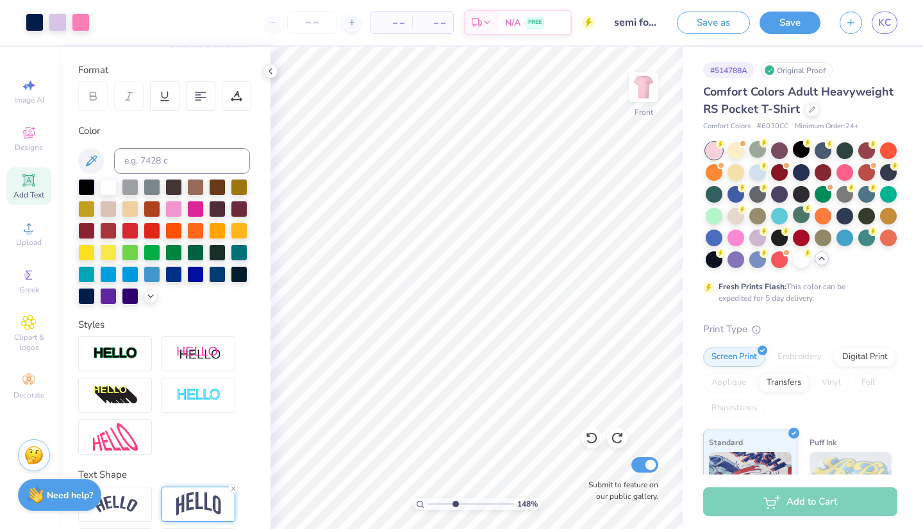
click at [455, 504] on input "range" at bounding box center [471, 504] width 87 height 12
drag, startPoint x: 455, startPoint y: 501, endPoint x: 441, endPoint y: 501, distance: 14.1
click at [441, 501] on input "range" at bounding box center [471, 504] width 87 height 12
click at [643, 88] on img at bounding box center [643, 87] width 51 height 51
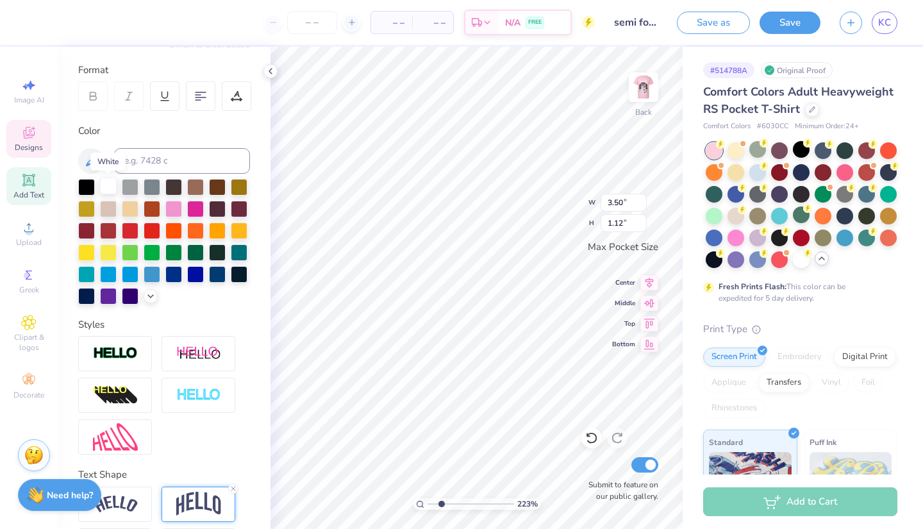
click at [104, 188] on div at bounding box center [108, 186] width 17 height 17
click at [645, 81] on img at bounding box center [643, 87] width 51 height 51
click at [647, 88] on img at bounding box center [643, 87] width 51 height 51
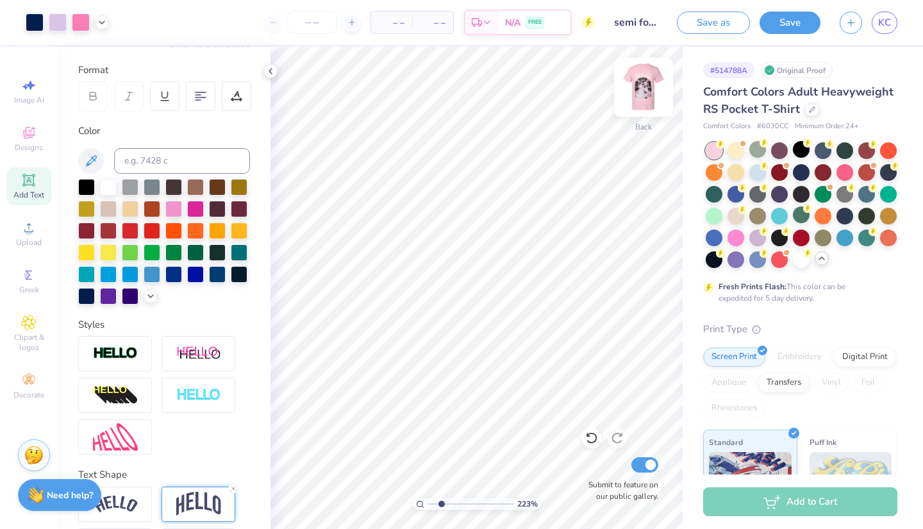
click at [646, 87] on img at bounding box center [643, 87] width 51 height 51
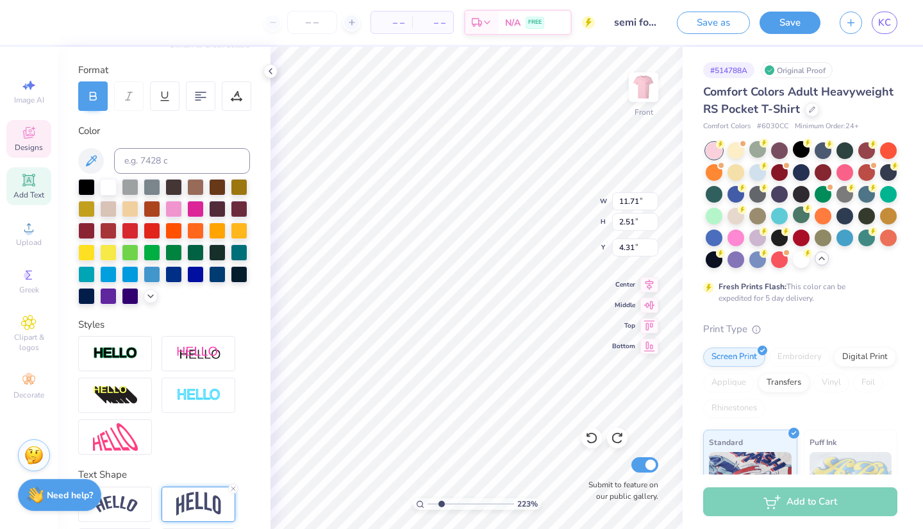
scroll to position [7, 51]
click at [226, 103] on div "– – Per Item – – Total Est. Delivery N/A FREE Design Title semi formal mock 2 S…" at bounding box center [461, 264] width 923 height 529
click at [649, 97] on img at bounding box center [643, 87] width 51 height 51
click at [273, 71] on icon at bounding box center [270, 71] width 10 height 10
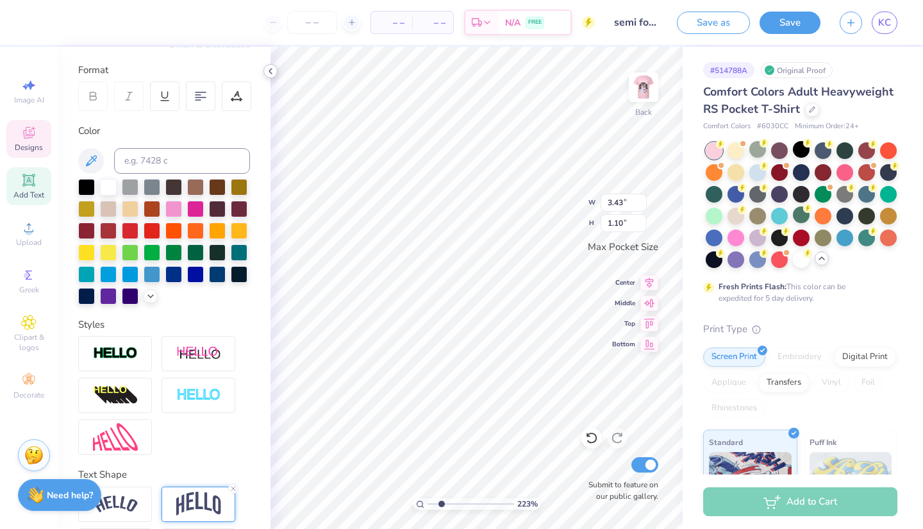
paste textarea "igma Sigma Sigma"
click at [594, 438] on icon at bounding box center [591, 437] width 13 height 13
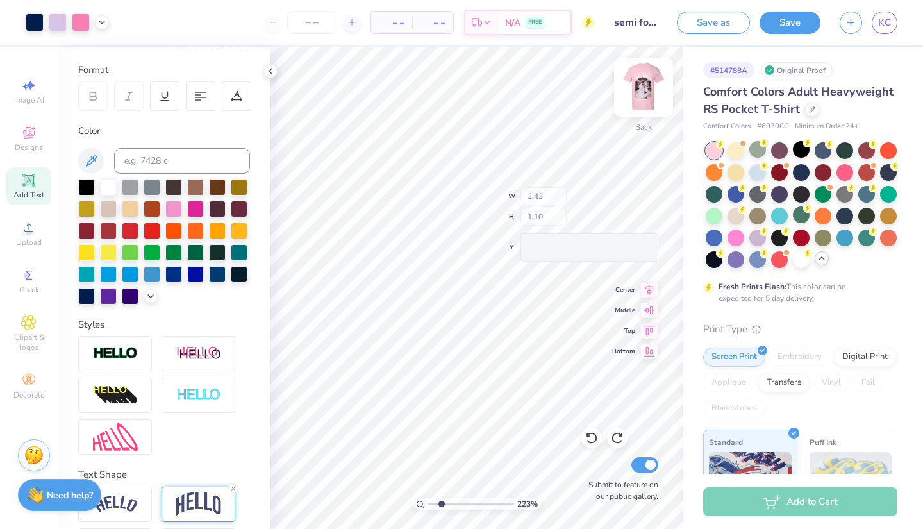
click at [648, 94] on img at bounding box center [643, 87] width 51 height 51
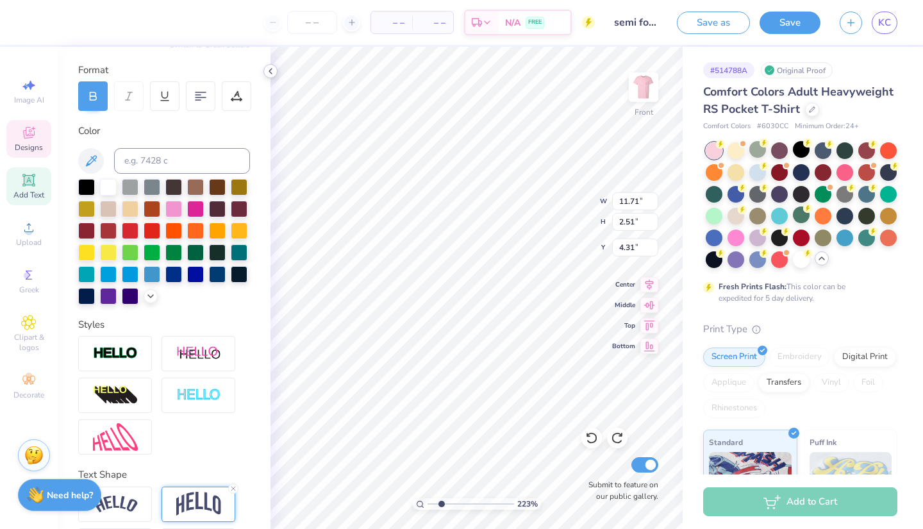
click at [271, 66] on icon at bounding box center [270, 71] width 10 height 10
click at [593, 443] on icon at bounding box center [591, 439] width 11 height 12
click at [647, 90] on img at bounding box center [643, 87] width 51 height 51
drag, startPoint x: 444, startPoint y: 503, endPoint x: 460, endPoint y: 505, distance: 16.1
click at [460, 505] on input "range" at bounding box center [471, 504] width 87 height 12
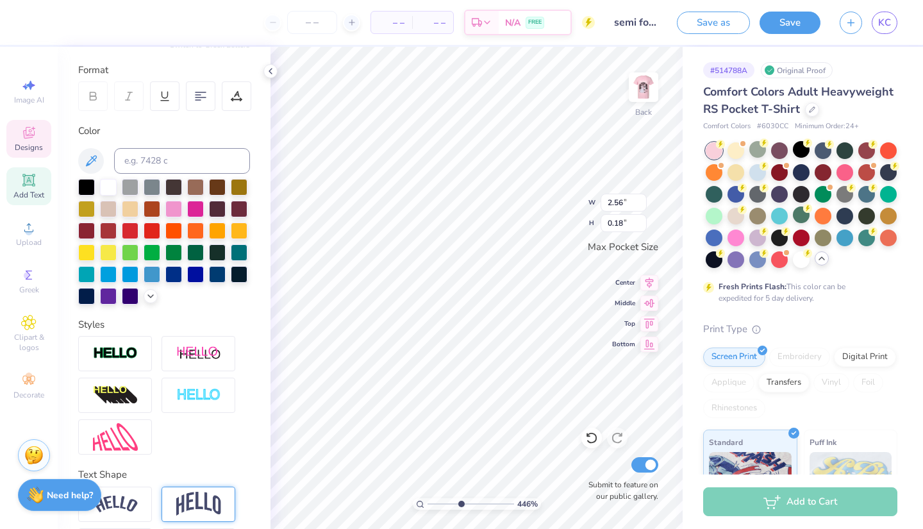
scroll to position [7, 67]
click at [112, 185] on div at bounding box center [108, 186] width 17 height 17
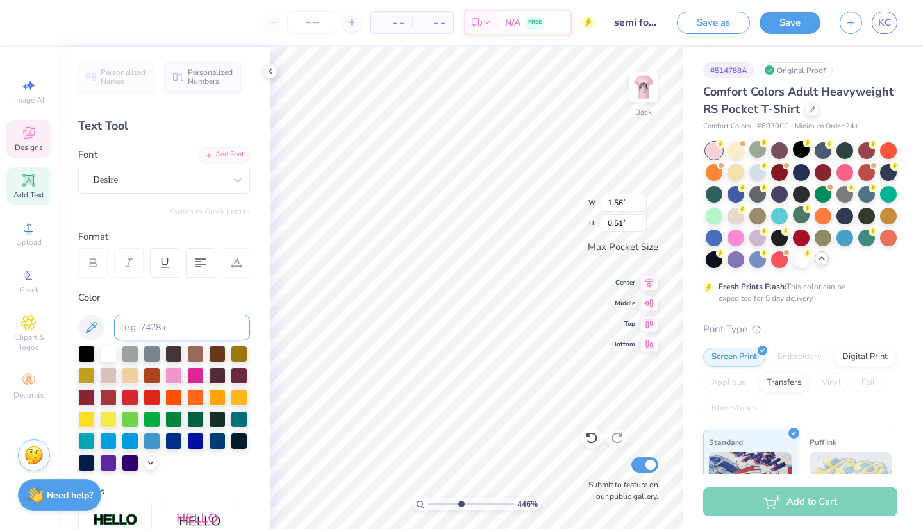
scroll to position [0, 0]
drag, startPoint x: 463, startPoint y: 505, endPoint x: 539, endPoint y: 516, distance: 76.5
click at [539, 516] on div "1000 %" at bounding box center [477, 288] width 482 height 482
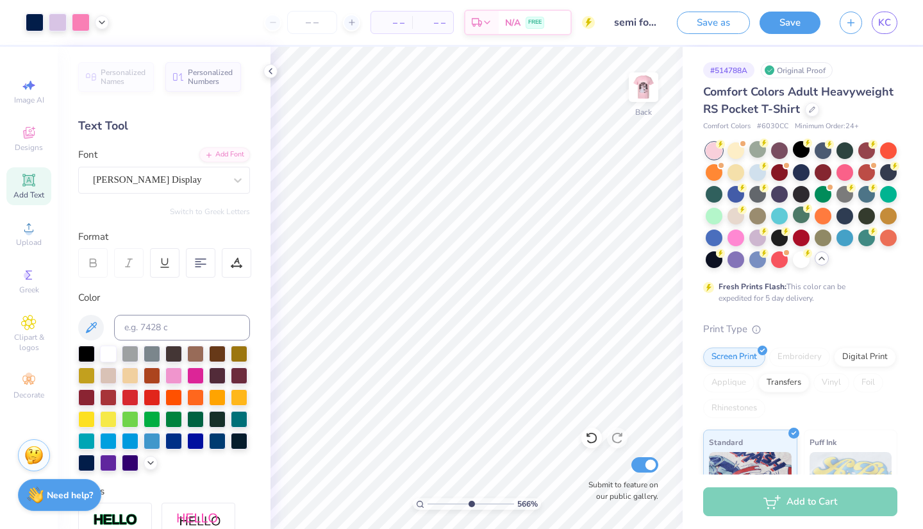
drag, startPoint x: 503, startPoint y: 504, endPoint x: 471, endPoint y: 504, distance: 32.1
click at [471, 504] on input "range" at bounding box center [471, 504] width 87 height 12
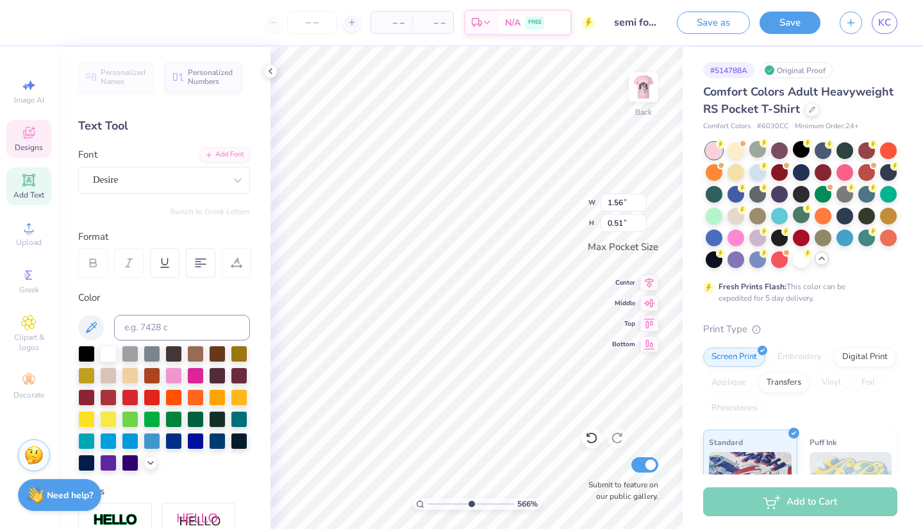
scroll to position [217, 0]
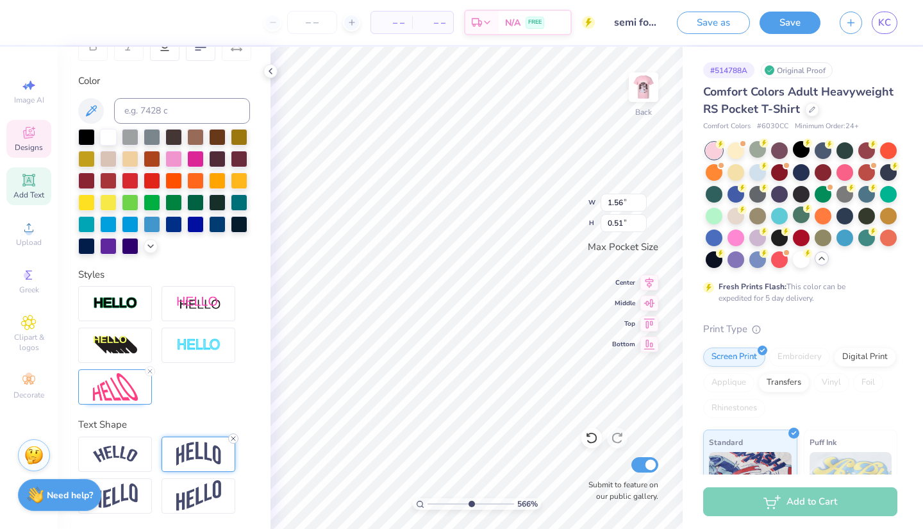
click at [237, 437] on icon at bounding box center [234, 439] width 8 height 8
click at [151, 371] on icon at bounding box center [150, 371] width 8 height 8
click at [151, 372] on div at bounding box center [115, 386] width 74 height 35
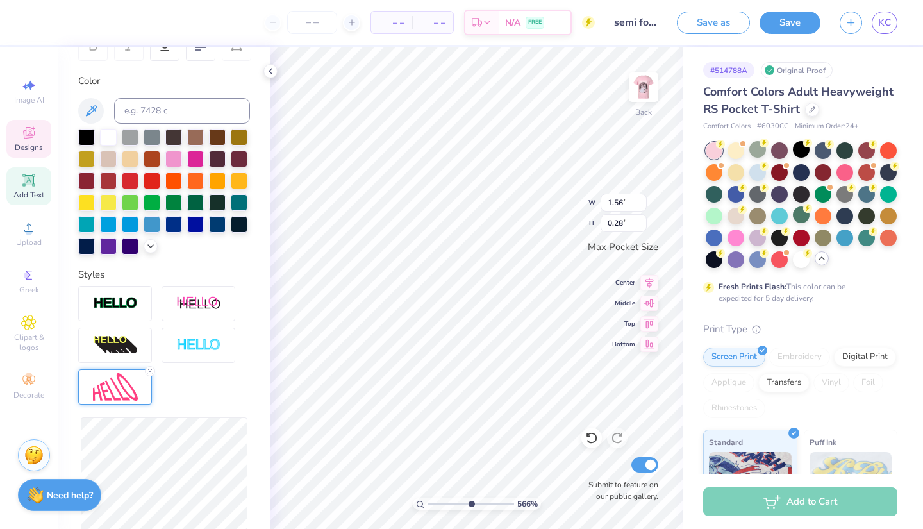
scroll to position [6, 67]
click at [33, 22] on div at bounding box center [35, 21] width 18 height 18
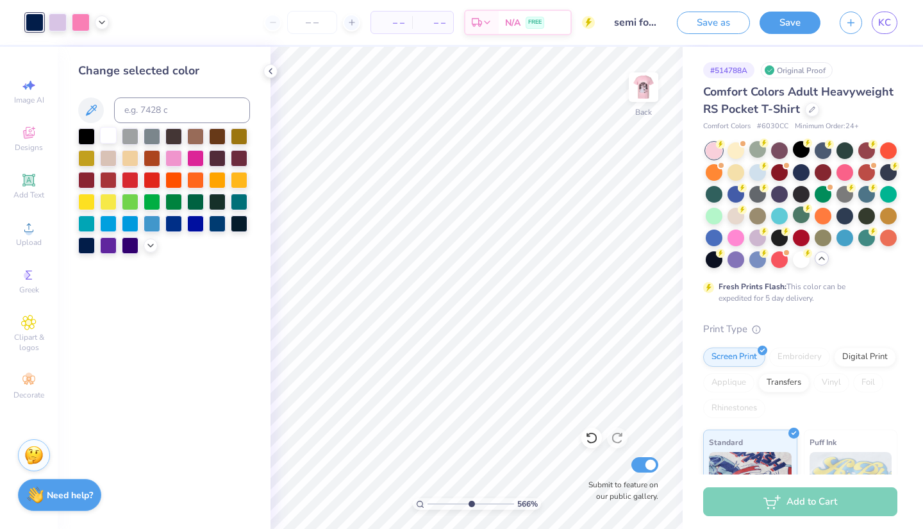
click at [108, 133] on div at bounding box center [108, 135] width 17 height 17
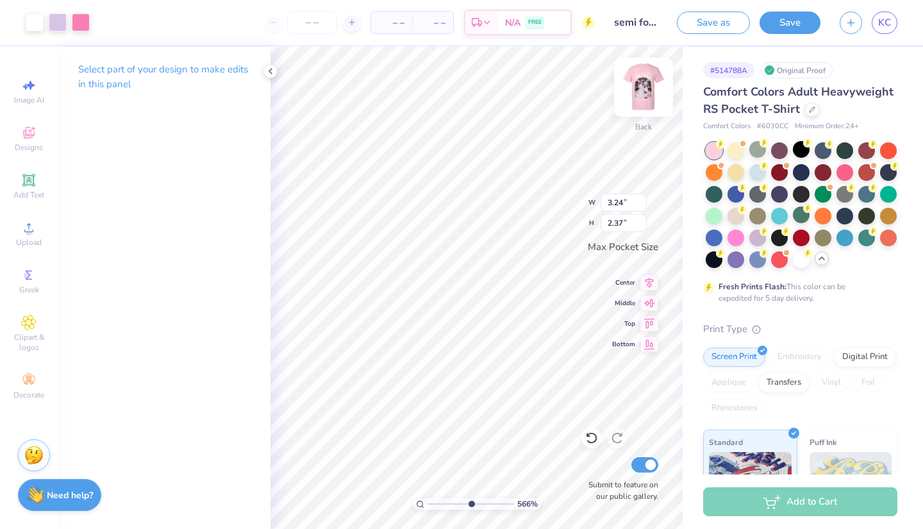
click at [646, 116] on div "566 % Back W 3.24 3.24 " H 2.37 2.37 " Max Pocket Size Center Middle Top Bottom…" at bounding box center [477, 288] width 412 height 482
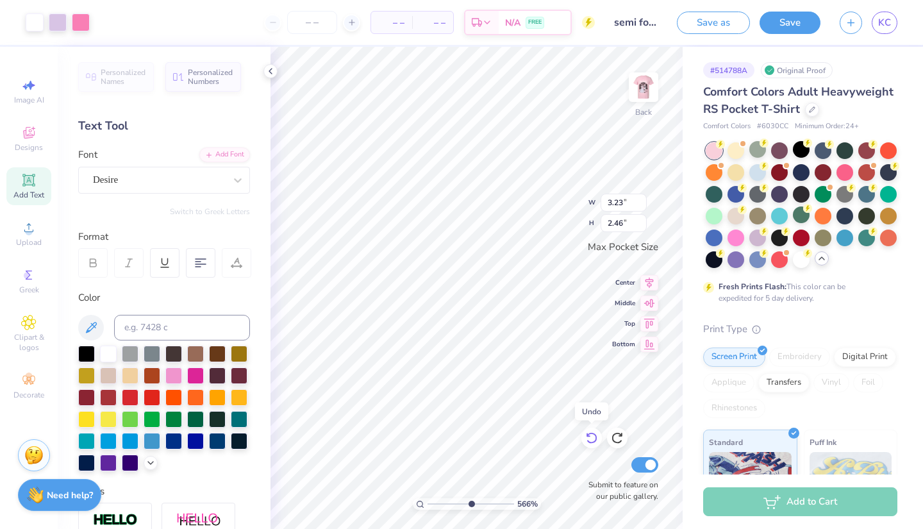
click at [592, 440] on icon at bounding box center [591, 437] width 13 height 13
click at [594, 435] on icon at bounding box center [591, 437] width 13 height 13
click at [590, 435] on icon at bounding box center [591, 437] width 13 height 13
click at [590, 440] on icon at bounding box center [591, 437] width 13 height 13
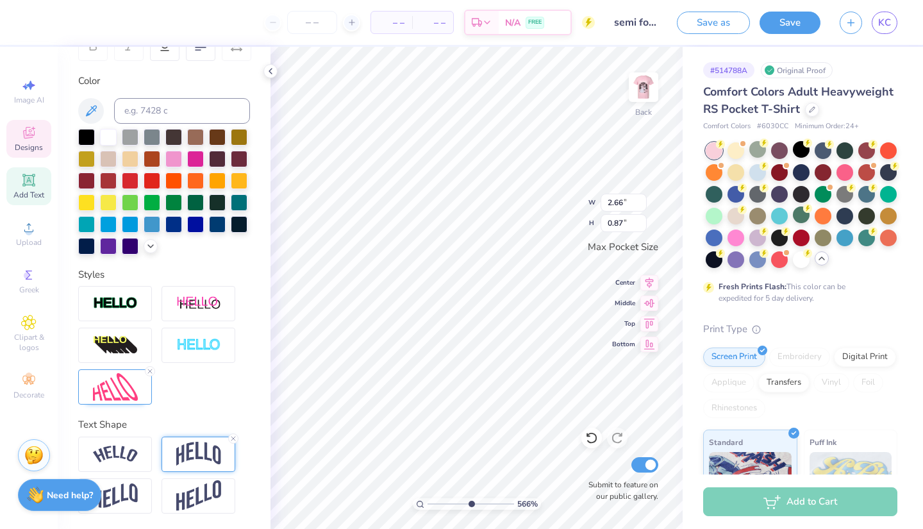
click at [199, 452] on img at bounding box center [198, 454] width 45 height 24
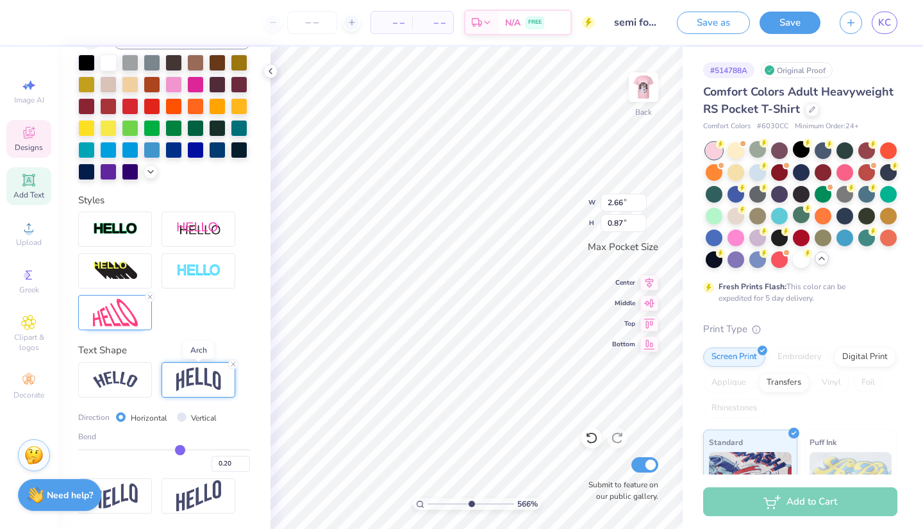
scroll to position [292, 0]
click at [175, 449] on input "range" at bounding box center [164, 450] width 172 height 2
click at [171, 450] on input "range" at bounding box center [164, 450] width 172 height 2
click at [178, 449] on input "range" at bounding box center [164, 450] width 172 height 2
click at [651, 283] on icon at bounding box center [650, 281] width 8 height 11
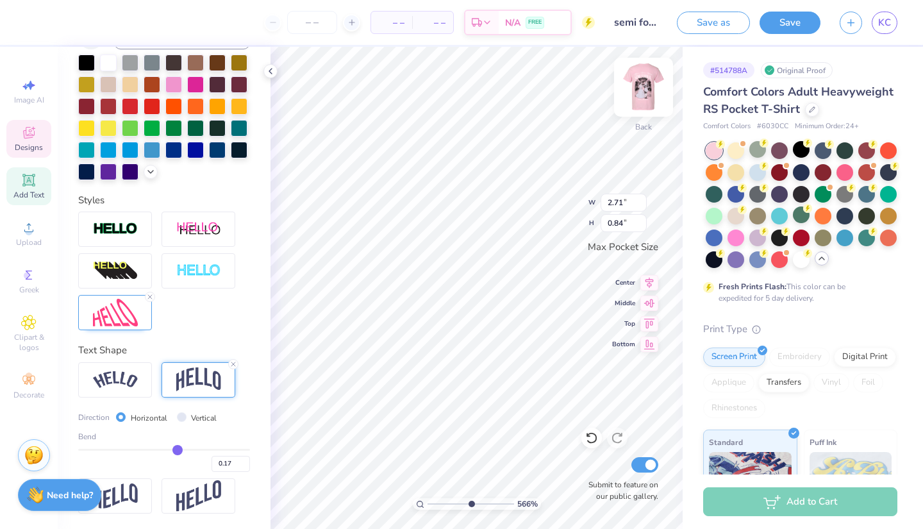
click at [642, 95] on div "566 % Back W 2.71 2.71 " H 0.84 0.84 " Max Pocket Size Center Middle Top Bottom…" at bounding box center [477, 288] width 412 height 482
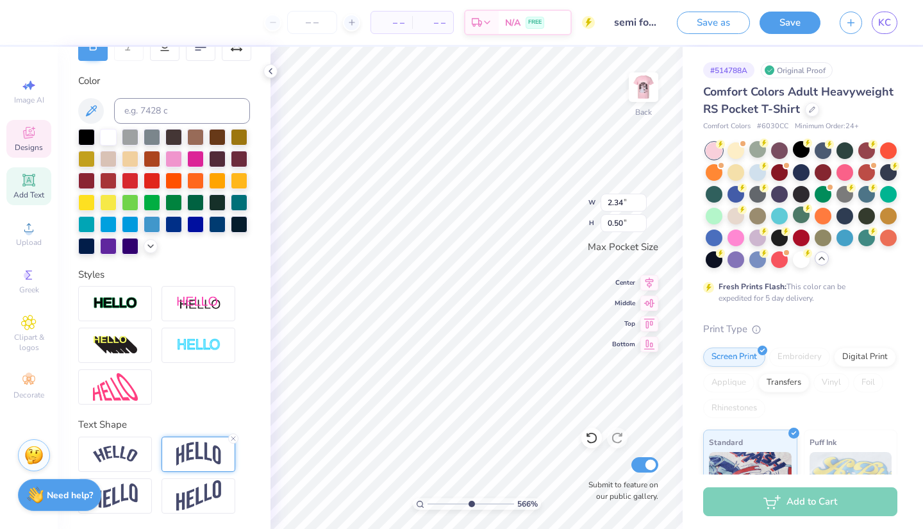
scroll to position [217, 0]
click at [229, 458] on div at bounding box center [199, 454] width 74 height 35
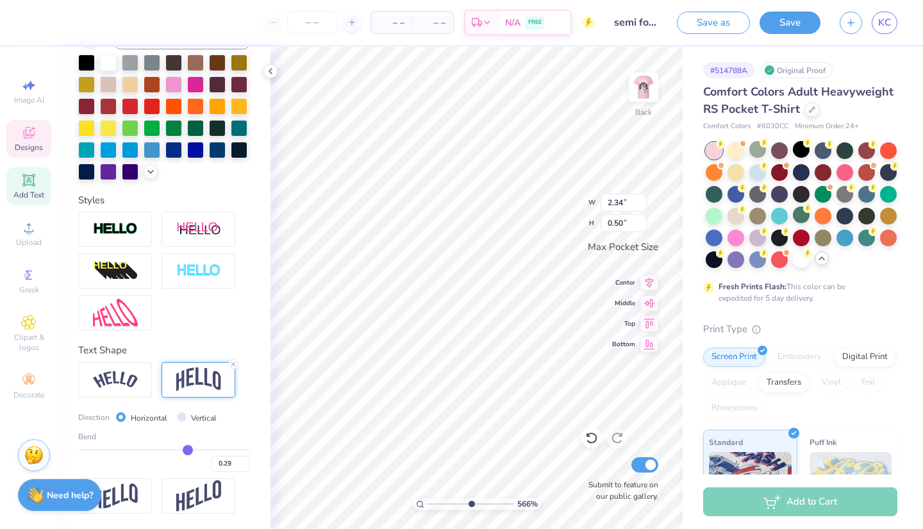
scroll to position [292, 0]
drag, startPoint x: 188, startPoint y: 449, endPoint x: 172, endPoint y: 449, distance: 16.0
click at [171, 449] on input "range" at bounding box center [164, 450] width 172 height 2
click at [174, 450] on input "range" at bounding box center [164, 450] width 172 height 2
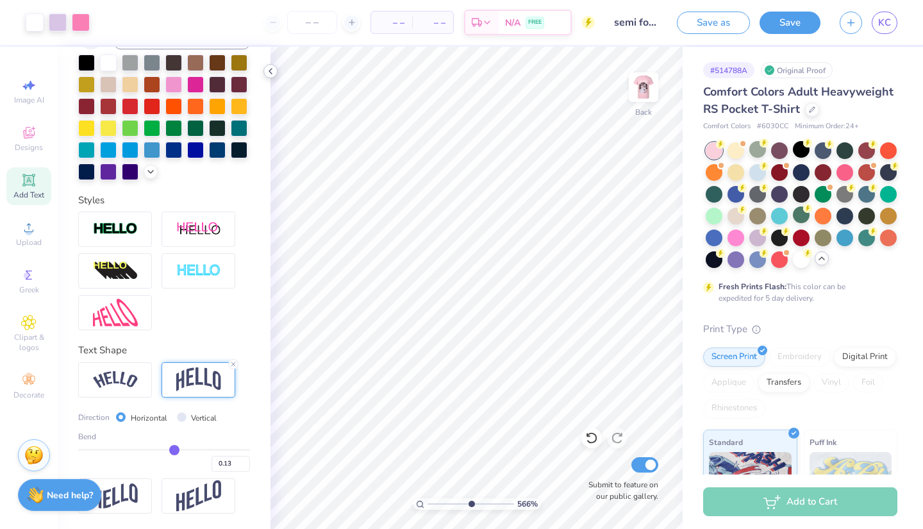
click at [272, 69] on icon at bounding box center [270, 71] width 10 height 10
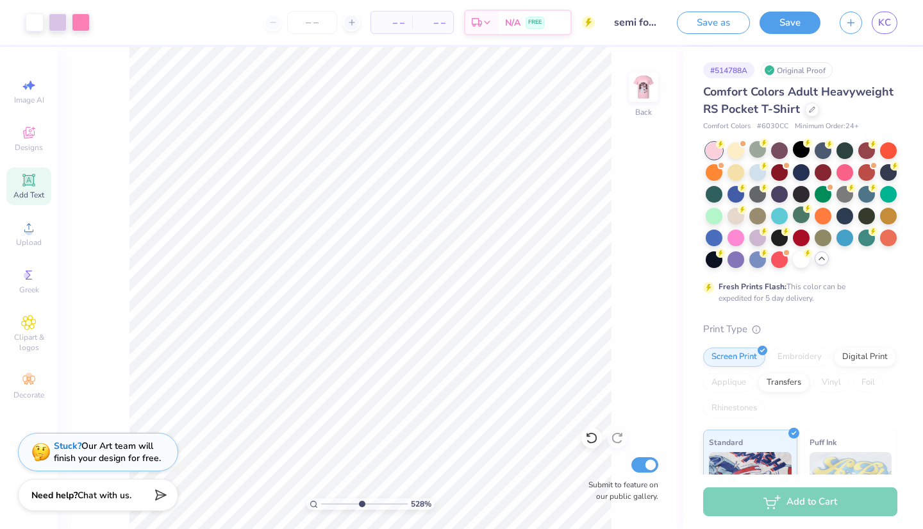
click at [361, 505] on input "range" at bounding box center [364, 504] width 87 height 12
click at [644, 88] on img at bounding box center [643, 87] width 51 height 51
drag, startPoint x: 362, startPoint y: 503, endPoint x: 322, endPoint y: 502, distance: 39.1
click at [322, 502] on input "range" at bounding box center [364, 504] width 87 height 12
drag, startPoint x: 324, startPoint y: 505, endPoint x: 370, endPoint y: 507, distance: 46.2
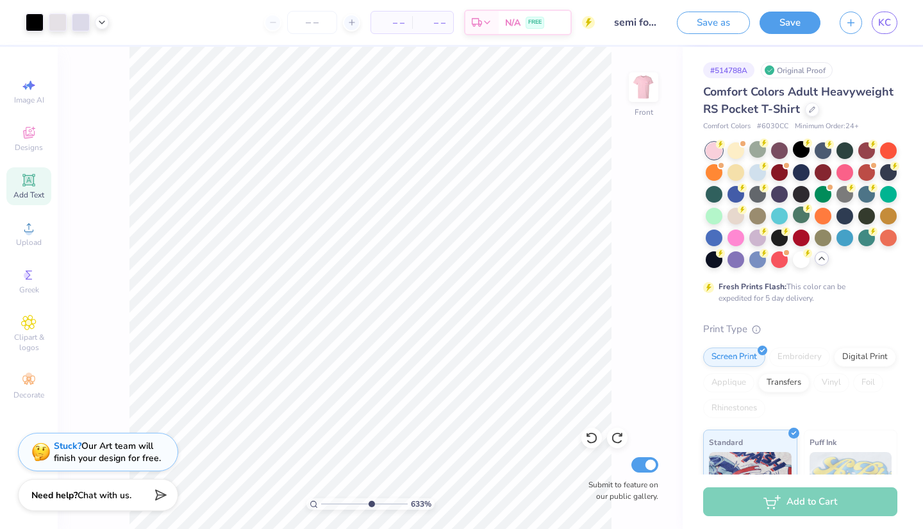
click at [370, 507] on input "range" at bounding box center [364, 504] width 87 height 12
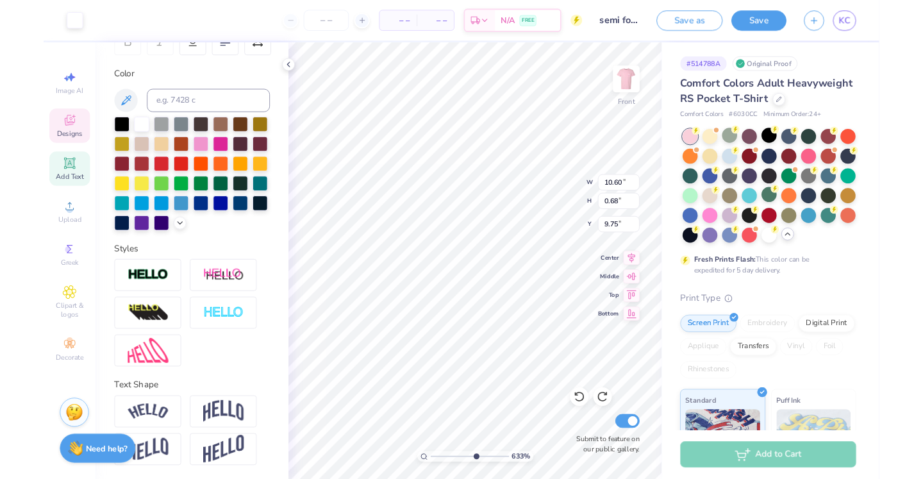
scroll to position [217, 0]
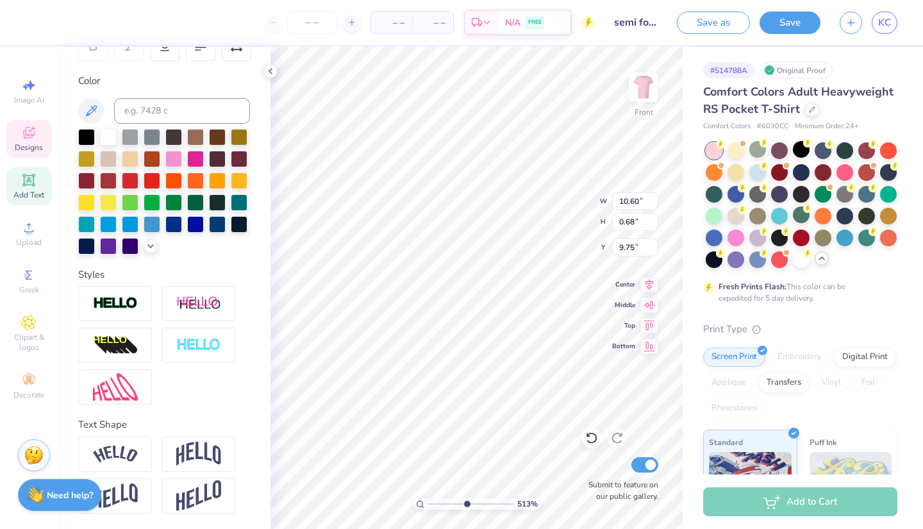
drag, startPoint x: 475, startPoint y: 505, endPoint x: 466, endPoint y: 505, distance: 9.0
click at [466, 505] on input "range" at bounding box center [471, 504] width 87 height 12
drag, startPoint x: 464, startPoint y: 503, endPoint x: 456, endPoint y: 503, distance: 7.7
click at [456, 503] on input "range" at bounding box center [471, 504] width 87 height 12
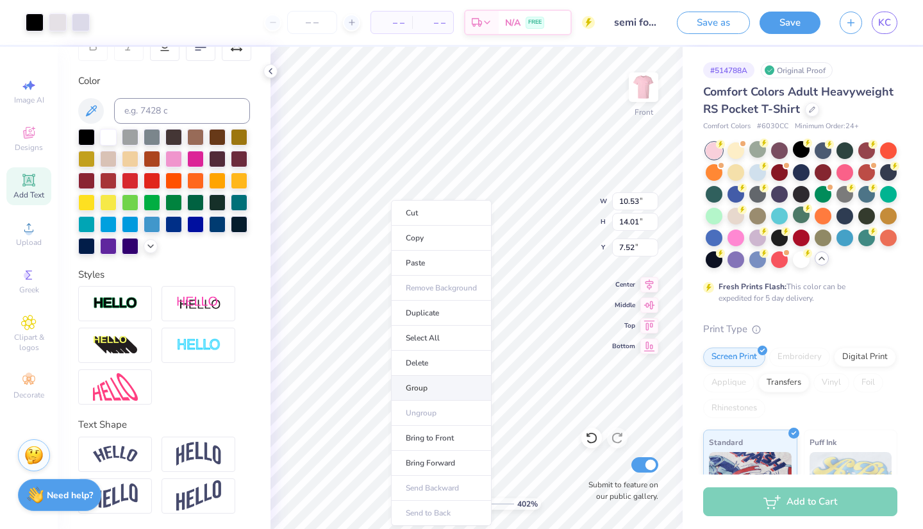
click at [447, 387] on li "Group" at bounding box center [441, 388] width 101 height 25
drag, startPoint x: 456, startPoint y: 503, endPoint x: 481, endPoint y: 503, distance: 25.0
click at [481, 503] on input "range" at bounding box center [471, 504] width 87 height 12
drag, startPoint x: 484, startPoint y: 505, endPoint x: 501, endPoint y: 505, distance: 16.7
click at [501, 505] on input "range" at bounding box center [471, 504] width 87 height 12
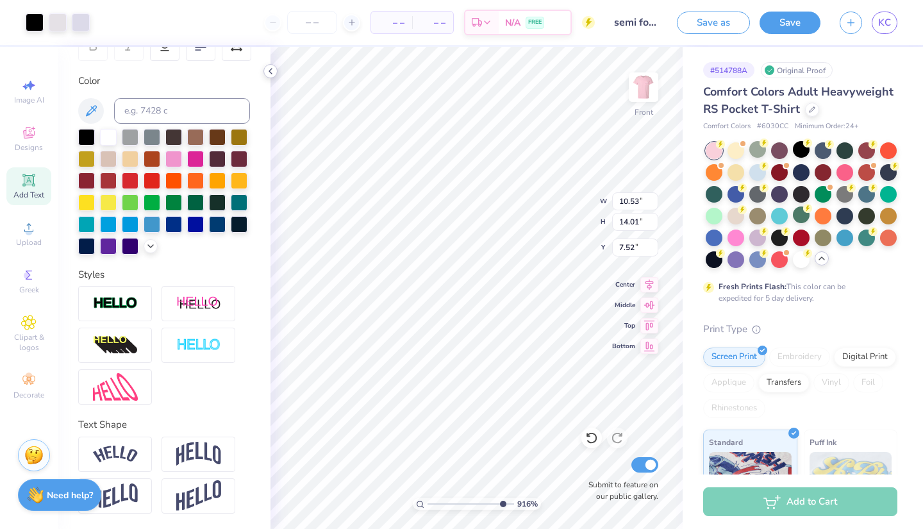
click at [271, 72] on icon at bounding box center [270, 71] width 10 height 10
drag, startPoint x: 502, startPoint y: 503, endPoint x: 453, endPoint y: 496, distance: 49.9
click at [453, 496] on div "357 %" at bounding box center [477, 288] width 482 height 482
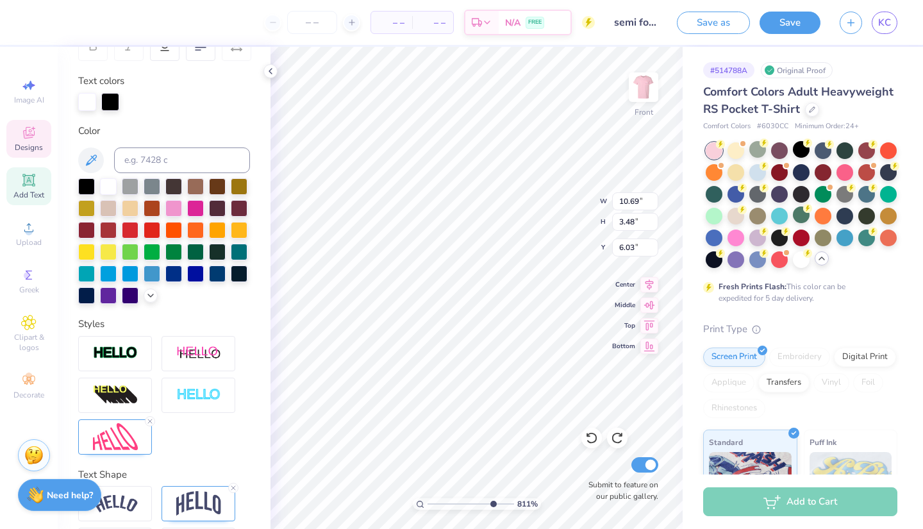
drag, startPoint x: 455, startPoint y: 503, endPoint x: 492, endPoint y: 505, distance: 37.2
click at [492, 505] on input "range" at bounding box center [471, 504] width 87 height 12
drag, startPoint x: 495, startPoint y: 507, endPoint x: 537, endPoint y: 508, distance: 41.7
click at [537, 508] on div "1000 %" at bounding box center [477, 504] width 128 height 12
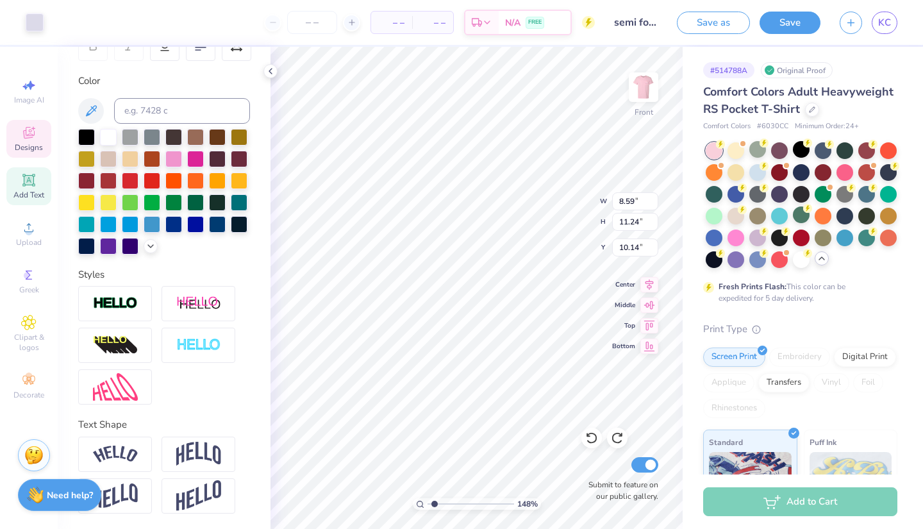
drag, startPoint x: 501, startPoint y: 504, endPoint x: 435, endPoint y: 501, distance: 66.7
click at [435, 501] on input "range" at bounding box center [471, 504] width 87 height 12
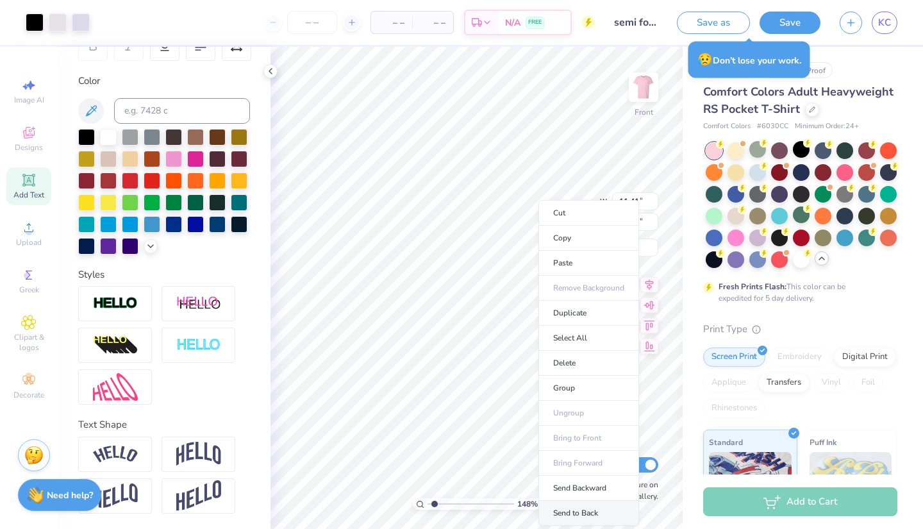
click at [574, 514] on li "Send to Back" at bounding box center [589, 513] width 101 height 25
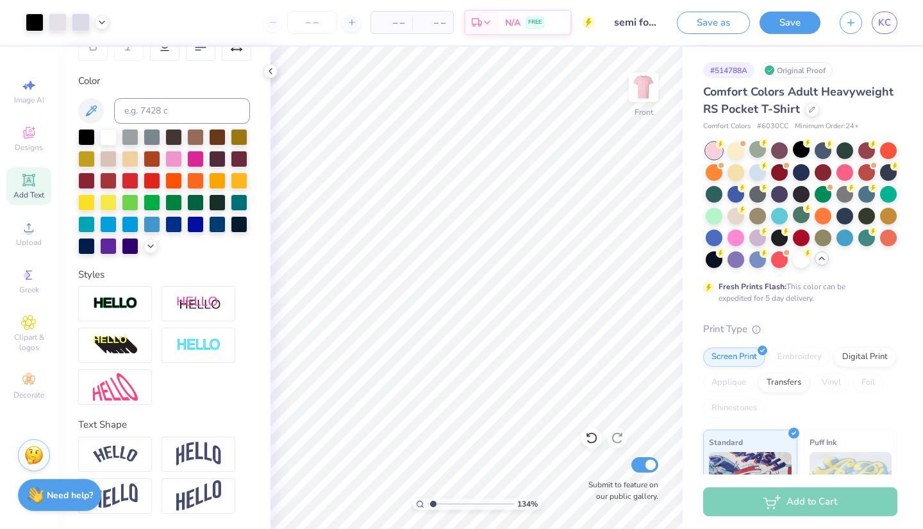
click at [433, 502] on input "range" at bounding box center [471, 504] width 87 height 12
click at [781, 31] on button "Save" at bounding box center [790, 21] width 61 height 22
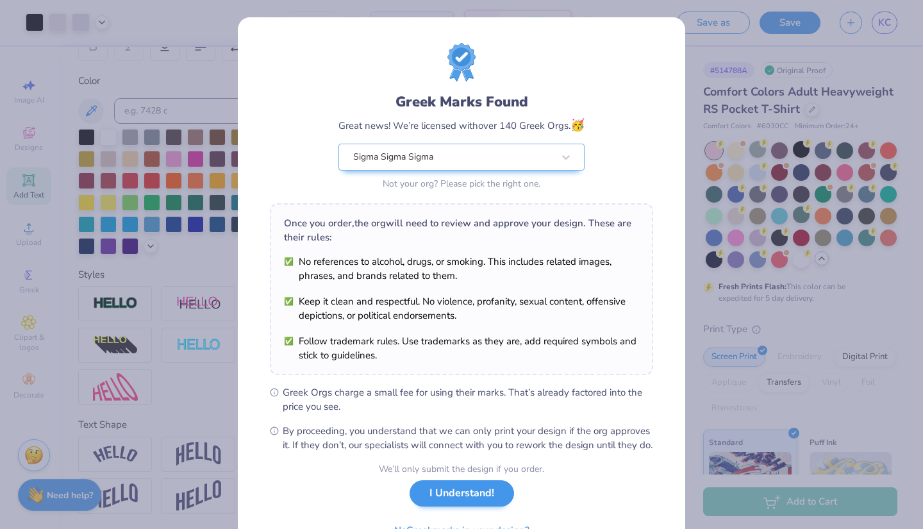
click at [458, 506] on button "I Understand!" at bounding box center [462, 493] width 104 height 26
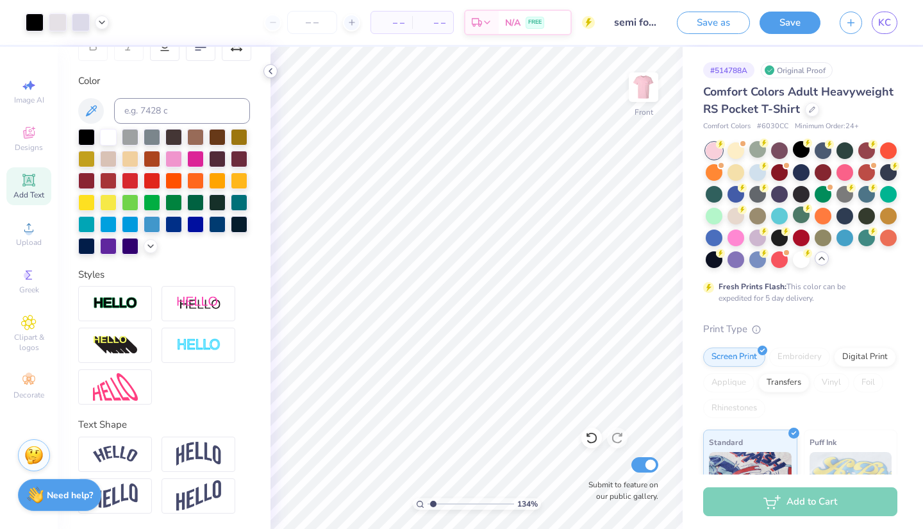
click at [271, 71] on icon at bounding box center [270, 71] width 10 height 10
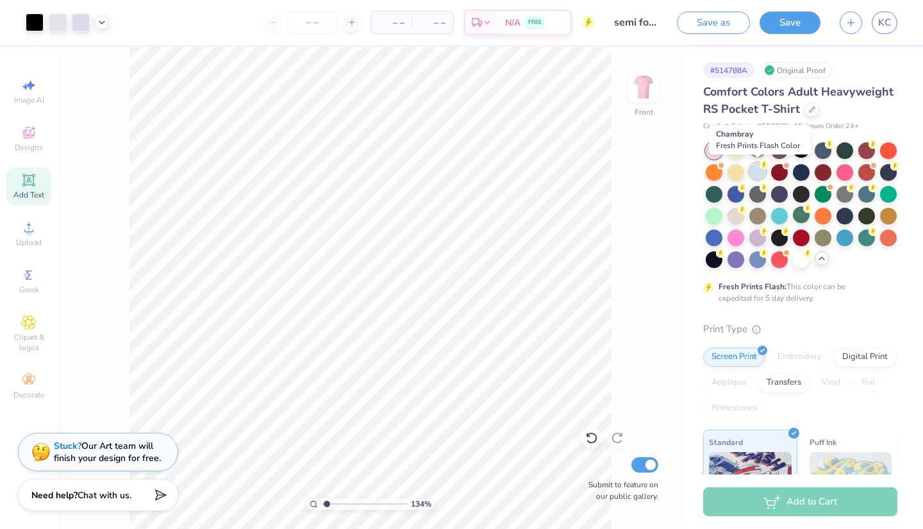
click at [762, 171] on div at bounding box center [757, 171] width 17 height 17
